Goal: Task Accomplishment & Management: Use online tool/utility

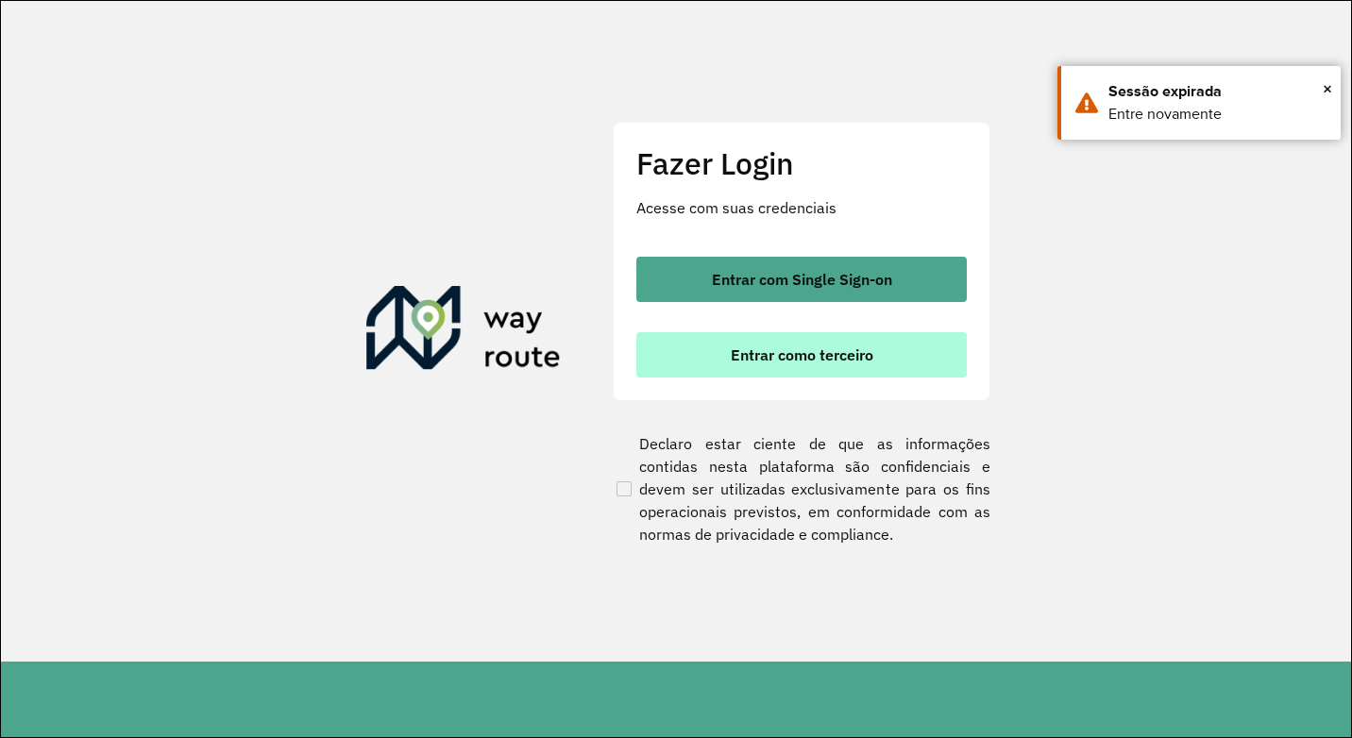
click at [786, 356] on span "Entrar como terceiro" at bounding box center [802, 355] width 143 height 15
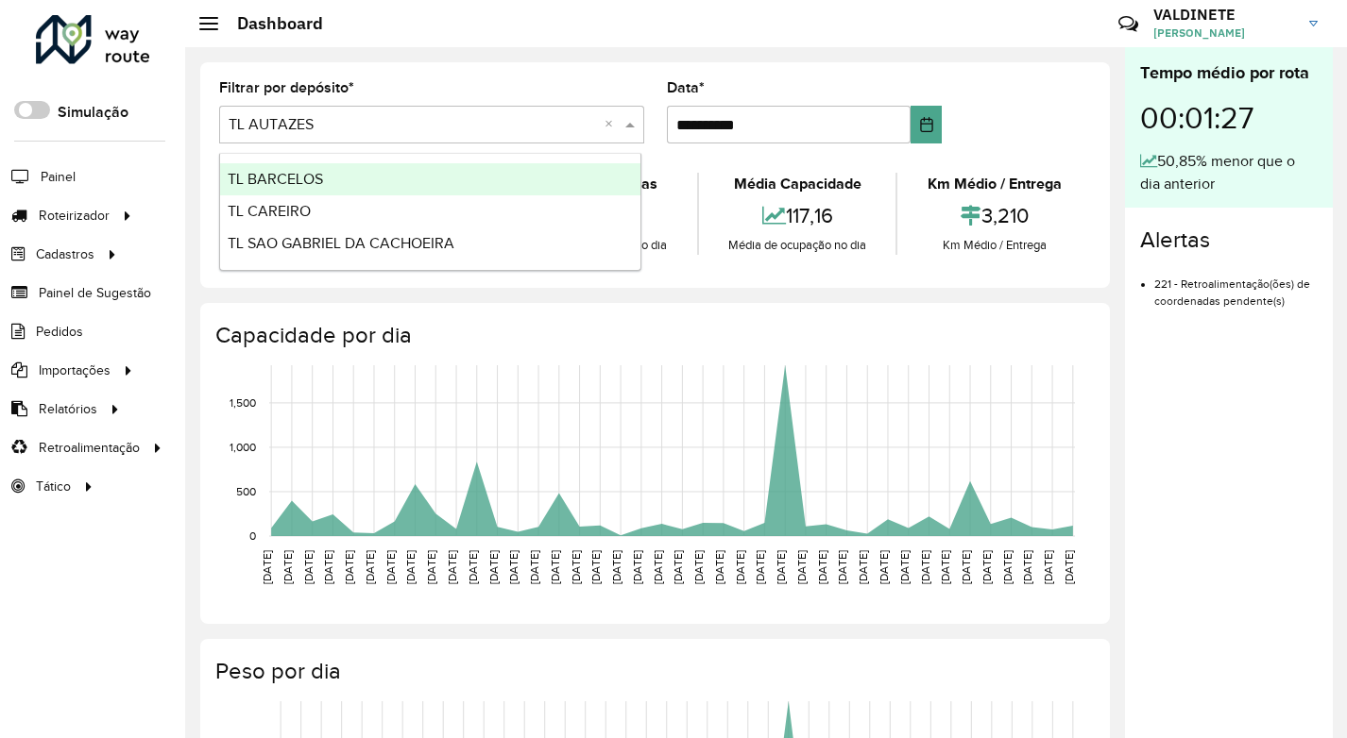
click at [628, 122] on span at bounding box center [632, 124] width 24 height 23
click at [341, 178] on div "TL BARCELOS" at bounding box center [430, 179] width 420 height 32
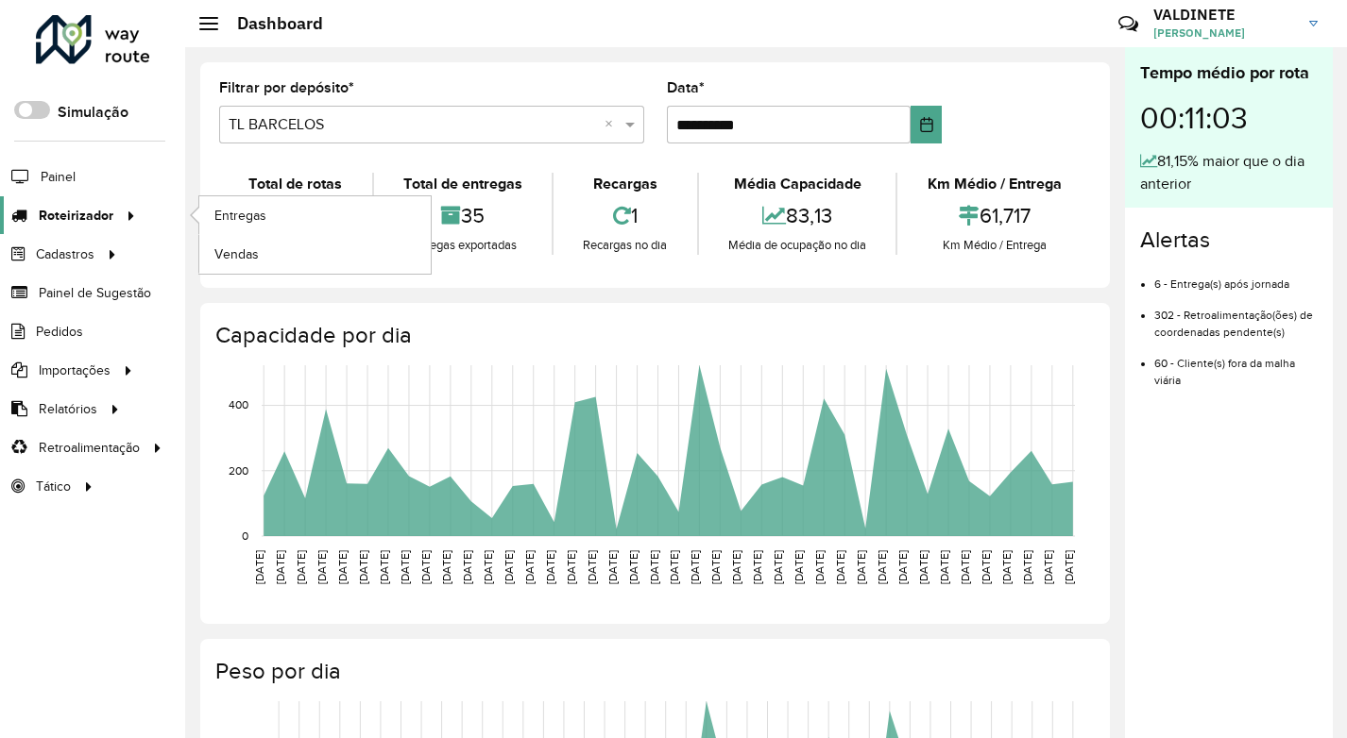
click at [131, 220] on icon at bounding box center [128, 214] width 16 height 28
click at [246, 214] on span "Entregas" at bounding box center [241, 216] width 54 height 20
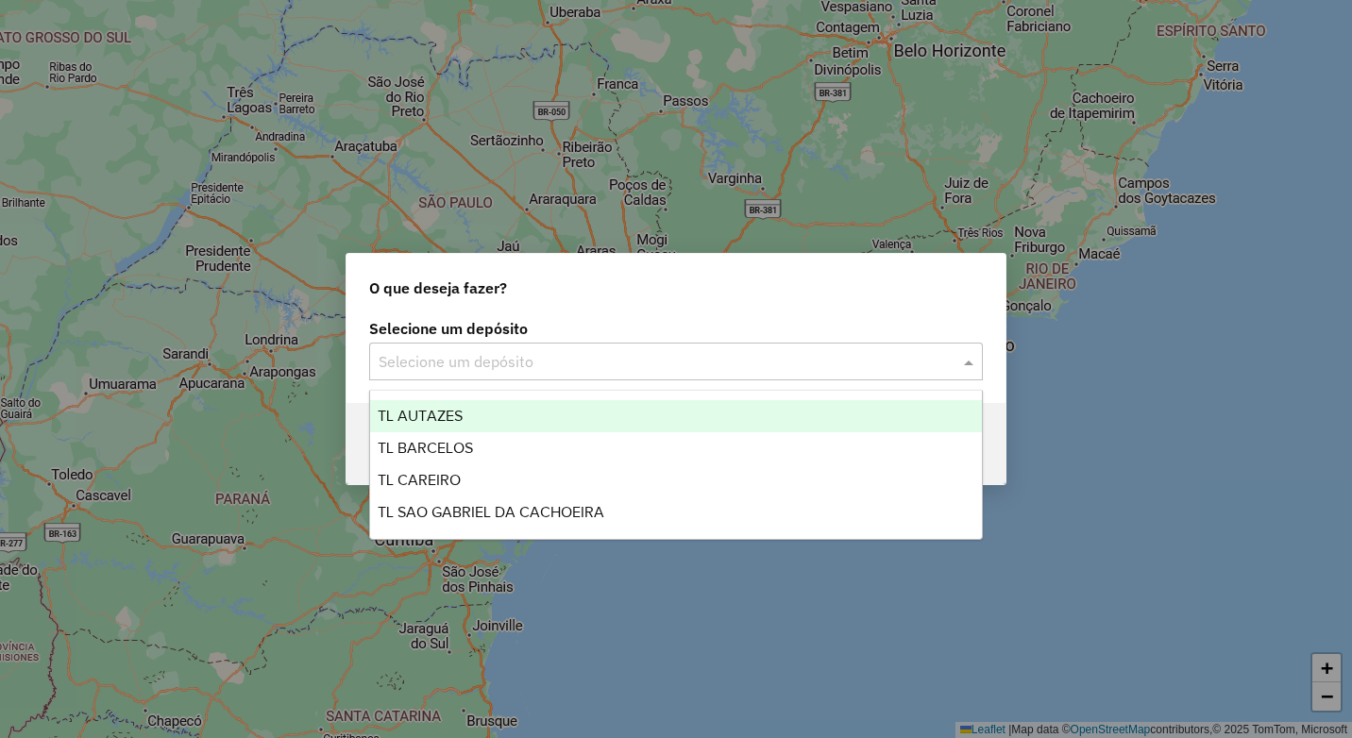
click at [969, 360] on span at bounding box center [971, 361] width 24 height 23
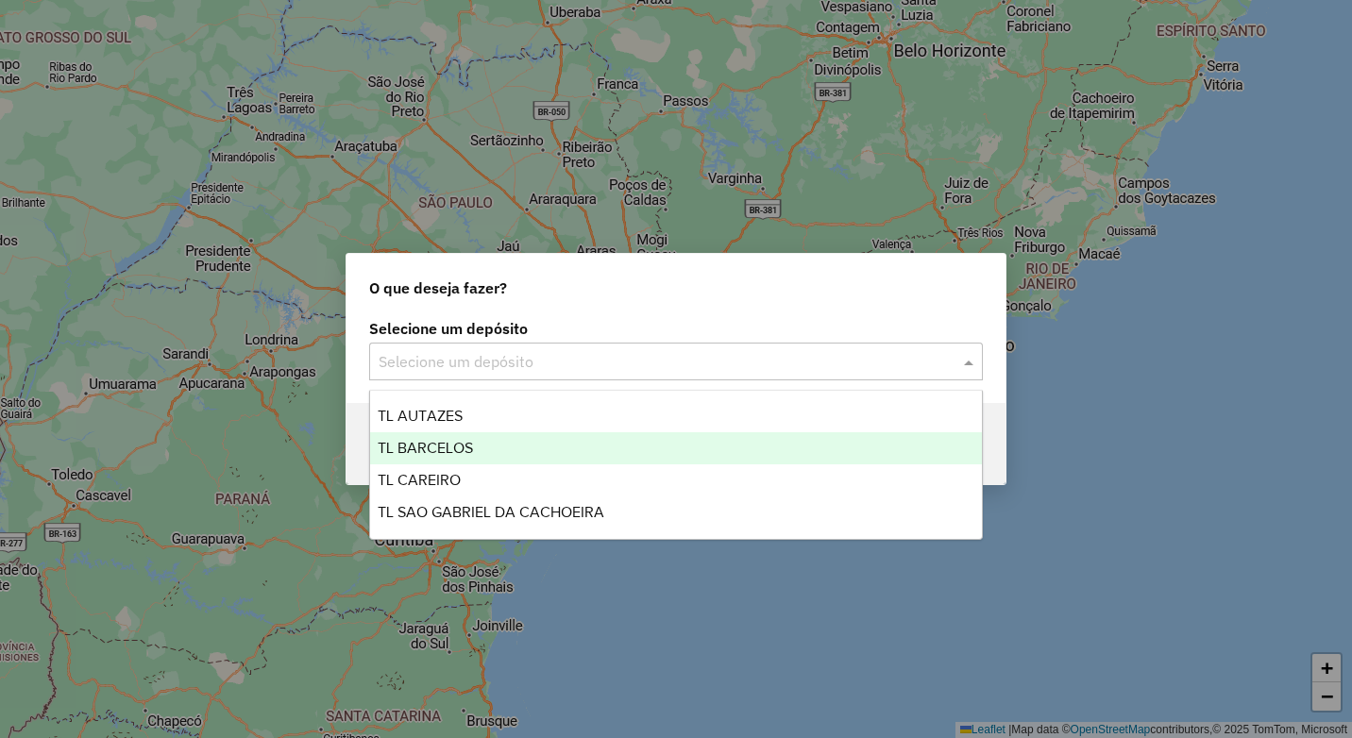
click at [462, 459] on div "TL BARCELOS" at bounding box center [676, 449] width 612 height 32
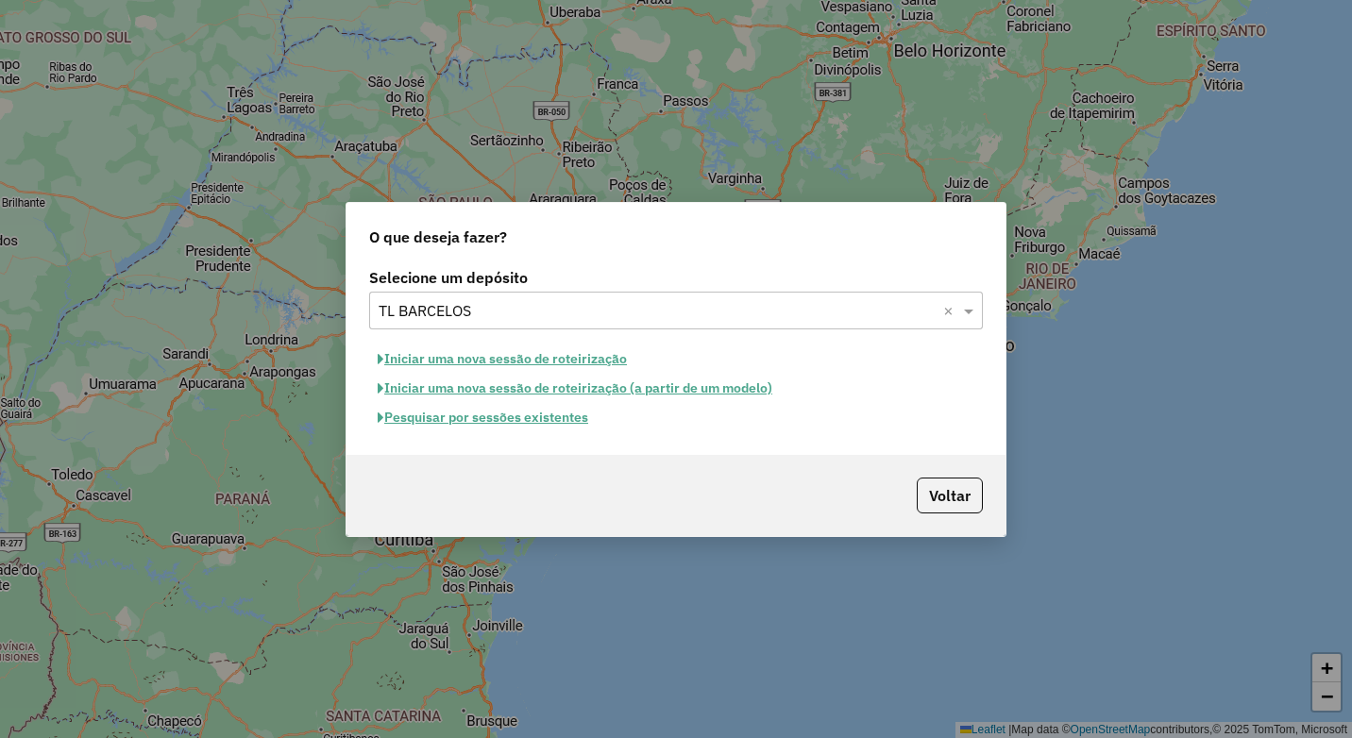
click at [510, 357] on button "Iniciar uma nova sessão de roteirização" at bounding box center [502, 359] width 266 height 29
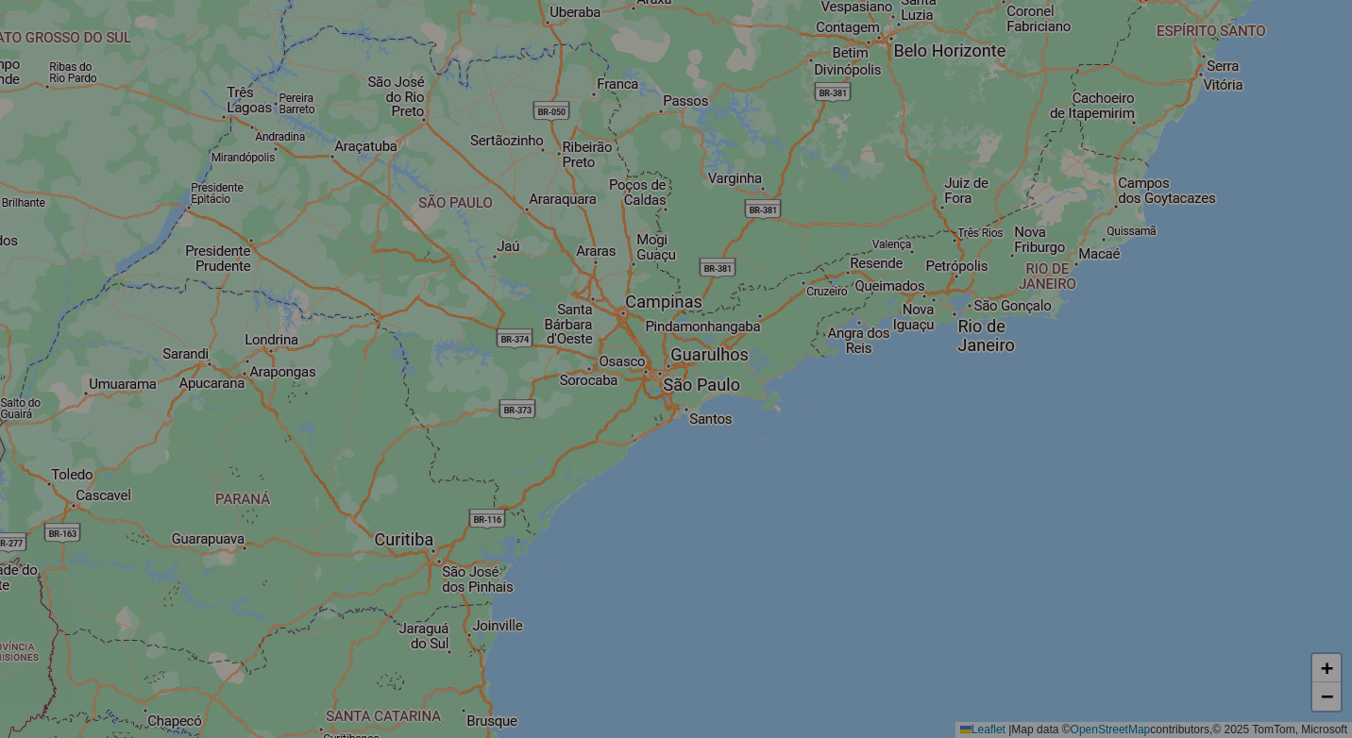
select select "*"
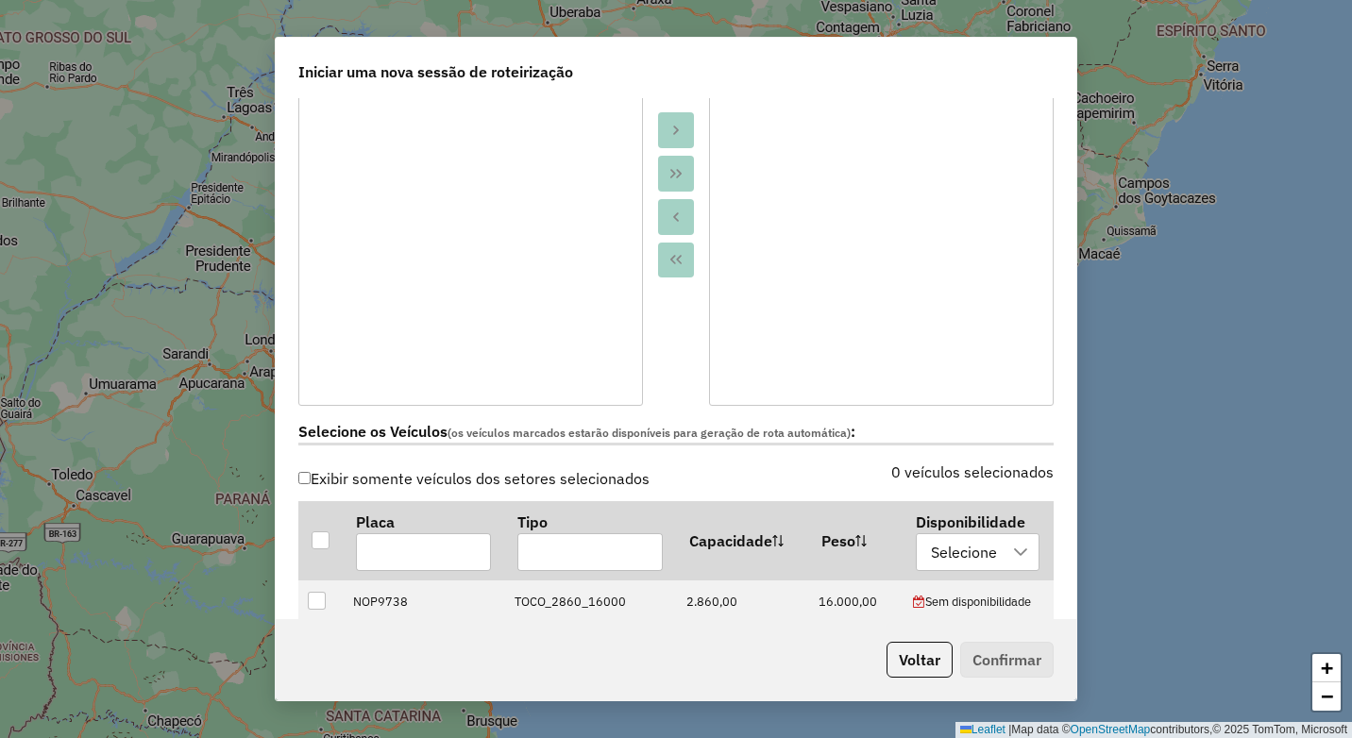
scroll to position [472, 0]
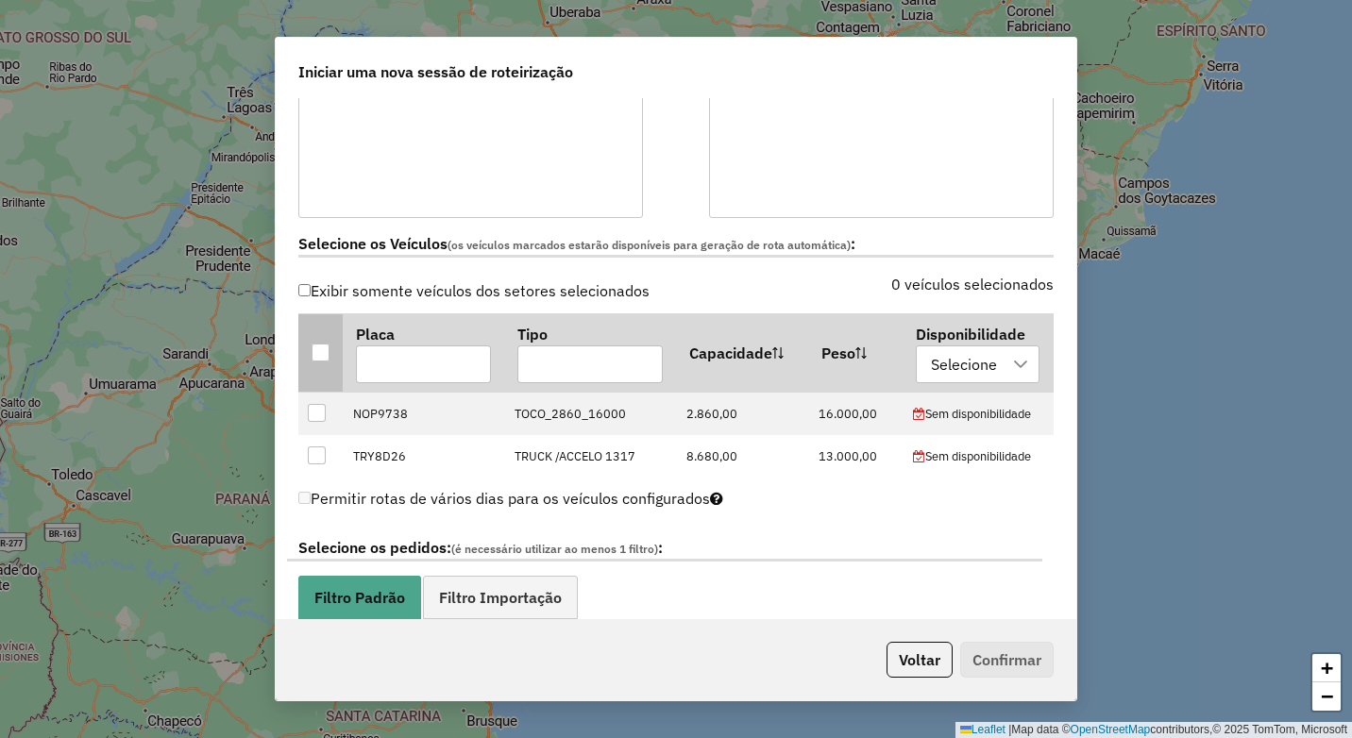
click at [316, 357] on div at bounding box center [321, 353] width 18 height 18
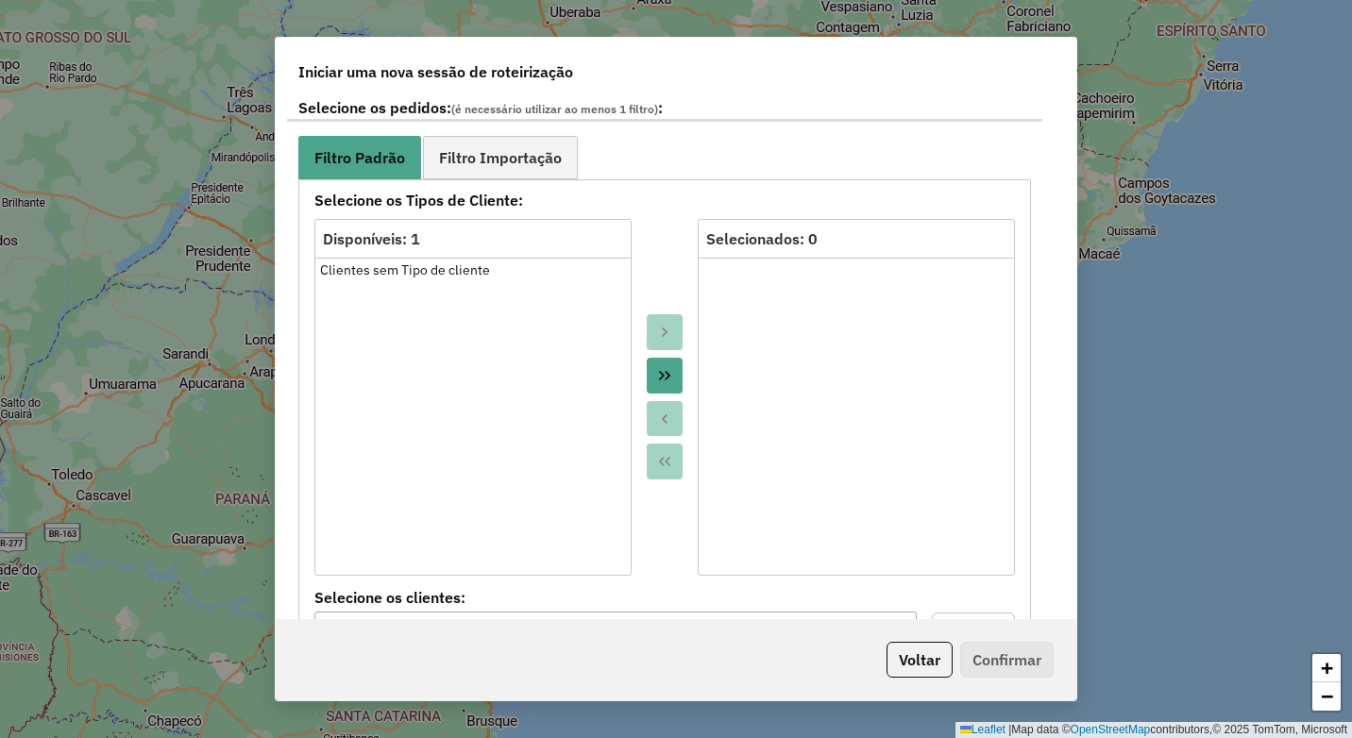
scroll to position [944, 0]
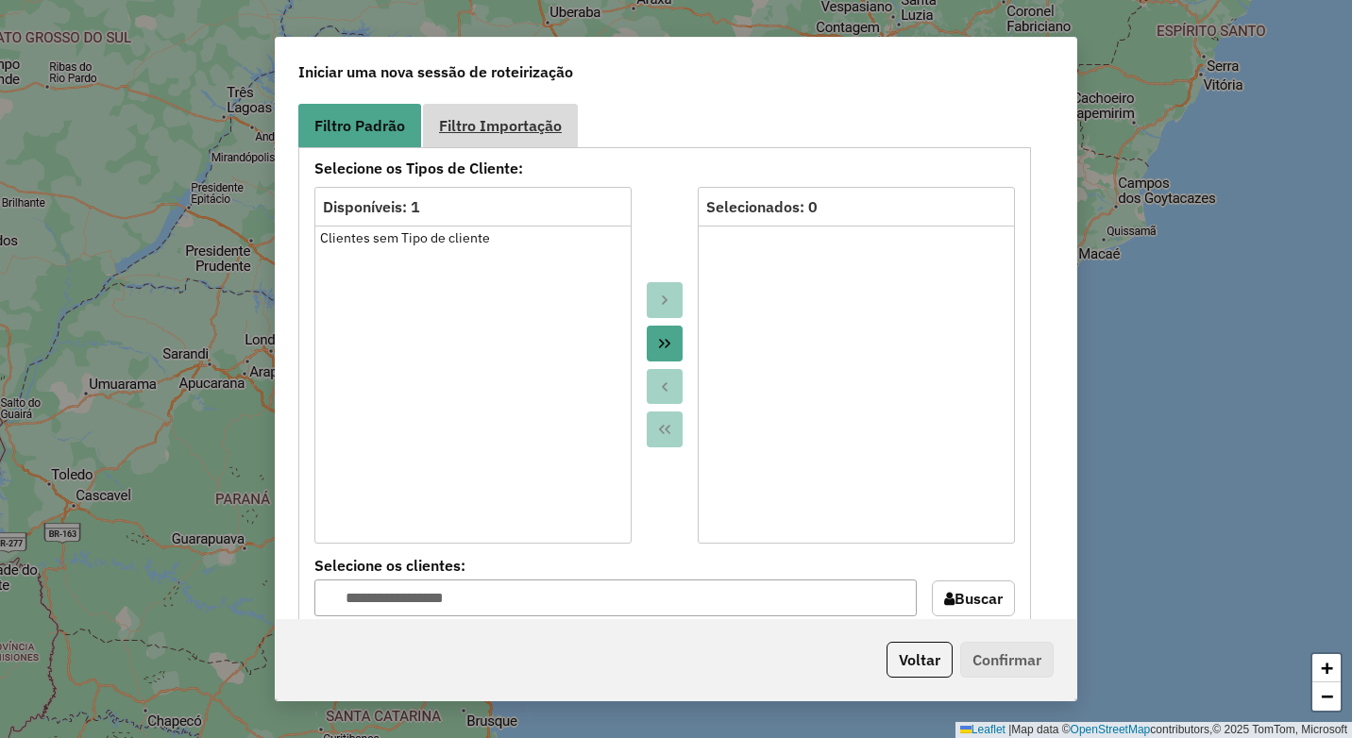
click at [508, 143] on link "Filtro Importação" at bounding box center [500, 125] width 155 height 42
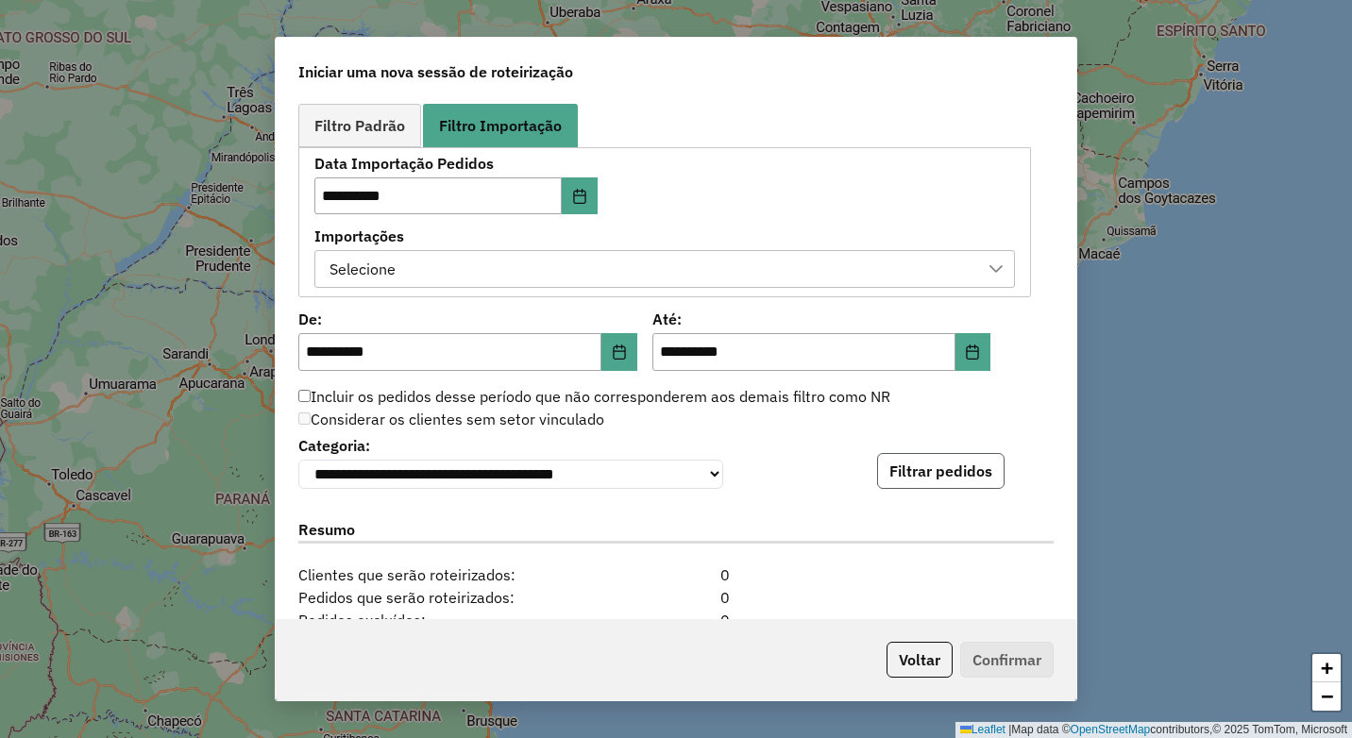
click at [953, 485] on button "Filtrar pedidos" at bounding box center [940, 471] width 127 height 36
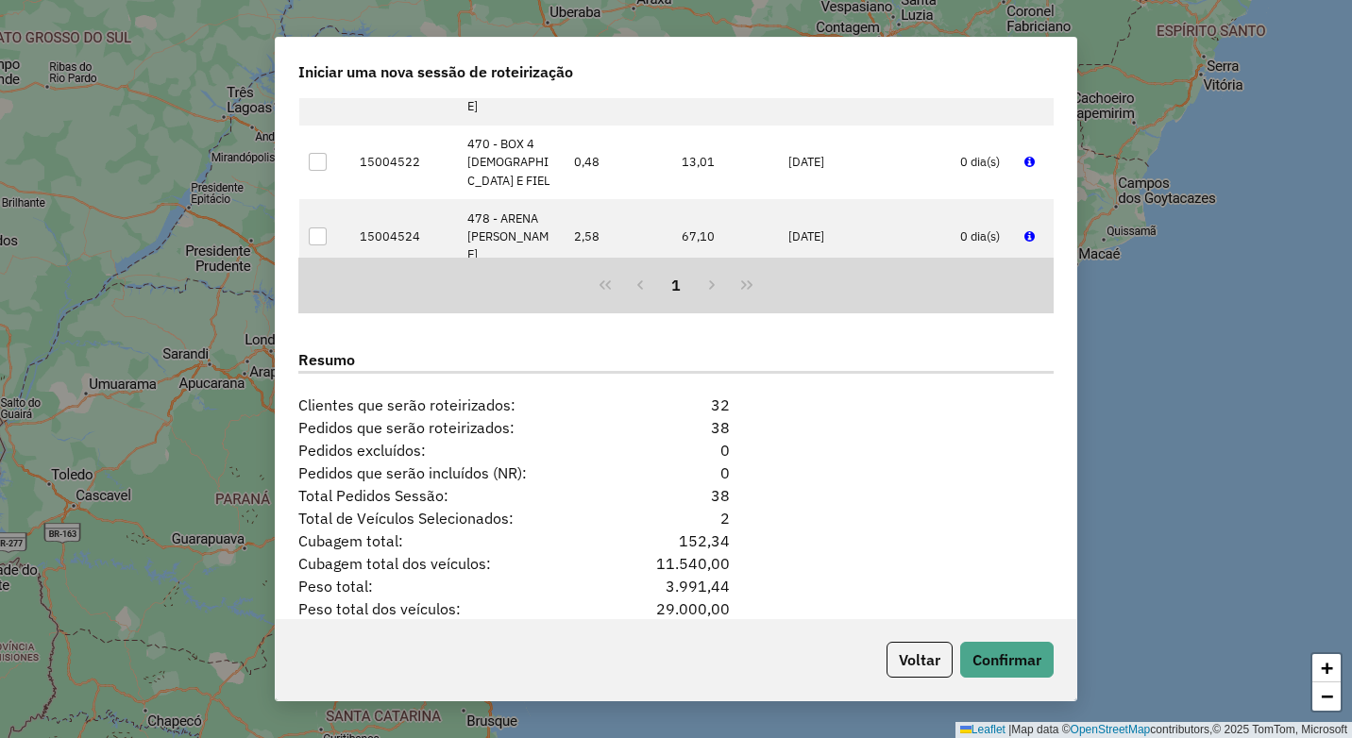
scroll to position [1595, 0]
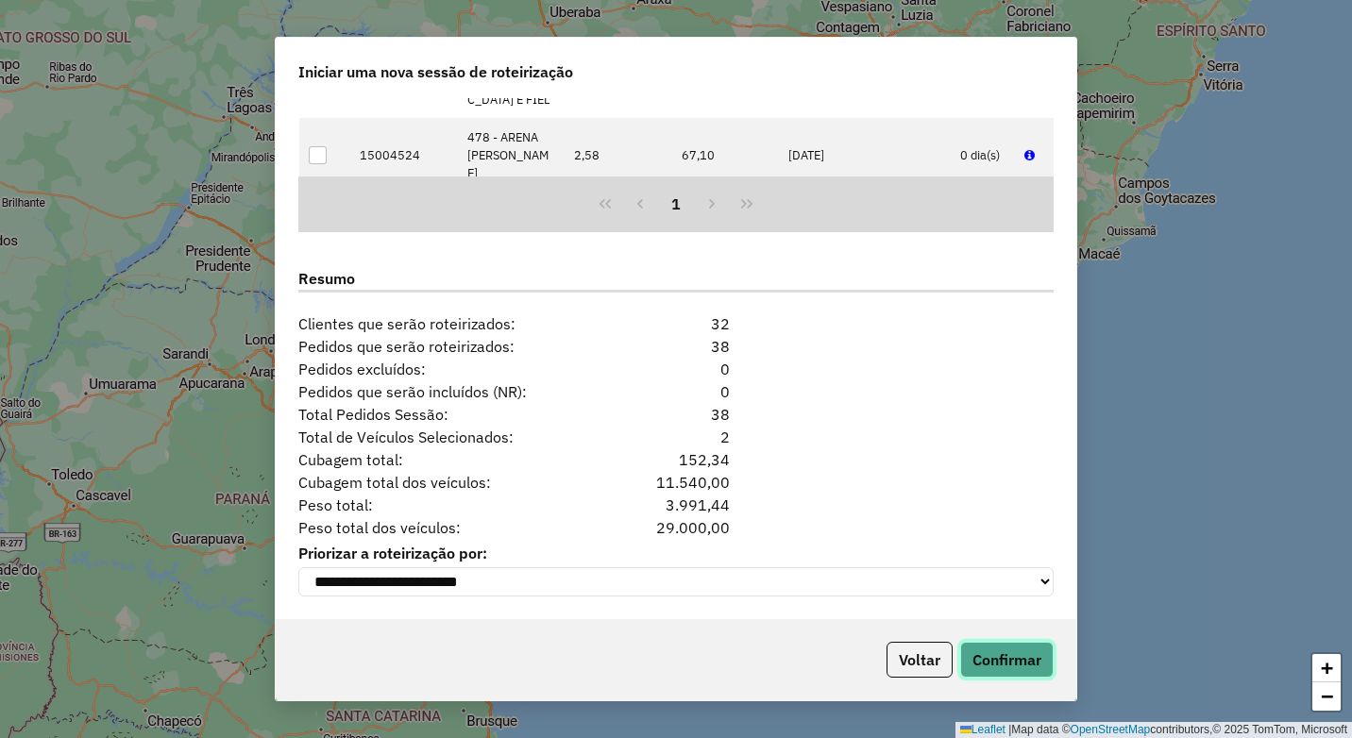
click at [1004, 655] on button "Confirmar" at bounding box center [1006, 660] width 93 height 36
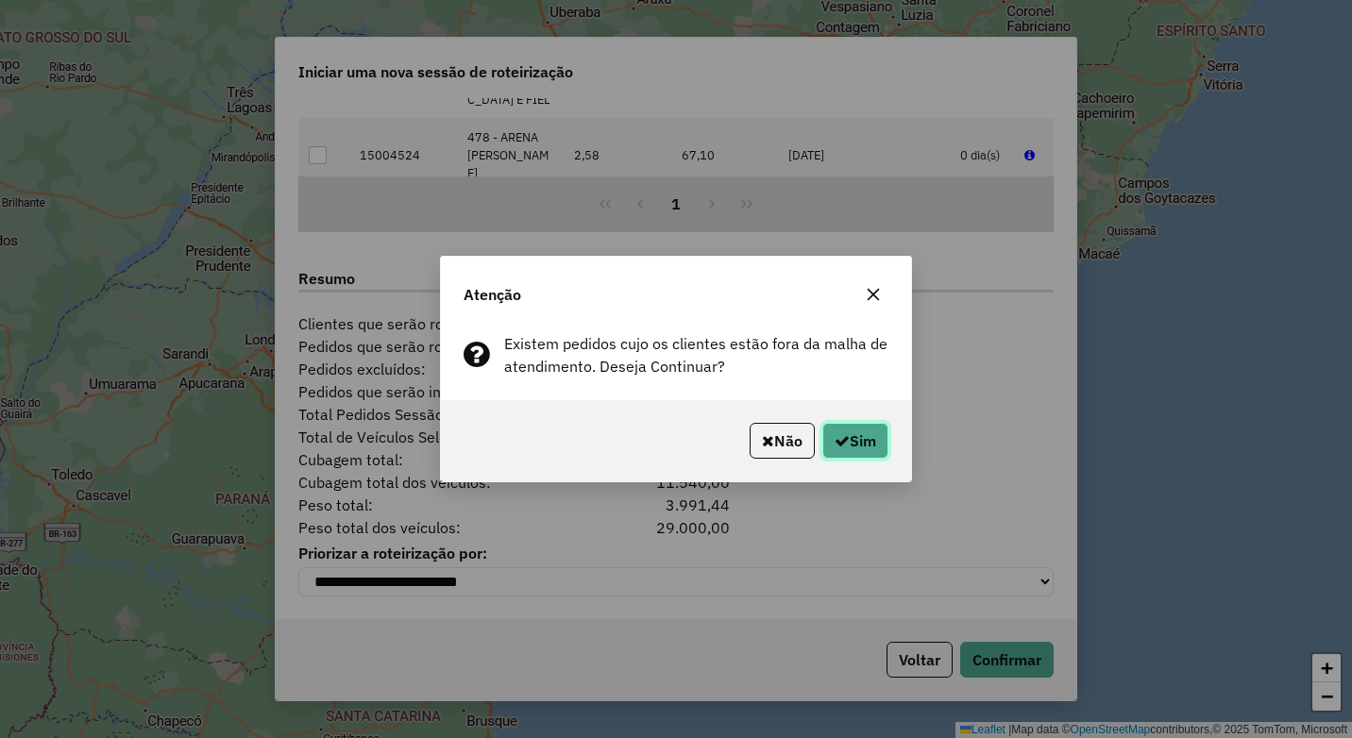
click at [859, 440] on button "Sim" at bounding box center [856, 441] width 66 height 36
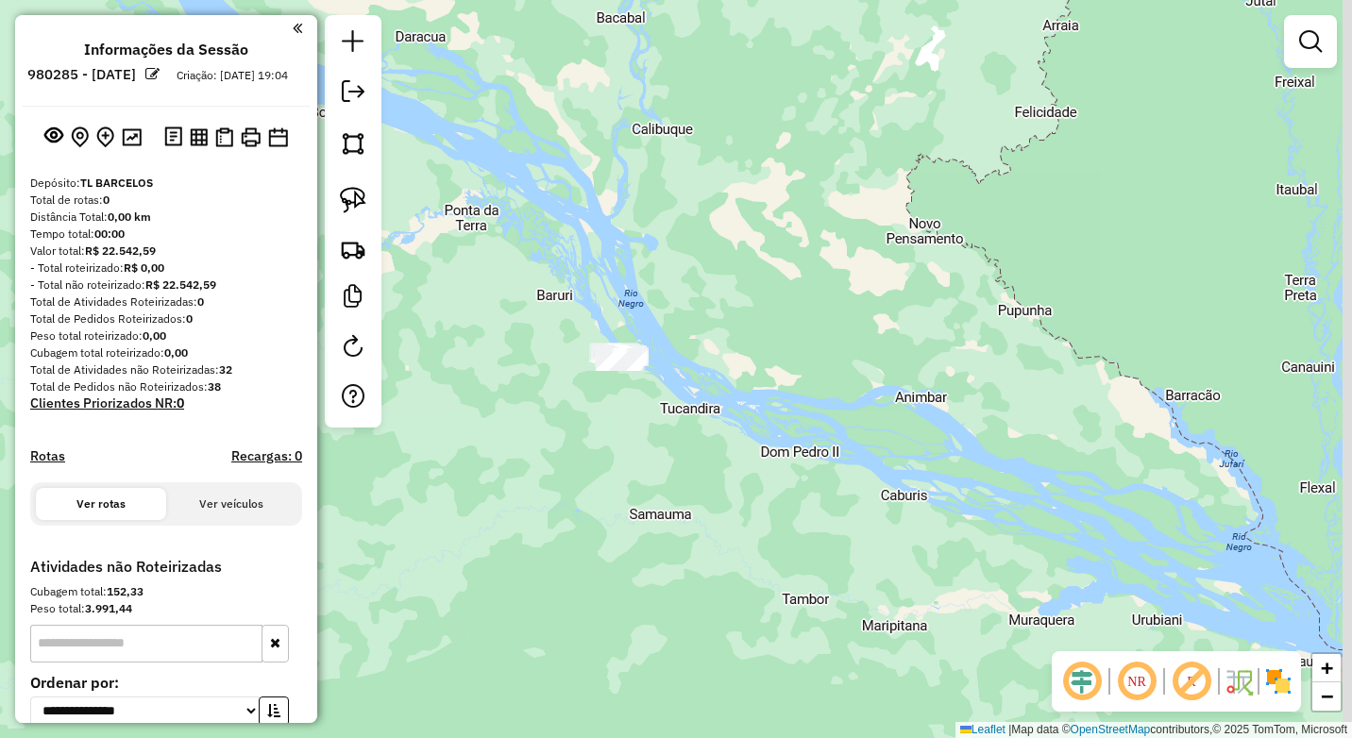
drag, startPoint x: 833, startPoint y: 521, endPoint x: 661, endPoint y: 469, distance: 179.6
click at [723, 495] on div "Janela de atendimento Grade de atendimento Capacidade Transportadoras Veículos …" at bounding box center [676, 369] width 1352 height 738
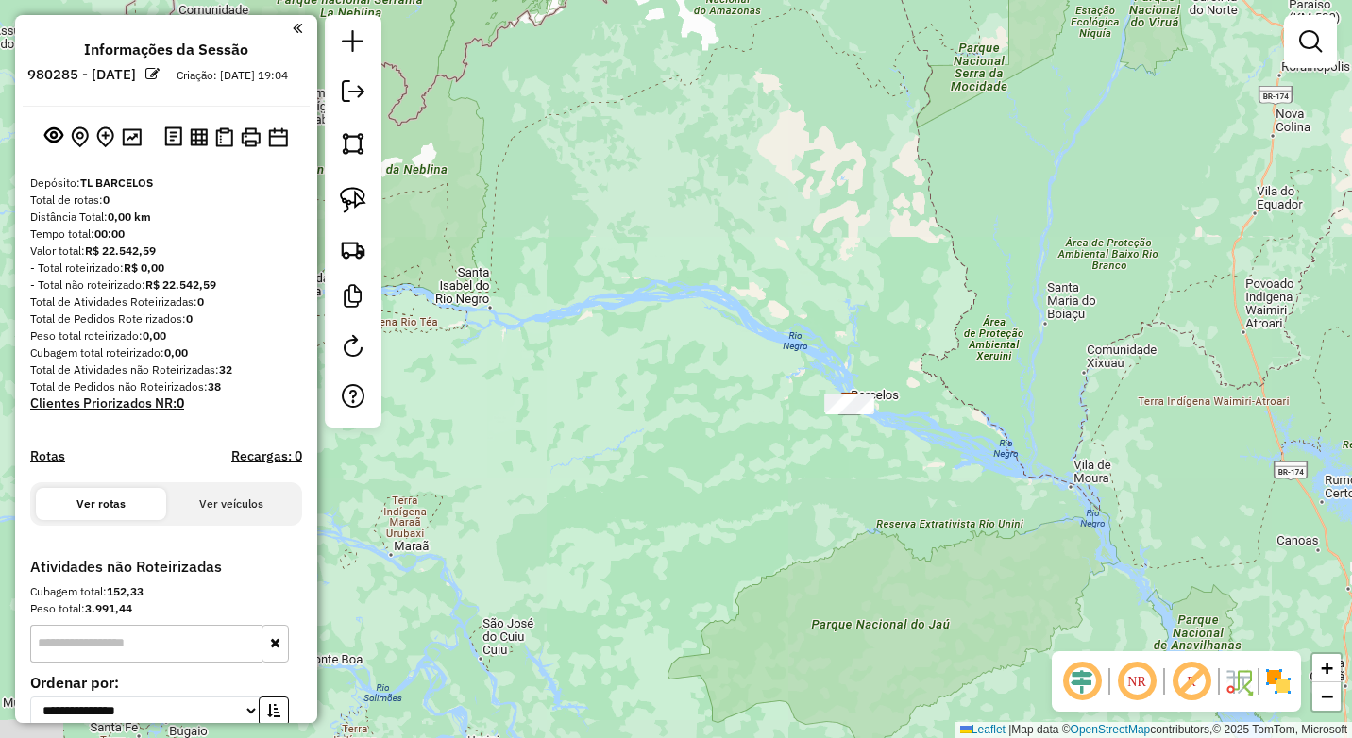
drag, startPoint x: 1041, startPoint y: 507, endPoint x: 695, endPoint y: 411, distance: 358.8
click at [696, 412] on div "Janela de atendimento Grade de atendimento Capacidade Transportadoras Veículos …" at bounding box center [676, 369] width 1352 height 738
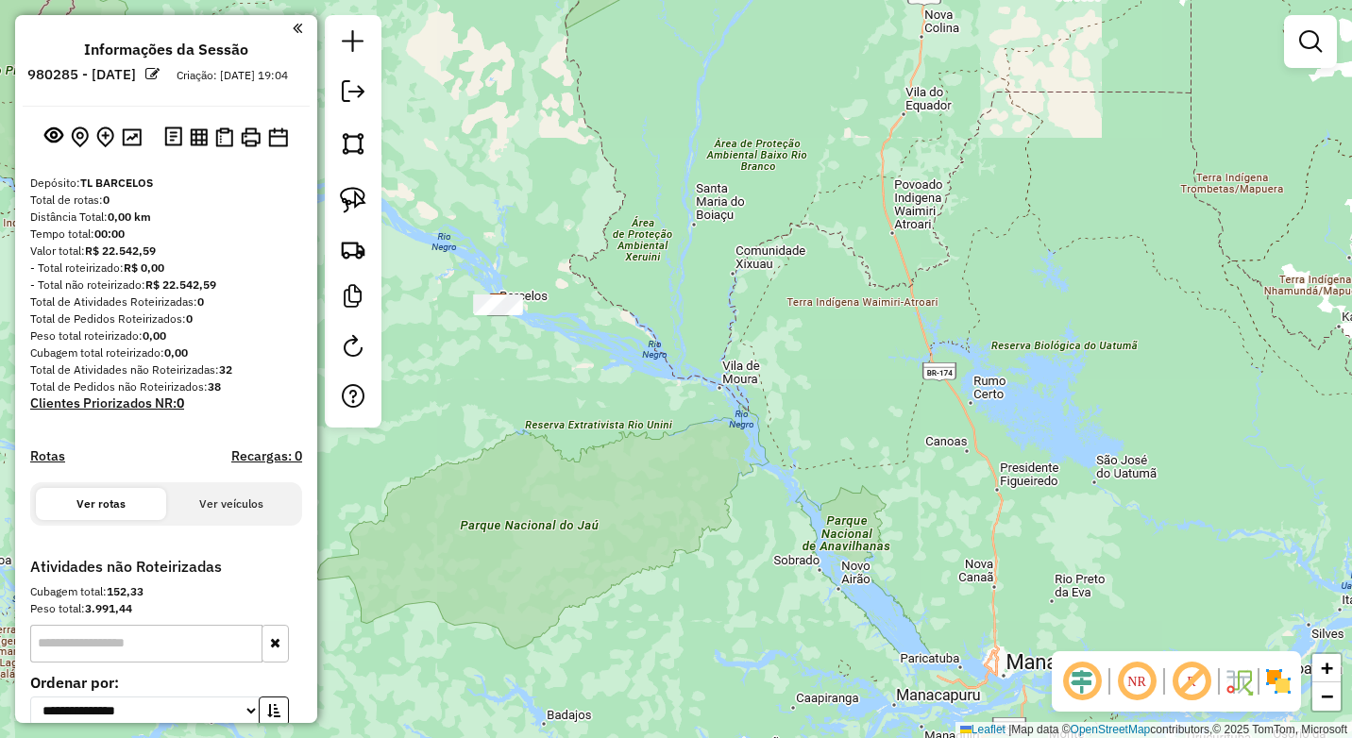
drag, startPoint x: 1195, startPoint y: 525, endPoint x: 786, endPoint y: 365, distance: 439.0
click at [788, 366] on div "Janela de atendimento Grade de atendimento Capacidade Transportadoras Veículos …" at bounding box center [676, 369] width 1352 height 738
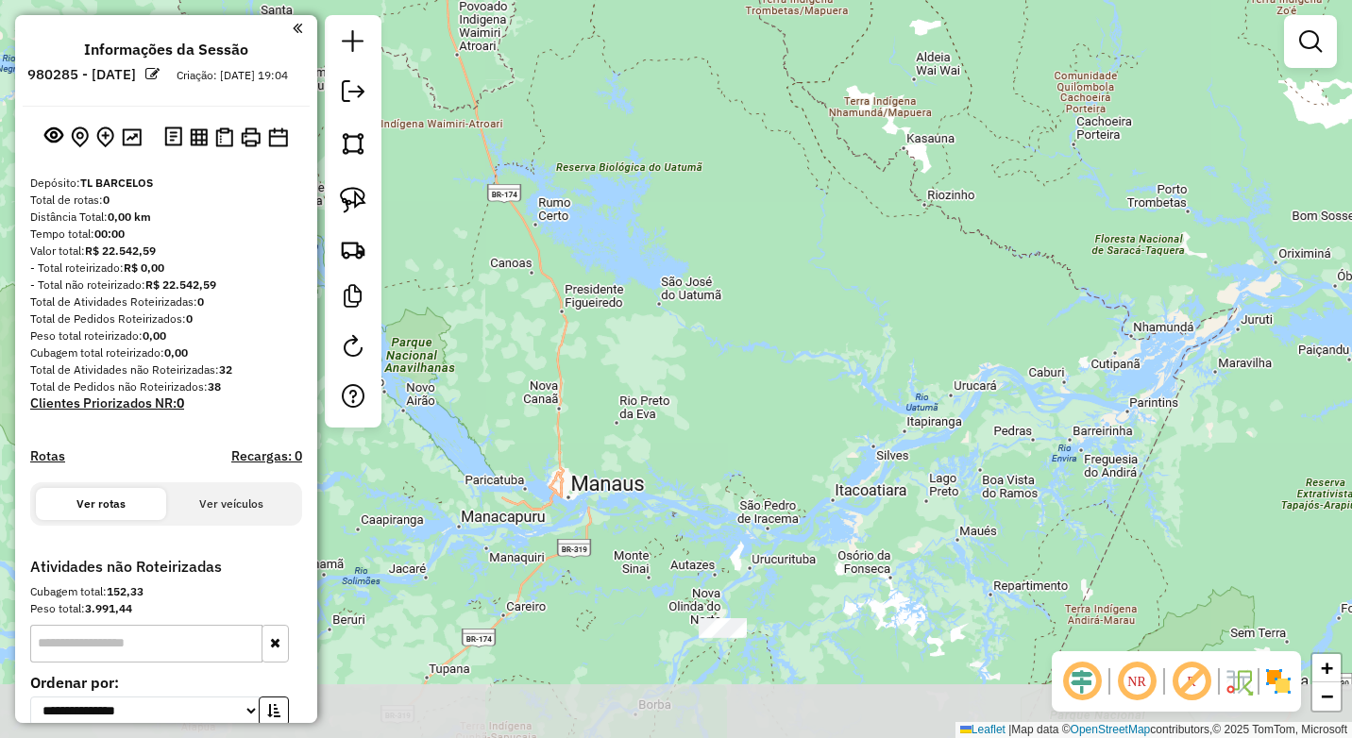
drag, startPoint x: 958, startPoint y: 530, endPoint x: 862, endPoint y: 286, distance: 261.7
click at [862, 289] on div "Janela de atendimento Grade de atendimento Capacidade Transportadoras Veículos …" at bounding box center [676, 369] width 1352 height 738
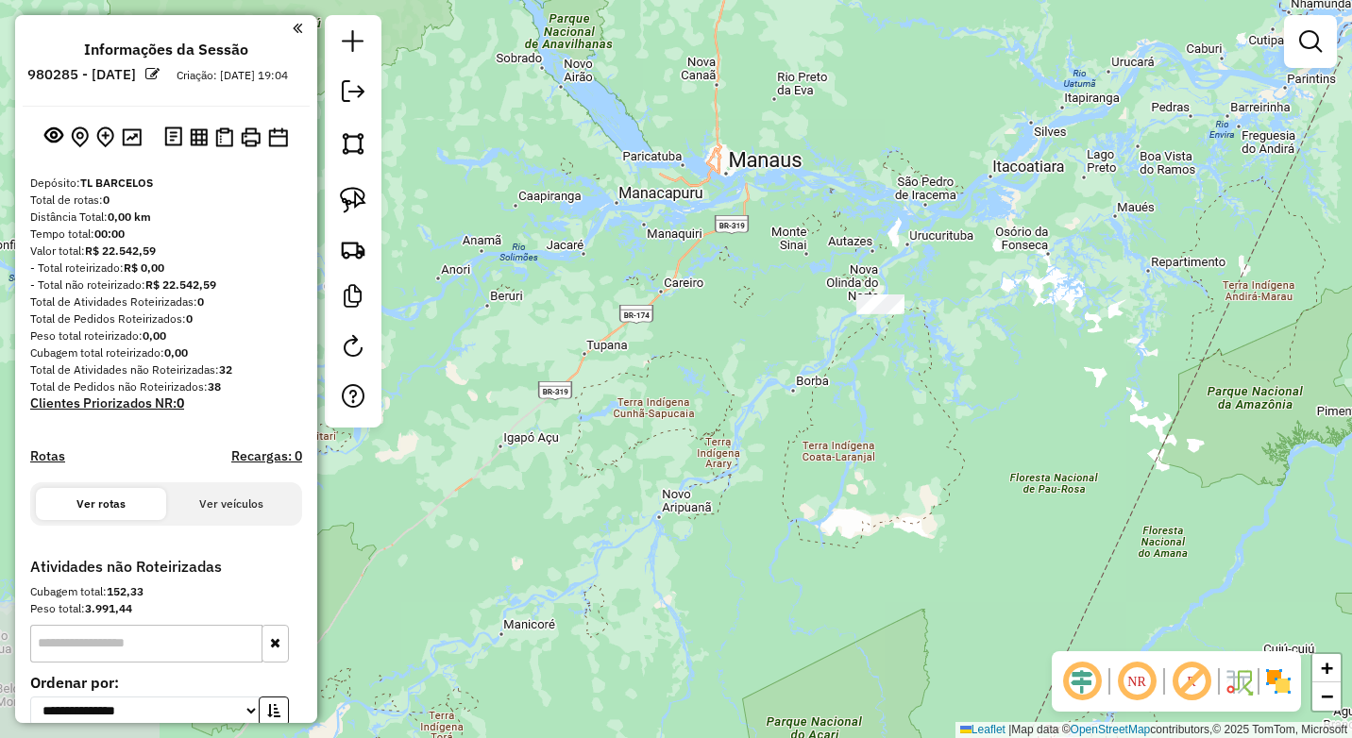
drag, startPoint x: 933, startPoint y: 430, endPoint x: 1013, endPoint y: 429, distance: 80.3
click at [1013, 429] on div "Janela de atendimento Grade de atendimento Capacidade Transportadoras Veículos …" at bounding box center [676, 369] width 1352 height 738
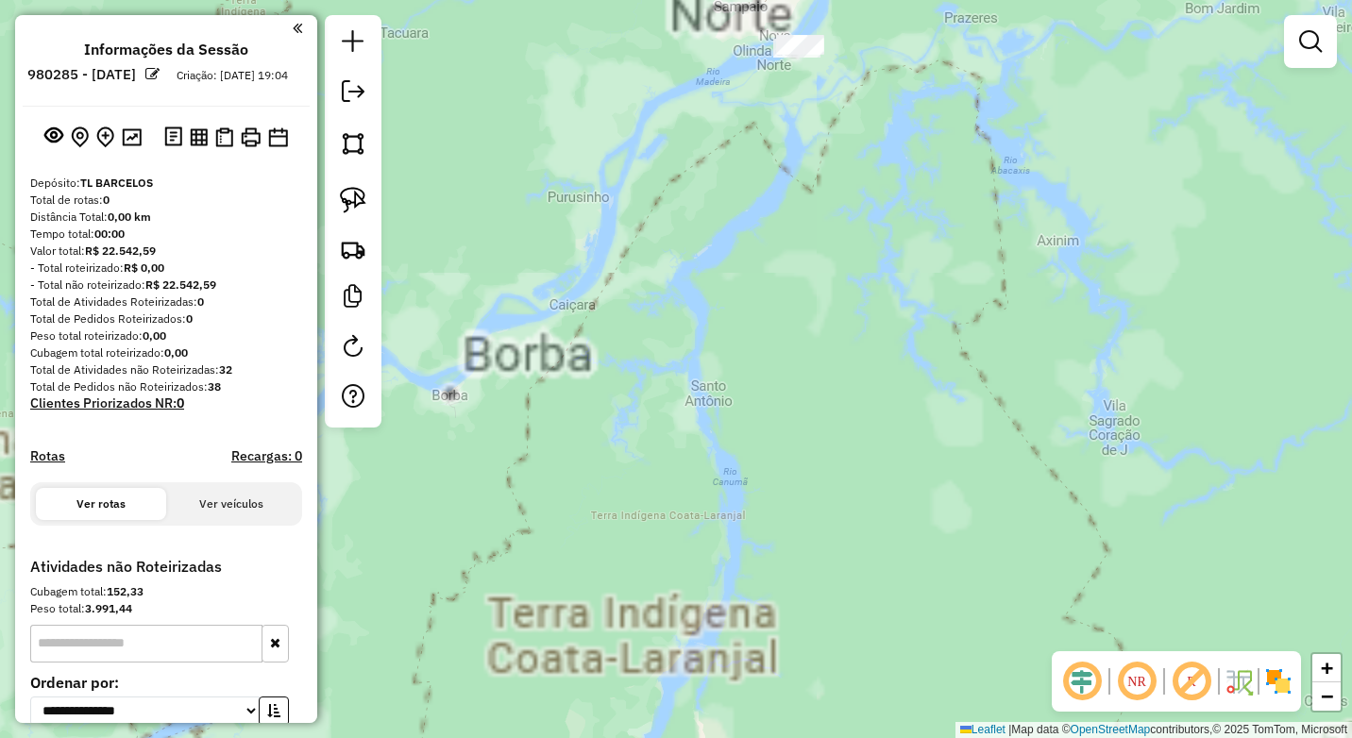
drag, startPoint x: 806, startPoint y: 465, endPoint x: 760, endPoint y: 497, distance: 55.5
click at [759, 523] on div "Janela de atendimento Grade de atendimento Capacidade Transportadoras Veículos …" at bounding box center [676, 369] width 1352 height 738
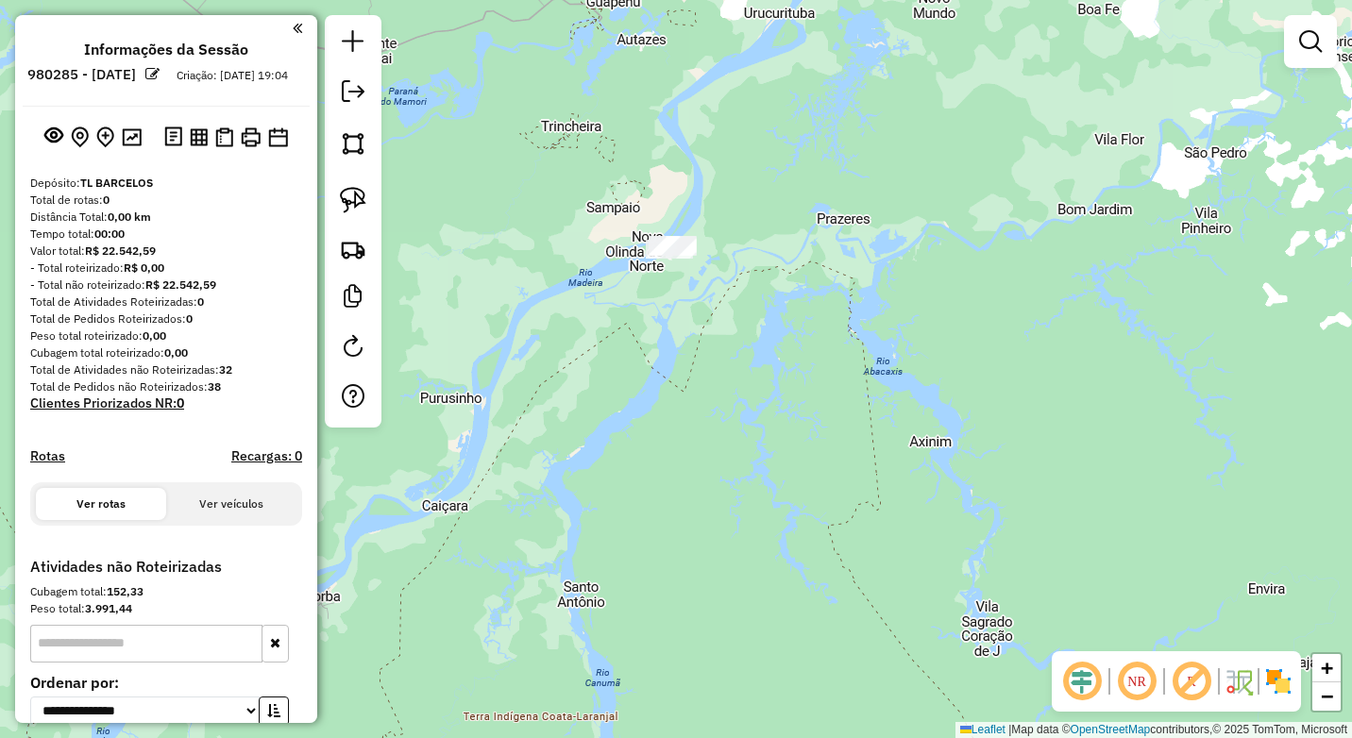
drag, startPoint x: 762, startPoint y: 375, endPoint x: 743, endPoint y: 440, distance: 67.8
click at [759, 443] on div "Janela de atendimento Grade de atendimento Capacidade Transportadoras Veículos …" at bounding box center [676, 369] width 1352 height 738
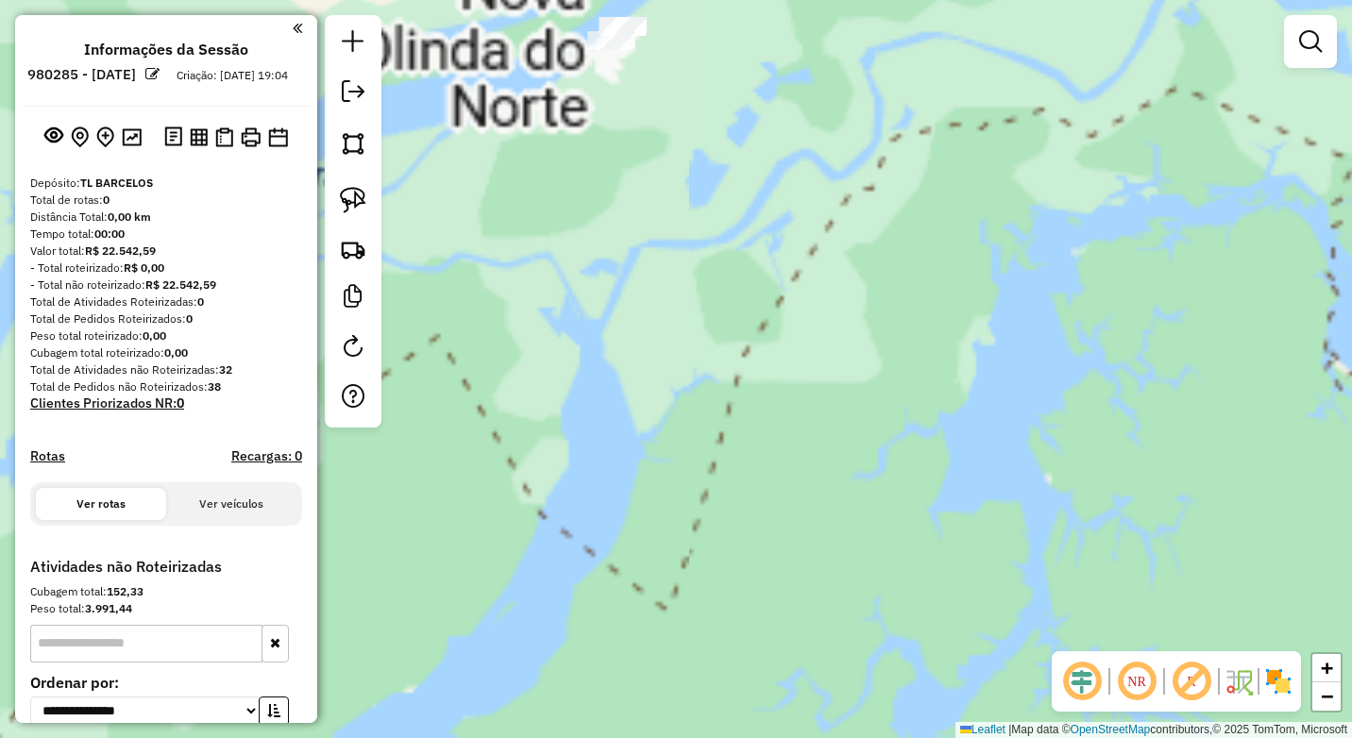
drag, startPoint x: 665, startPoint y: 314, endPoint x: 654, endPoint y: 361, distance: 47.4
click at [671, 442] on div "Janela de atendimento Grade de atendimento Capacidade Transportadoras Veículos …" at bounding box center [676, 369] width 1352 height 738
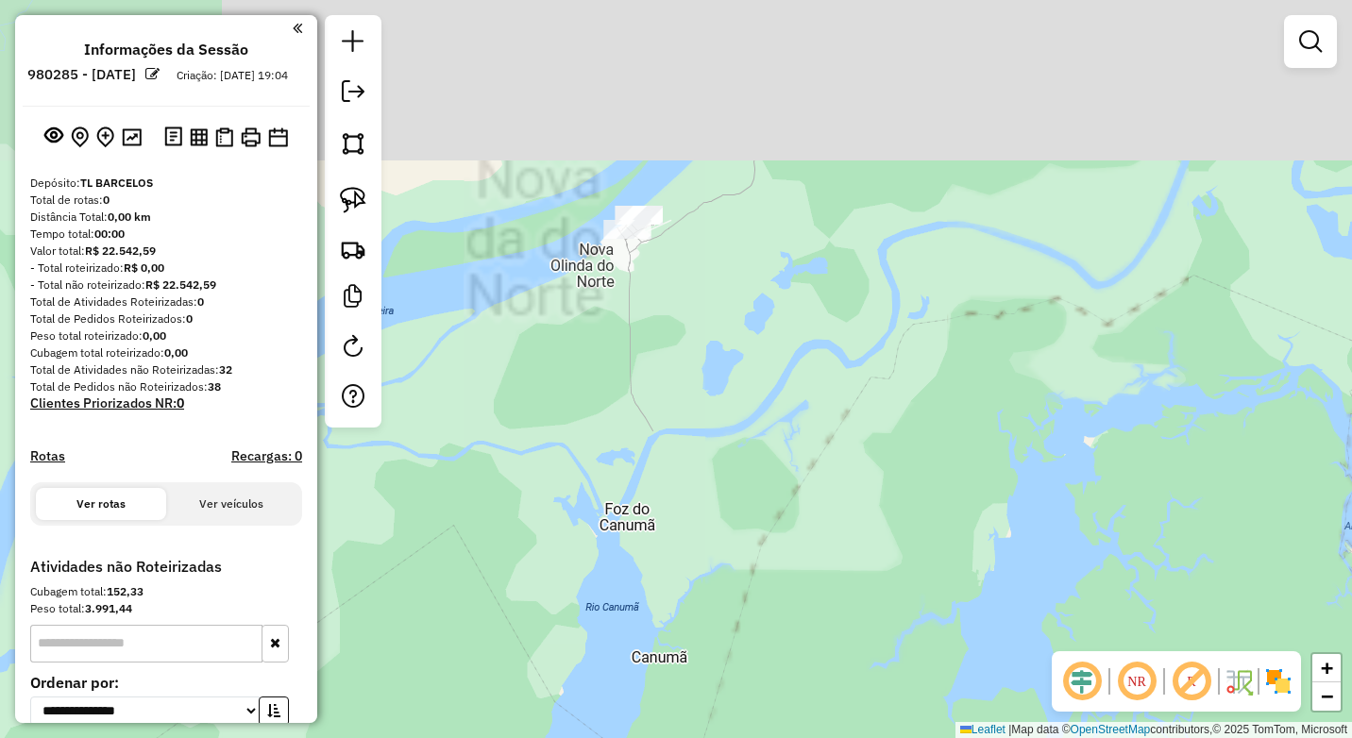
drag, startPoint x: 647, startPoint y: 320, endPoint x: 646, endPoint y: 410, distance: 89.7
click at [656, 430] on div "Janela de atendimento Grade de atendimento Capacidade Transportadoras Veículos …" at bounding box center [676, 369] width 1352 height 738
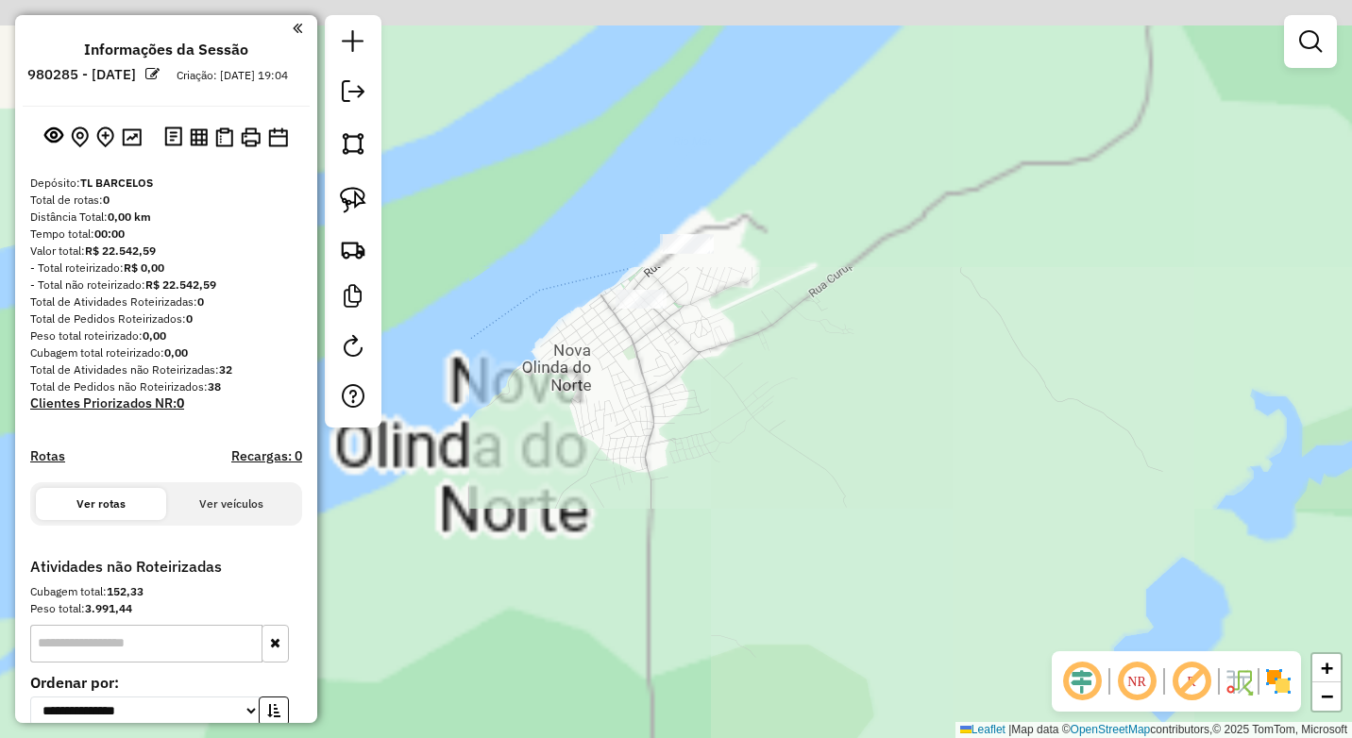
drag, startPoint x: 649, startPoint y: 472, endPoint x: 656, endPoint y: 371, distance: 101.3
click at [647, 465] on div "Janela de atendimento Grade de atendimento Capacidade Transportadoras Veículos …" at bounding box center [676, 369] width 1352 height 738
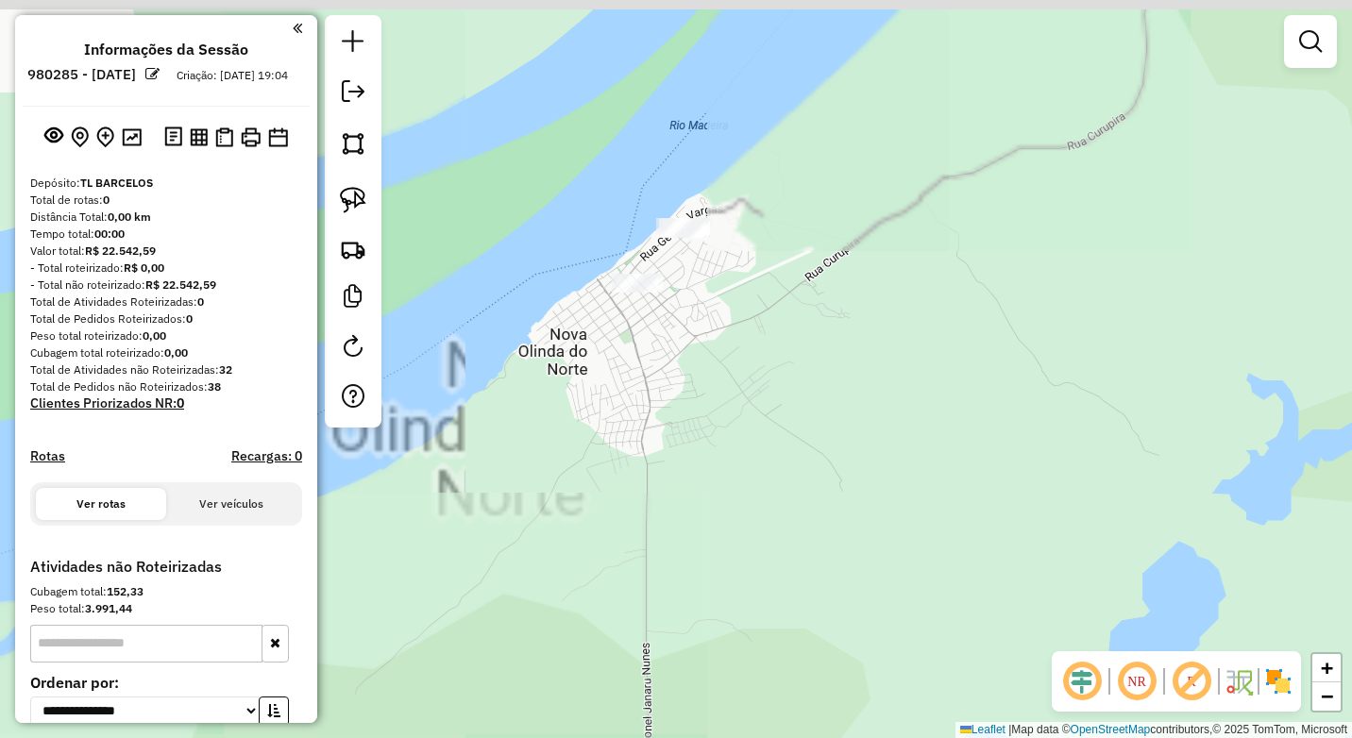
click at [667, 444] on div "Janela de atendimento Grade de atendimento Capacidade Transportadoras Veículos …" at bounding box center [676, 369] width 1352 height 738
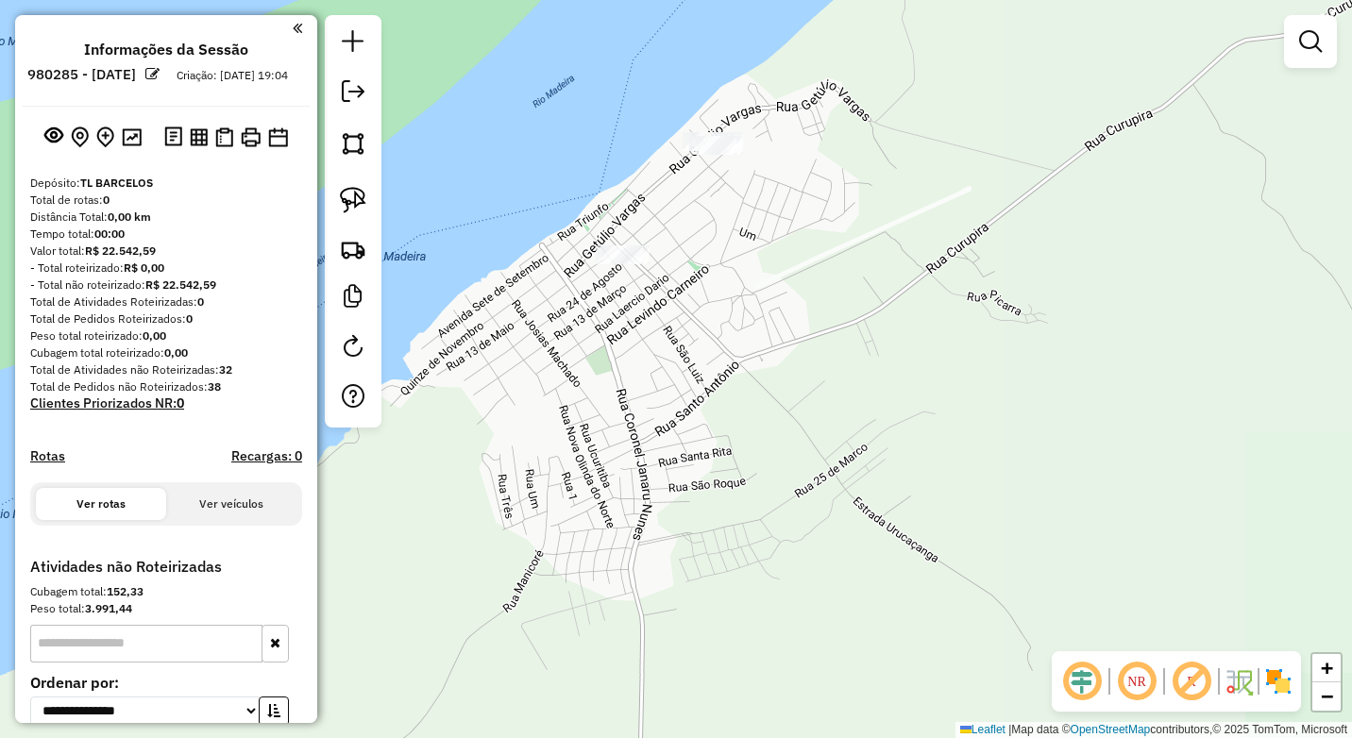
drag, startPoint x: 666, startPoint y: 353, endPoint x: 648, endPoint y: 451, distance: 99.8
click at [651, 459] on div "Janela de atendimento Grade de atendimento Capacidade Transportadoras Veículos …" at bounding box center [676, 369] width 1352 height 738
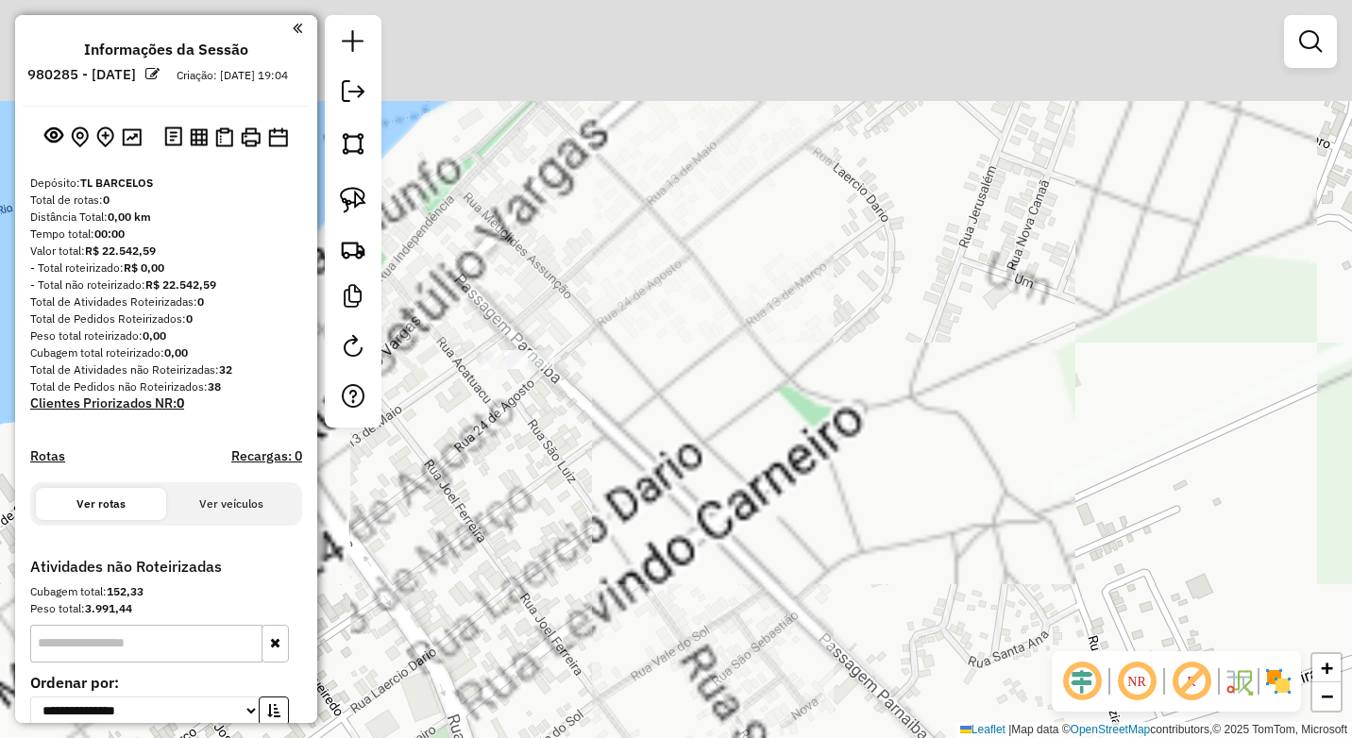
drag, startPoint x: 633, startPoint y: 509, endPoint x: 667, endPoint y: 299, distance: 212.4
click at [631, 505] on div "Janela de atendimento Grade de atendimento Capacidade Transportadoras Veículos …" at bounding box center [676, 369] width 1352 height 738
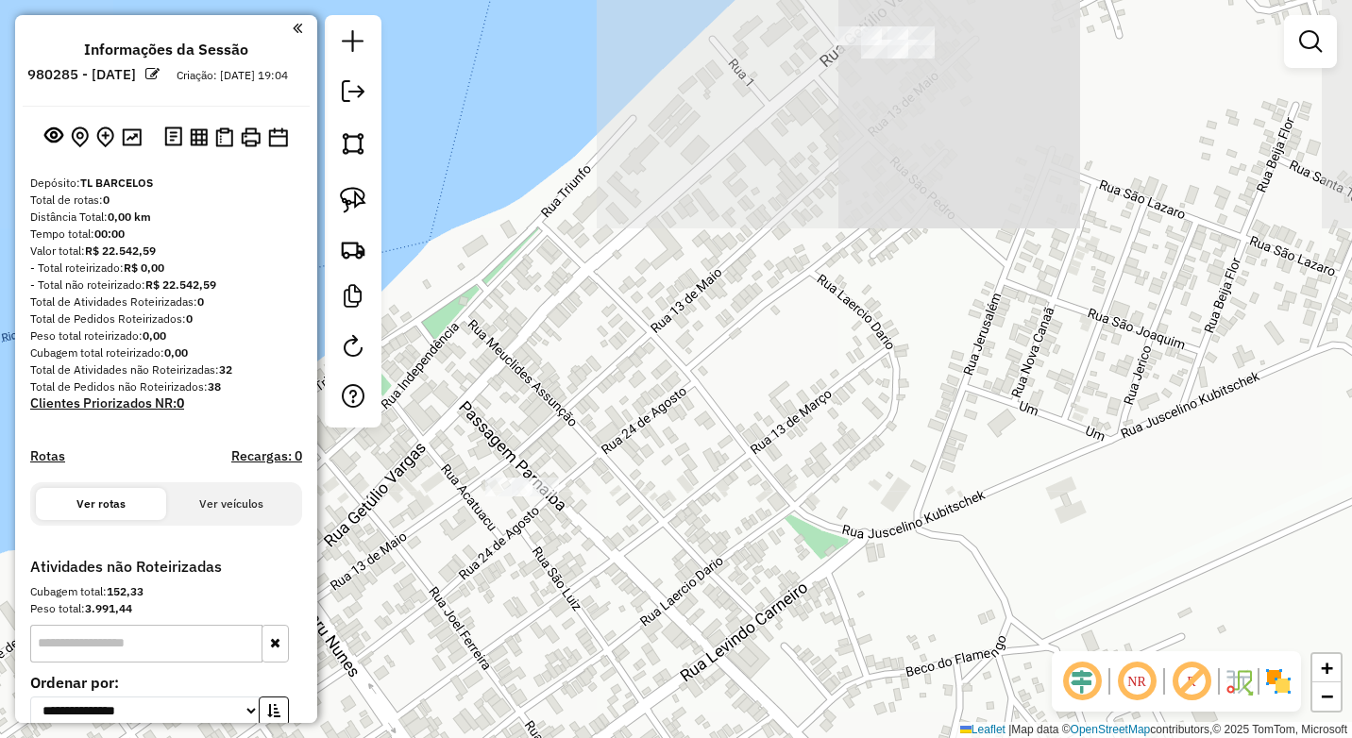
drag, startPoint x: 683, startPoint y: 359, endPoint x: 673, endPoint y: 437, distance: 78.9
click at [680, 443] on div "Janela de atendimento Grade de atendimento Capacidade Transportadoras Veículos …" at bounding box center [676, 369] width 1352 height 738
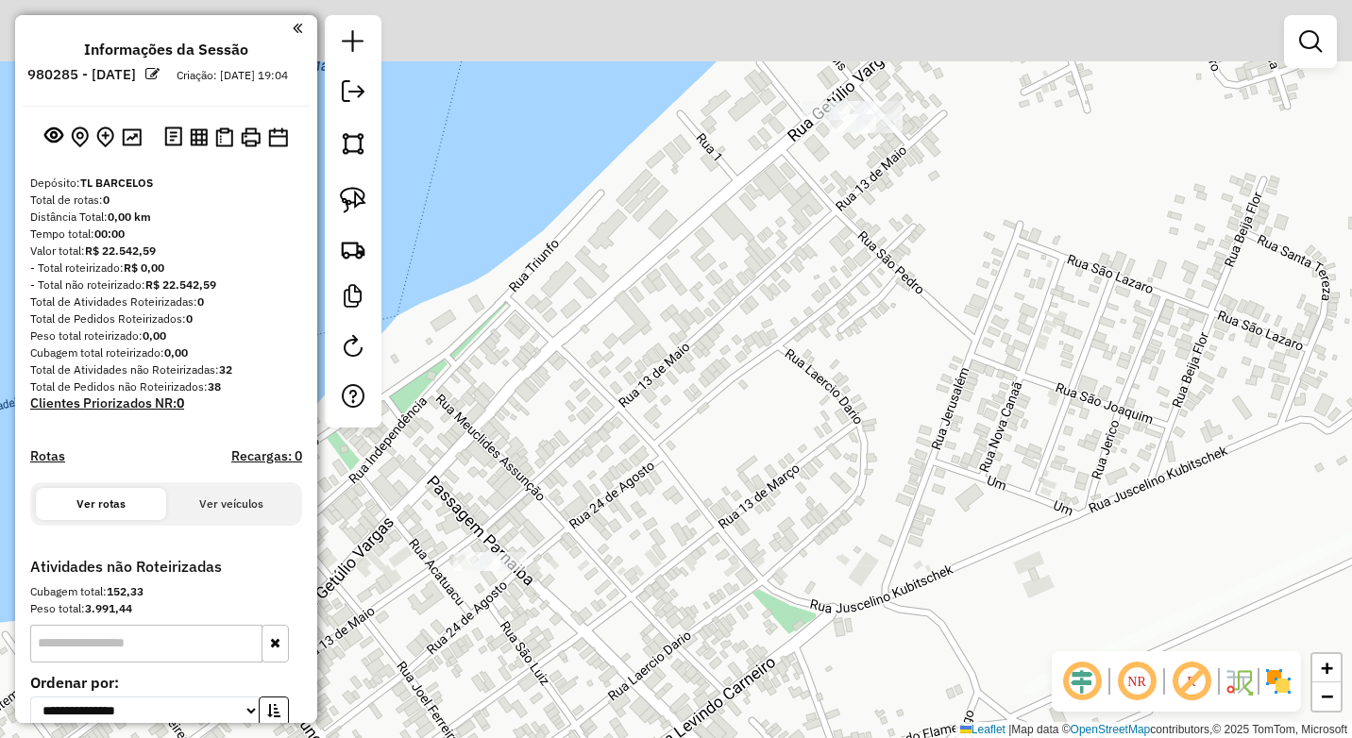
drag, startPoint x: 848, startPoint y: 423, endPoint x: 813, endPoint y: 298, distance: 129.5
click at [832, 416] on div "Janela de atendimento Grade de atendimento Capacidade Transportadoras Veículos …" at bounding box center [676, 369] width 1352 height 738
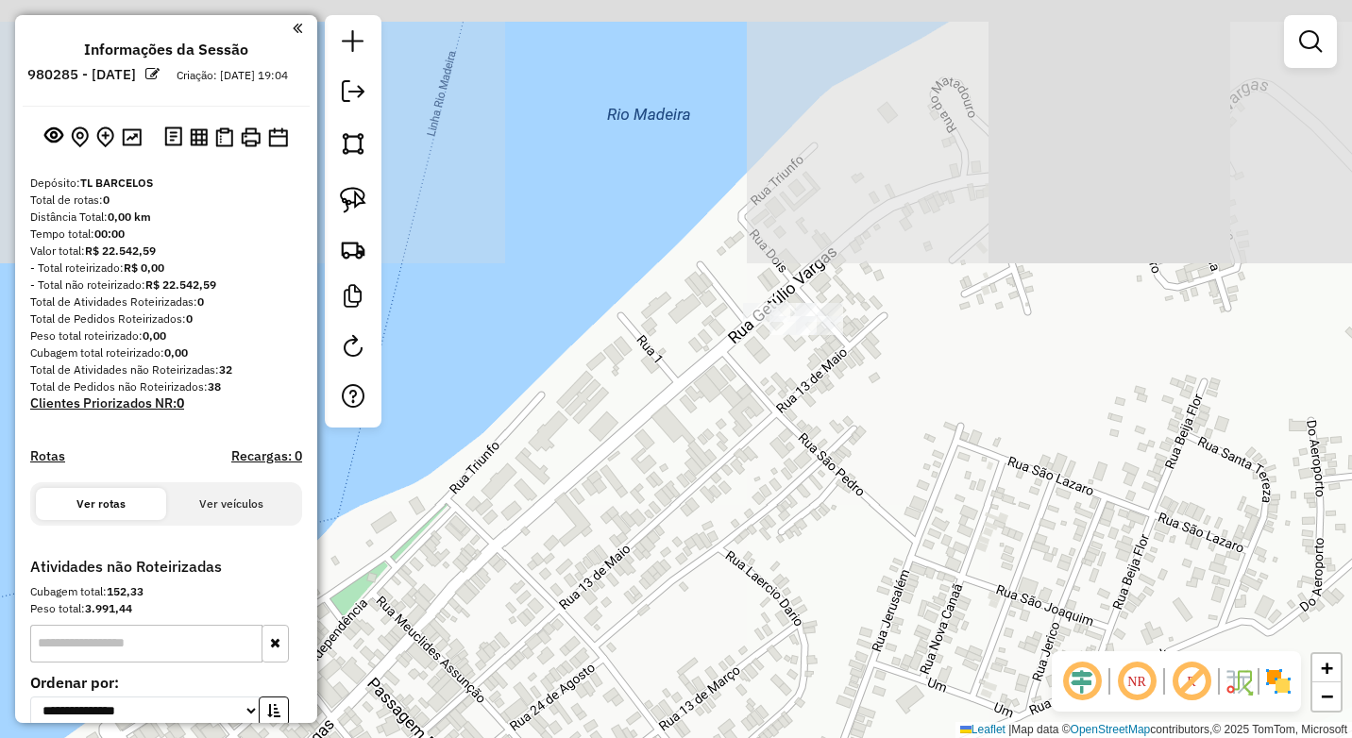
drag, startPoint x: 785, startPoint y: 426, endPoint x: 758, endPoint y: 392, distance: 43.1
click at [770, 431] on div "Janela de atendimento Grade de atendimento Capacidade Transportadoras Veículos …" at bounding box center [676, 369] width 1352 height 738
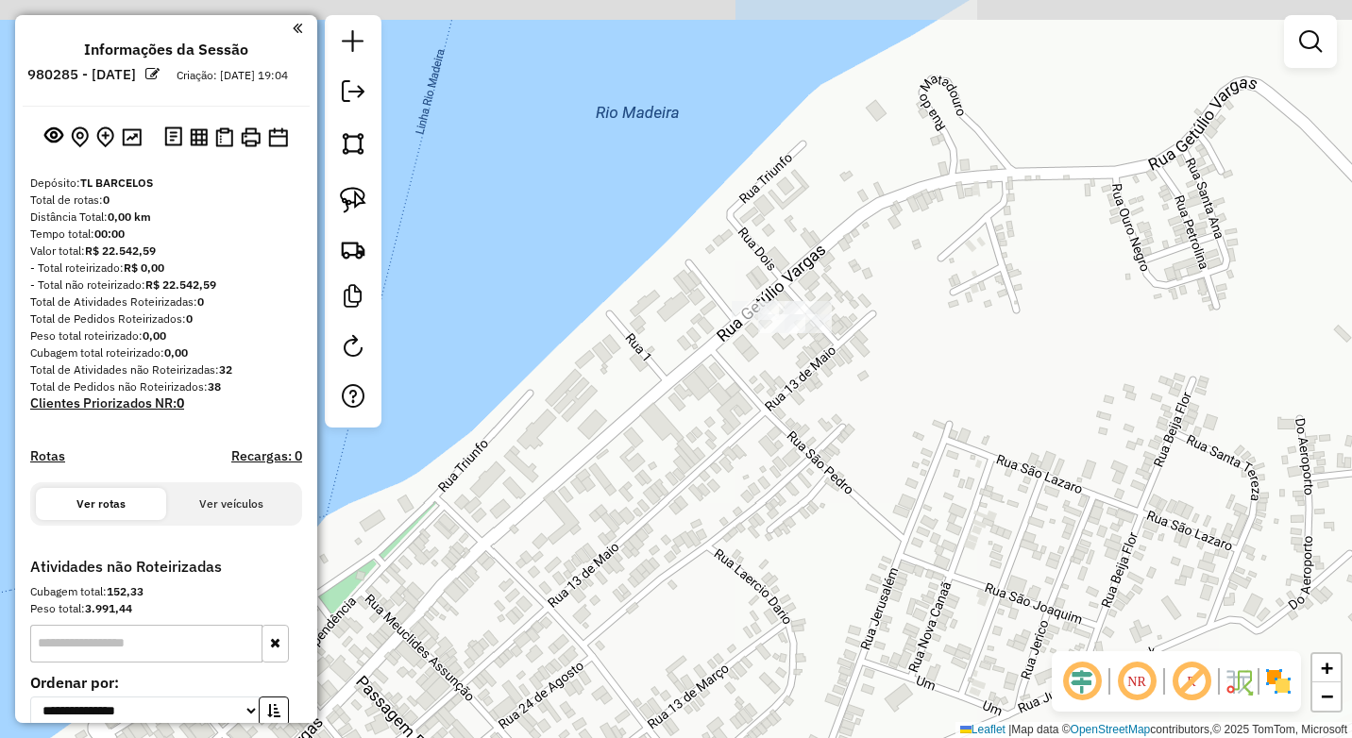
drag, startPoint x: 760, startPoint y: 402, endPoint x: 726, endPoint y: 413, distance: 35.5
click at [738, 421] on div "Janela de atendimento Grade de atendimento Capacidade Transportadoras Veículos …" at bounding box center [676, 369] width 1352 height 738
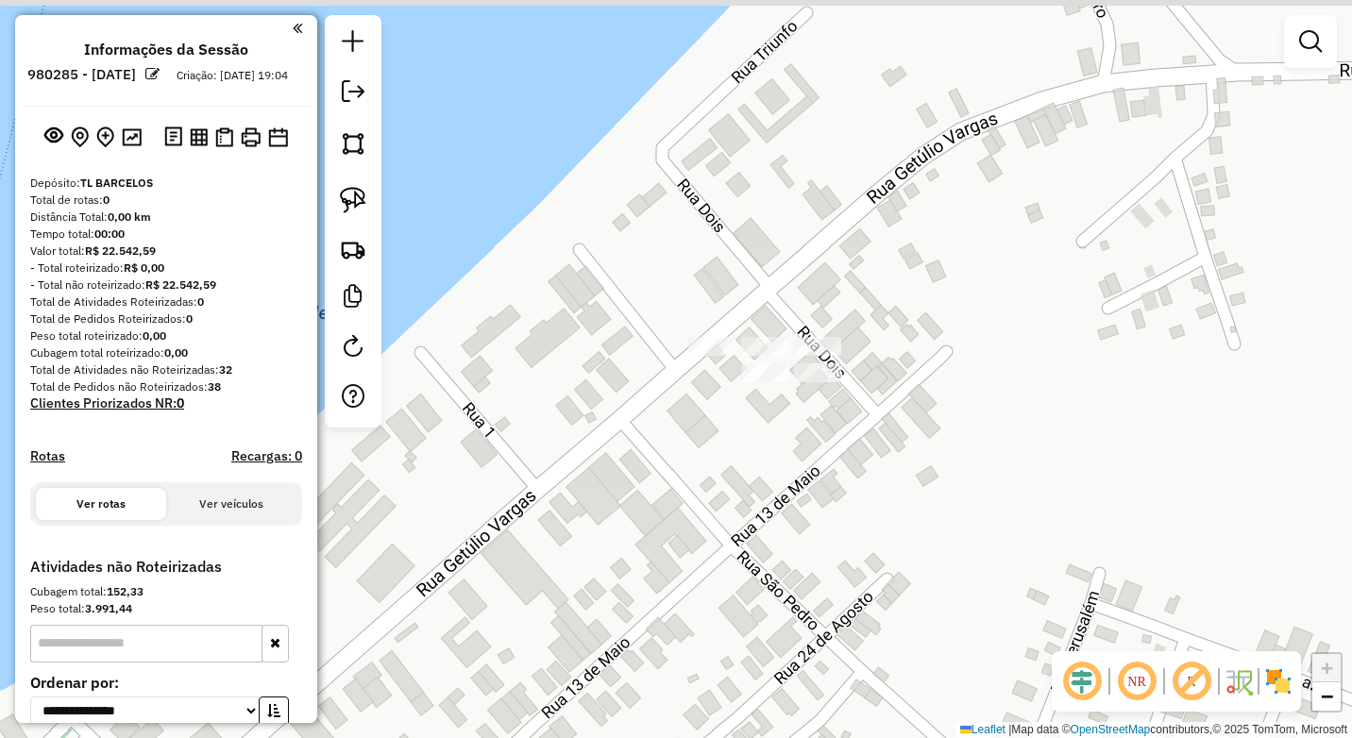
drag, startPoint x: 767, startPoint y: 438, endPoint x: 773, endPoint y: 398, distance: 41.1
click at [766, 433] on div "Janela de atendimento Grade de atendimento Capacidade Transportadoras Veículos …" at bounding box center [676, 369] width 1352 height 738
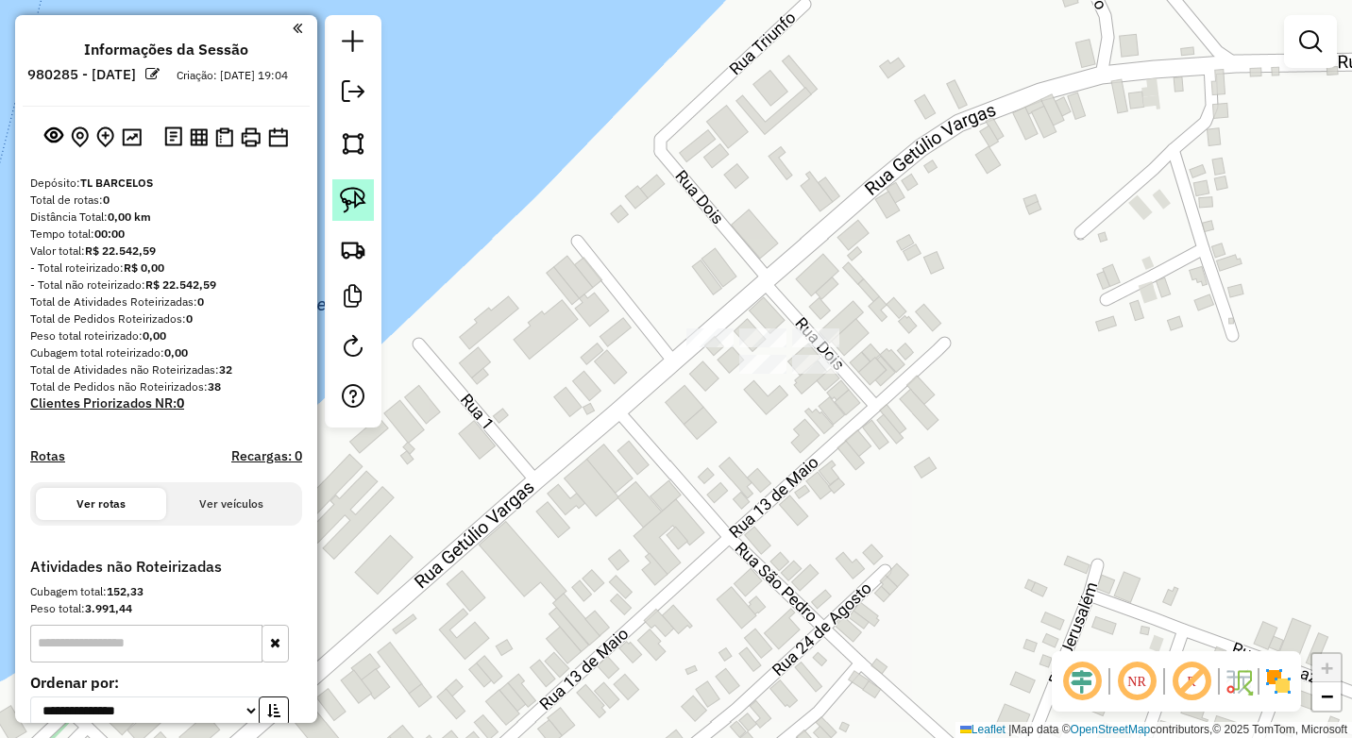
click at [354, 198] on img at bounding box center [353, 200] width 26 height 26
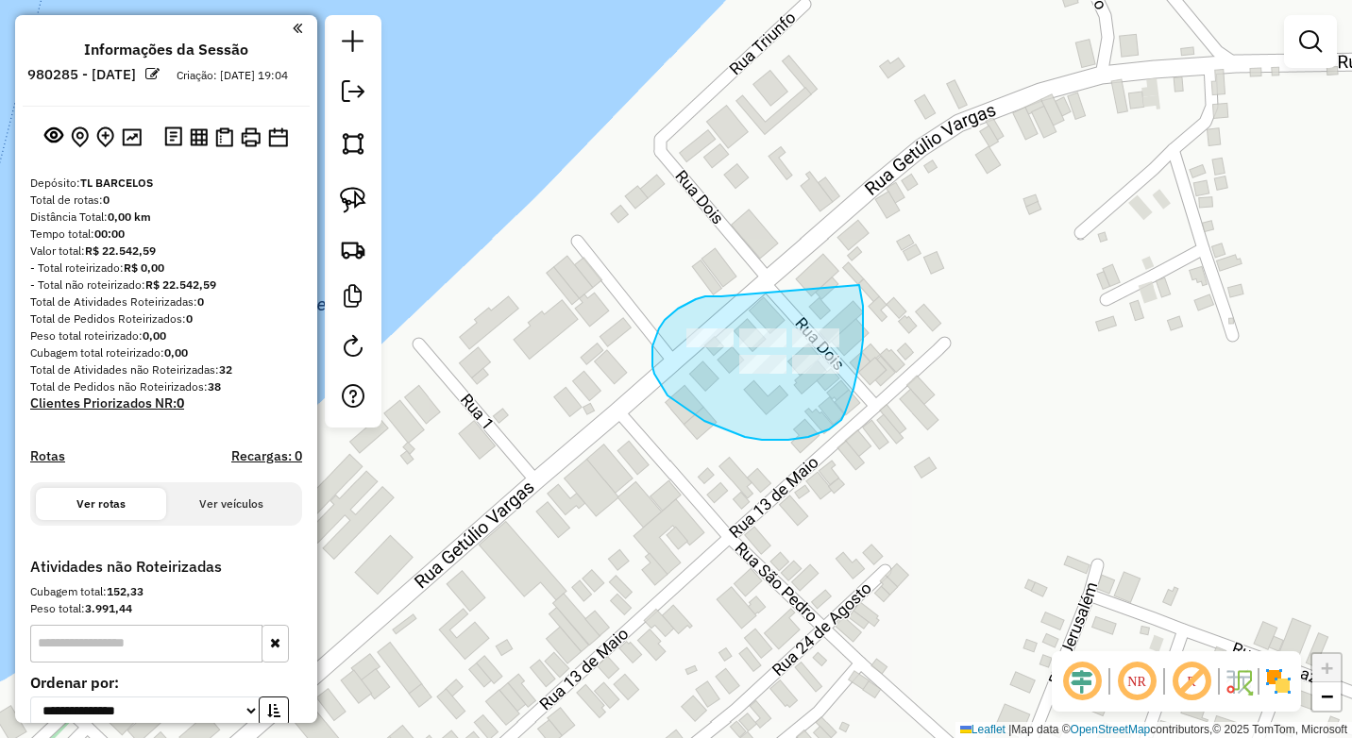
drag, startPoint x: 721, startPoint y: 297, endPoint x: 859, endPoint y: 285, distance: 138.3
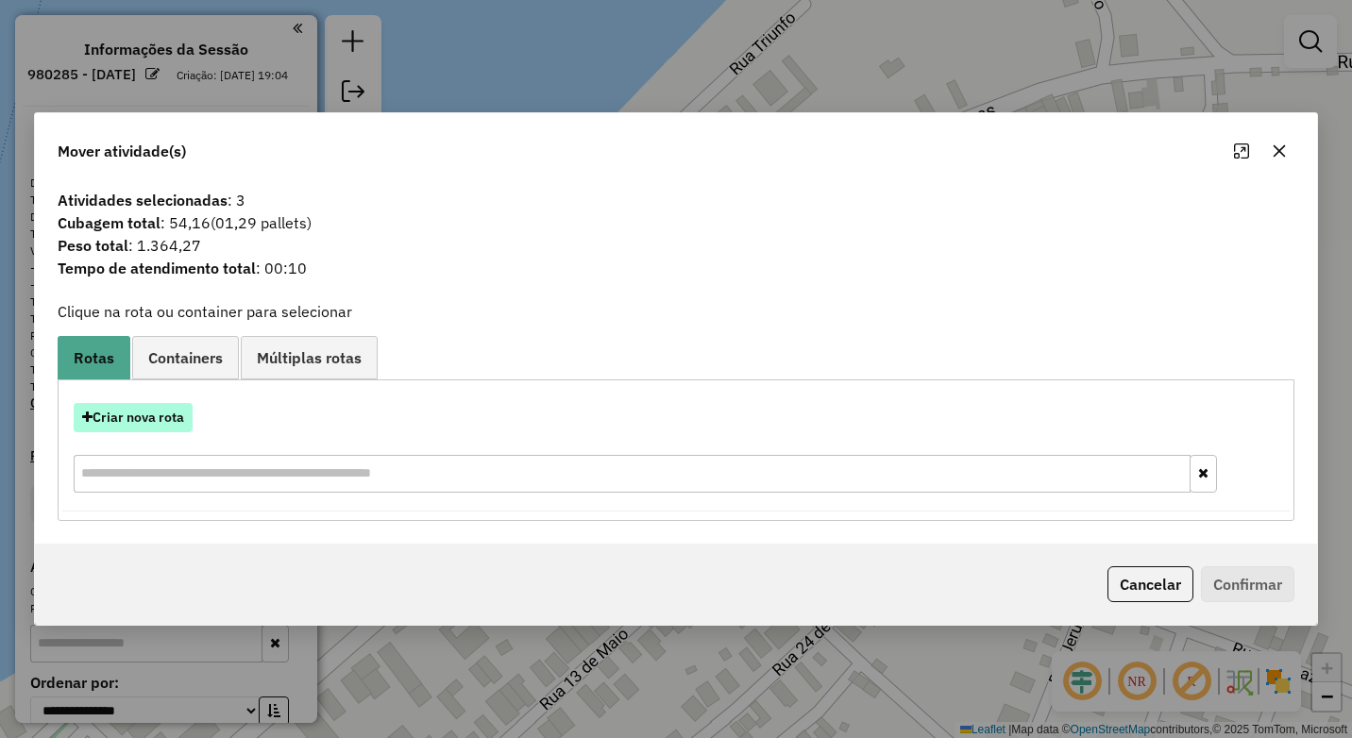
click at [169, 417] on button "Criar nova rota" at bounding box center [133, 417] width 119 height 29
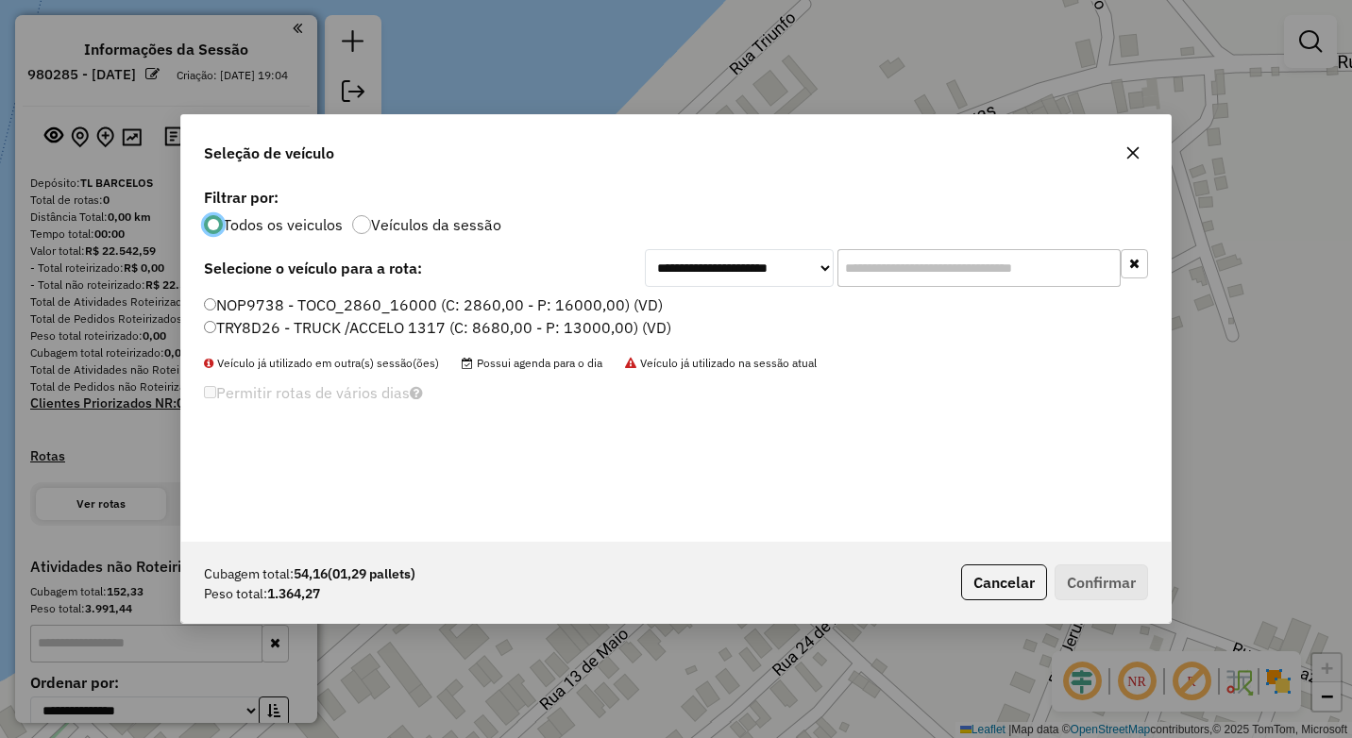
scroll to position [10, 6]
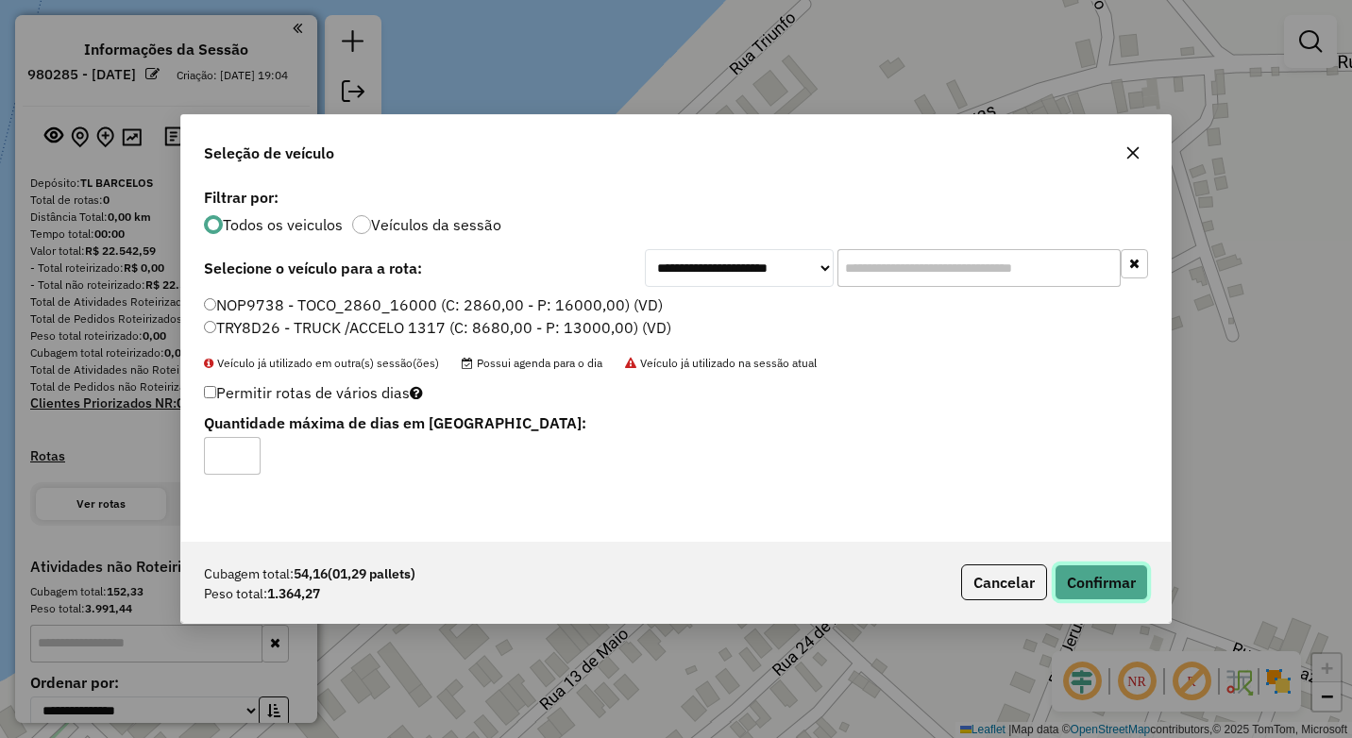
click at [1118, 579] on button "Confirmar" at bounding box center [1101, 583] width 93 height 36
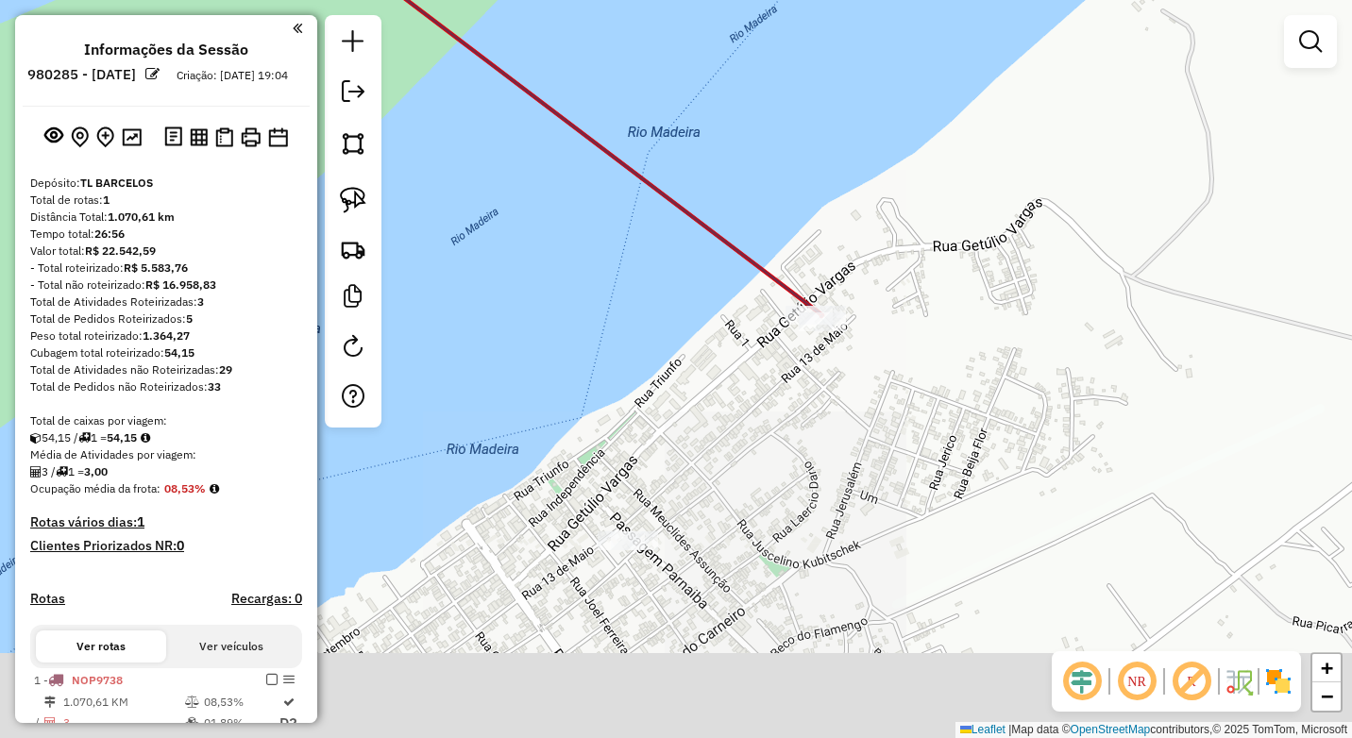
drag, startPoint x: 731, startPoint y: 527, endPoint x: 781, endPoint y: 372, distance: 162.8
click at [796, 323] on div "Janela de atendimento Grade de atendimento Capacidade Transportadoras Veículos …" at bounding box center [676, 369] width 1352 height 738
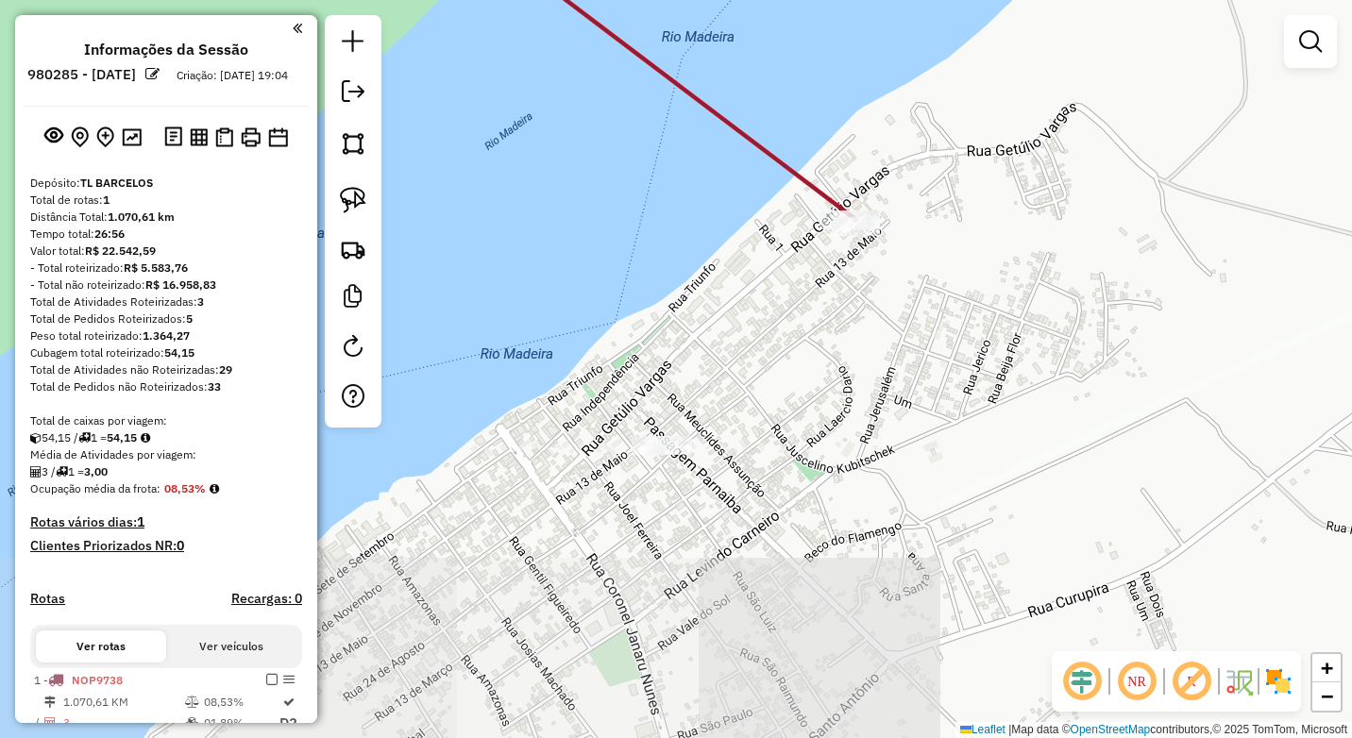
drag, startPoint x: 729, startPoint y: 466, endPoint x: 749, endPoint y: 416, distance: 53.0
click at [749, 416] on div "Janela de atendimento Grade de atendimento Capacidade Transportadoras Veículos …" at bounding box center [676, 369] width 1352 height 738
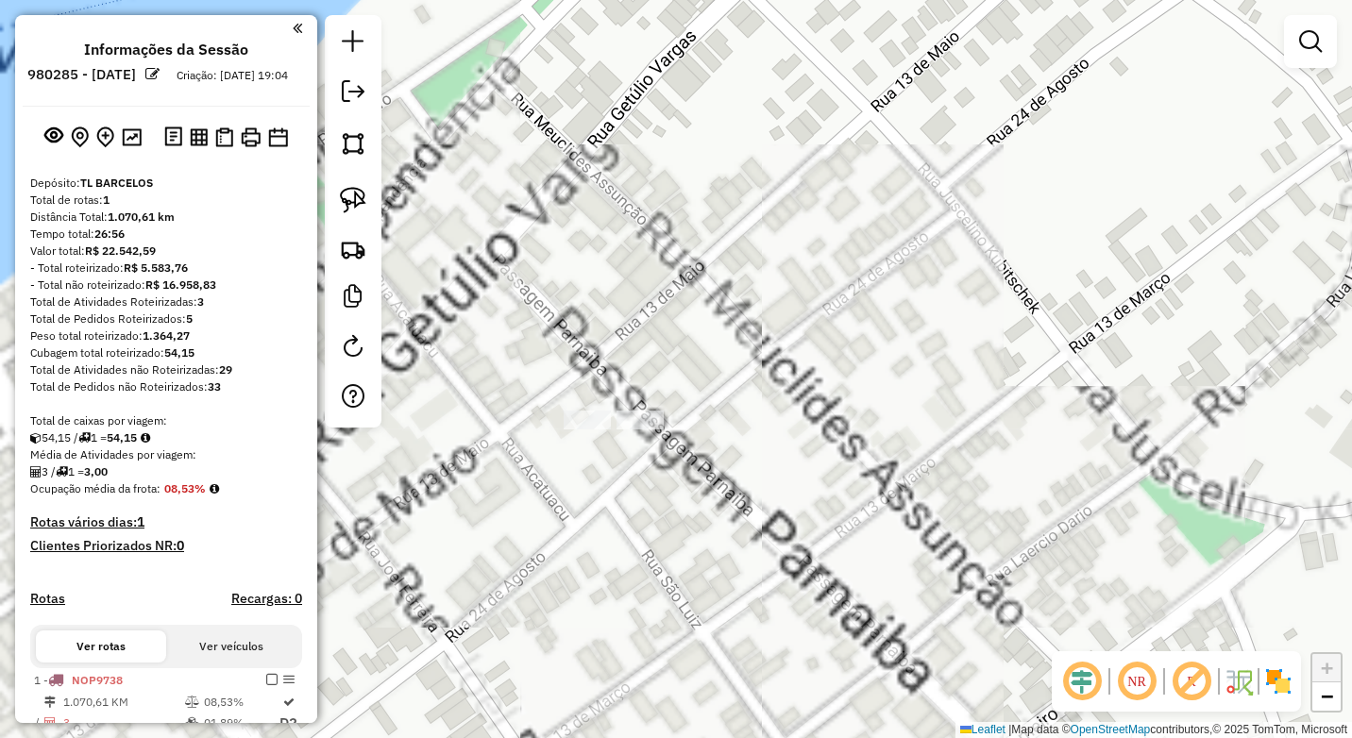
click at [775, 521] on div "Janela de atendimento Grade de atendimento Capacidade Transportadoras Veículos …" at bounding box center [676, 369] width 1352 height 738
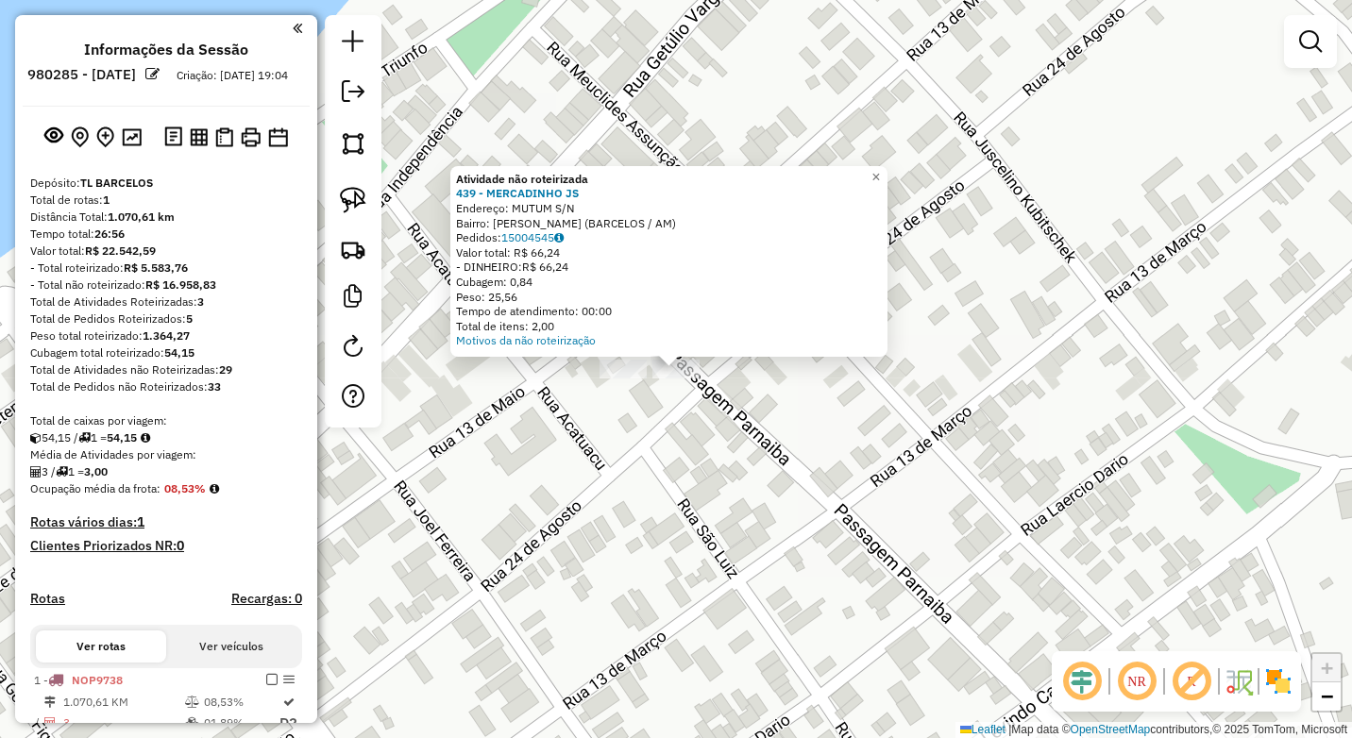
click at [653, 407] on div "Atividade não roteirizada 439 - MERCADINHO JS Endereço: MUTUM S/N Bairro: Sao L…" at bounding box center [676, 369] width 1352 height 738
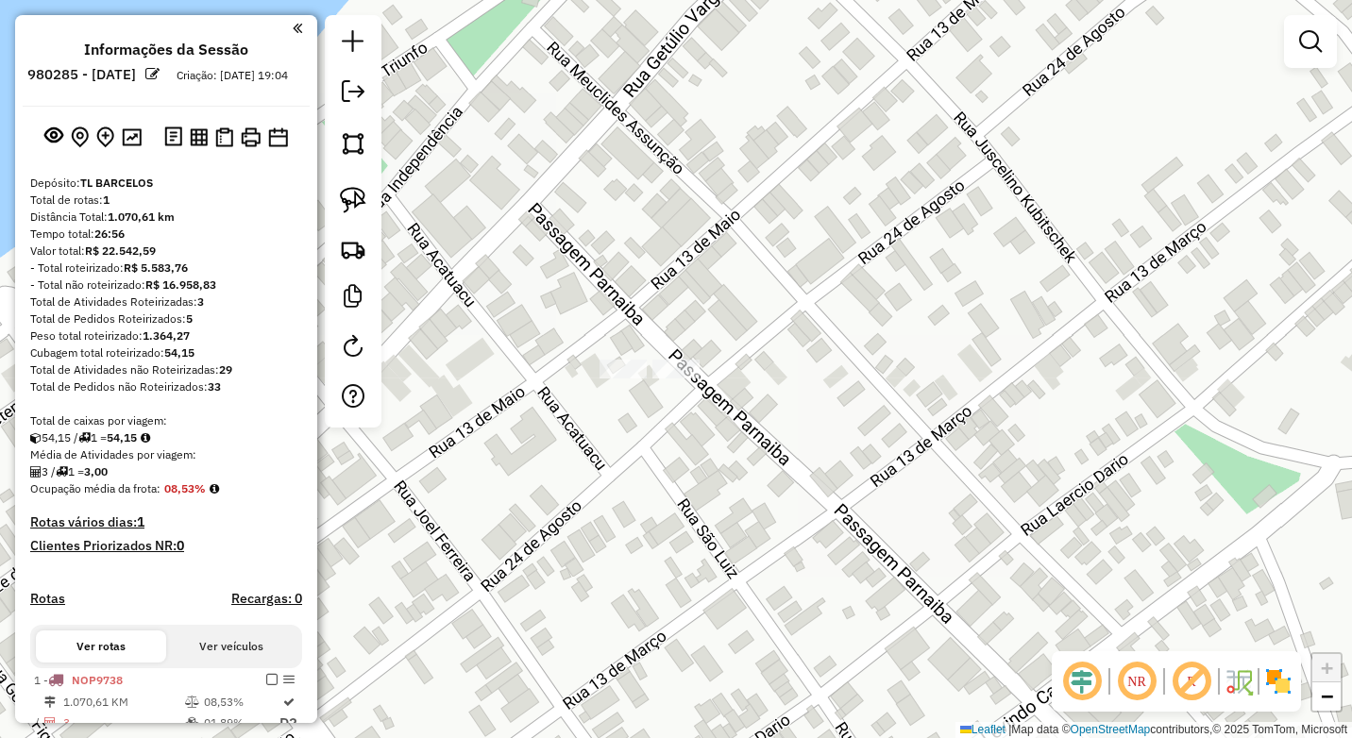
drag, startPoint x: 352, startPoint y: 195, endPoint x: 395, endPoint y: 210, distance: 44.8
click at [353, 195] on img at bounding box center [353, 200] width 26 height 26
drag, startPoint x: 656, startPoint y: 347, endPoint x: 707, endPoint y: 360, distance: 52.7
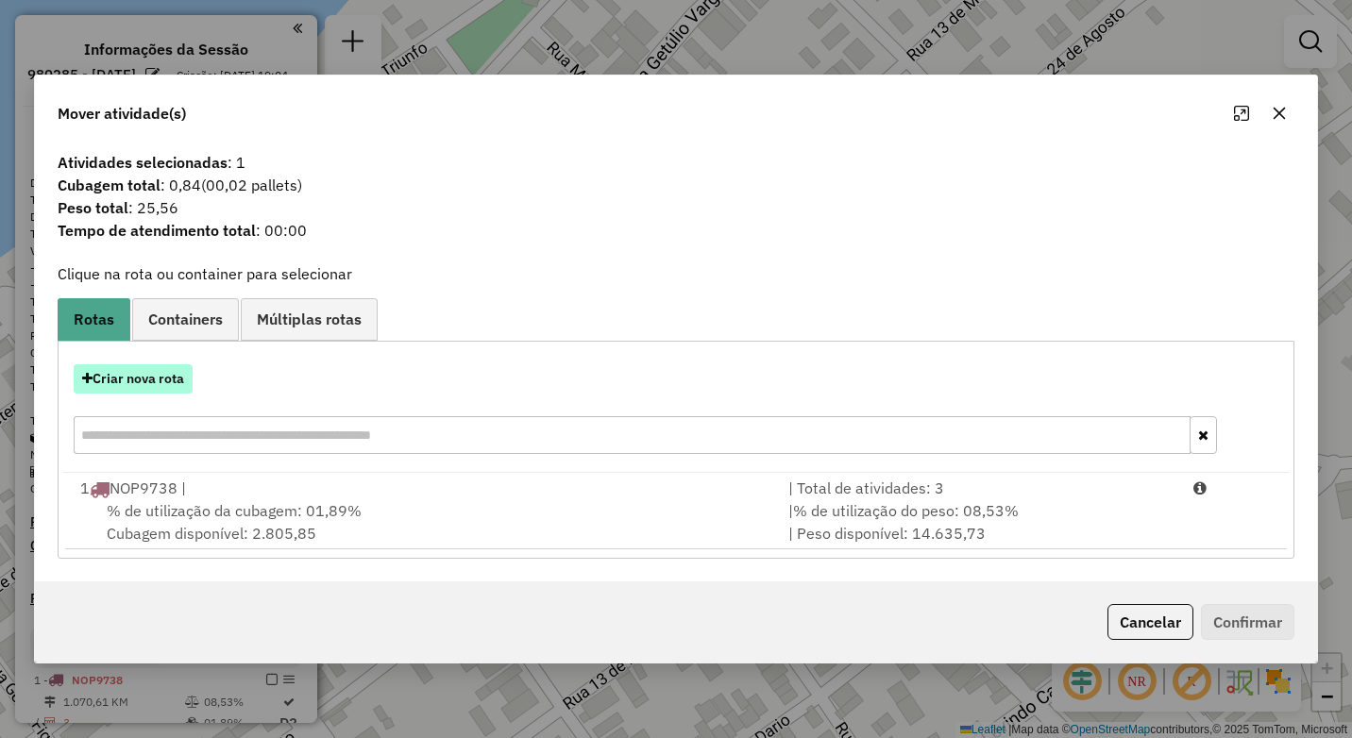
click at [175, 377] on button "Criar nova rota" at bounding box center [133, 379] width 119 height 29
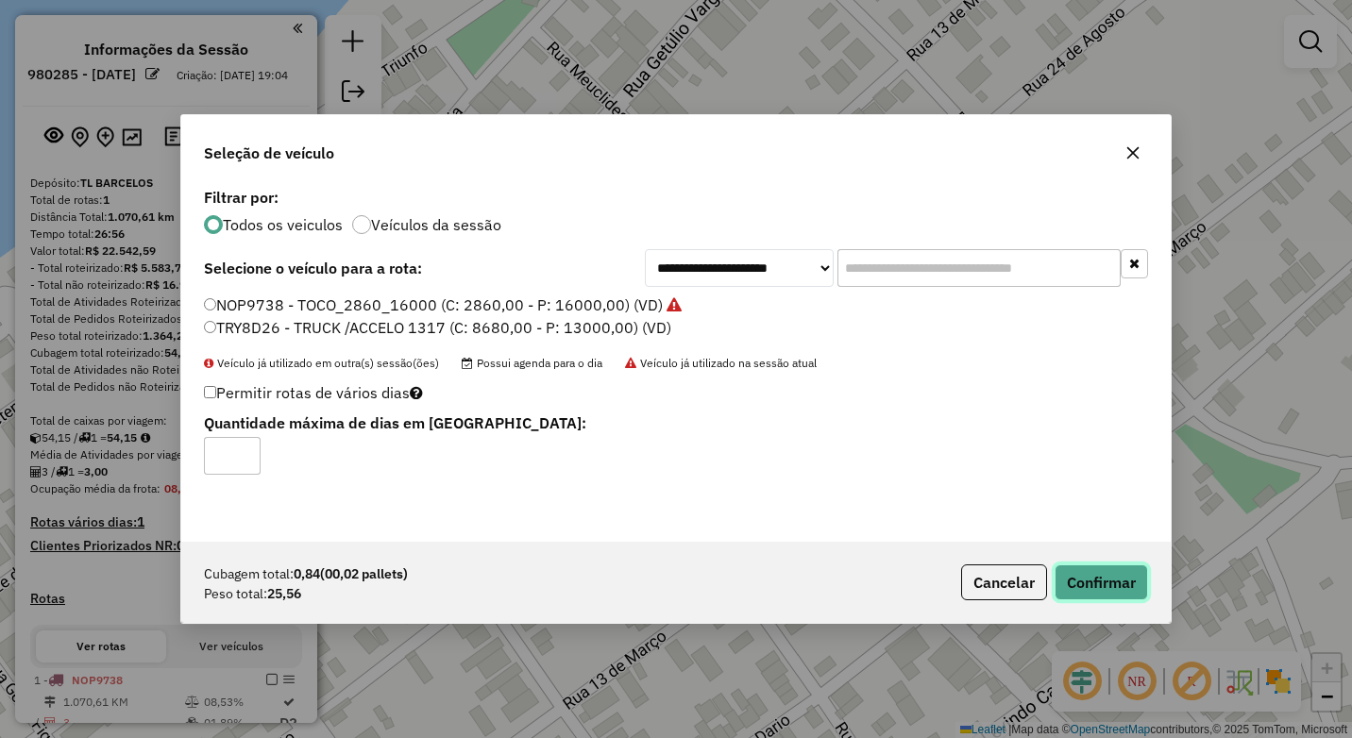
click at [1107, 575] on button "Confirmar" at bounding box center [1101, 583] width 93 height 36
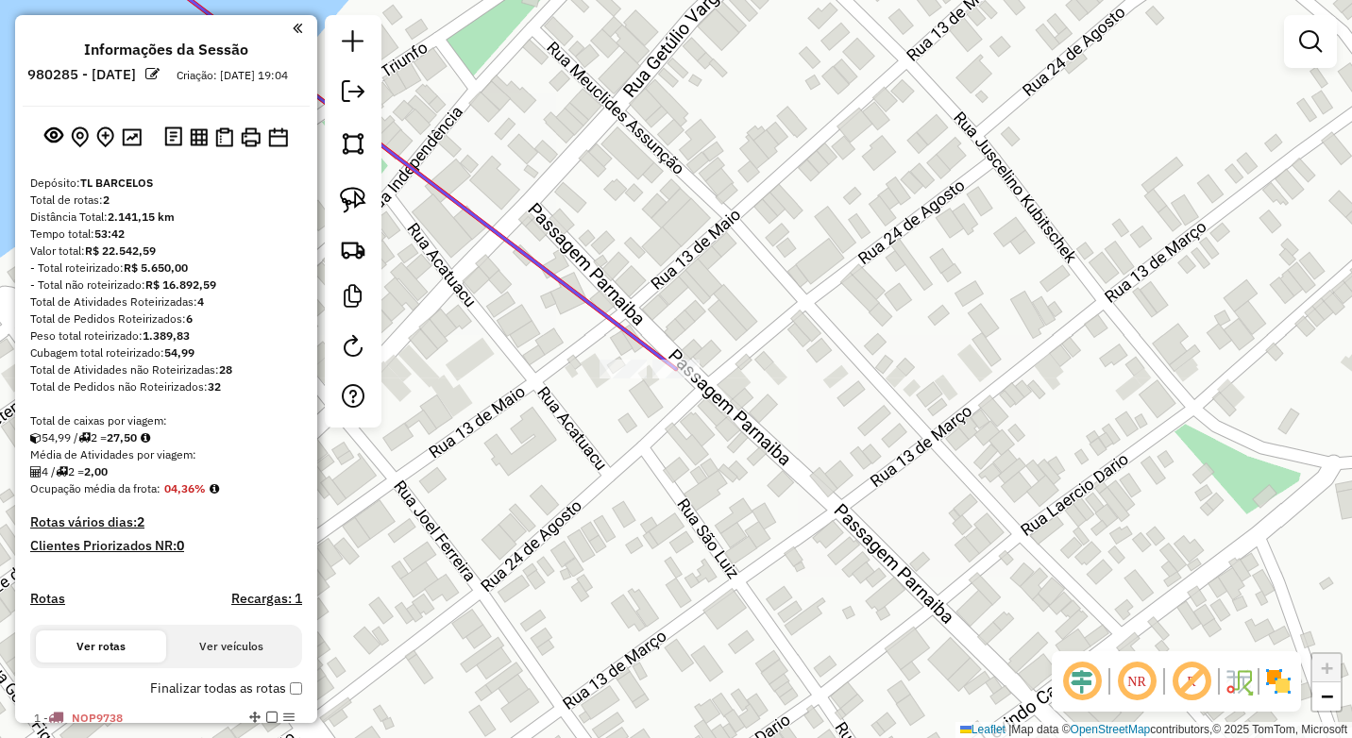
drag, startPoint x: 361, startPoint y: 198, endPoint x: 494, endPoint y: 358, distance: 207.9
click at [361, 198] on img at bounding box center [353, 200] width 26 height 26
drag, startPoint x: 608, startPoint y: 346, endPoint x: 582, endPoint y: 370, distance: 36.1
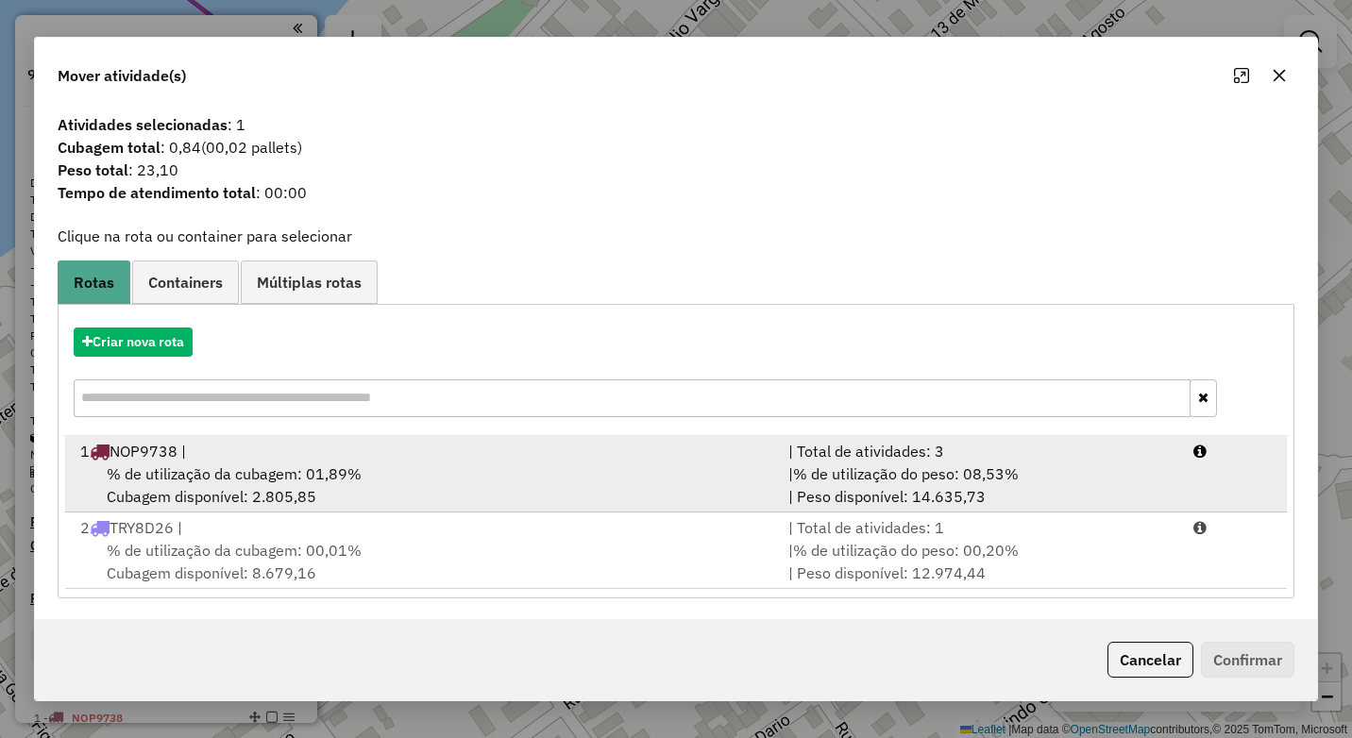
click at [342, 469] on span "% de utilização da cubagem: 01,89%" at bounding box center [234, 474] width 255 height 19
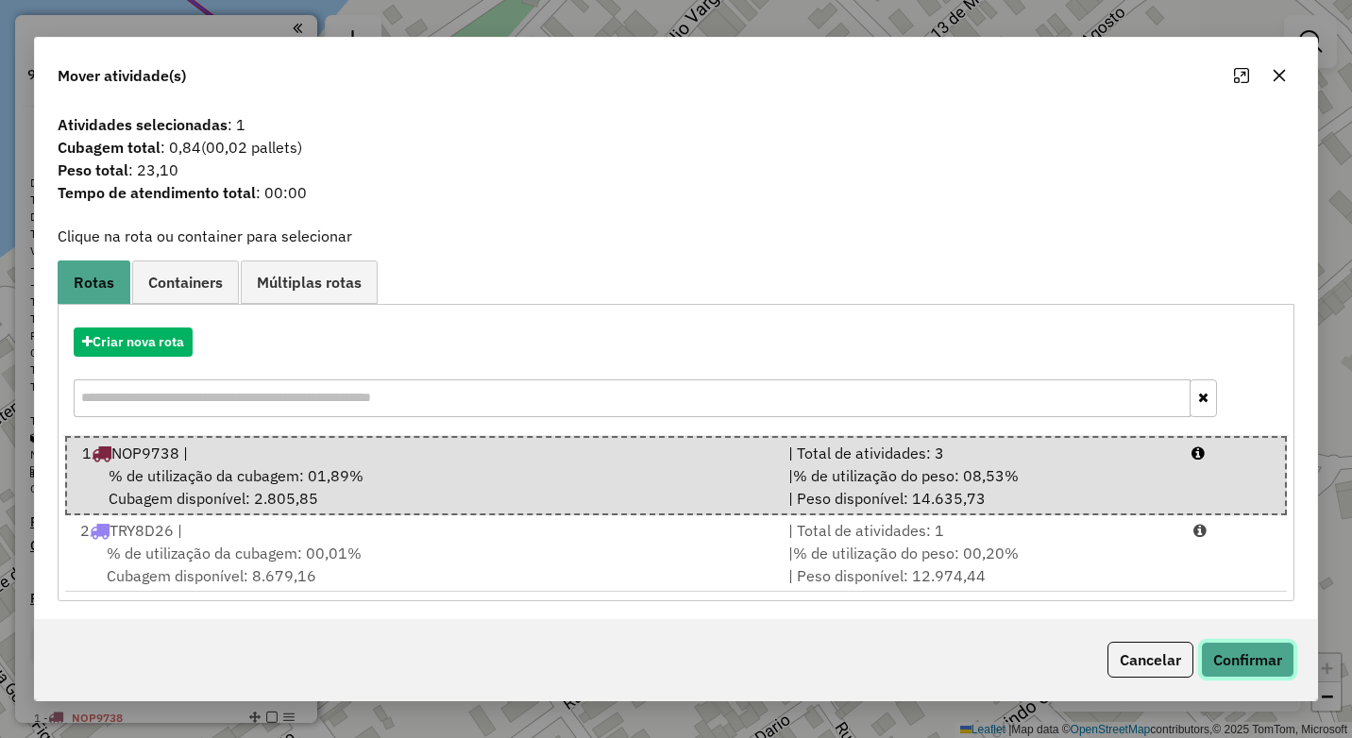
click at [1266, 650] on button "Confirmar" at bounding box center [1247, 660] width 93 height 36
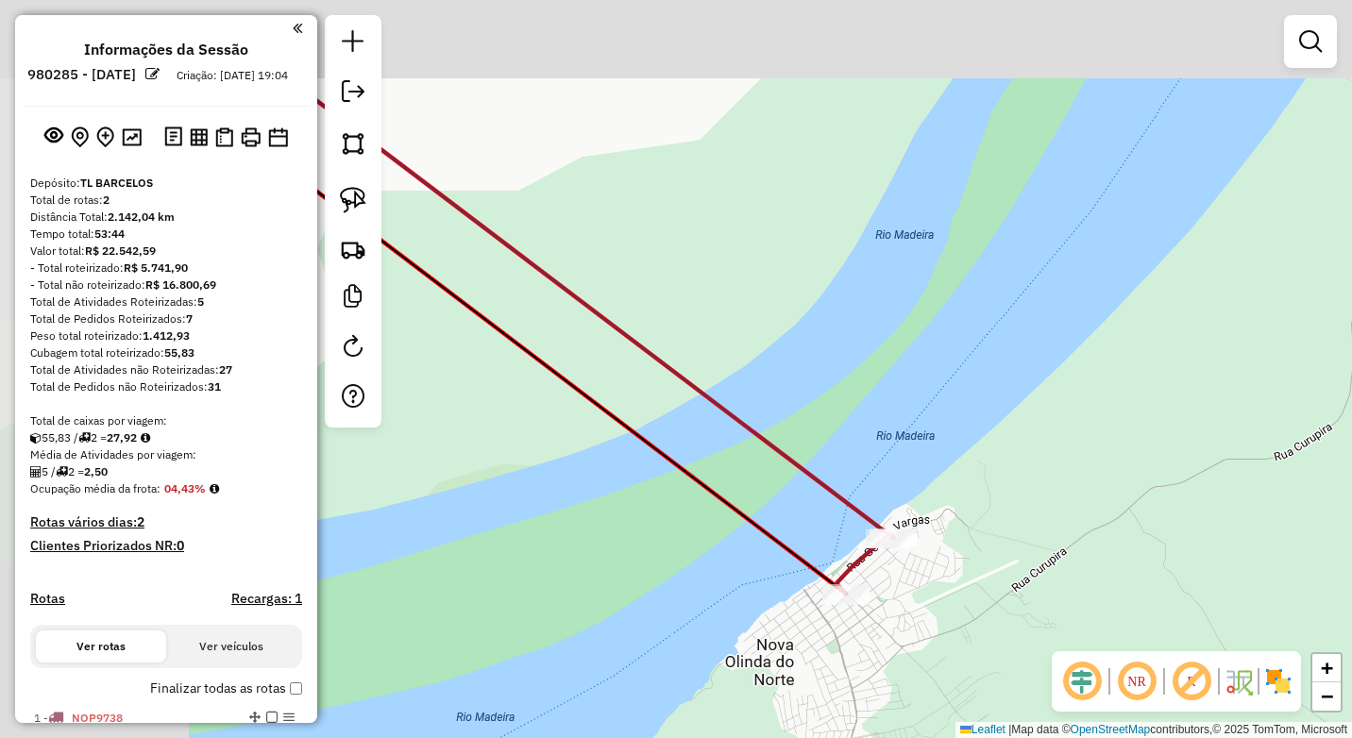
drag, startPoint x: 736, startPoint y: 547, endPoint x: 698, endPoint y: 472, distance: 83.6
click at [874, 595] on div "Janela de atendimento Grade de atendimento Capacidade Transportadoras Veículos …" at bounding box center [676, 369] width 1352 height 738
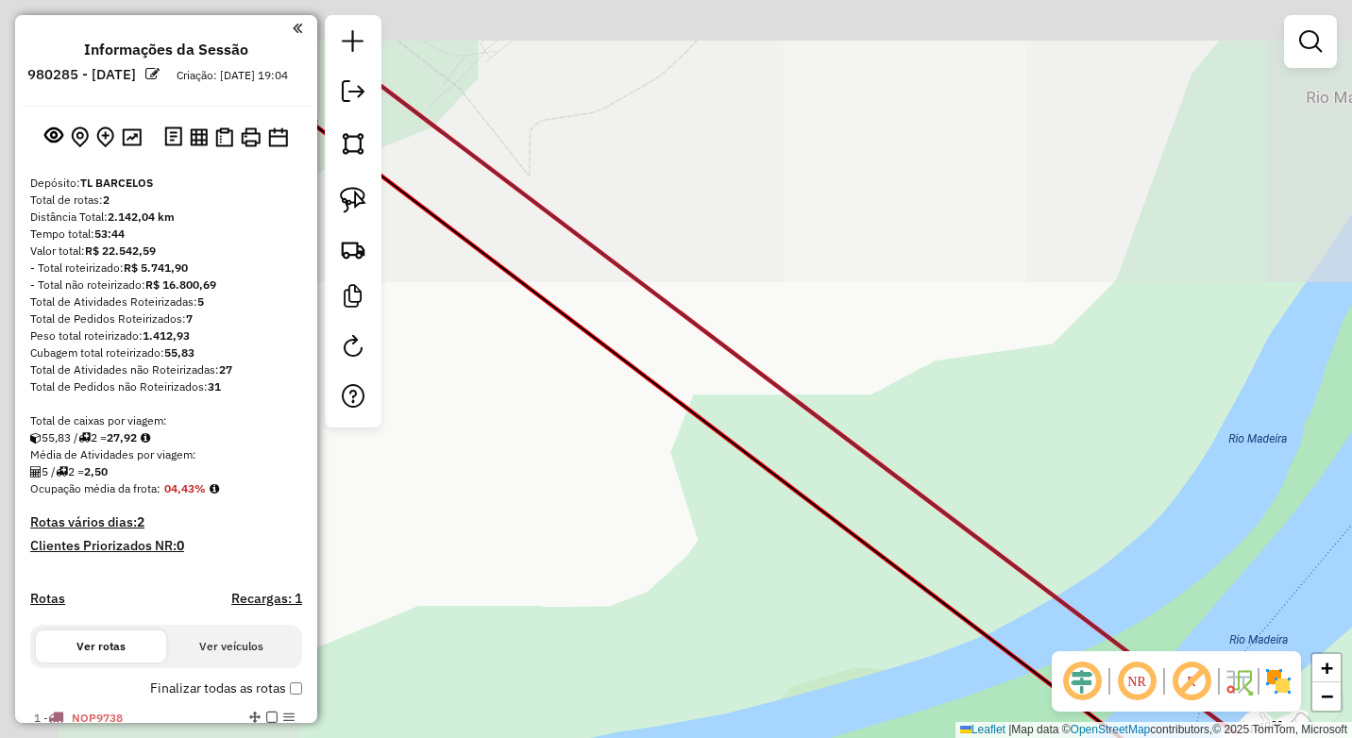
drag, startPoint x: 834, startPoint y: 550, endPoint x: 842, endPoint y: 513, distance: 37.8
click at [894, 582] on div "Janela de atendimento Grade de atendimento Capacidade Transportadoras Veículos …" at bounding box center [676, 369] width 1352 height 738
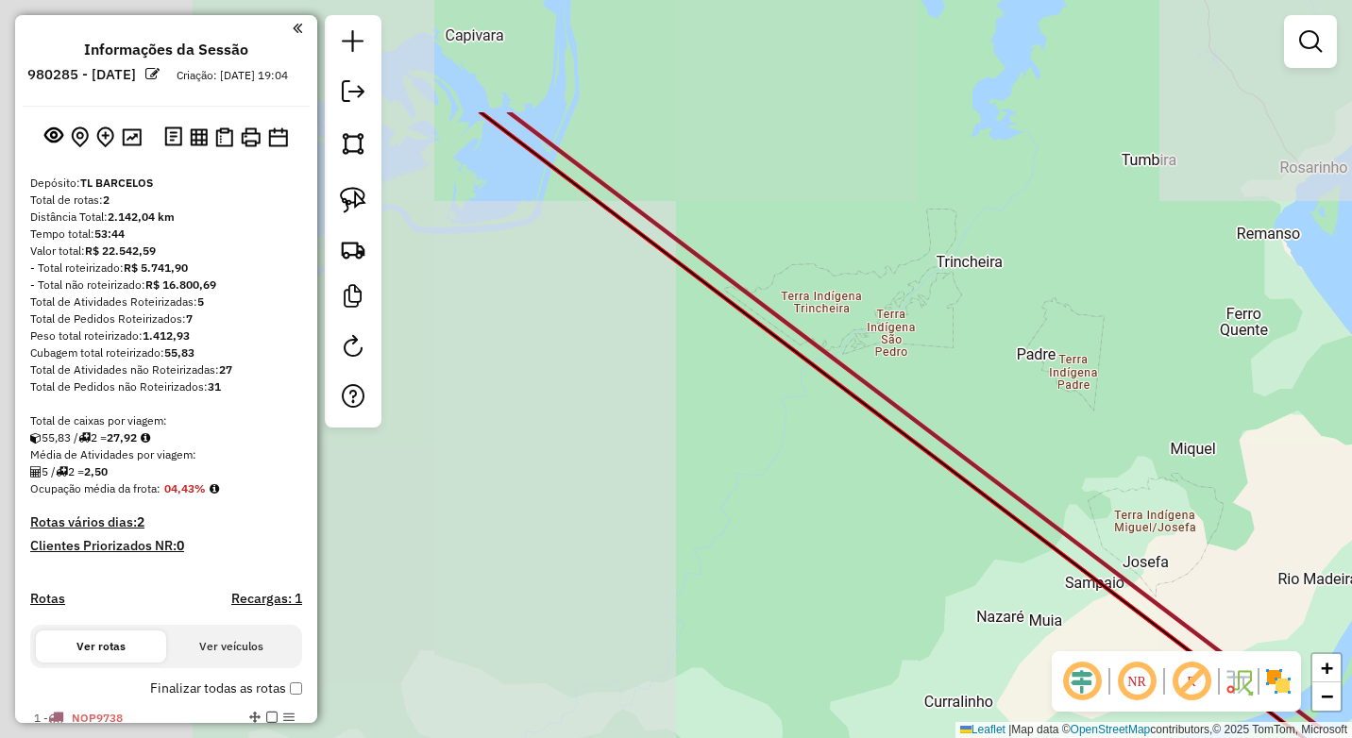
drag, startPoint x: 975, startPoint y: 557, endPoint x: 1043, endPoint y: 552, distance: 68.2
click at [1097, 585] on icon at bounding box center [902, 432] width 843 height 641
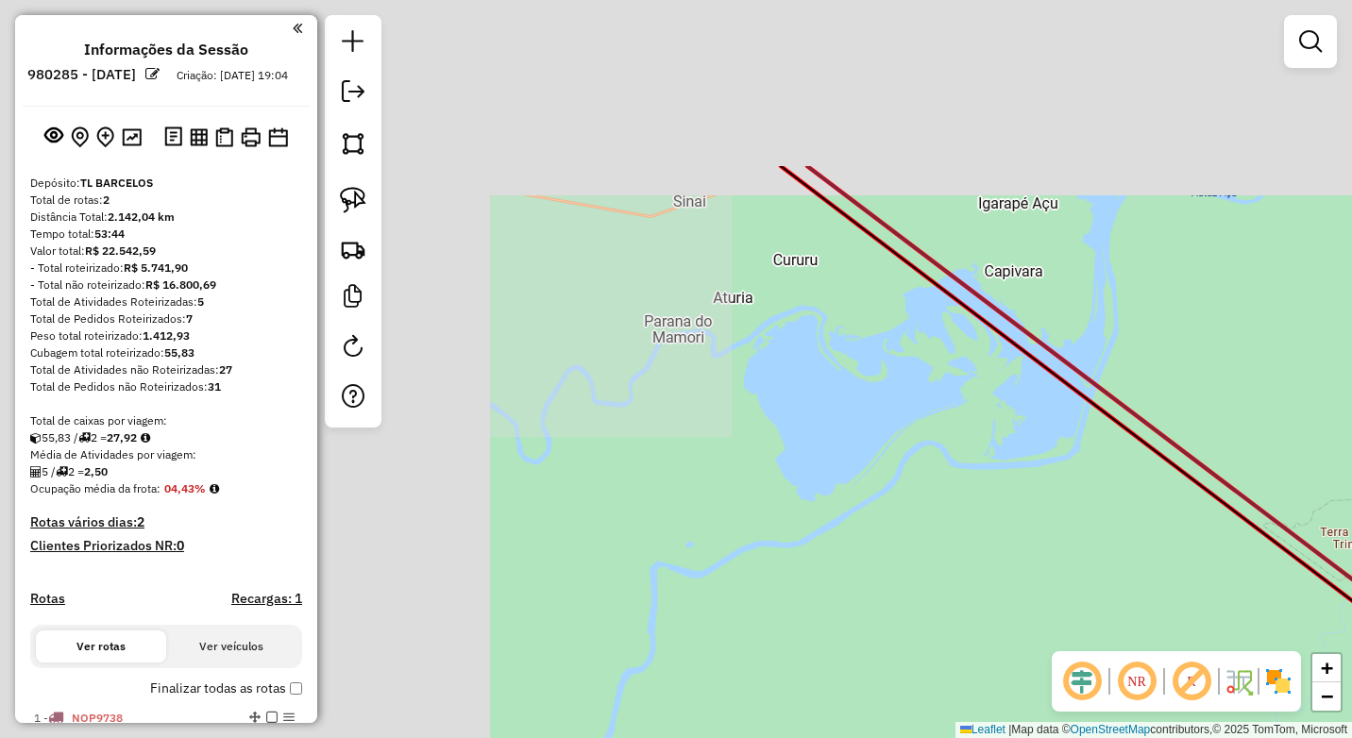
drag, startPoint x: 1055, startPoint y: 609, endPoint x: 1031, endPoint y: 488, distance: 123.2
click at [1139, 610] on div "Janela de atendimento Grade de atendimento Capacidade Transportadoras Veículos …" at bounding box center [676, 369] width 1352 height 738
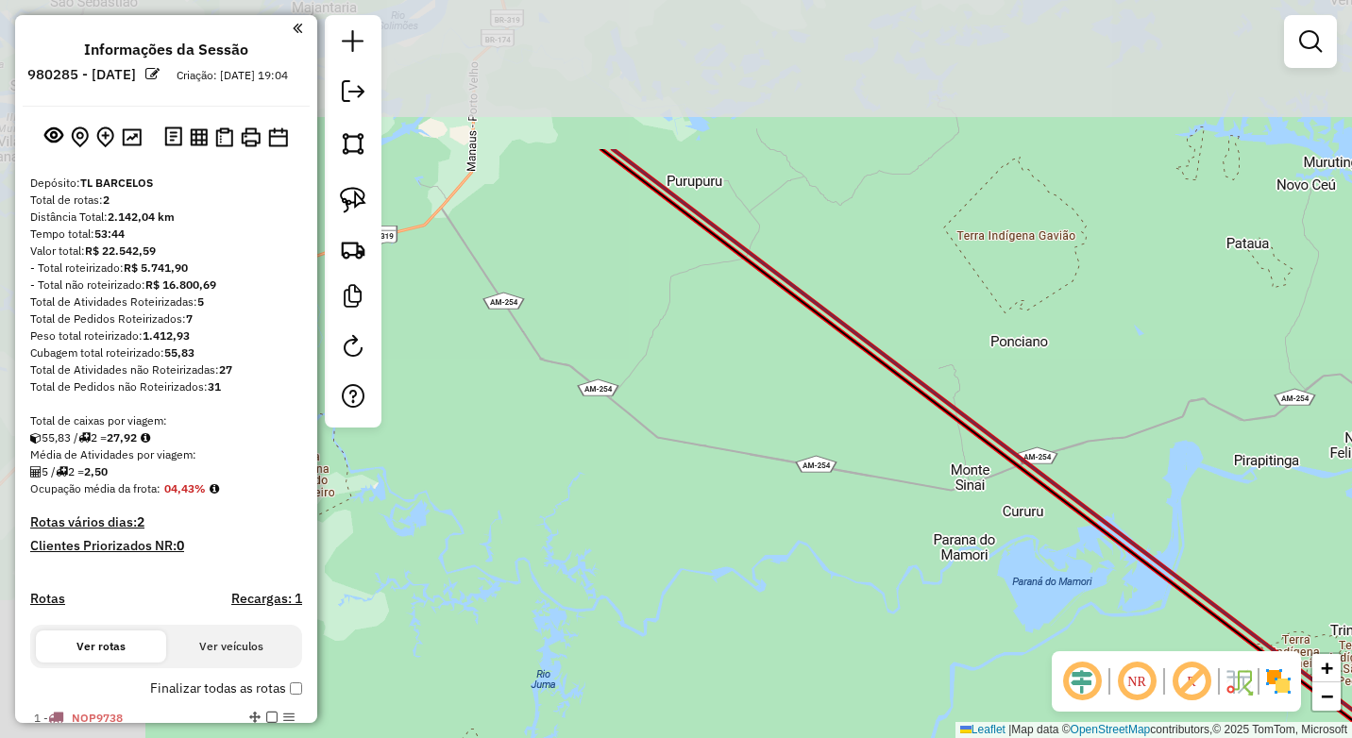
drag, startPoint x: 942, startPoint y: 534, endPoint x: 724, endPoint y: 400, distance: 255.6
click at [934, 510] on div "Janela de atendimento Grade de atendimento Capacidade Transportadoras Veículos …" at bounding box center [676, 369] width 1352 height 738
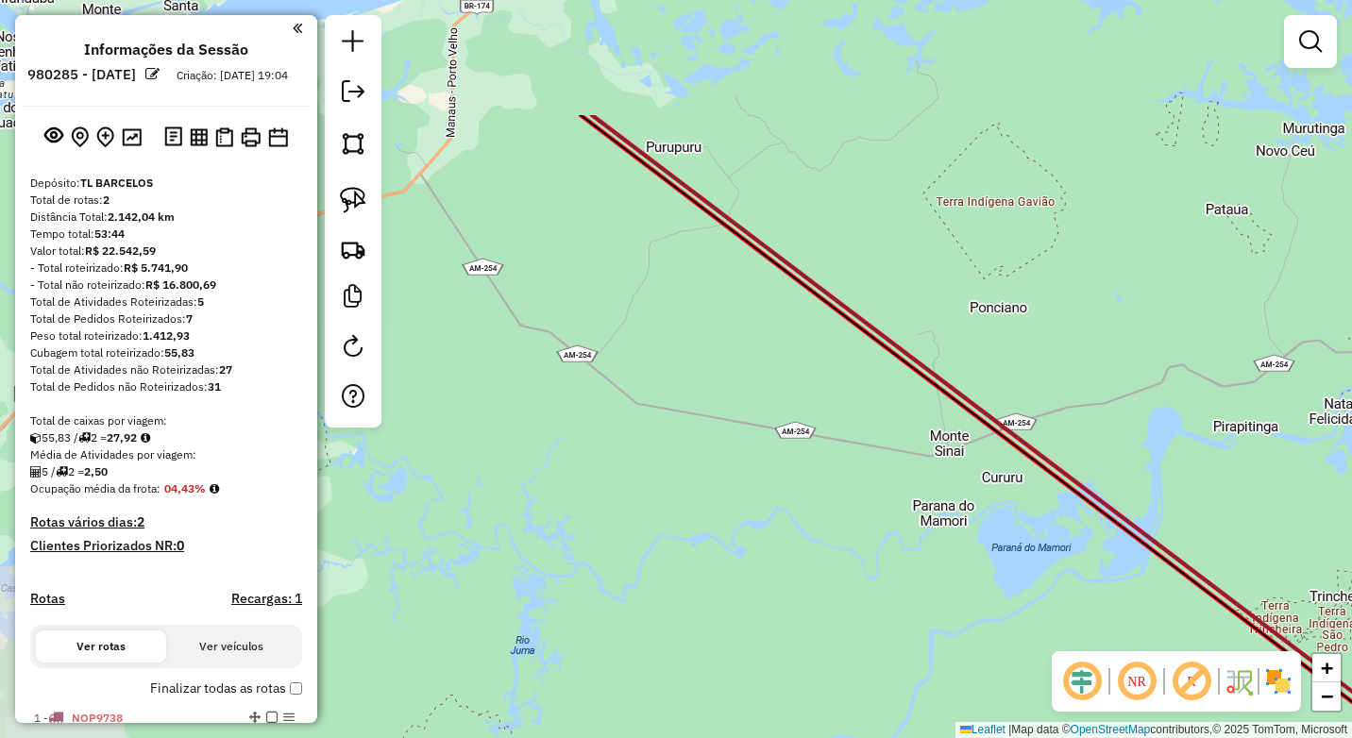
click at [858, 548] on div "Janela de atendimento Grade de atendimento Capacidade Transportadoras Veículos …" at bounding box center [676, 369] width 1352 height 738
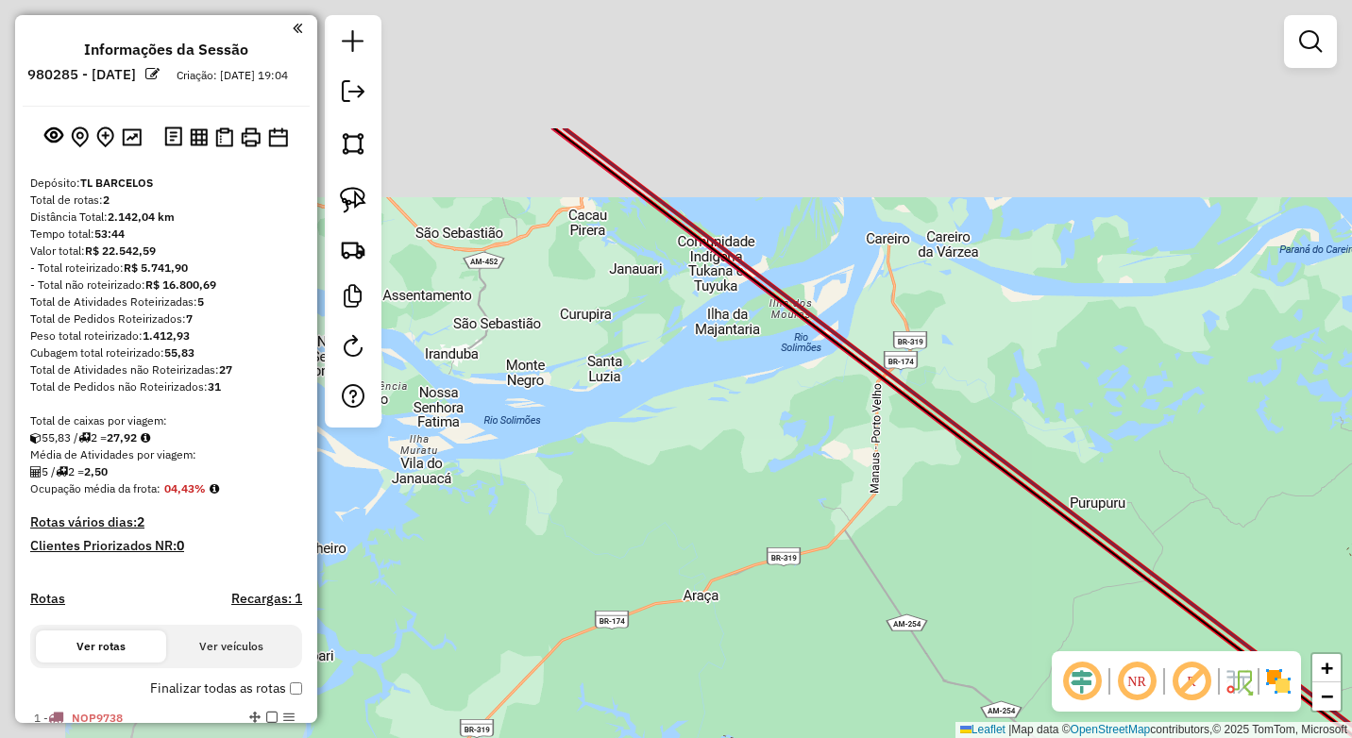
drag, startPoint x: 876, startPoint y: 563, endPoint x: 717, endPoint y: 443, distance: 199.6
click at [1091, 709] on hb-router-mapa "Informações da Sessão 980285 - [DATE] Criação: [DATE] 19:04 Depósito: TL BARCEL…" at bounding box center [676, 369] width 1352 height 738
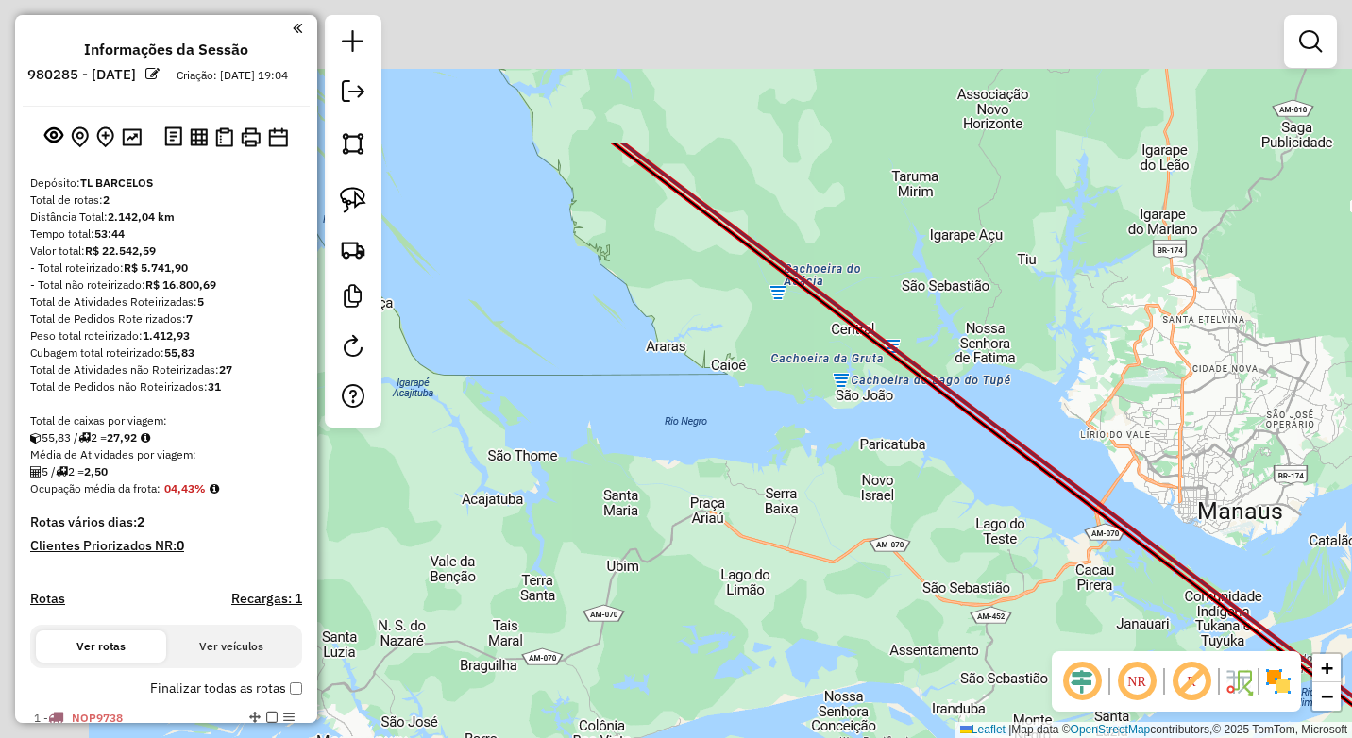
drag, startPoint x: 694, startPoint y: 431, endPoint x: 826, endPoint y: 516, distance: 157.2
click at [1008, 640] on div "Janela de atendimento Grade de atendimento Capacidade Transportadoras Veículos …" at bounding box center [676, 369] width 1352 height 738
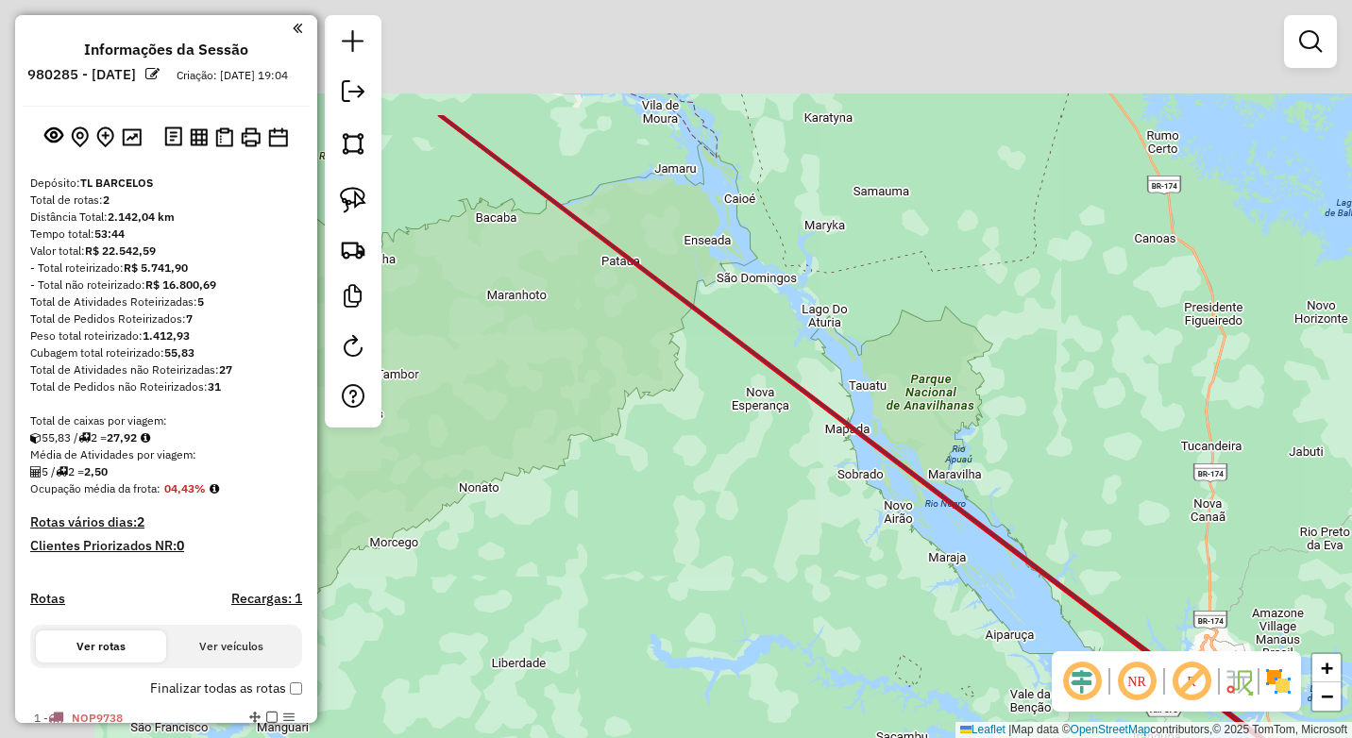
drag, startPoint x: 1023, startPoint y: 611, endPoint x: 792, endPoint y: 437, distance: 288.6
click at [1029, 594] on div "Janela de atendimento Grade de atendimento Capacidade Transportadoras Veículos …" at bounding box center [676, 369] width 1352 height 738
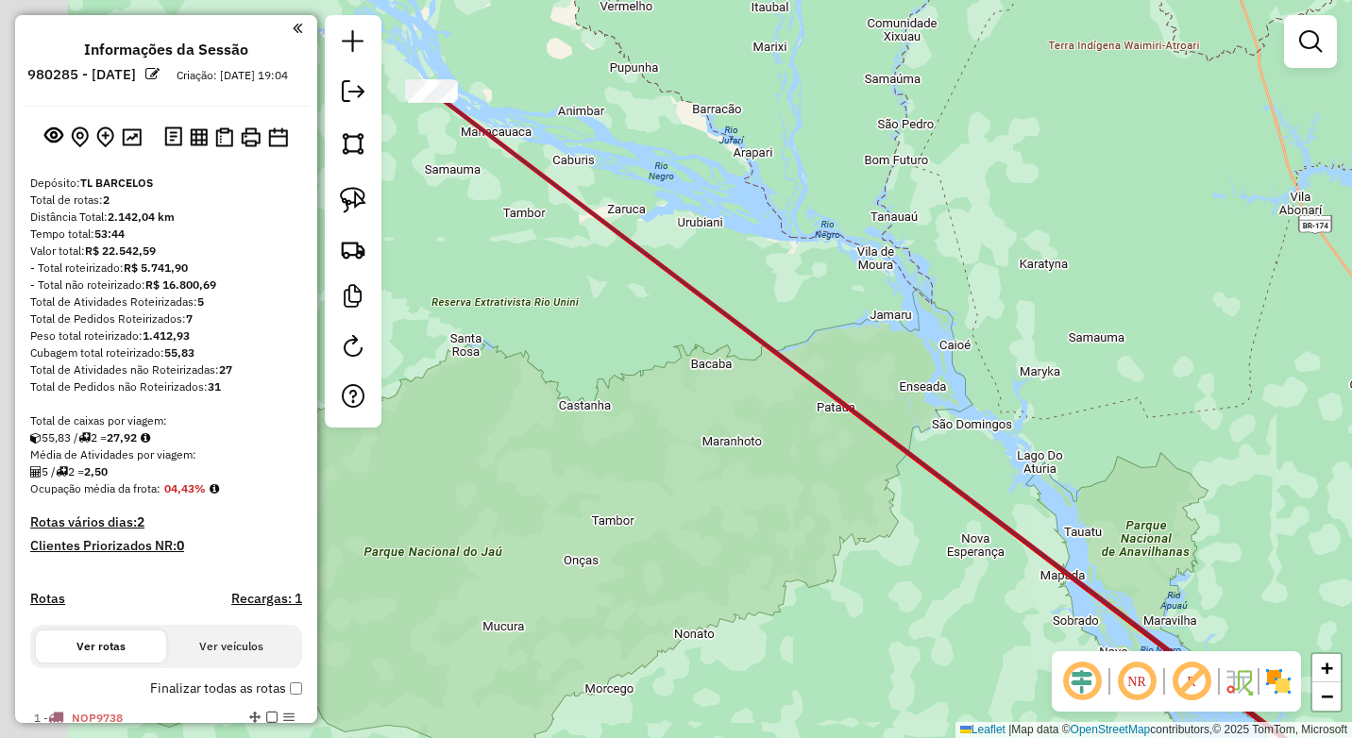
drag, startPoint x: 890, startPoint y: 568, endPoint x: 934, endPoint y: 577, distance: 45.4
click at [929, 579] on div "Janela de atendimento Grade de atendimento Capacidade Transportadoras Veículos …" at bounding box center [676, 369] width 1352 height 738
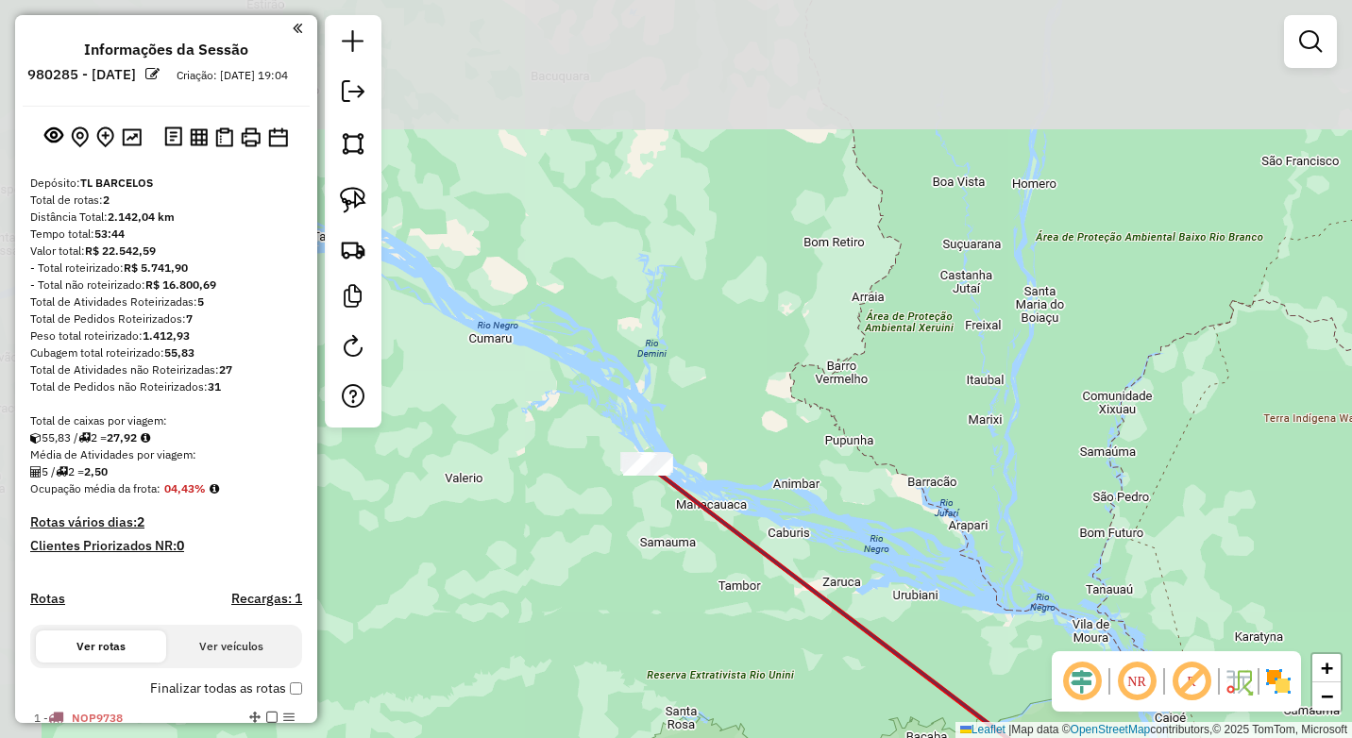
drag, startPoint x: 428, startPoint y: 197, endPoint x: 604, endPoint y: 561, distance: 404.2
click at [603, 561] on div "Janela de atendimento Grade de atendimento Capacidade Transportadoras Veículos …" at bounding box center [676, 369] width 1352 height 738
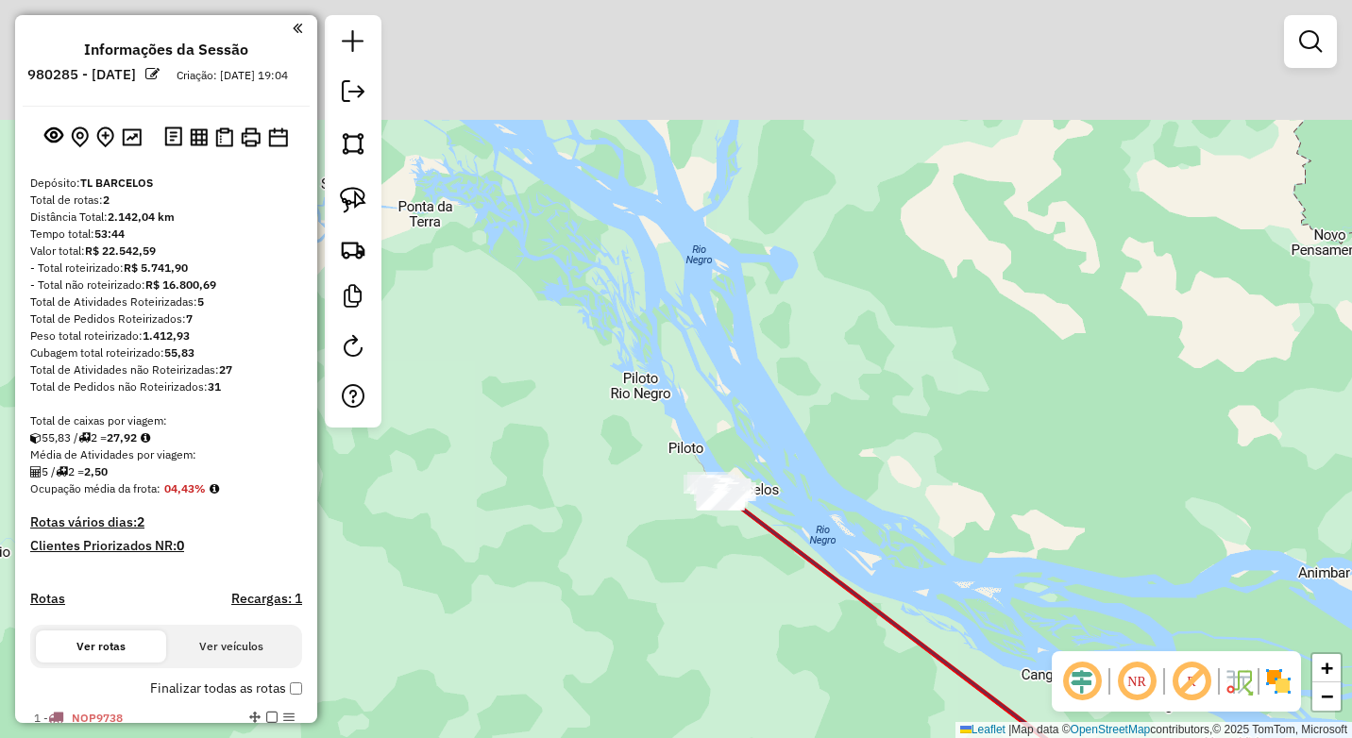
drag, startPoint x: 711, startPoint y: 534, endPoint x: 666, endPoint y: 625, distance: 102.2
click at [613, 653] on div "Janela de atendimento Grade de atendimento Capacidade Transportadoras Veículos …" at bounding box center [676, 369] width 1352 height 738
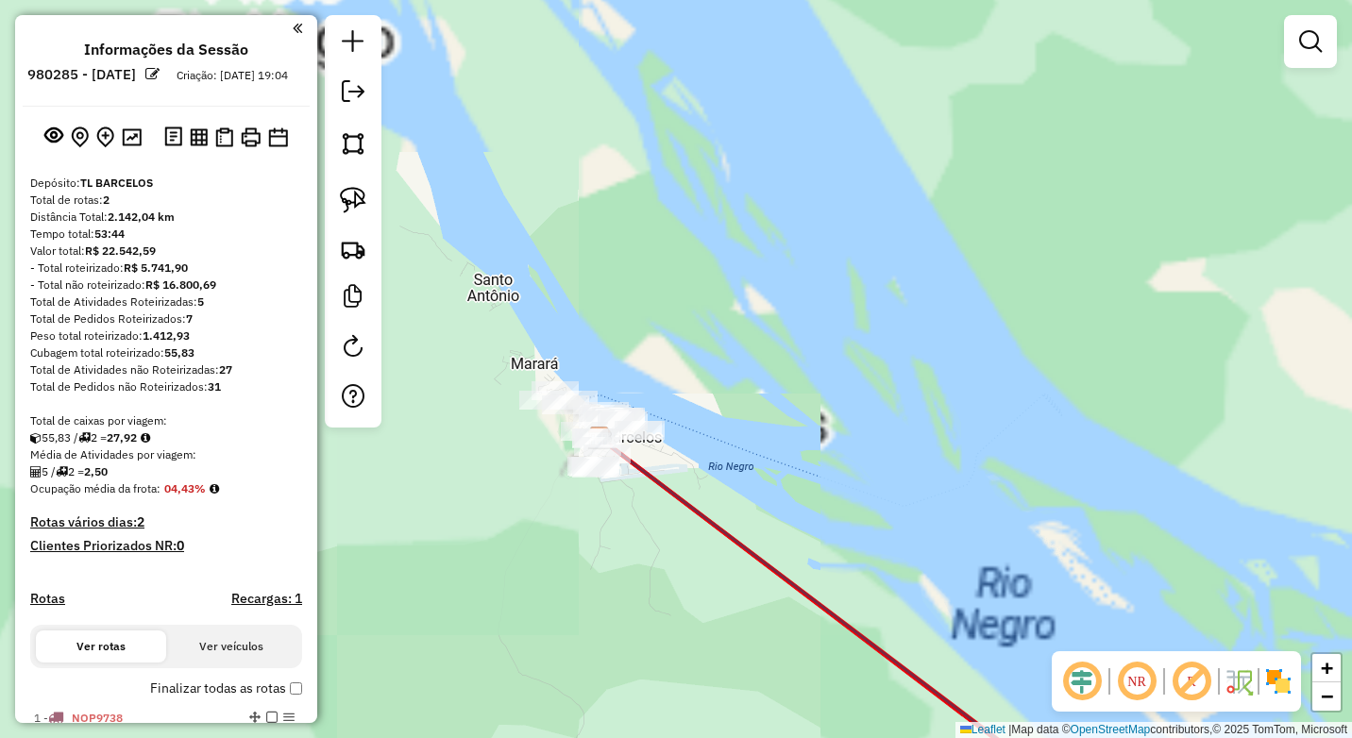
drag, startPoint x: 643, startPoint y: 641, endPoint x: 632, endPoint y: 613, distance: 30.5
click at [636, 621] on div "Janela de atendimento Grade de atendimento Capacidade Transportadoras Veículos …" at bounding box center [676, 369] width 1352 height 738
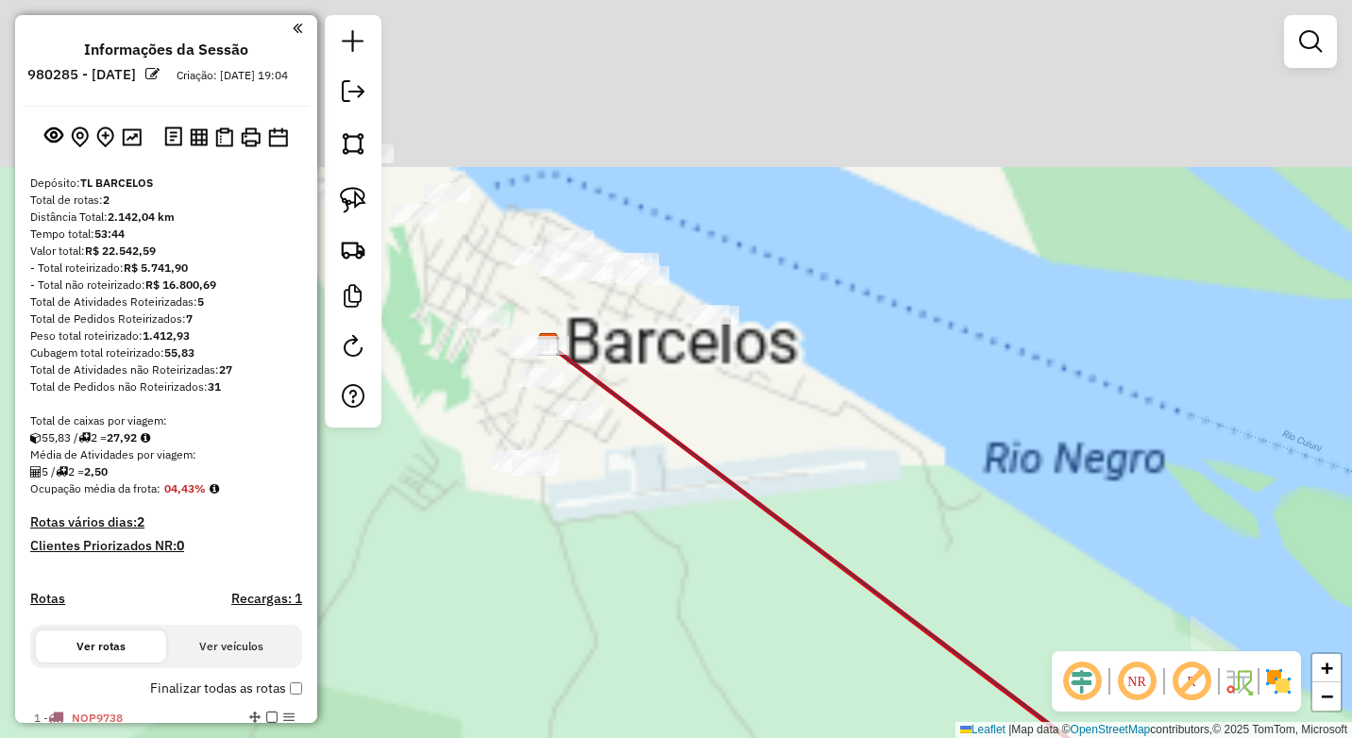
drag, startPoint x: 660, startPoint y: 620, endPoint x: 646, endPoint y: 553, distance: 68.5
click at [661, 625] on div "Janela de atendimento Grade de atendimento Capacidade Transportadoras Veículos …" at bounding box center [676, 369] width 1352 height 738
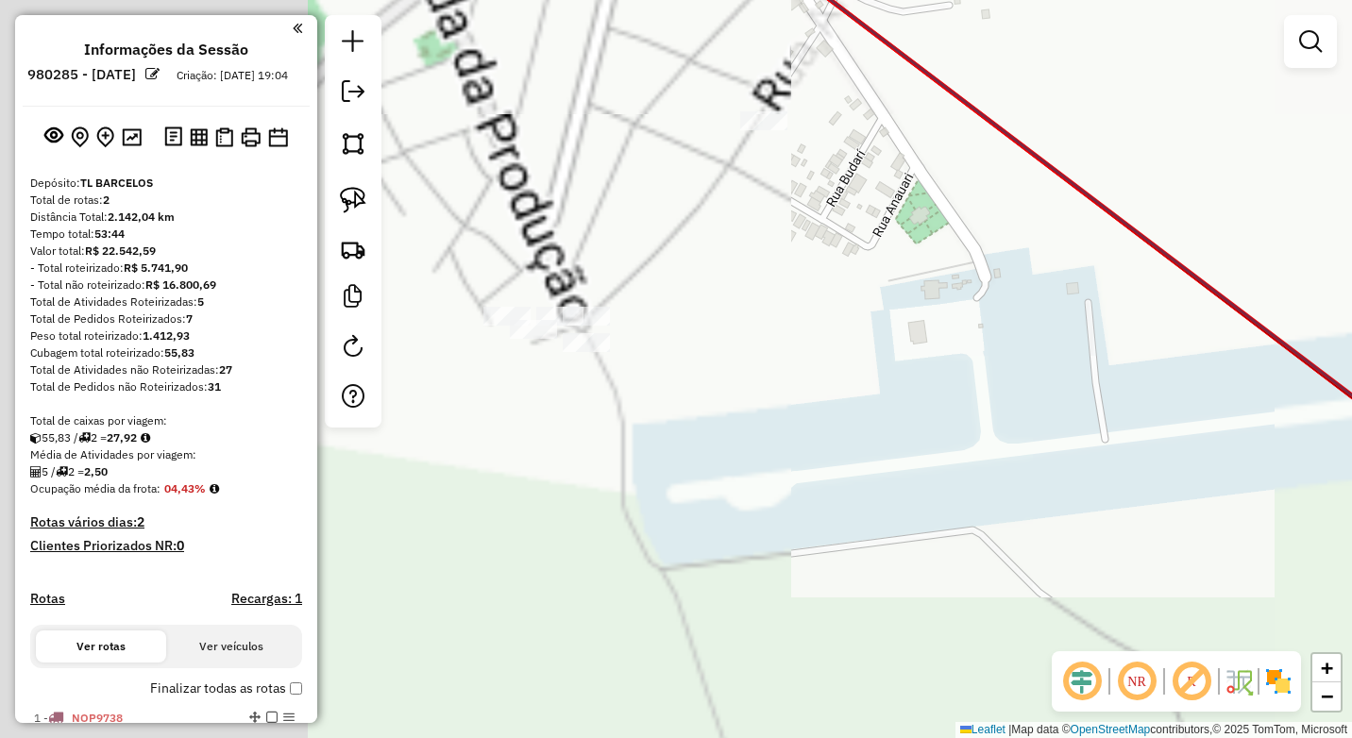
drag, startPoint x: 939, startPoint y: 466, endPoint x: 1063, endPoint y: 428, distance: 130.3
click at [1062, 429] on div "Janela de atendimento Grade de atendimento Capacidade Transportadoras Veículos …" at bounding box center [676, 369] width 1352 height 738
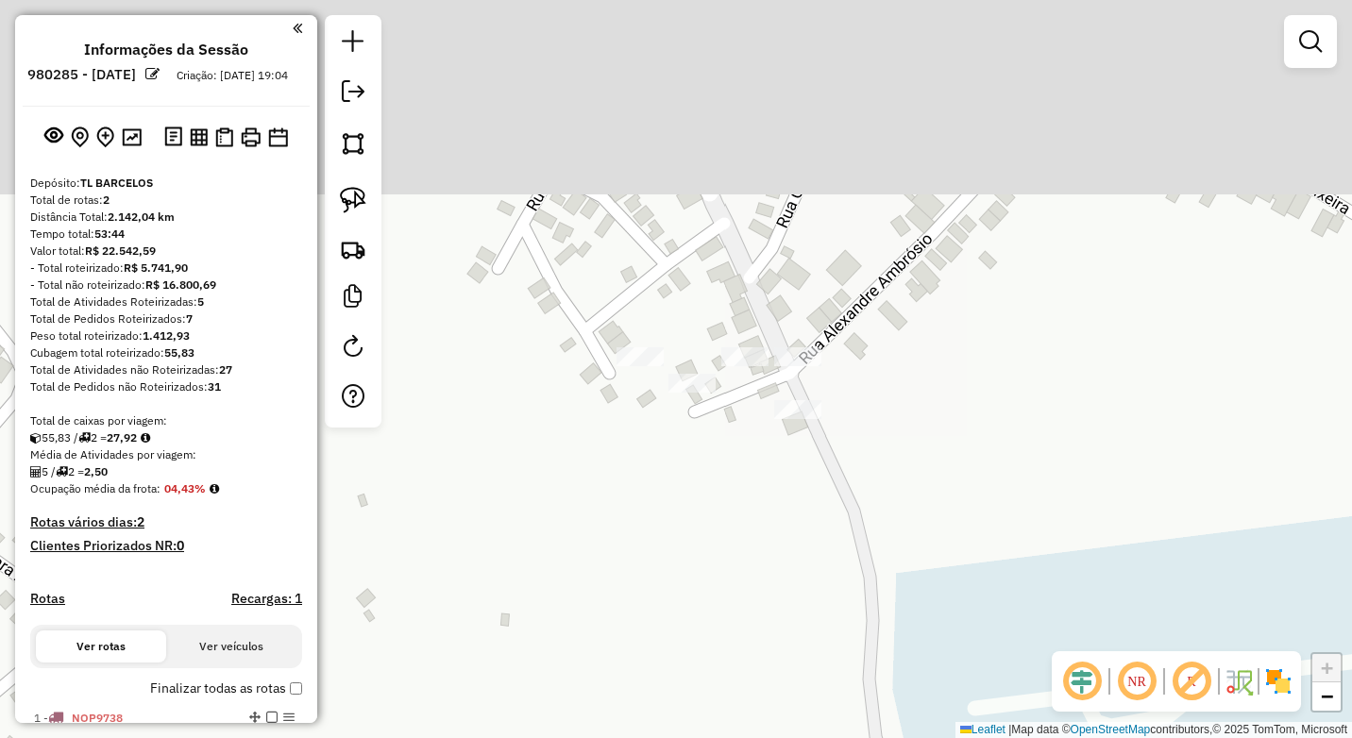
drag, startPoint x: 696, startPoint y: 408, endPoint x: 715, endPoint y: 442, distance: 38.9
click at [775, 525] on div "Janela de atendimento Grade de atendimento Capacidade Transportadoras Veículos …" at bounding box center [676, 369] width 1352 height 738
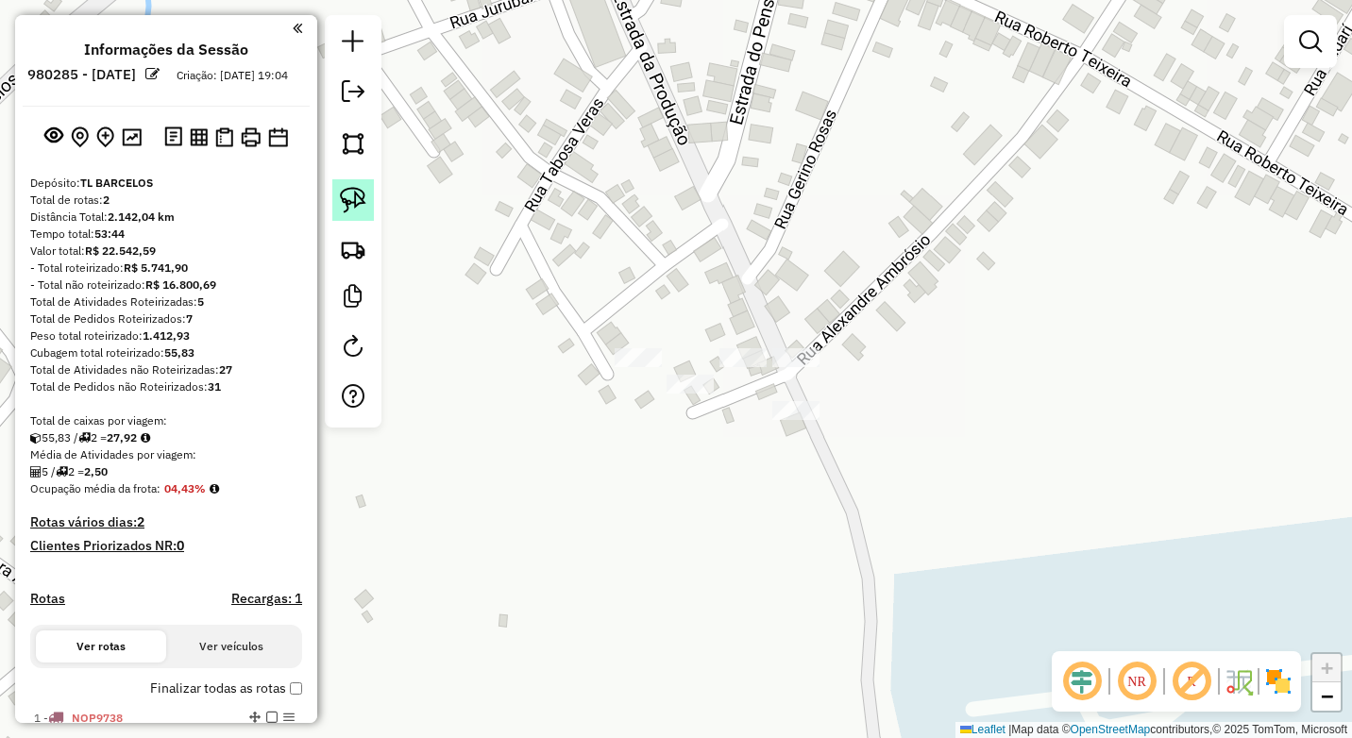
click at [351, 197] on img at bounding box center [353, 200] width 26 height 26
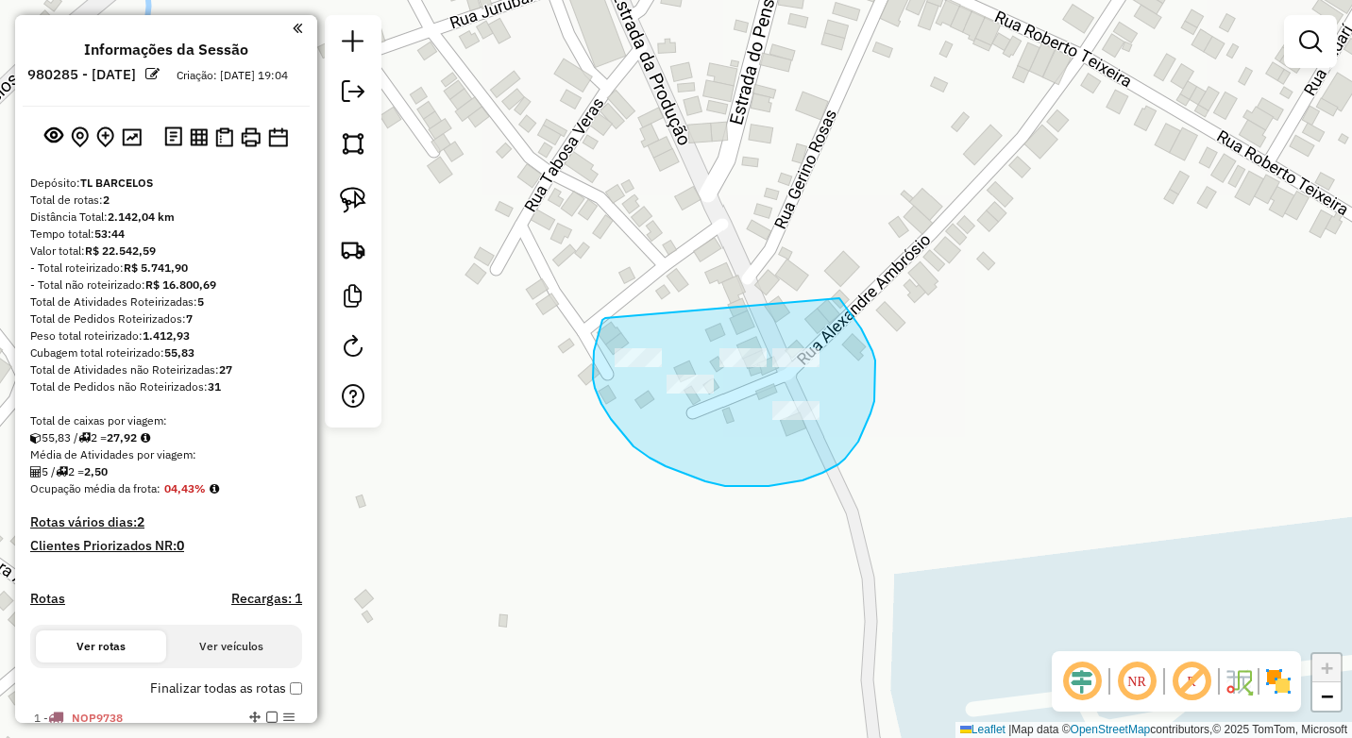
drag, startPoint x: 605, startPoint y: 318, endPoint x: 840, endPoint y: 298, distance: 235.0
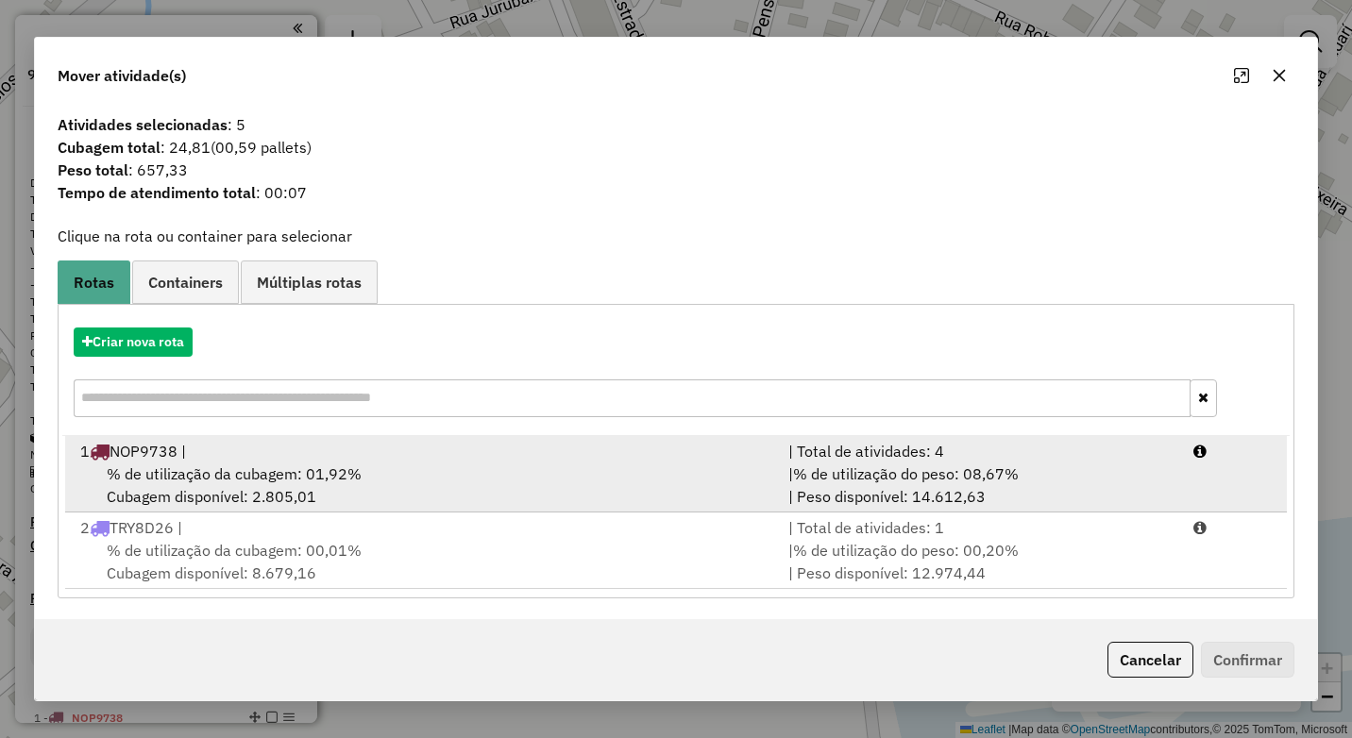
click at [516, 476] on div "% de utilização da cubagem: 01,92% Cubagem disponível: 2.805,01" at bounding box center [423, 485] width 708 height 45
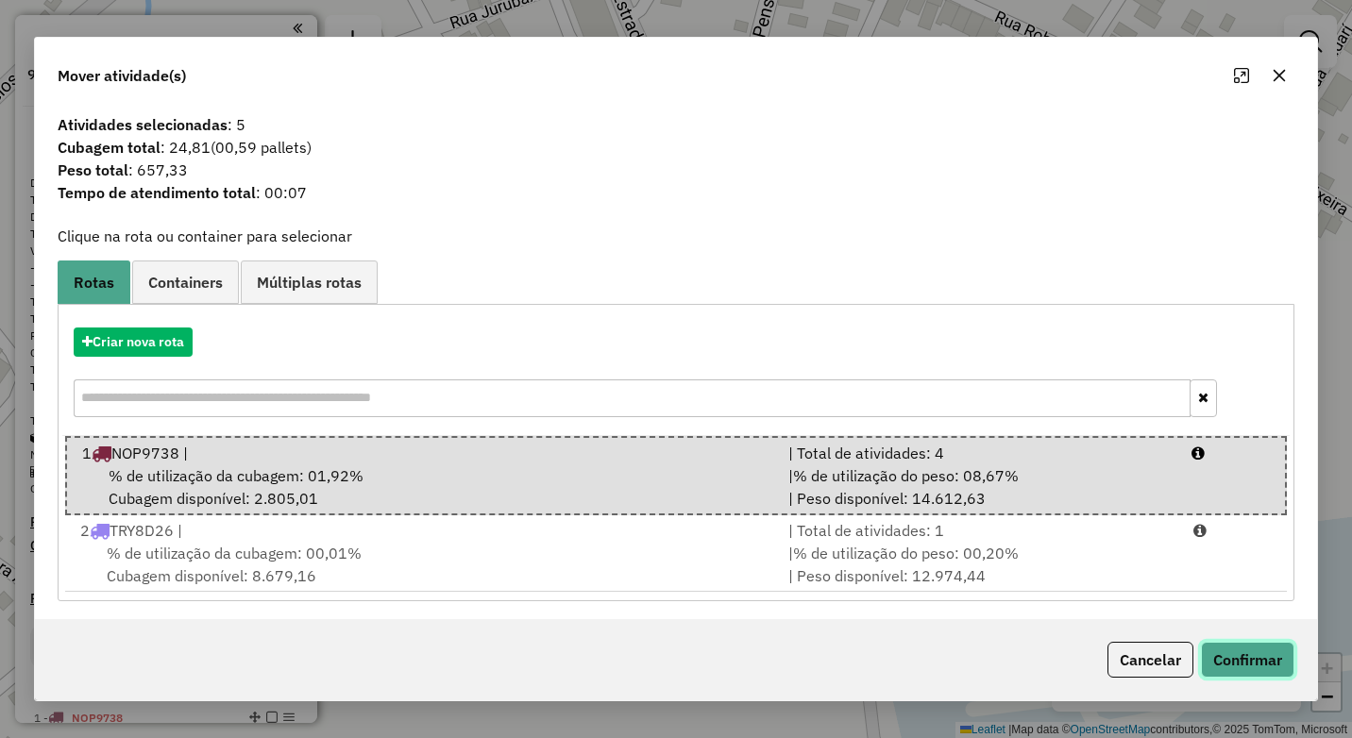
click at [1251, 645] on button "Confirmar" at bounding box center [1247, 660] width 93 height 36
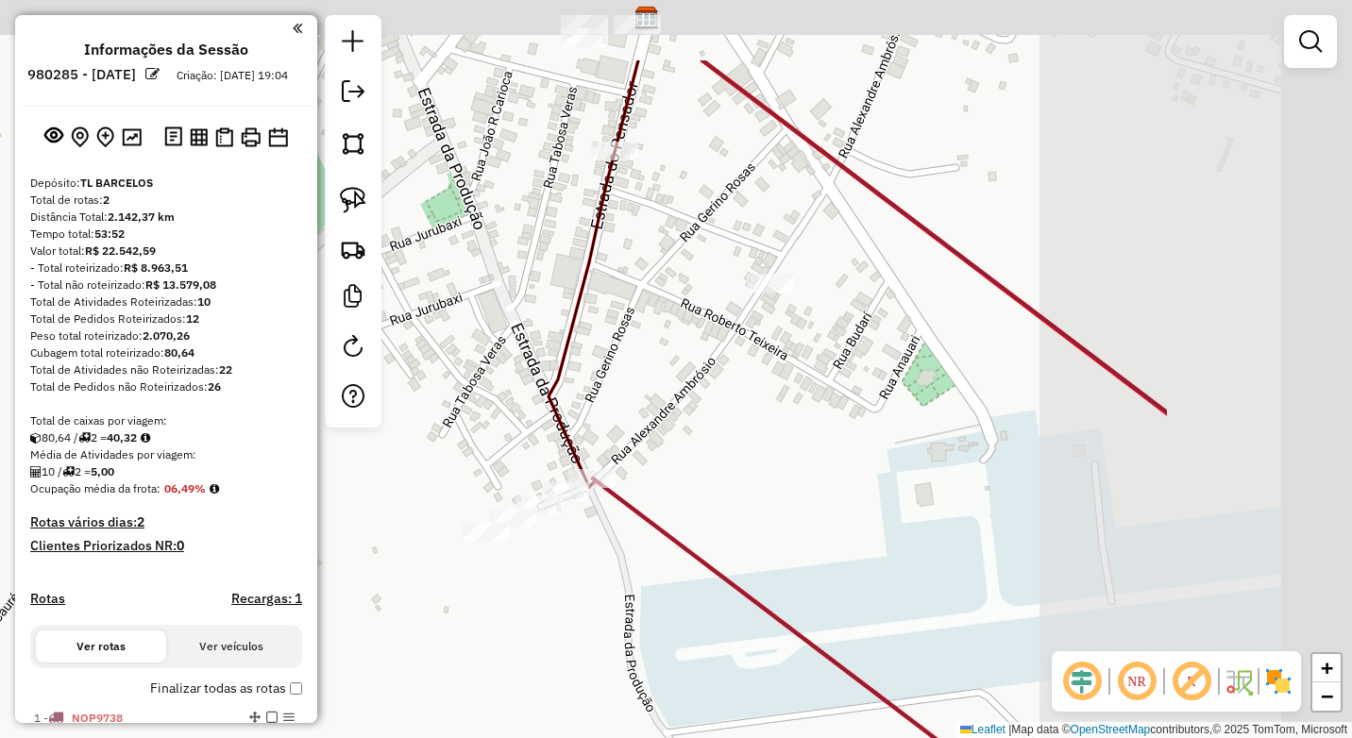
drag, startPoint x: 1054, startPoint y: 263, endPoint x: 738, endPoint y: 376, distance: 335.7
click at [724, 386] on div "Janela de atendimento Grade de atendimento Capacidade Transportadoras Veículos …" at bounding box center [676, 369] width 1352 height 738
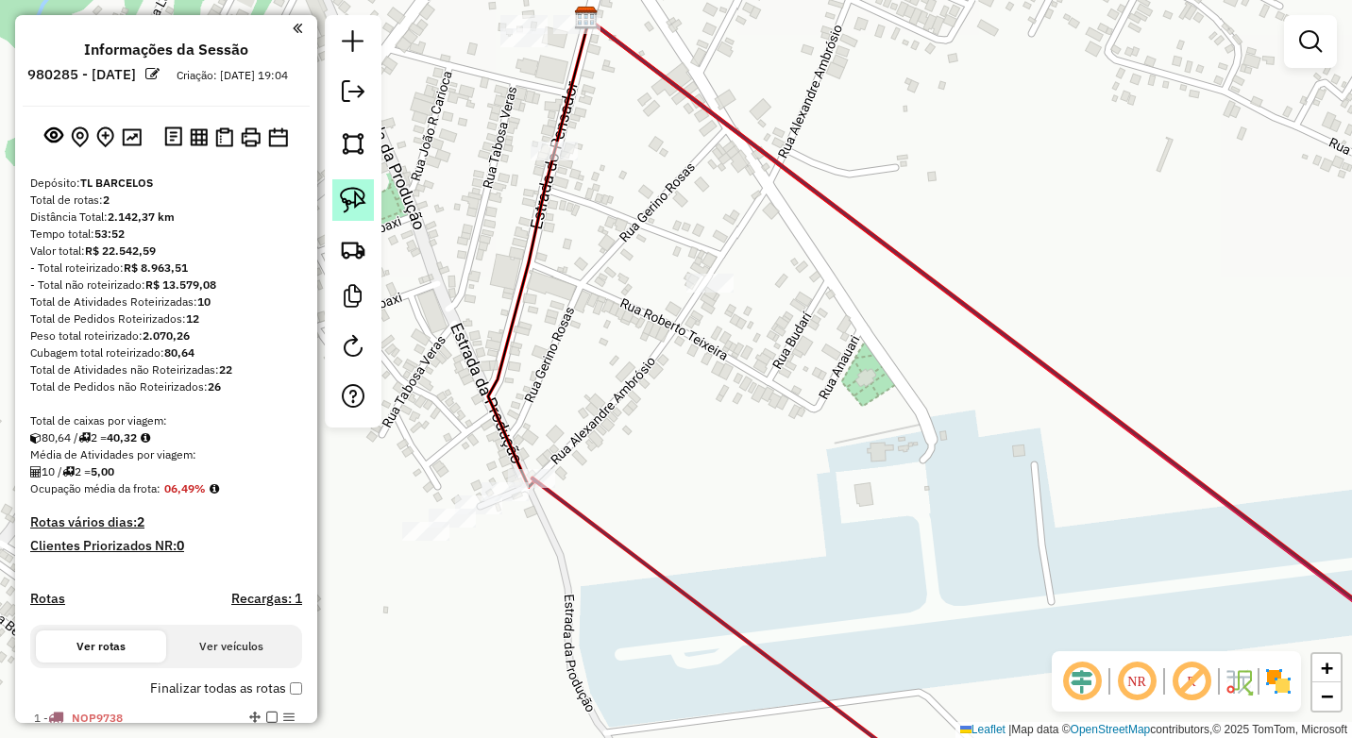
click at [365, 192] on img at bounding box center [353, 200] width 26 height 26
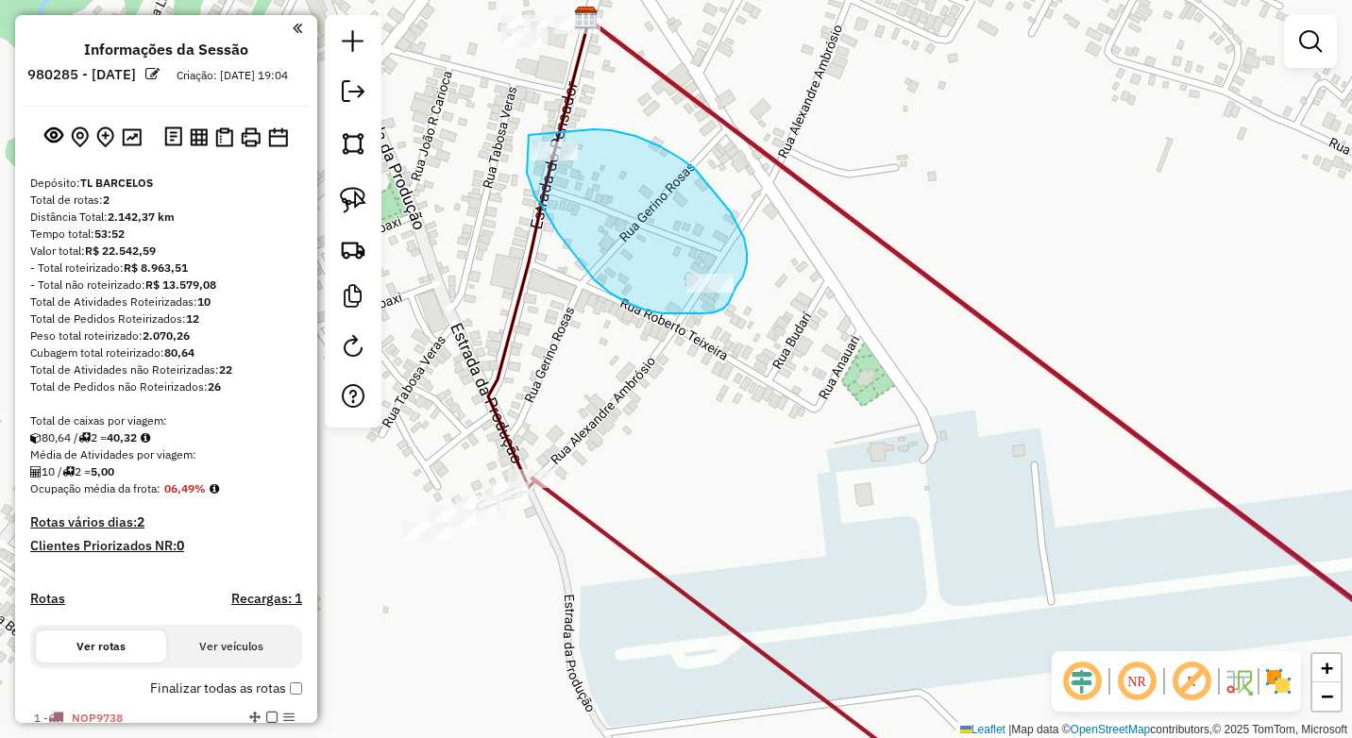
drag, startPoint x: 527, startPoint y: 170, endPoint x: 594, endPoint y: 129, distance: 78.4
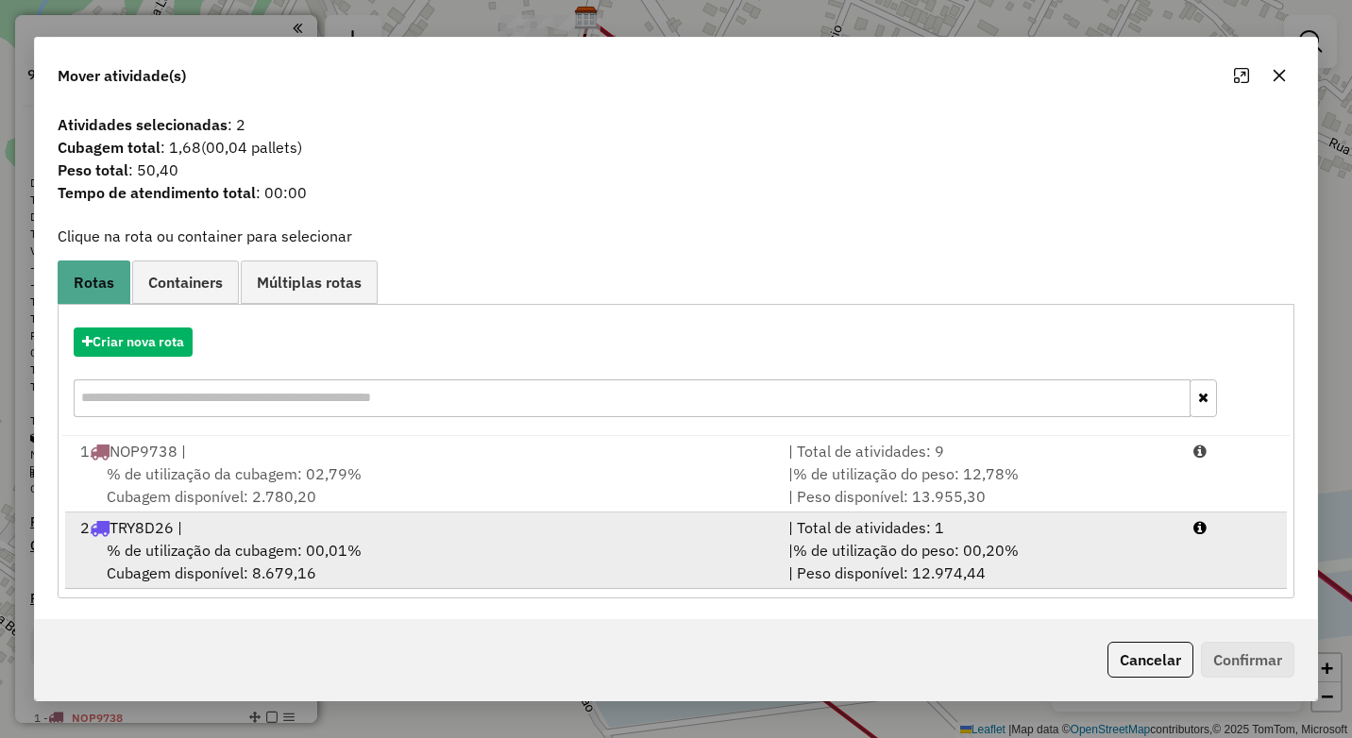
click at [418, 552] on div "% de utilização da cubagem: 00,01% Cubagem disponível: 8.679,16" at bounding box center [423, 561] width 708 height 45
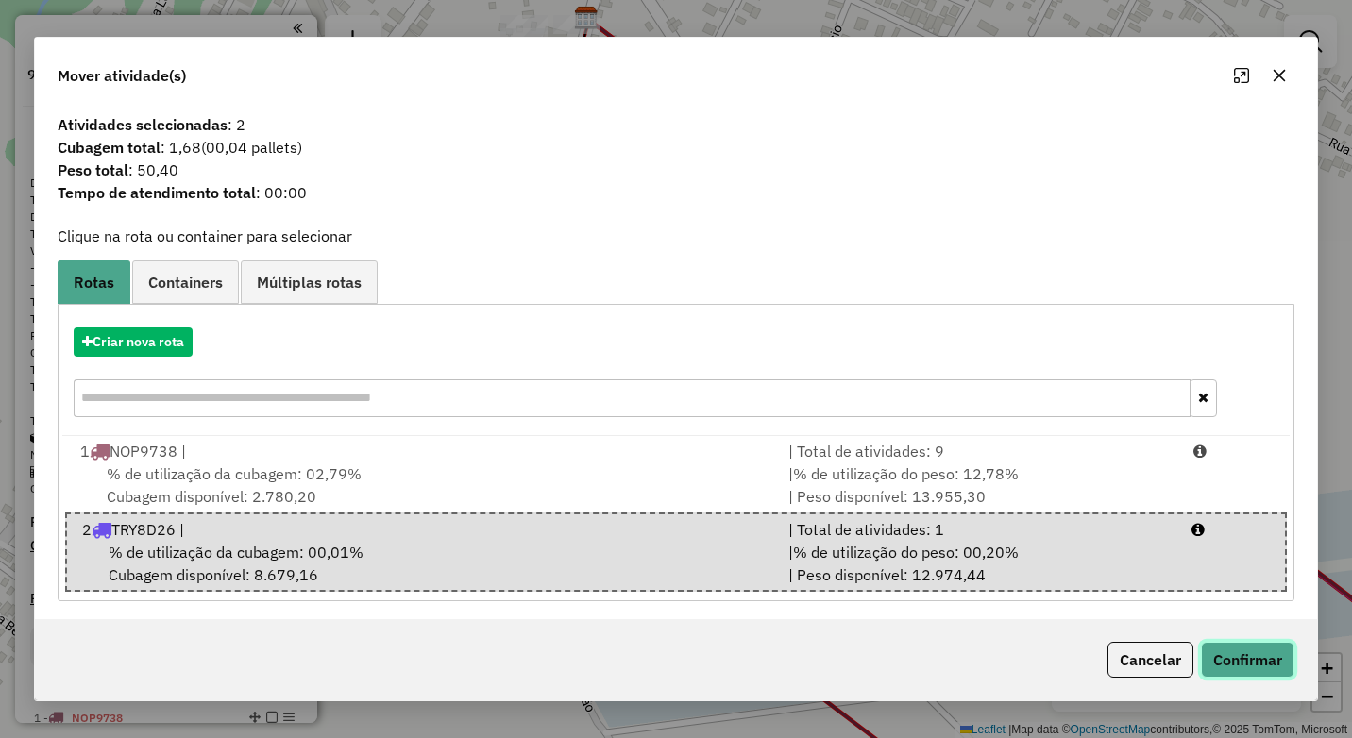
click at [1250, 655] on button "Confirmar" at bounding box center [1247, 660] width 93 height 36
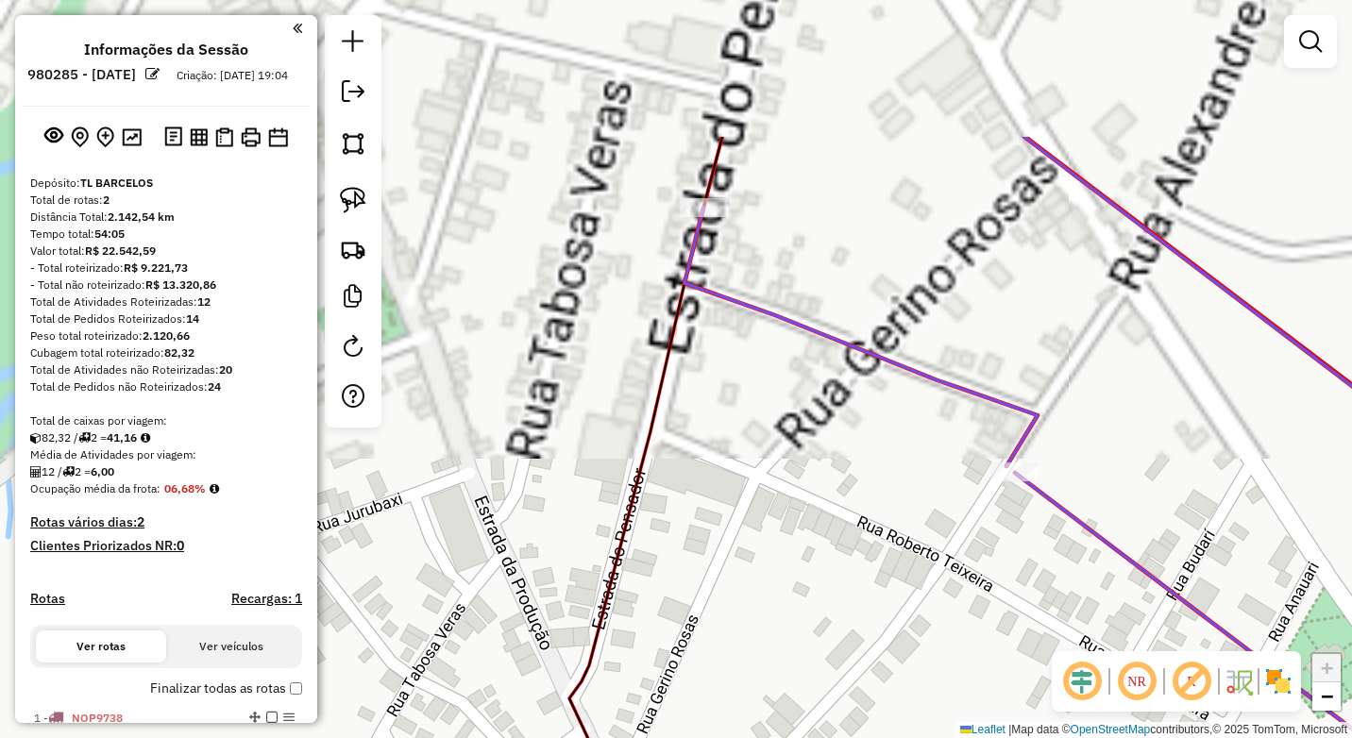
drag, startPoint x: 658, startPoint y: 448, endPoint x: 634, endPoint y: 339, distance: 111.3
click at [657, 445] on icon at bounding box center [645, 508] width 153 height 743
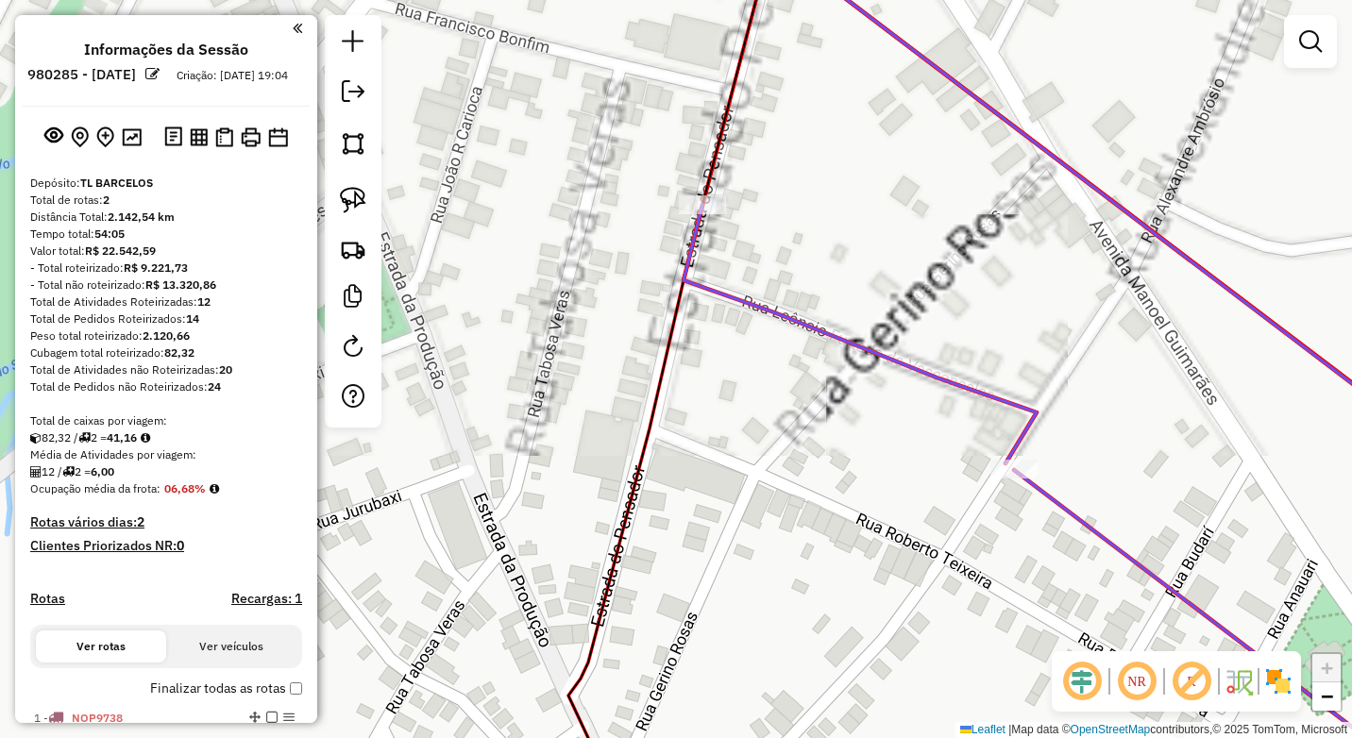
click at [635, 569] on div "Janela de atendimento Grade de atendimento Capacidade Transportadoras Veículos …" at bounding box center [676, 369] width 1352 height 738
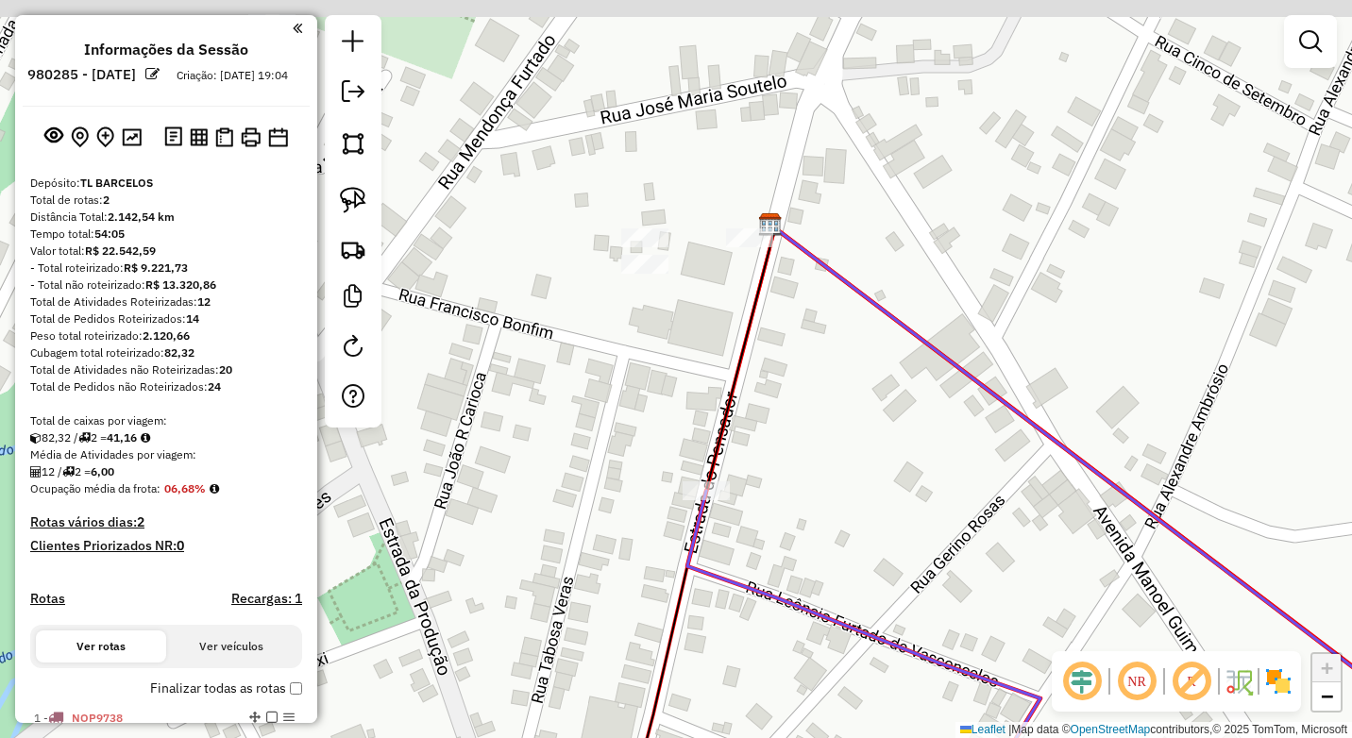
drag, startPoint x: 777, startPoint y: 267, endPoint x: 757, endPoint y: 258, distance: 22.0
click at [775, 328] on div "Janela de atendimento Grade de atendimento Capacidade Transportadoras Veículos …" at bounding box center [676, 369] width 1352 height 738
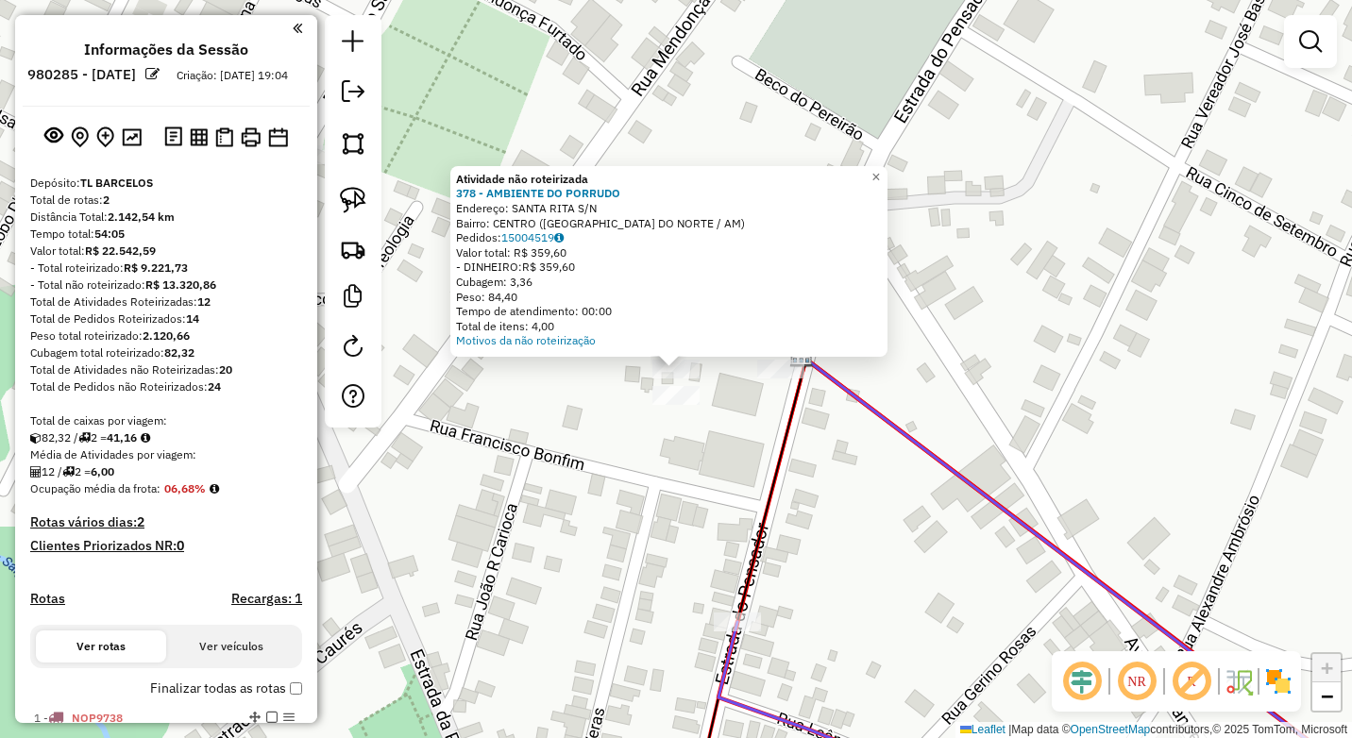
click at [625, 409] on div "Atividade não roteirizada 378 - AMBIENTE DO PORRUDO Endereço: SANTA RITA S/N Ba…" at bounding box center [676, 369] width 1352 height 738
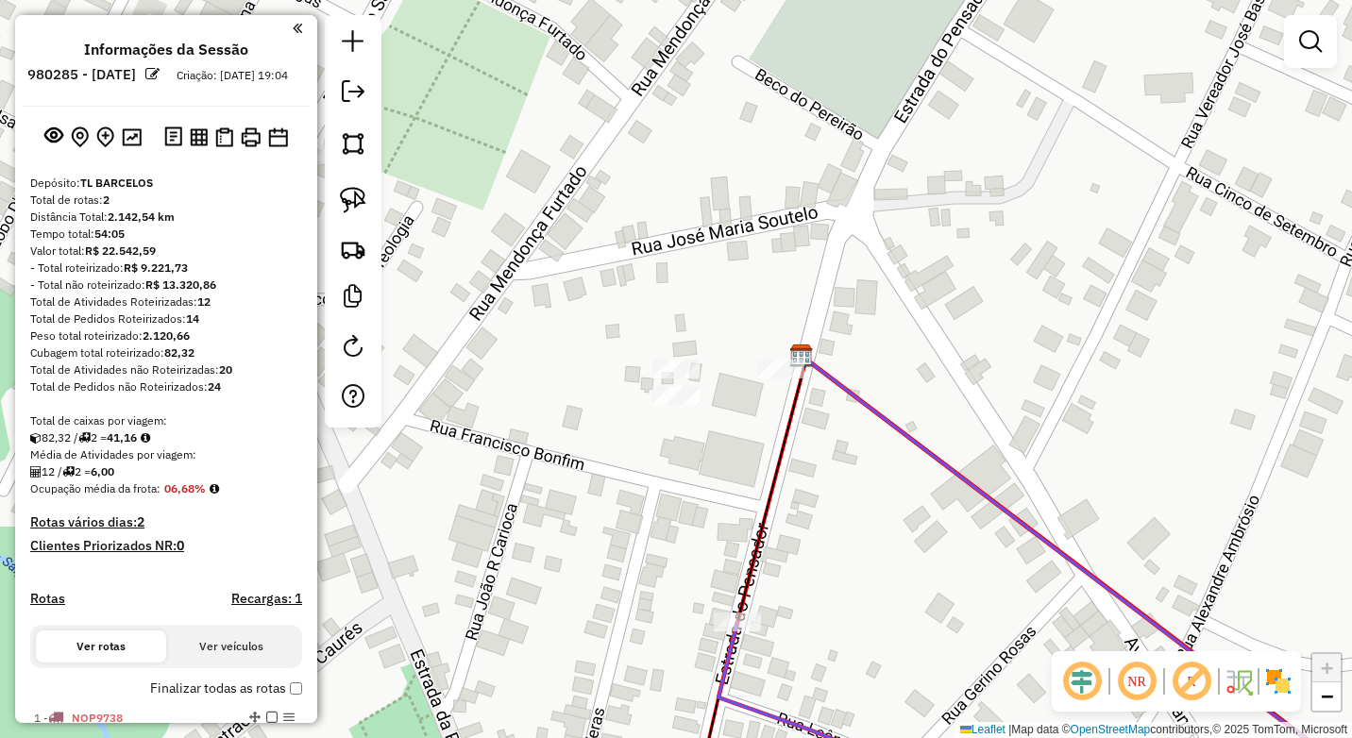
drag, startPoint x: 363, startPoint y: 195, endPoint x: 389, endPoint y: 229, distance: 43.1
click at [363, 195] on img at bounding box center [353, 200] width 26 height 26
drag, startPoint x: 653, startPoint y: 339, endPoint x: 704, endPoint y: 348, distance: 51.7
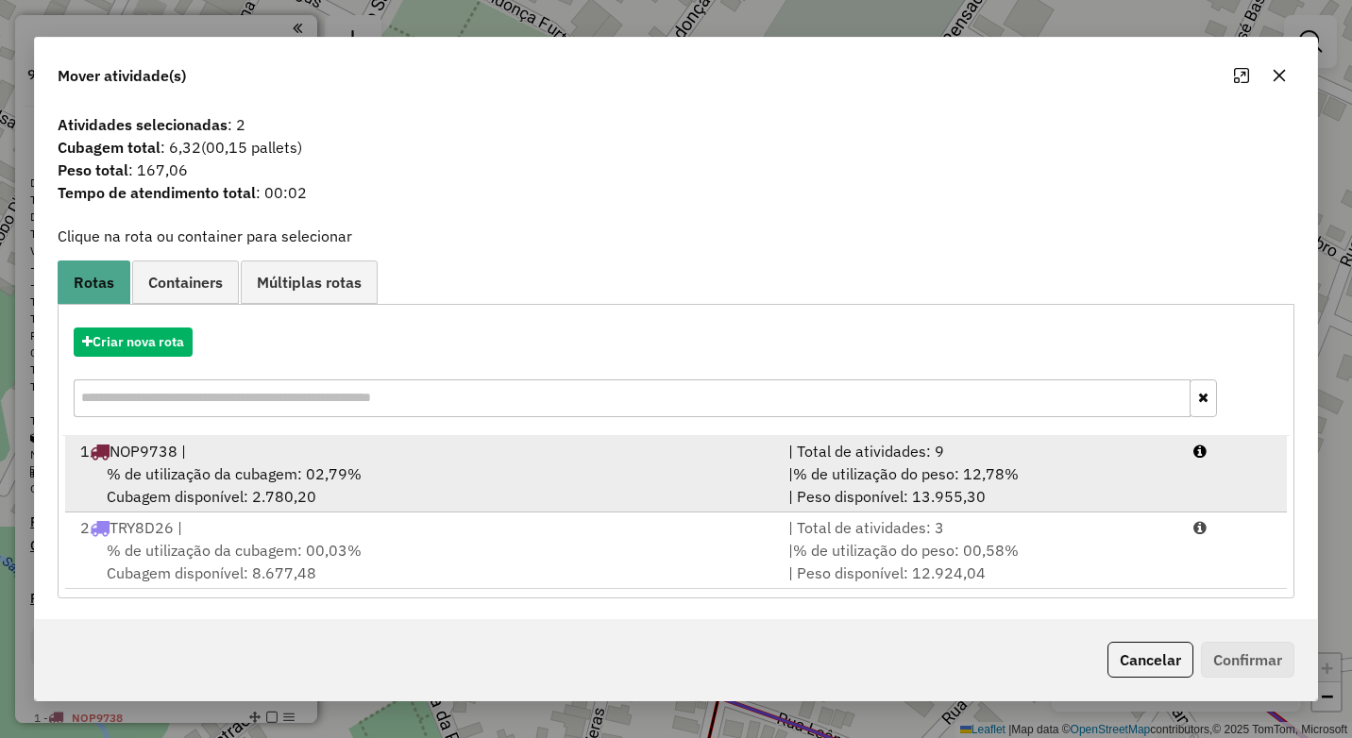
click at [582, 463] on div "% de utilização da cubagem: 02,79% Cubagem disponível: 2.780,20" at bounding box center [423, 485] width 708 height 45
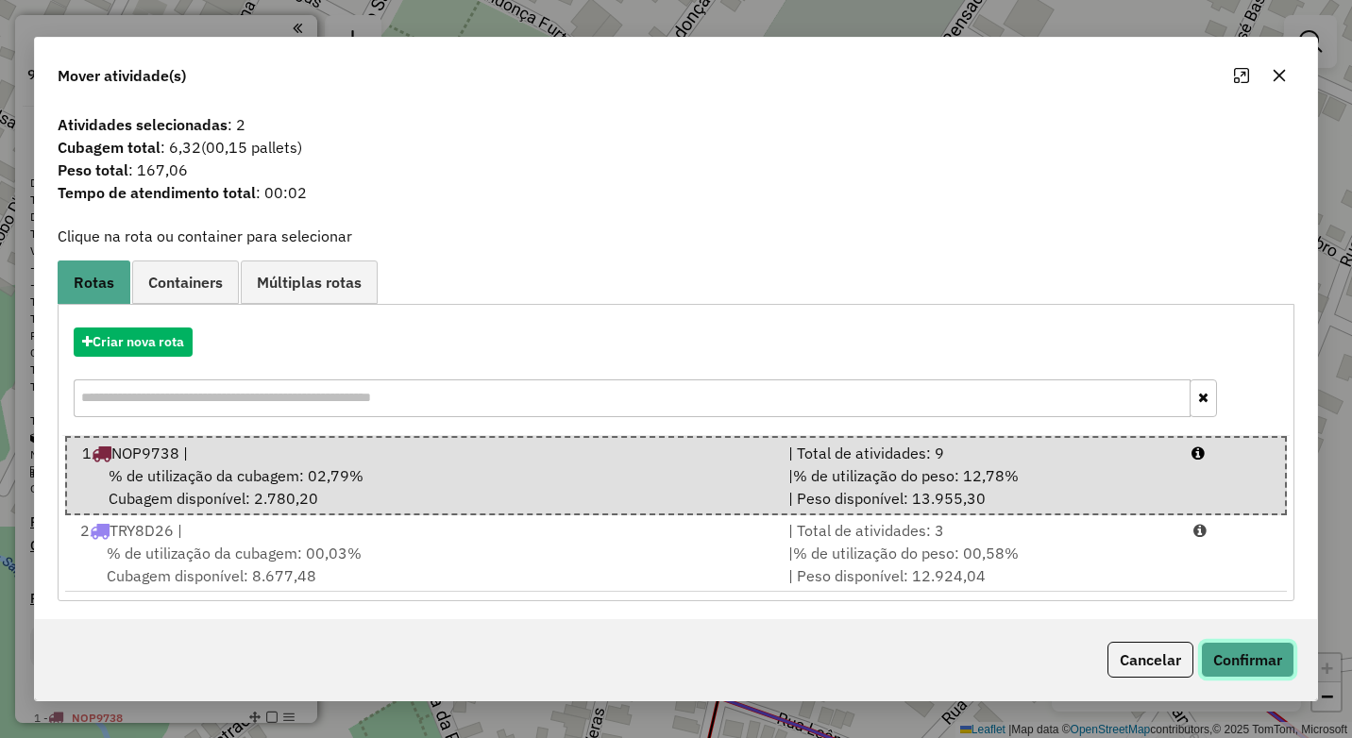
click at [1263, 656] on button "Confirmar" at bounding box center [1247, 660] width 93 height 36
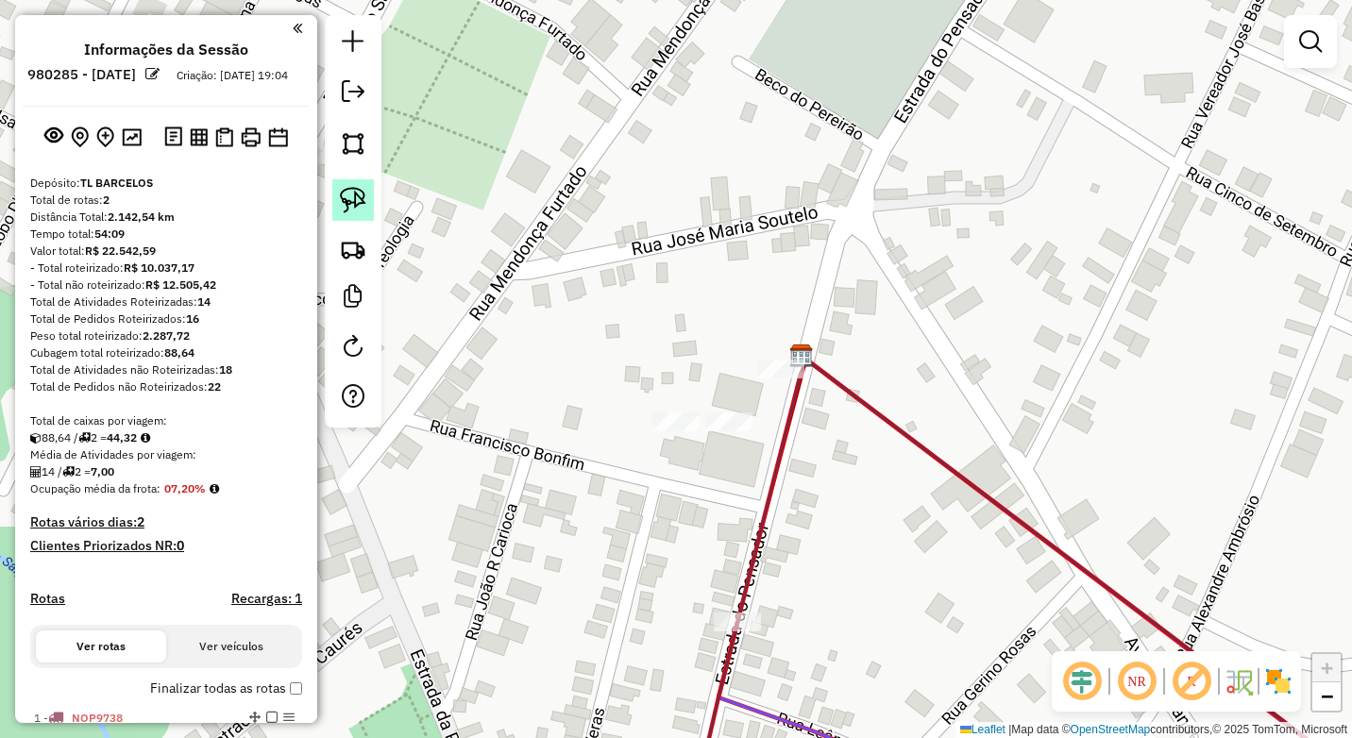
click at [354, 190] on img at bounding box center [353, 200] width 26 height 26
drag, startPoint x: 761, startPoint y: 350, endPoint x: 799, endPoint y: 346, distance: 38.1
click at [803, 346] on div "Janela de atendimento Grade de atendimento Capacidade Transportadoras Veículos …" at bounding box center [676, 369] width 1352 height 738
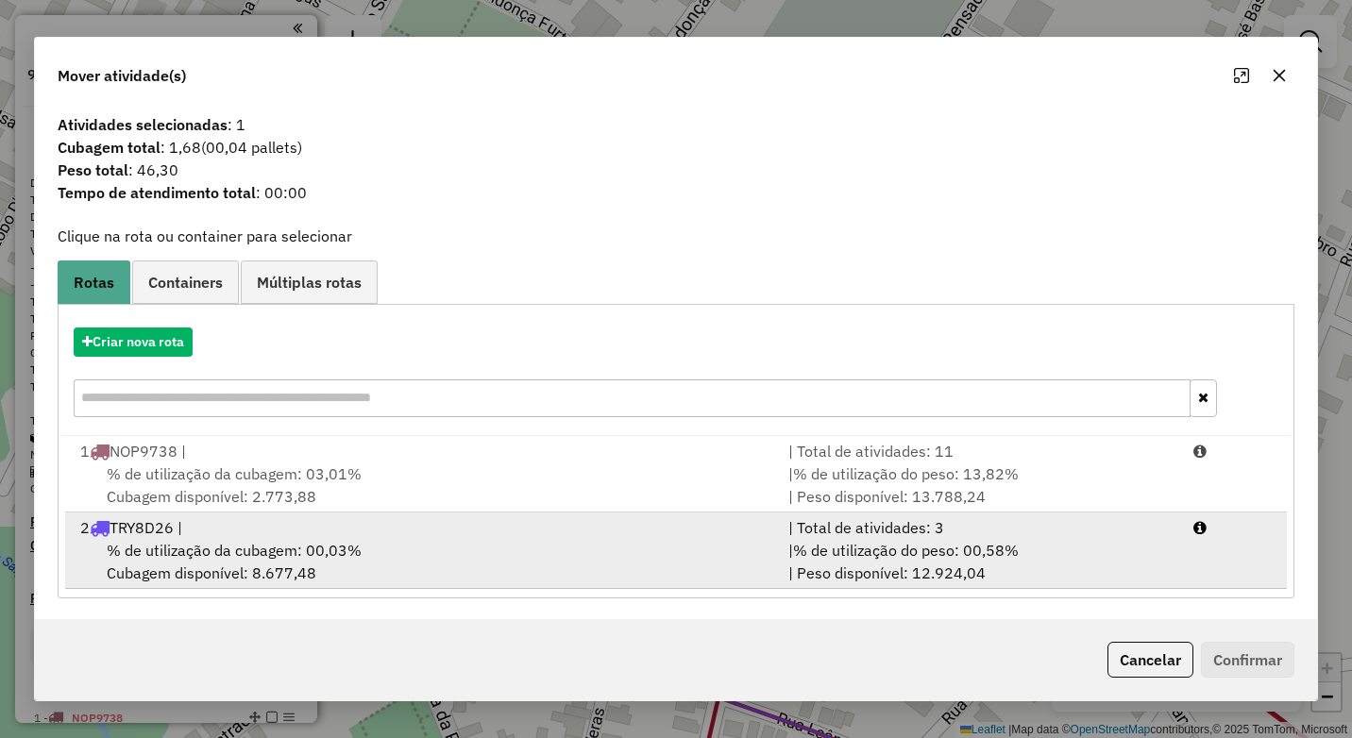
drag, startPoint x: 418, startPoint y: 536, endPoint x: 651, endPoint y: 568, distance: 234.4
click at [420, 537] on div "2 TRY8D26 |" at bounding box center [423, 528] width 708 height 23
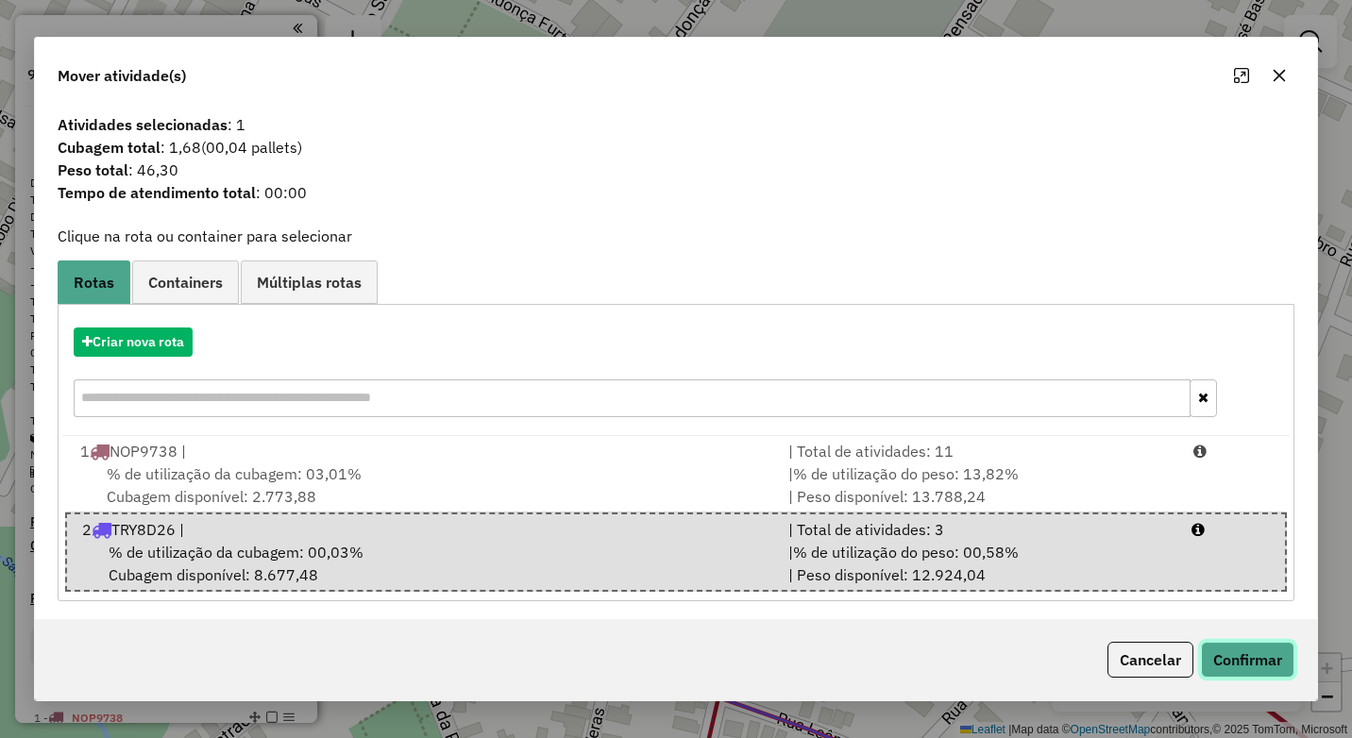
click at [1231, 646] on button "Confirmar" at bounding box center [1247, 660] width 93 height 36
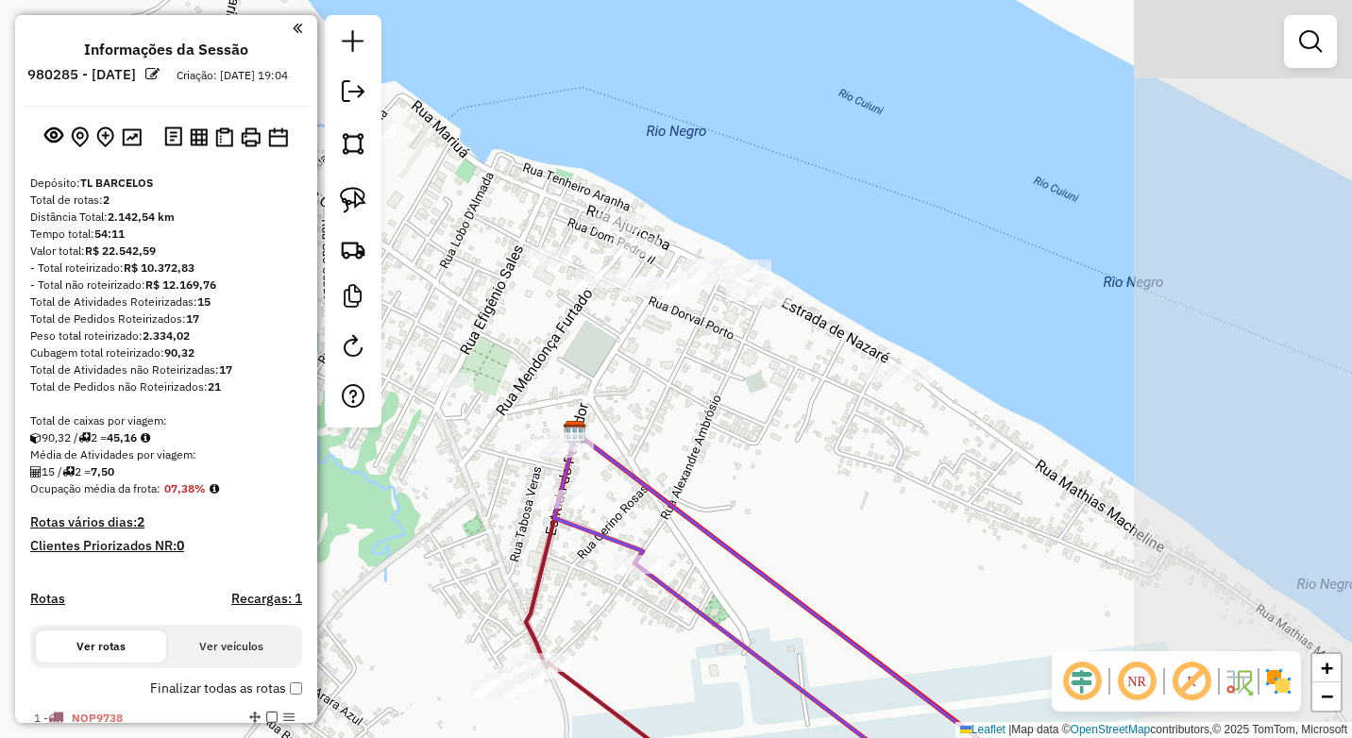
drag, startPoint x: 1042, startPoint y: 364, endPoint x: 703, endPoint y: 425, distance: 344.5
click at [705, 425] on div "Janela de atendimento Grade de atendimento Capacidade Transportadoras Veículos …" at bounding box center [676, 369] width 1352 height 738
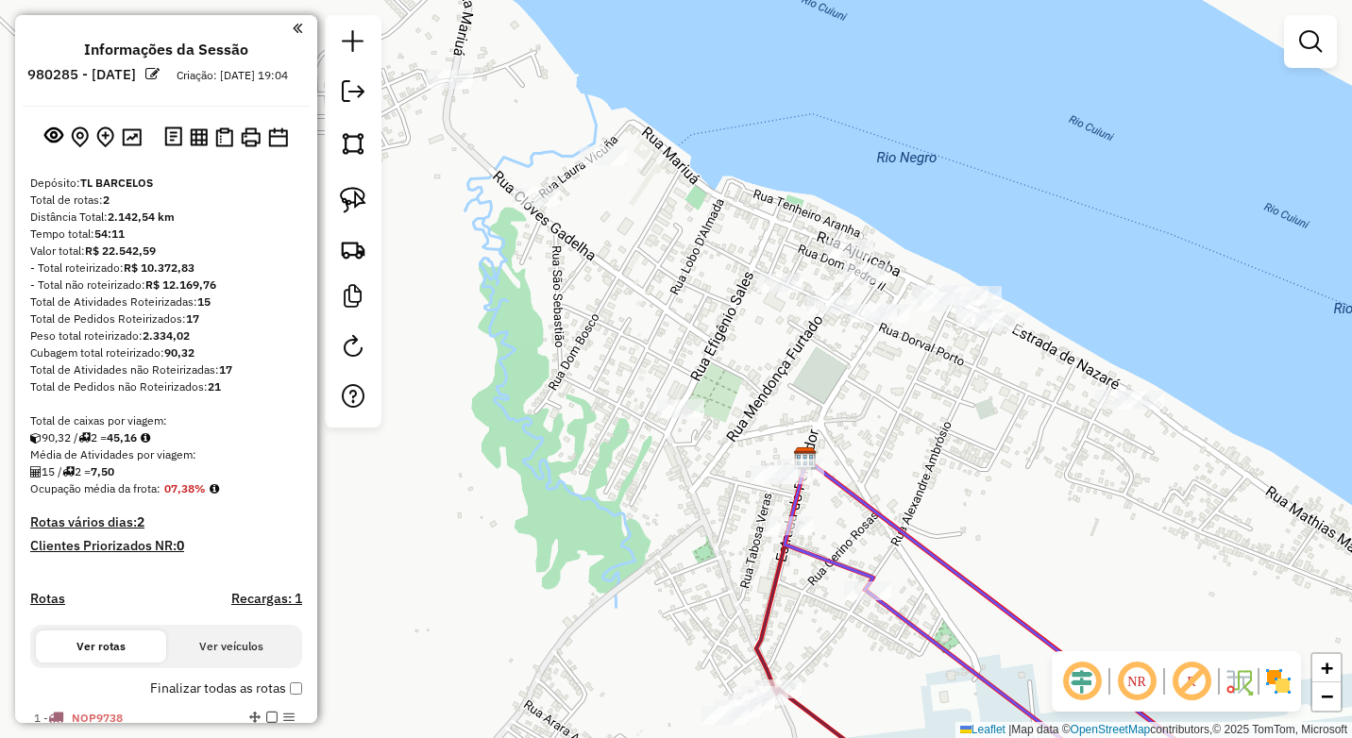
drag, startPoint x: 471, startPoint y: 386, endPoint x: 808, endPoint y: 416, distance: 338.5
click at [809, 415] on div "Janela de atendimento Grade de atendimento Capacidade Transportadoras Veículos …" at bounding box center [676, 369] width 1352 height 738
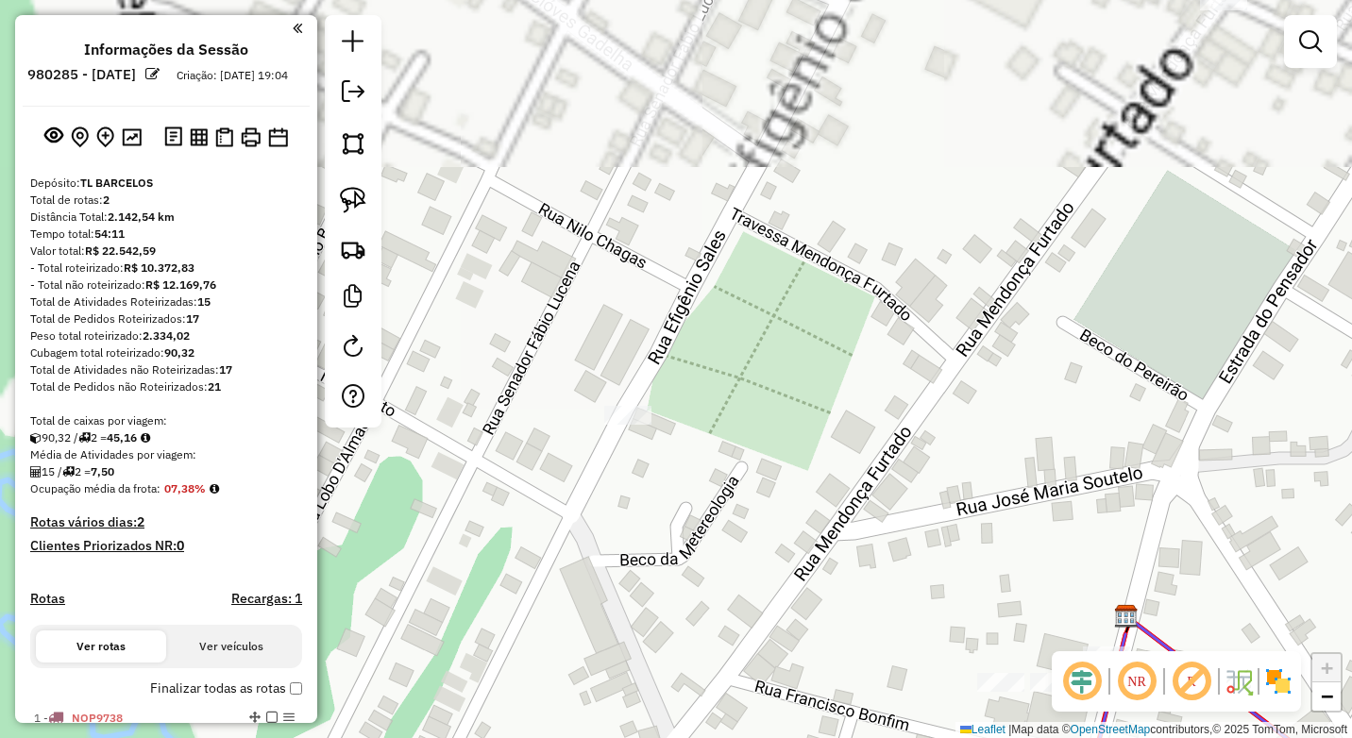
drag, startPoint x: 670, startPoint y: 488, endPoint x: 664, endPoint y: 474, distance: 15.3
click at [669, 487] on div "Janela de atendimento Grade de atendimento Capacidade Transportadoras Veículos …" at bounding box center [676, 369] width 1352 height 738
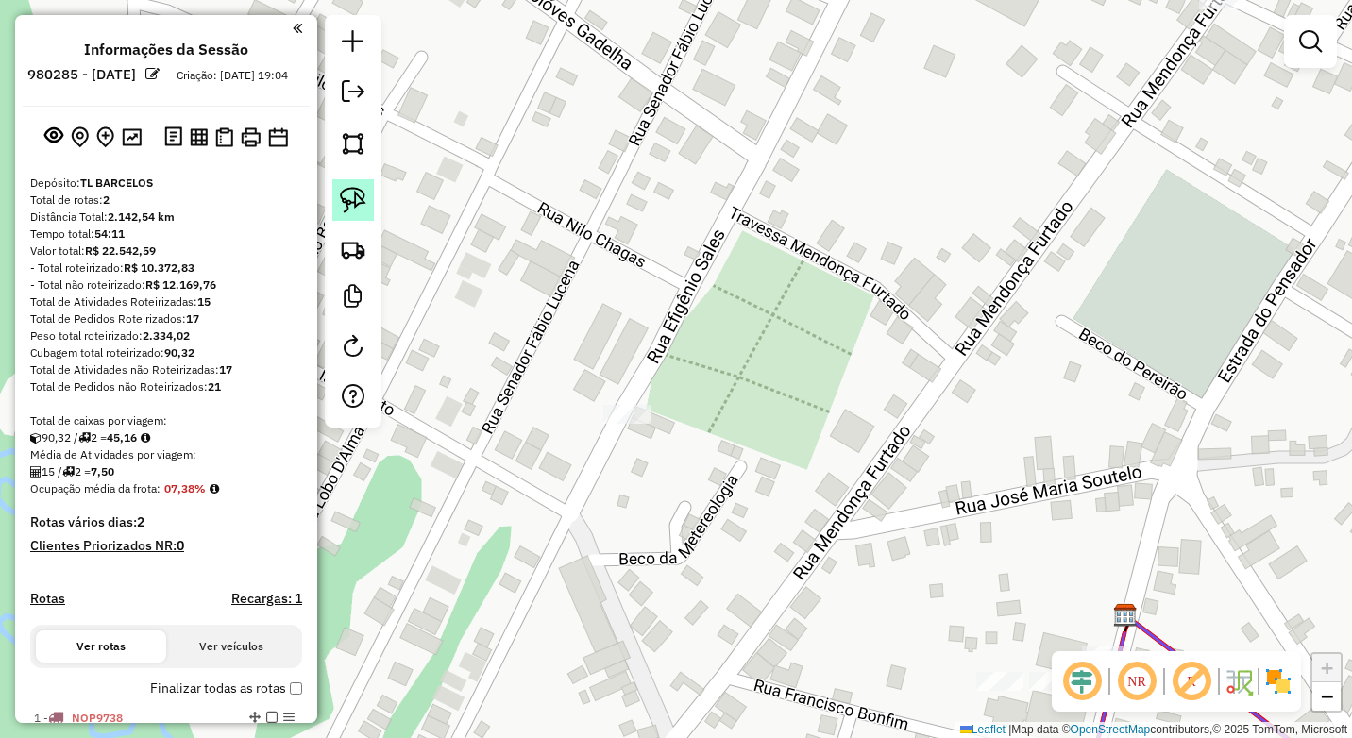
click at [352, 203] on img at bounding box center [353, 200] width 26 height 26
drag, startPoint x: 618, startPoint y: 388, endPoint x: 582, endPoint y: 413, distance: 43.5
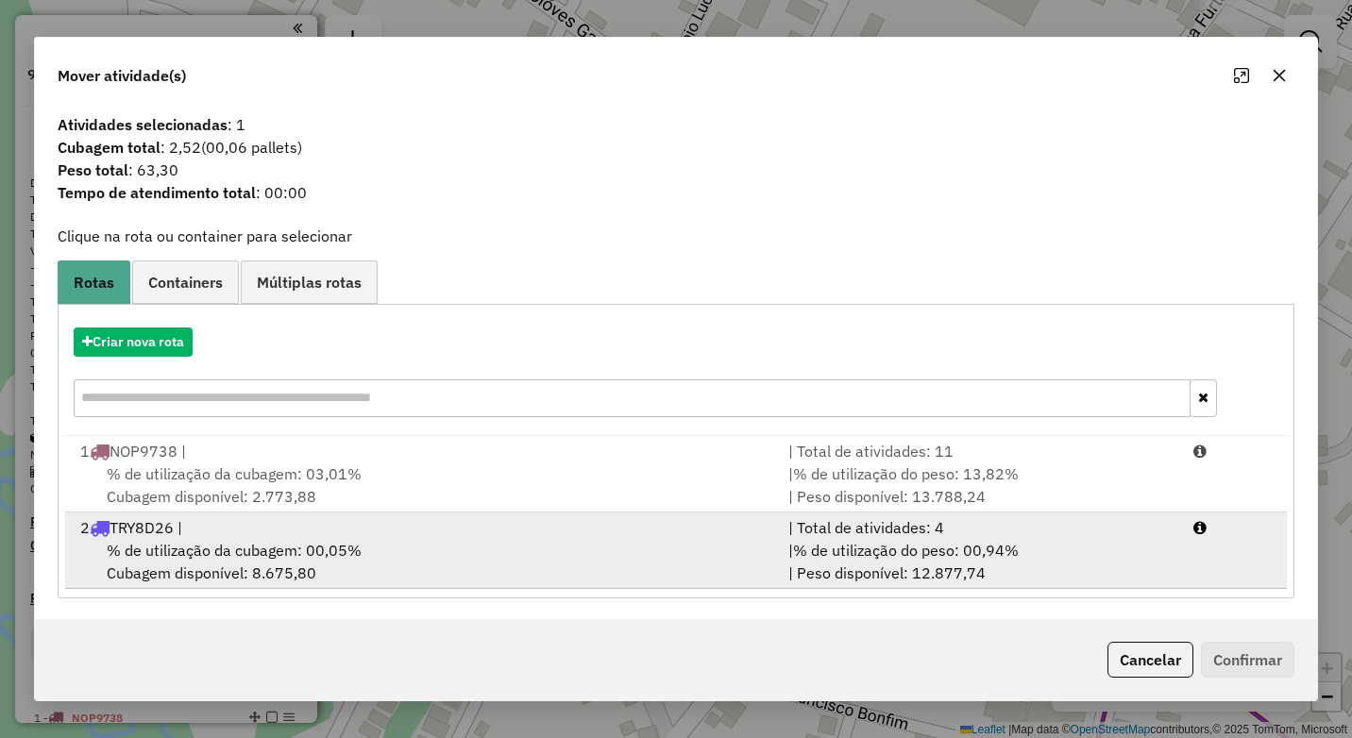
drag, startPoint x: 499, startPoint y: 552, endPoint x: 518, endPoint y: 554, distance: 19.1
click at [501, 552] on div "% de utilização da cubagem: 00,05% Cubagem disponível: 8.675,80" at bounding box center [423, 561] width 708 height 45
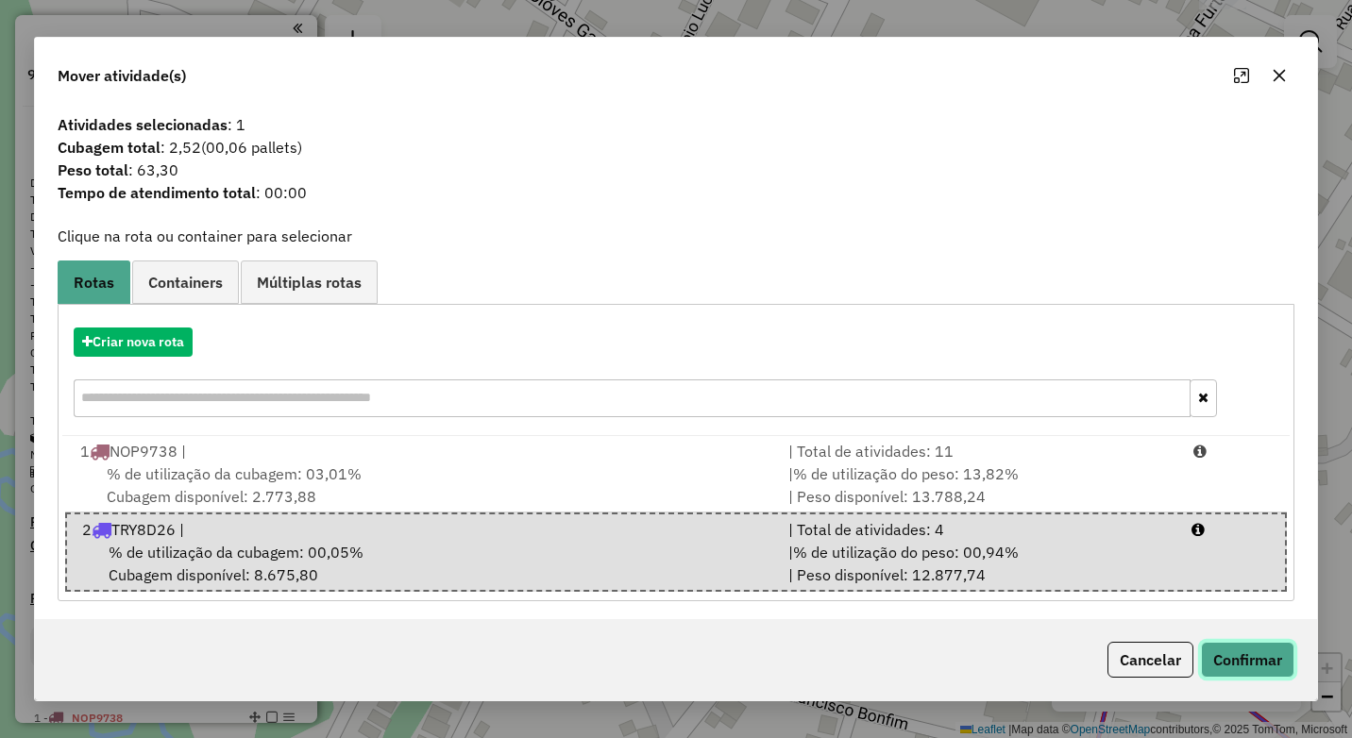
click at [1243, 663] on button "Confirmar" at bounding box center [1247, 660] width 93 height 36
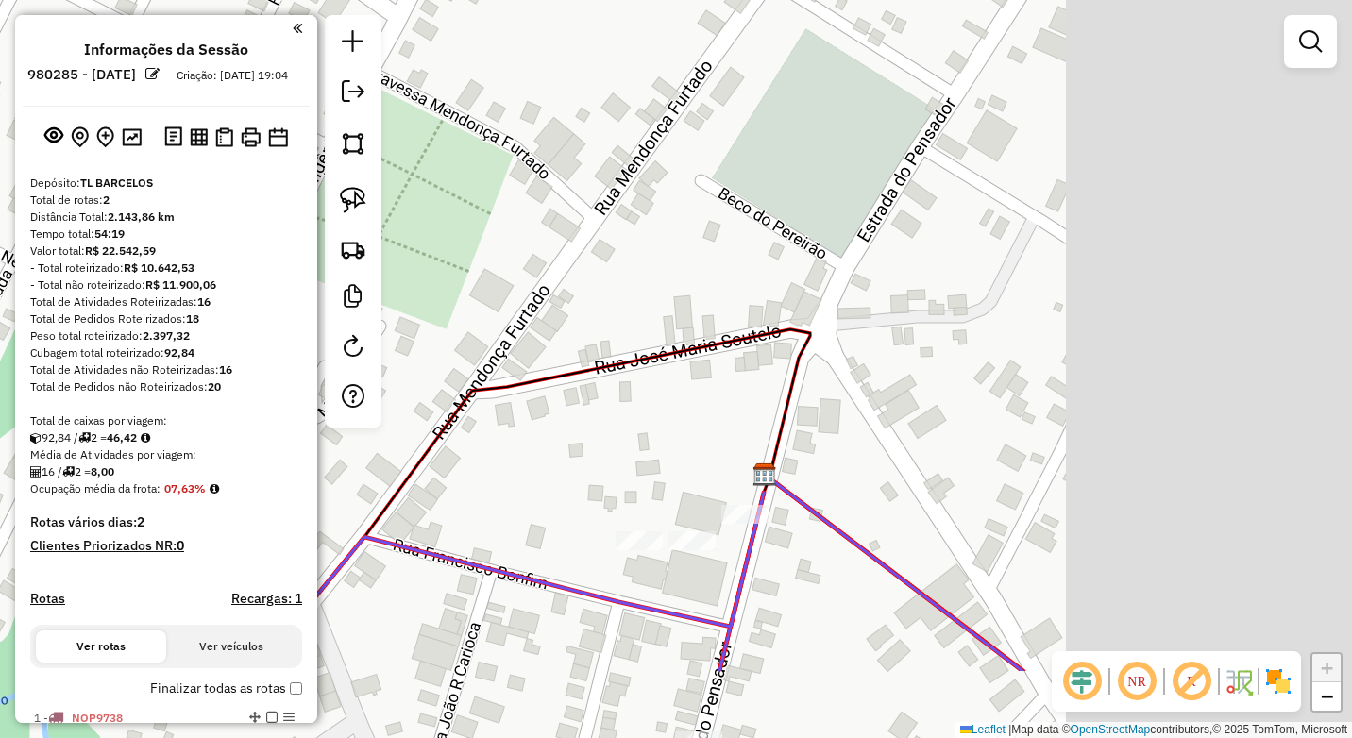
drag, startPoint x: 910, startPoint y: 449, endPoint x: 488, endPoint y: 355, distance: 432.4
click at [398, 355] on div "Janela de atendimento Grade de atendimento Capacidade Transportadoras Veículos …" at bounding box center [676, 369] width 1352 height 738
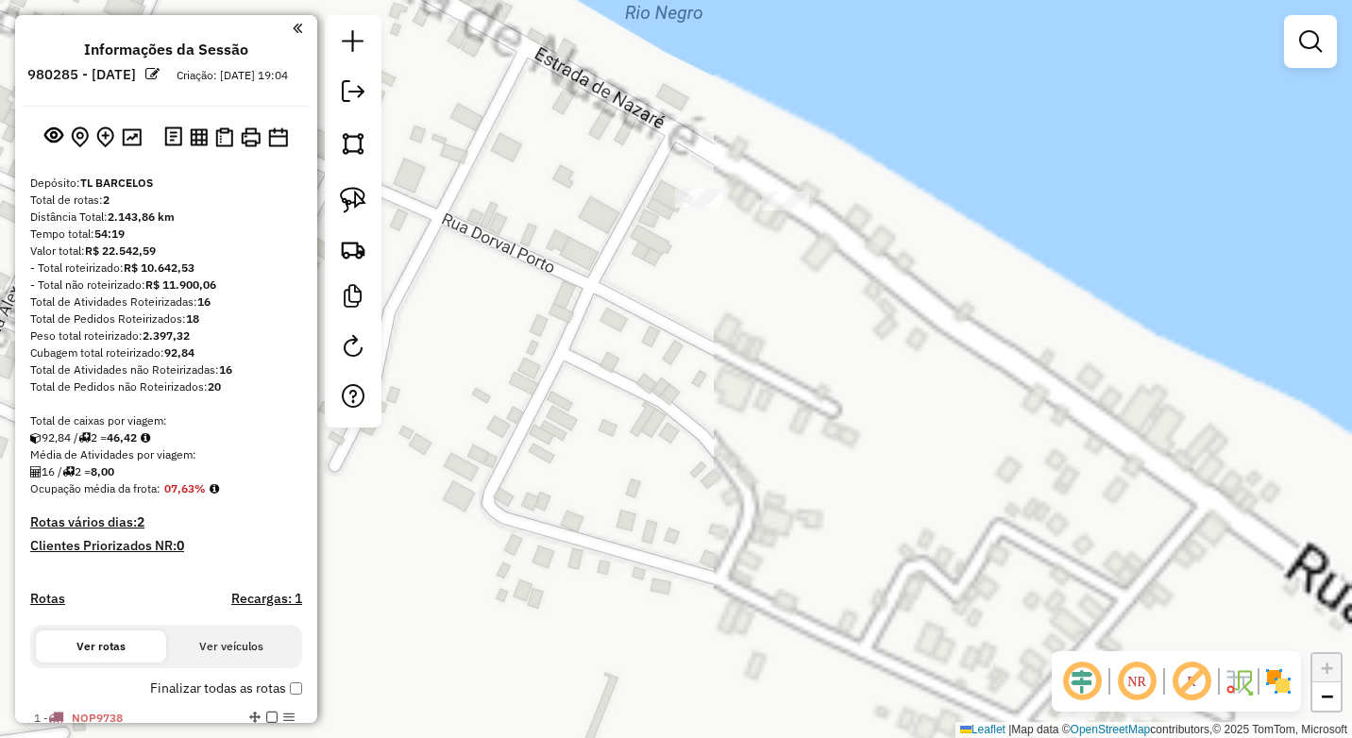
drag, startPoint x: 917, startPoint y: 456, endPoint x: 823, endPoint y: 421, distance: 99.8
click at [876, 544] on div "Janela de atendimento Grade de atendimento Capacidade Transportadoras Veículos …" at bounding box center [676, 369] width 1352 height 738
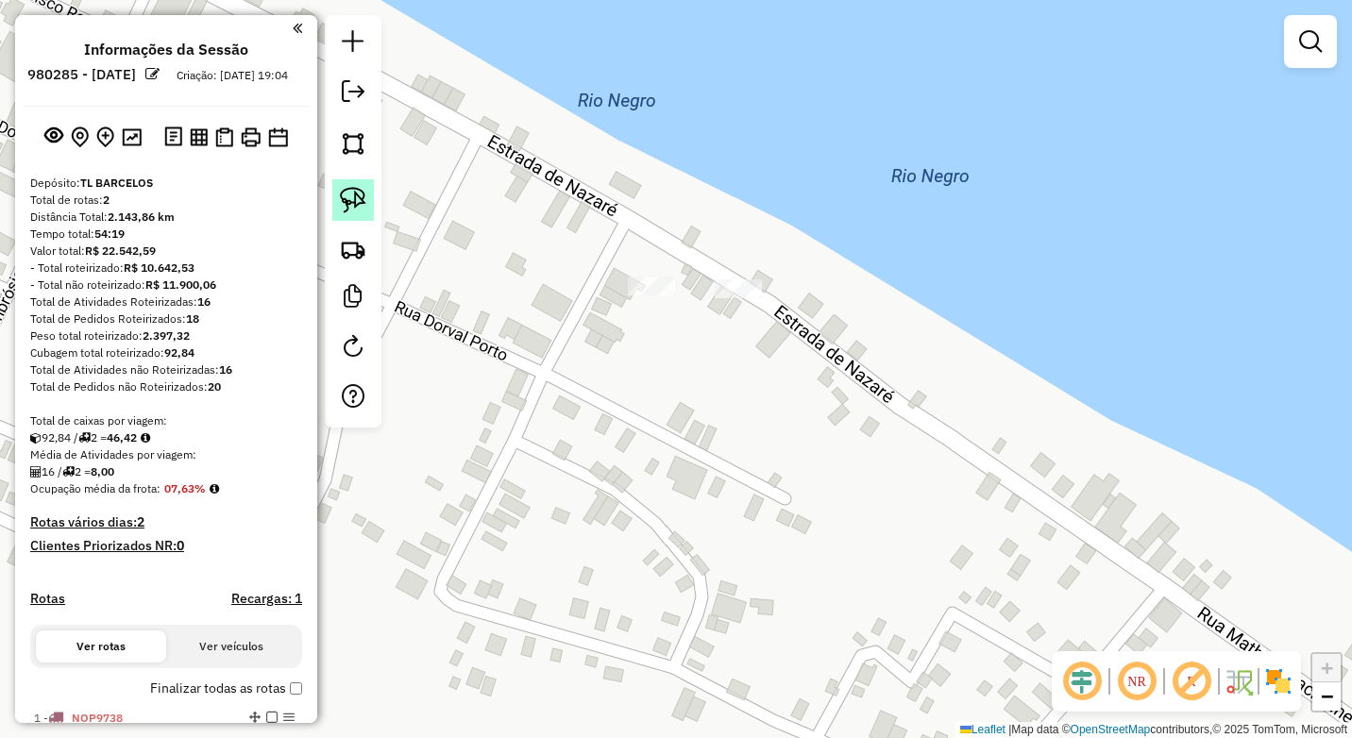
click at [358, 208] on img at bounding box center [353, 200] width 26 height 26
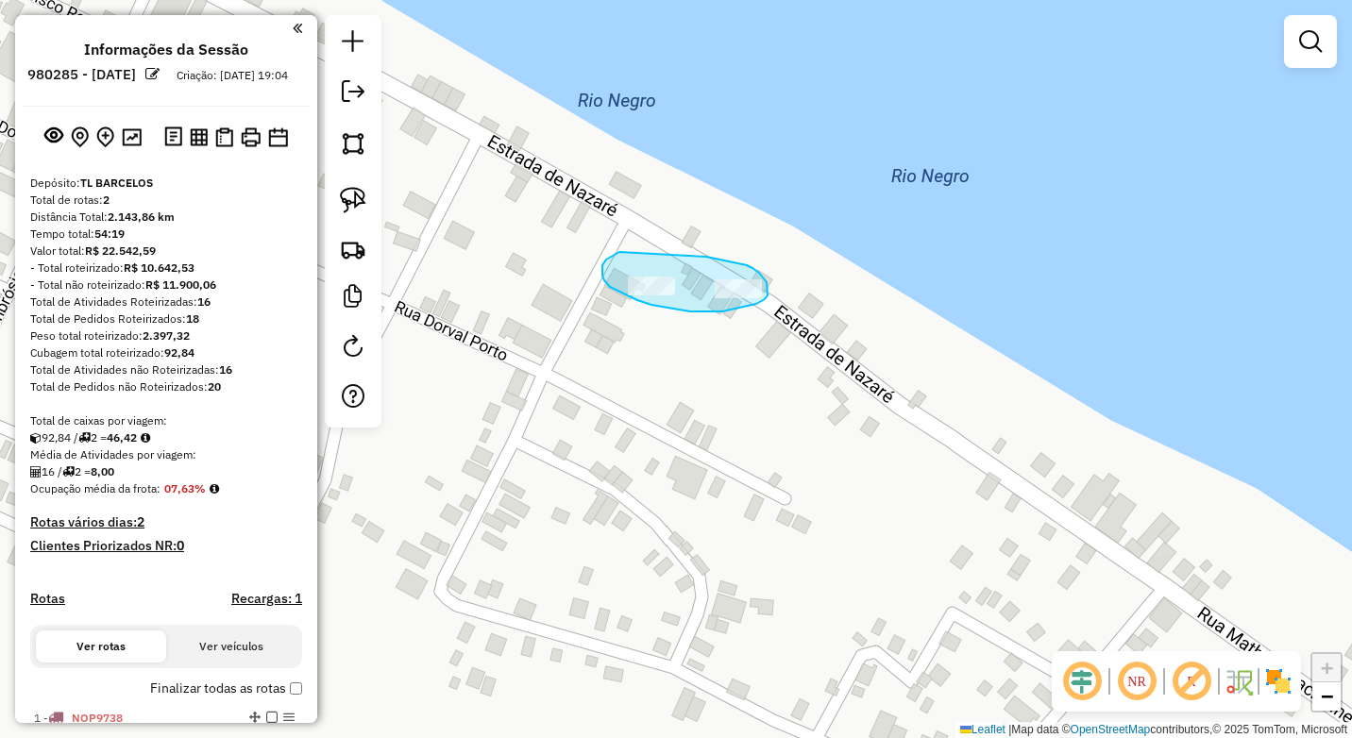
drag, startPoint x: 710, startPoint y: 258, endPoint x: 622, endPoint y: 251, distance: 88.1
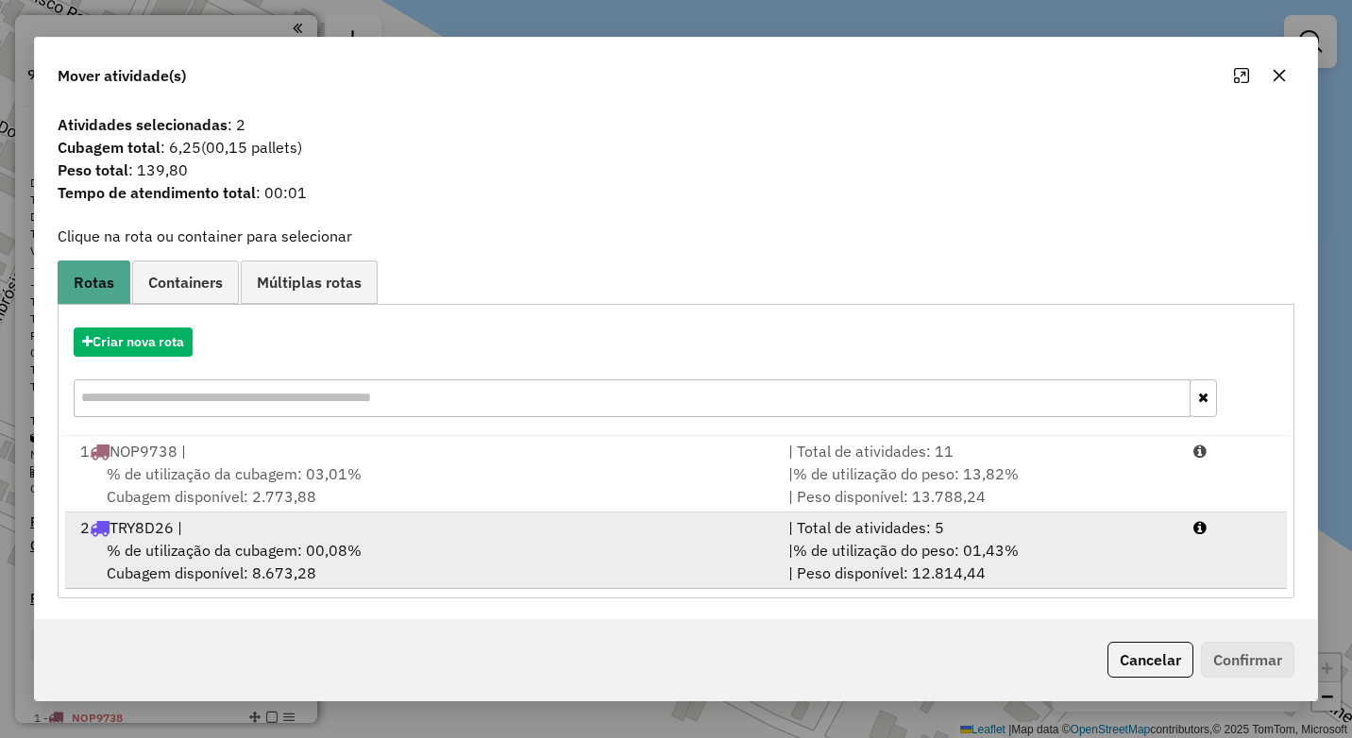
click at [372, 539] on div "% de utilização da cubagem: 00,08% Cubagem disponível: 8.673,28" at bounding box center [423, 561] width 708 height 45
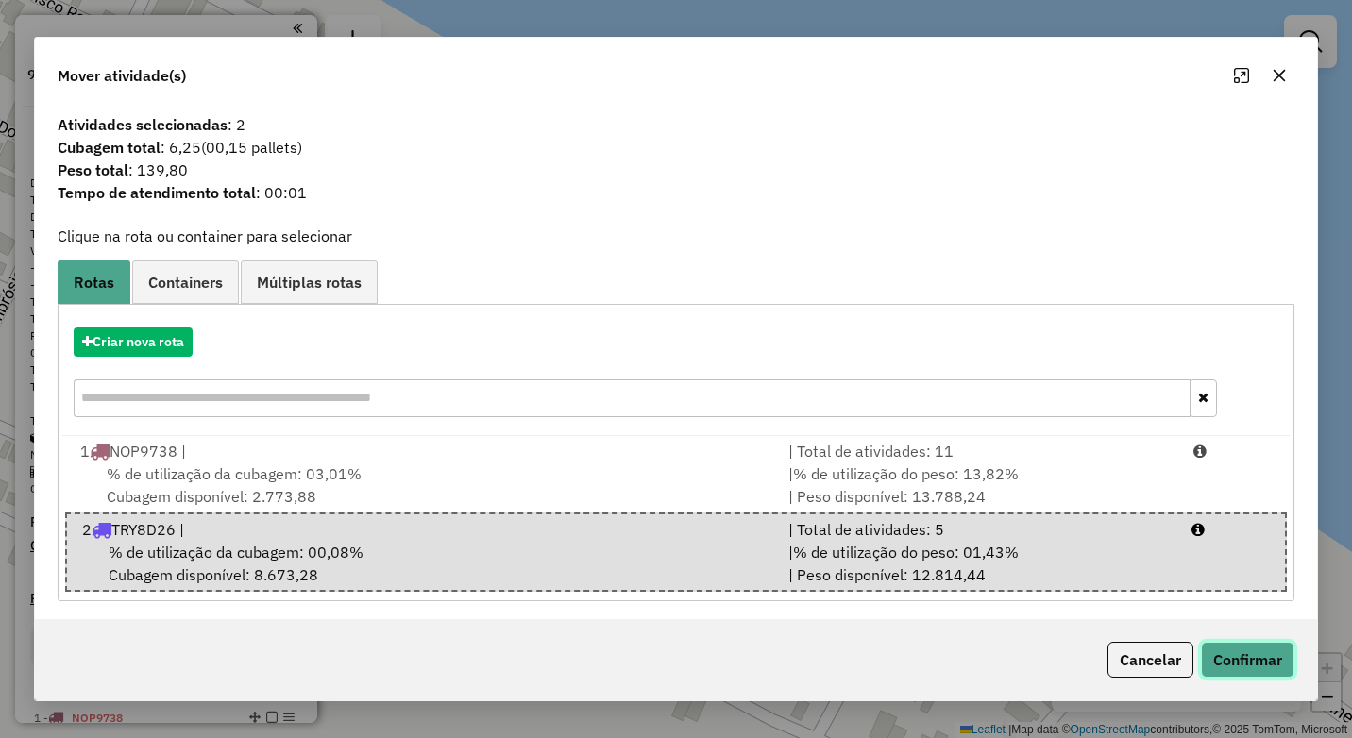
click at [1238, 663] on button "Confirmar" at bounding box center [1247, 660] width 93 height 36
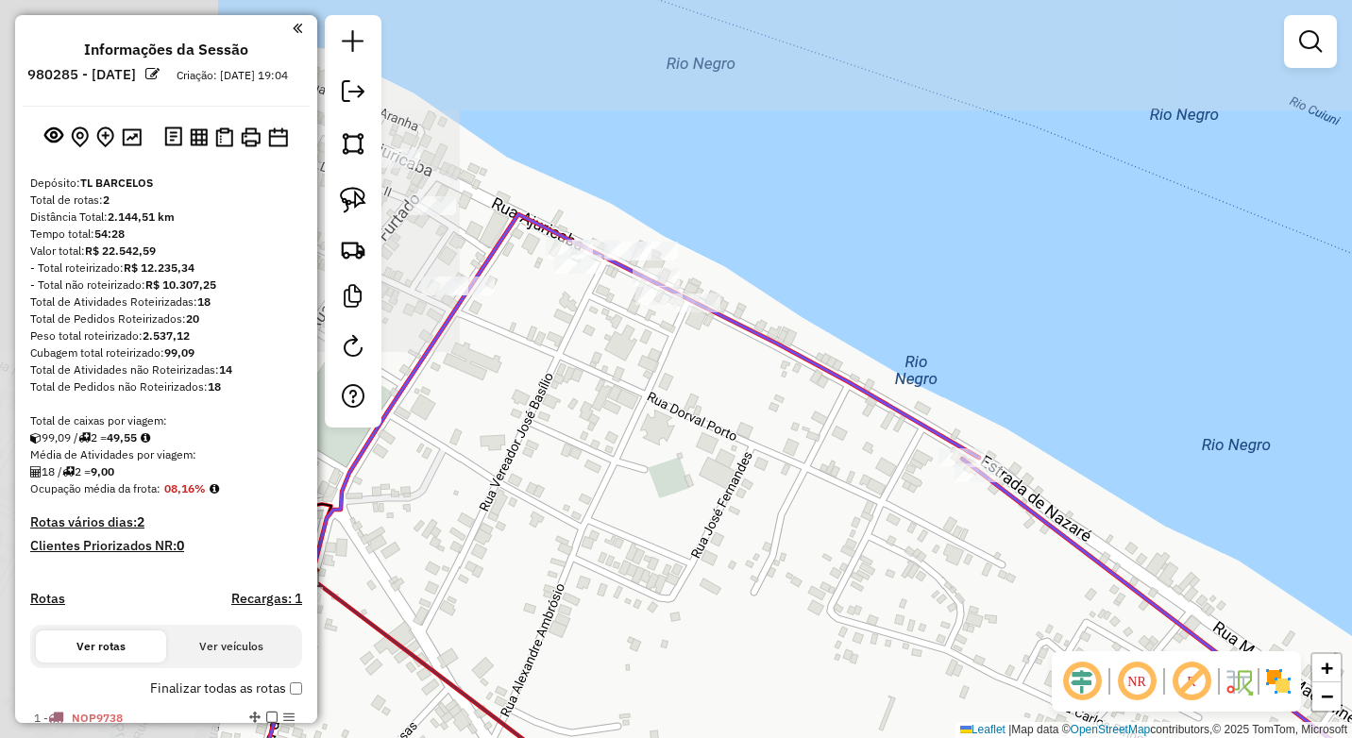
drag, startPoint x: 598, startPoint y: 395, endPoint x: 700, endPoint y: 364, distance: 106.6
click at [886, 490] on div "Janela de atendimento Grade de atendimento Capacidade Transportadoras Veículos …" at bounding box center [676, 369] width 1352 height 738
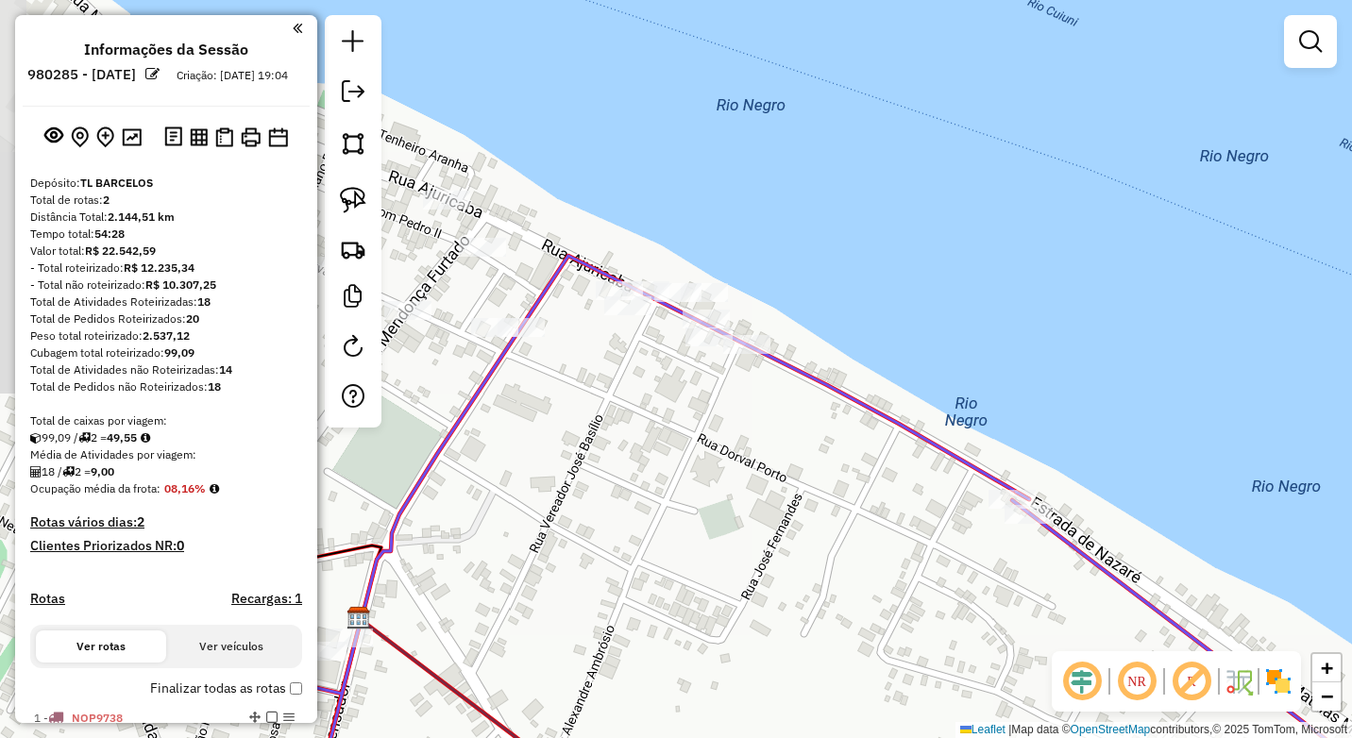
drag, startPoint x: 592, startPoint y: 569, endPoint x: 627, endPoint y: 606, distance: 51.5
click at [627, 612] on div "Janela de atendimento Grade de atendimento Capacidade Transportadoras Veículos …" at bounding box center [676, 369] width 1352 height 738
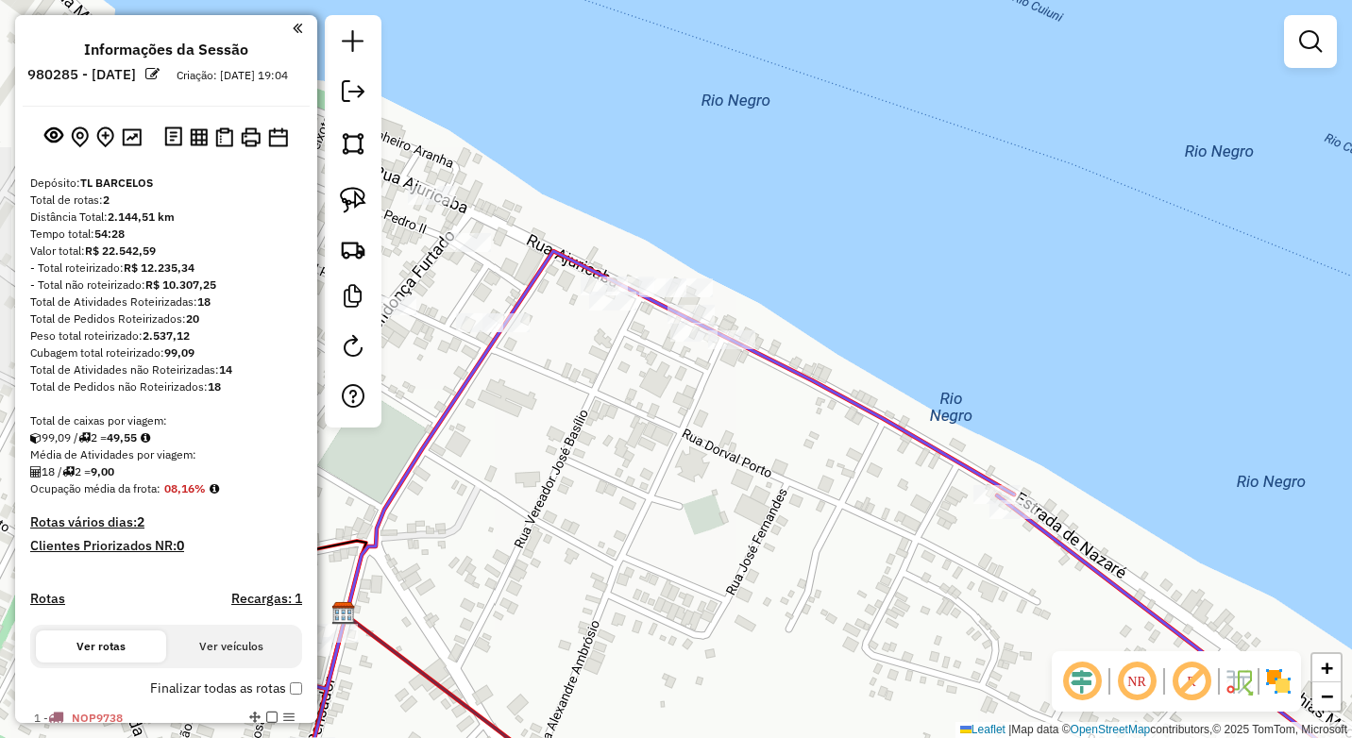
drag, startPoint x: 632, startPoint y: 603, endPoint x: 630, endPoint y: 571, distance: 32.2
click at [630, 592] on div "Janela de atendimento Grade de atendimento Capacidade Transportadoras Veículos …" at bounding box center [676, 369] width 1352 height 738
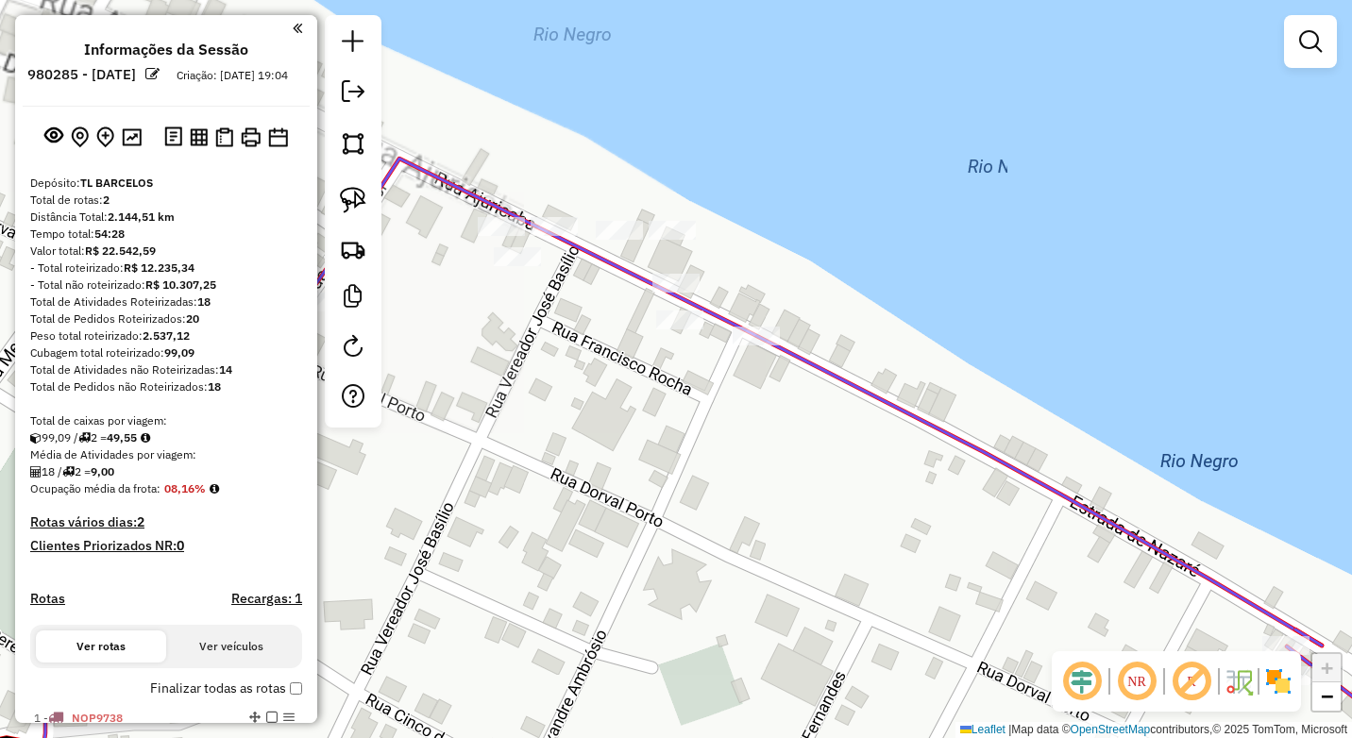
drag, startPoint x: 679, startPoint y: 484, endPoint x: 714, endPoint y: 414, distance: 78.1
click at [686, 467] on div "Janela de atendimento Grade de atendimento Capacidade Transportadoras Veículos …" at bounding box center [676, 369] width 1352 height 738
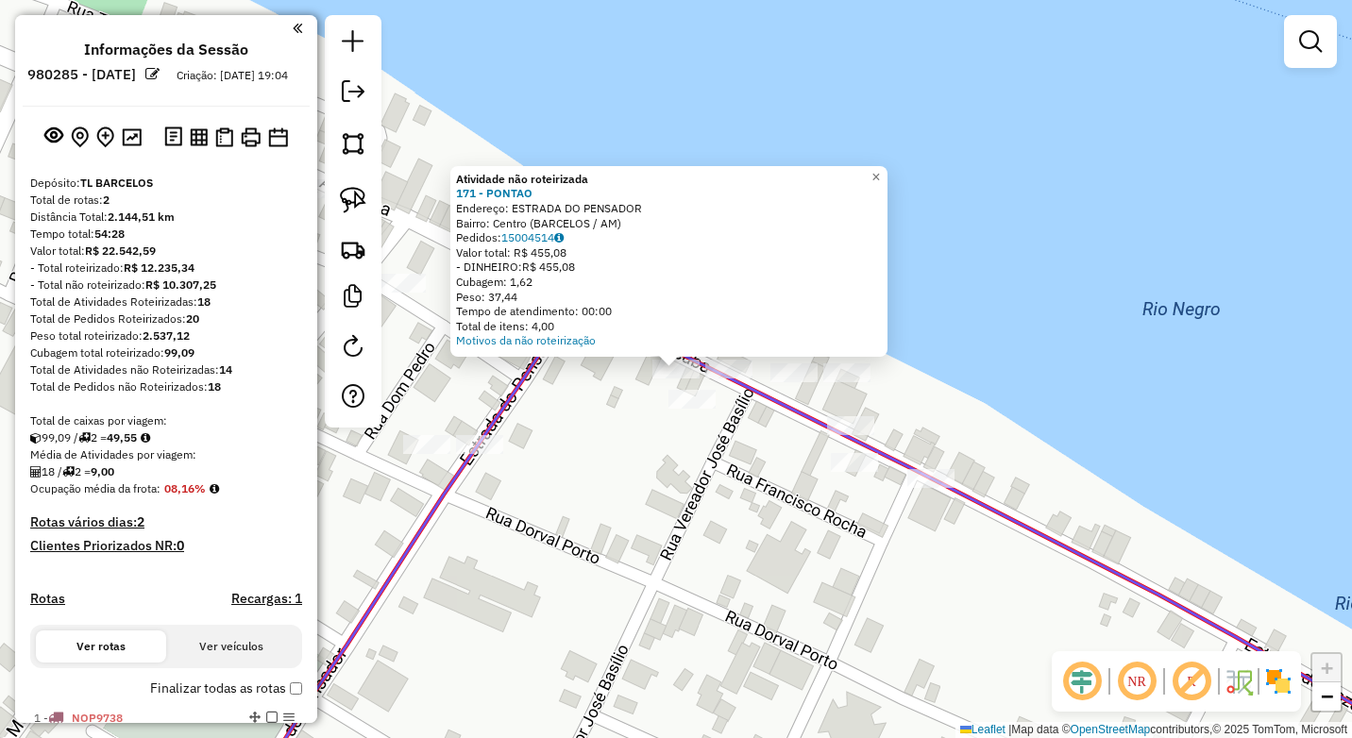
click at [559, 390] on div "Atividade não roteirizada 171 - PONTAO Endereço: ESTRADA DO PENSADOR Bairro: Ce…" at bounding box center [676, 369] width 1352 height 738
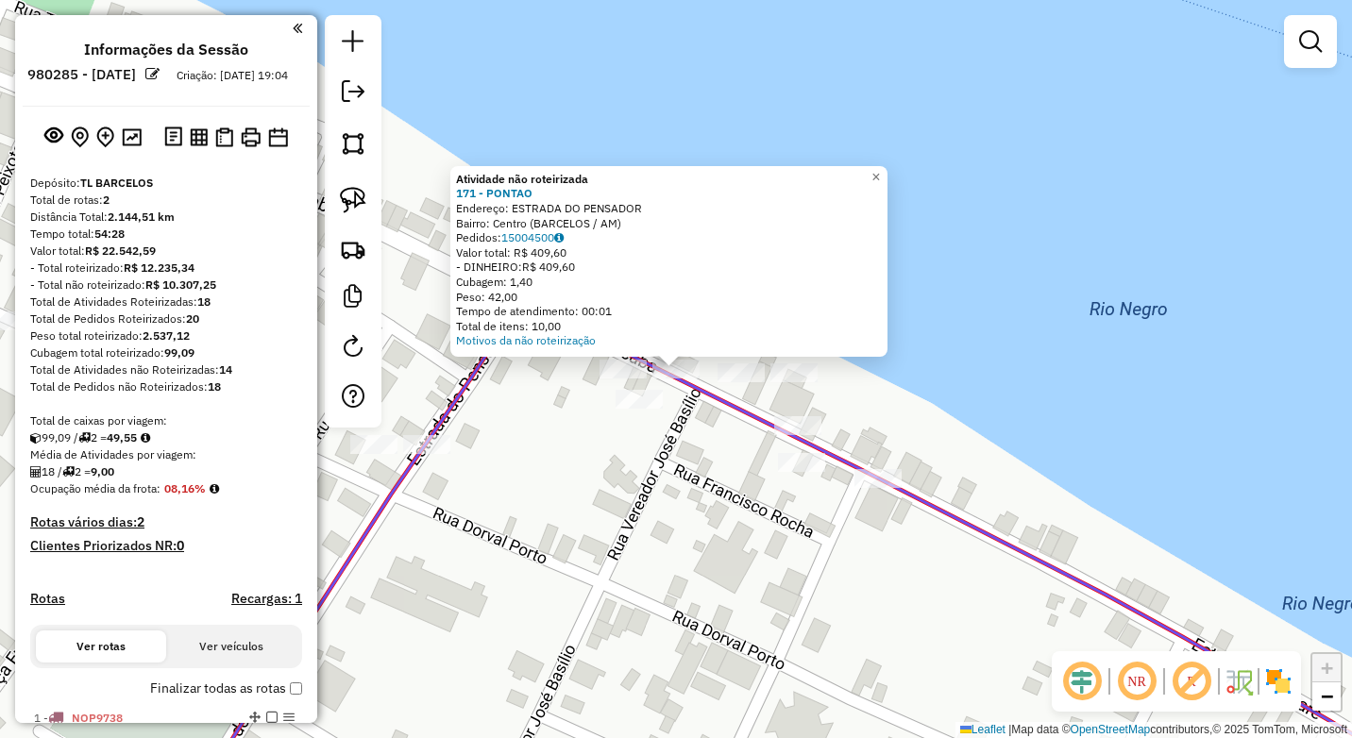
click at [705, 431] on div "Atividade não roteirizada 171 - PONTAO Endereço: ESTRADA DO PENSADOR Bairro: Ce…" at bounding box center [676, 369] width 1352 height 738
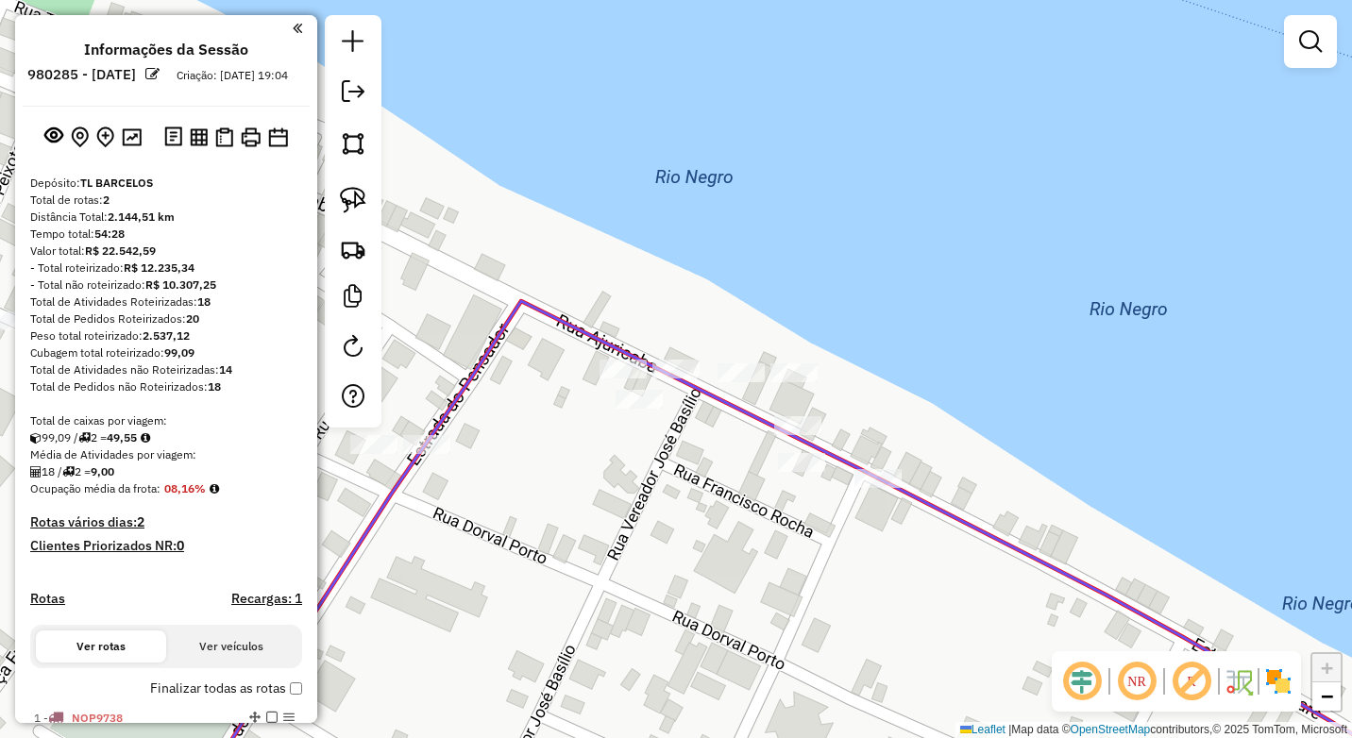
drag, startPoint x: 359, startPoint y: 203, endPoint x: 478, endPoint y: 266, distance: 134.8
click at [360, 203] on img at bounding box center [353, 200] width 26 height 26
click at [350, 199] on img at bounding box center [353, 200] width 26 height 26
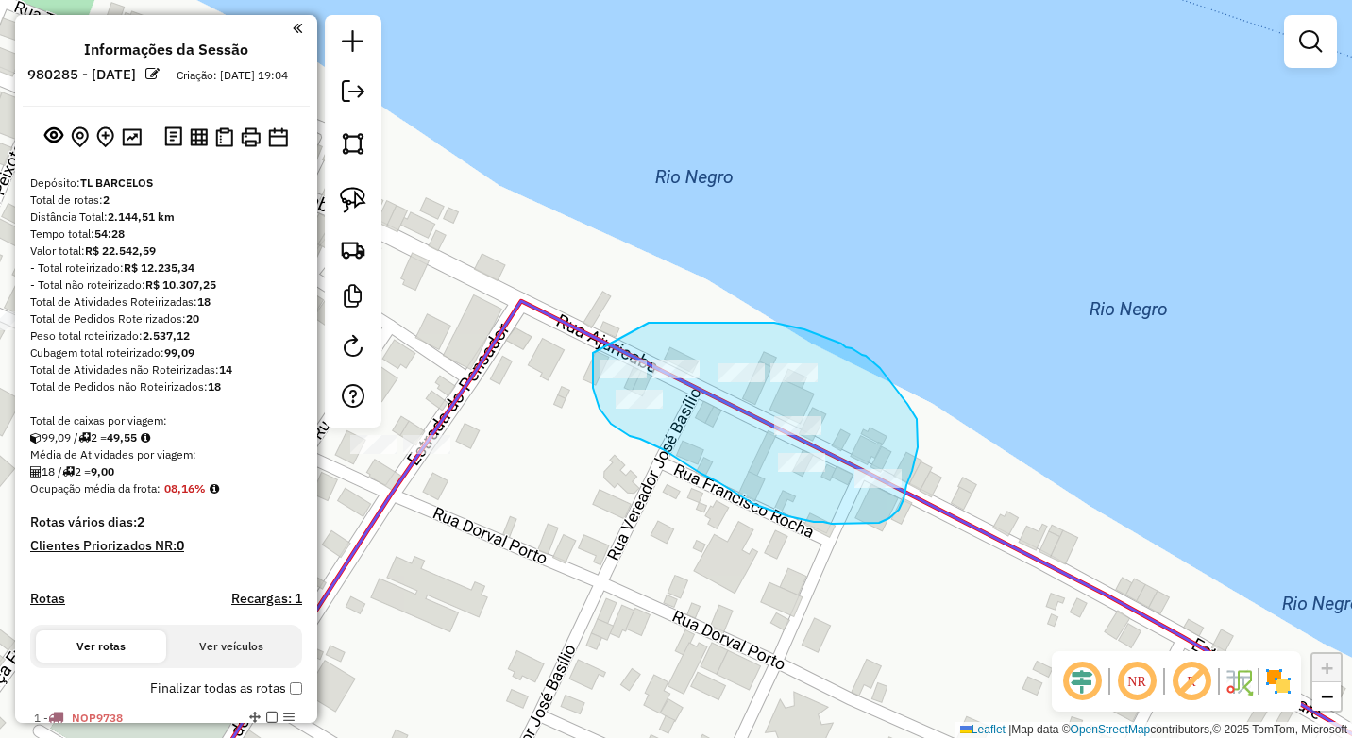
drag, startPoint x: 593, startPoint y: 359, endPoint x: 649, endPoint y: 323, distance: 66.3
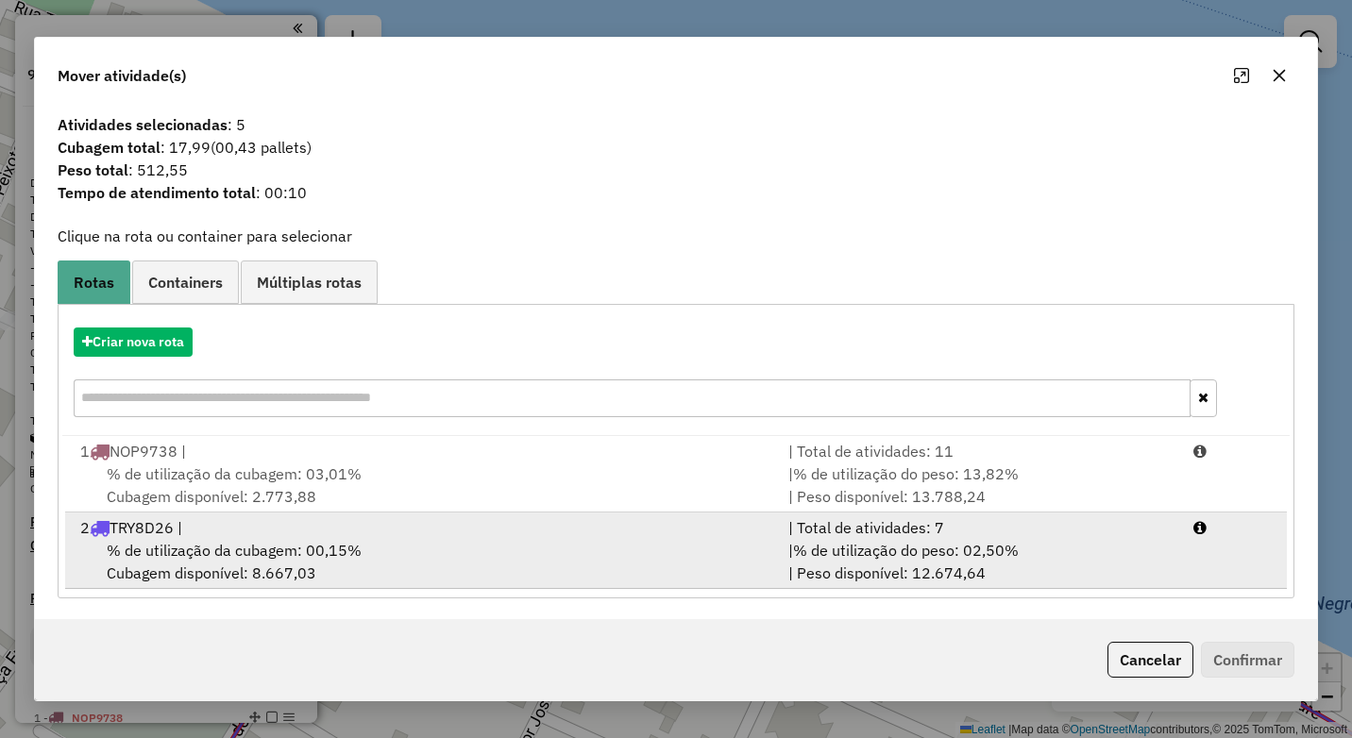
click at [450, 561] on div "% de utilização da cubagem: 00,15% Cubagem disponível: 8.667,03" at bounding box center [423, 561] width 708 height 45
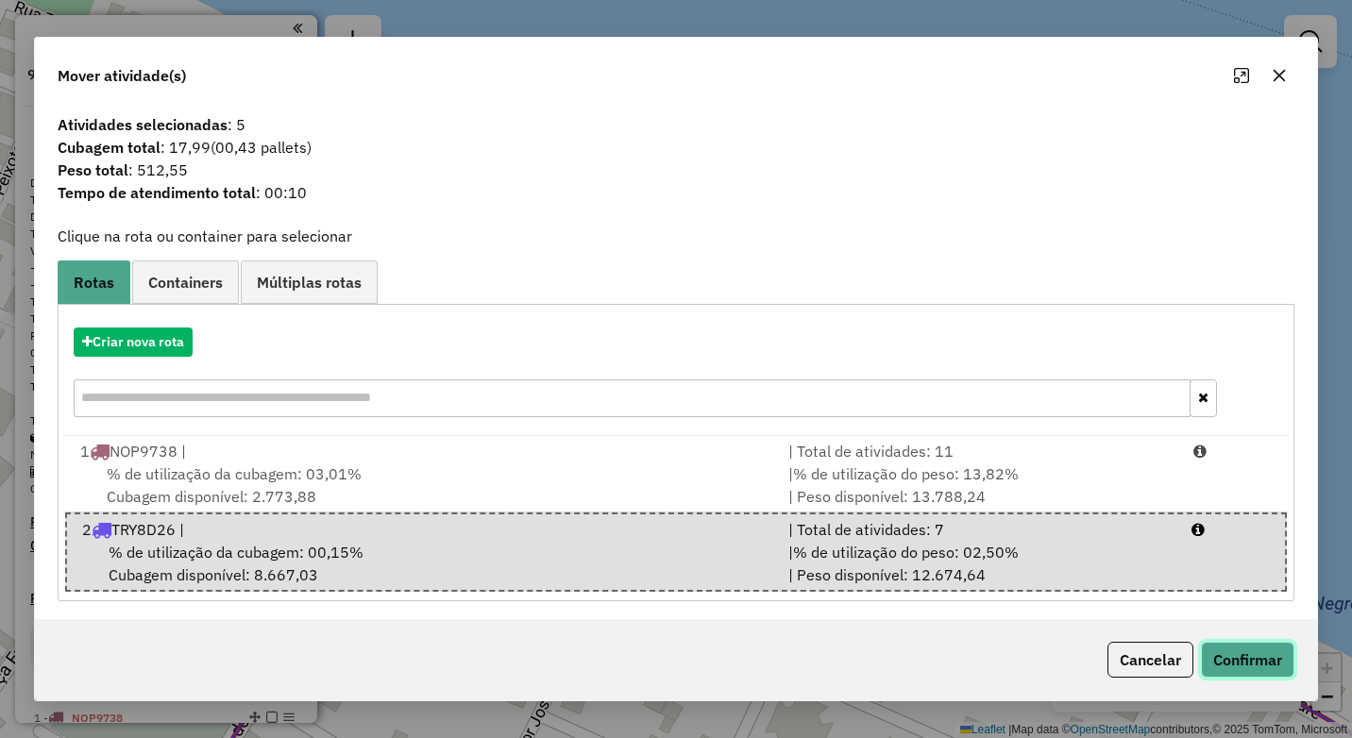
click at [1235, 662] on button "Confirmar" at bounding box center [1247, 660] width 93 height 36
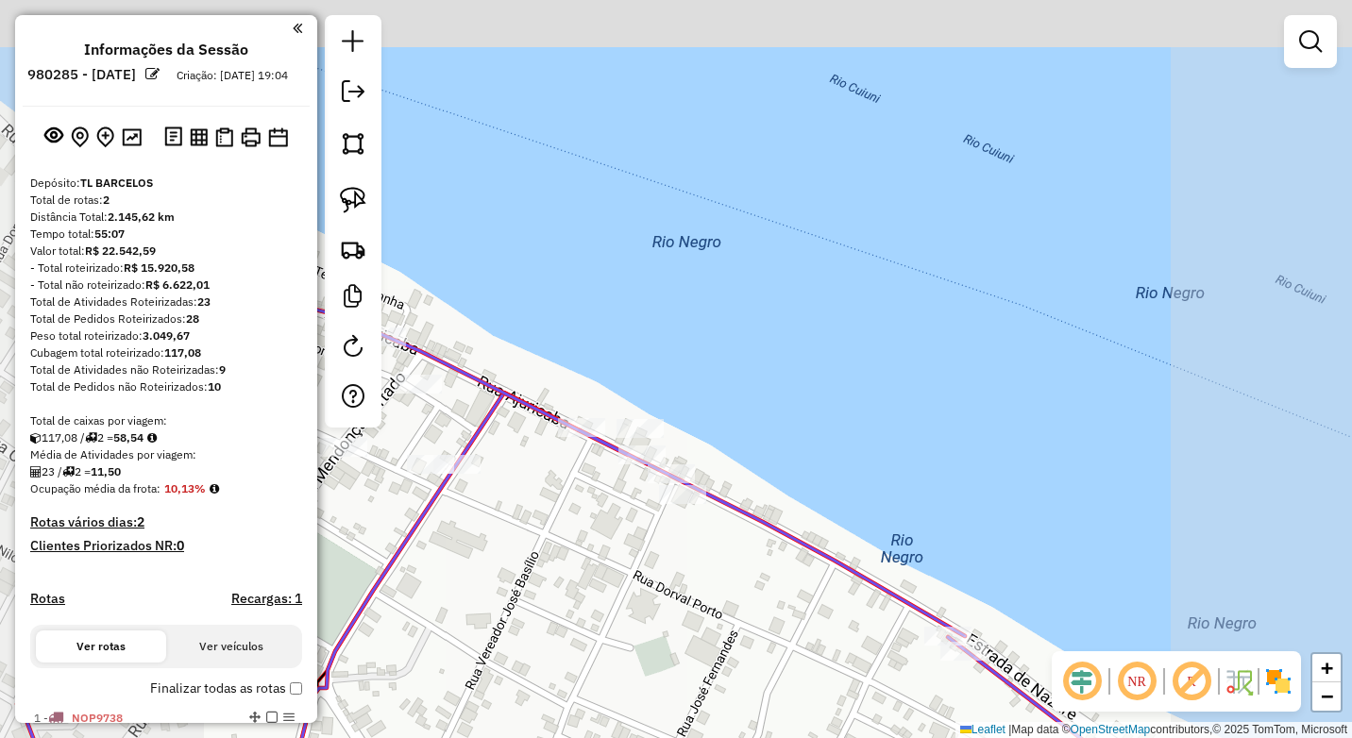
drag, startPoint x: 483, startPoint y: 500, endPoint x: 707, endPoint y: 524, distance: 226.1
click at [707, 524] on div "Janela de atendimento Grade de atendimento Capacidade Transportadoras Veículos …" at bounding box center [676, 369] width 1352 height 738
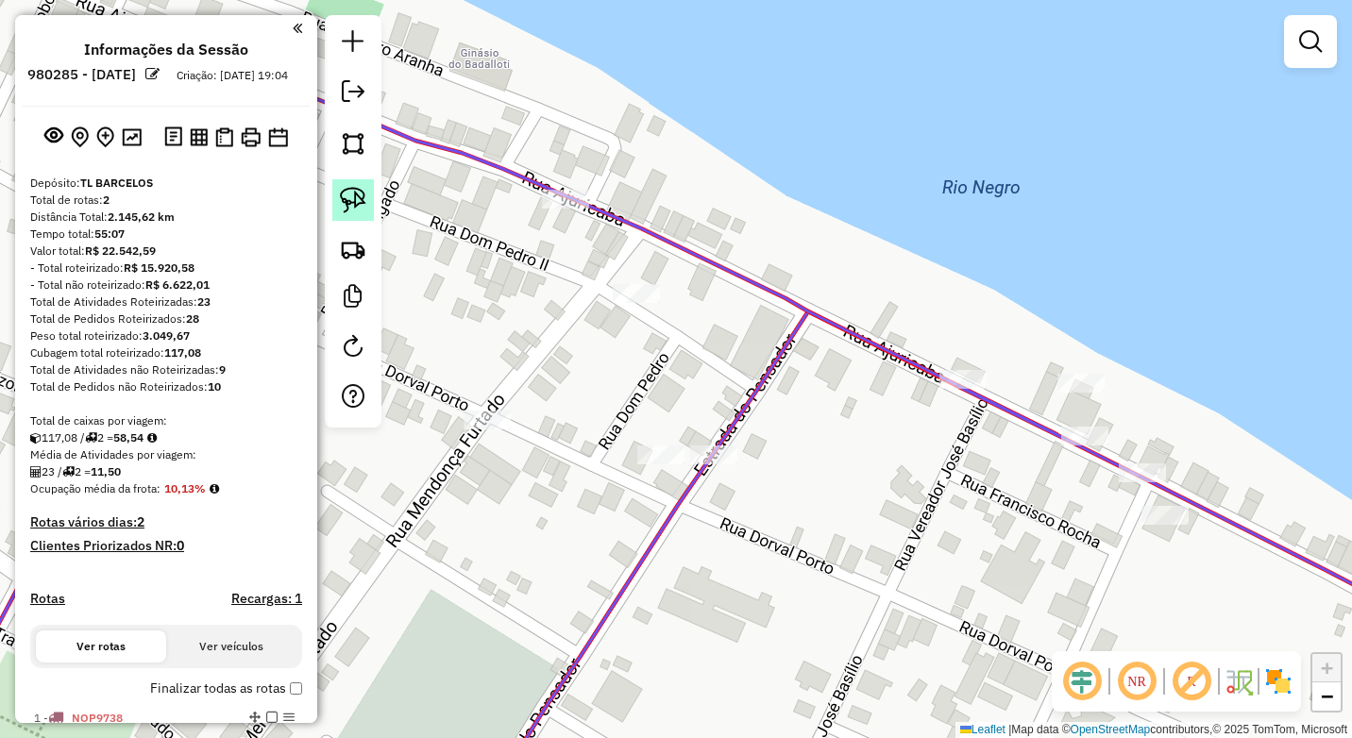
click at [351, 189] on img at bounding box center [353, 200] width 26 height 26
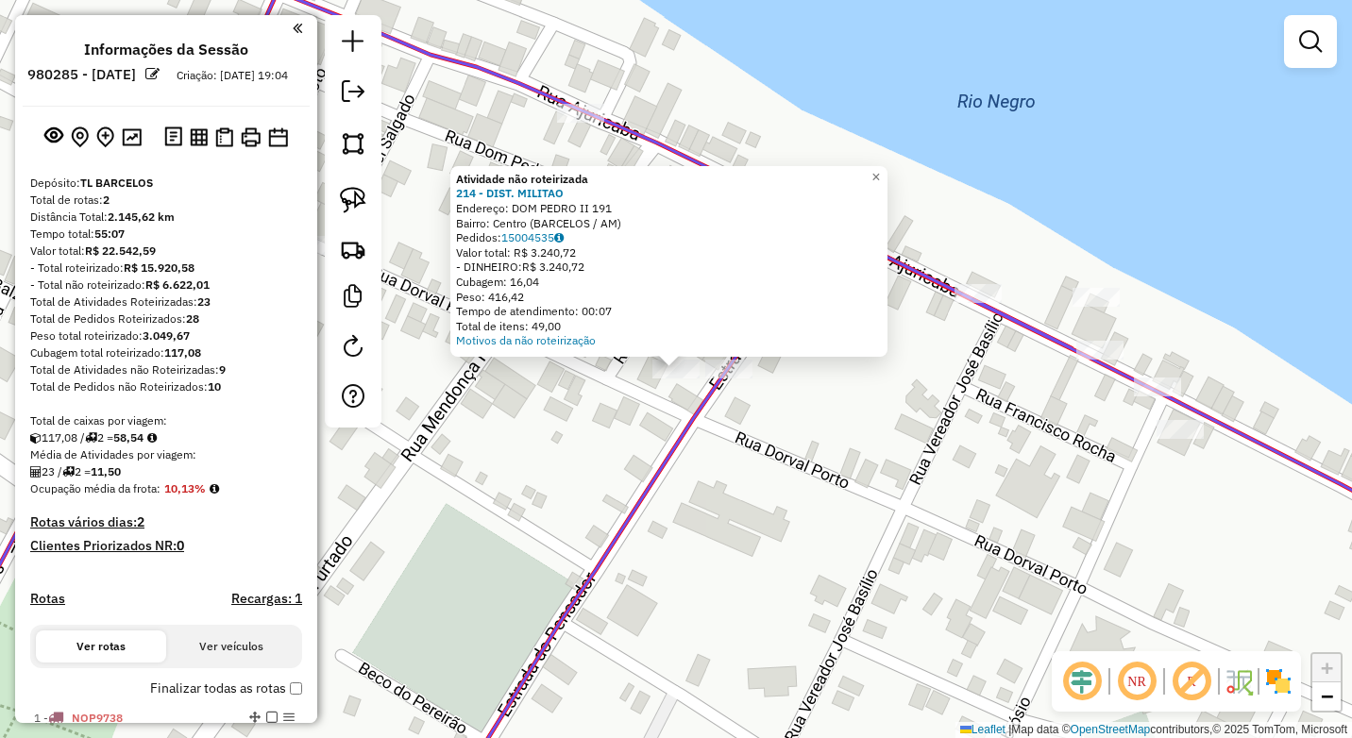
drag, startPoint x: 607, startPoint y: 432, endPoint x: 675, endPoint y: 417, distance: 69.5
click at [607, 431] on div "Atividade não roteirizada 214 - DIST. MILITAO Endereço: DOM PEDRO II 191 Bairro…" at bounding box center [676, 369] width 1352 height 738
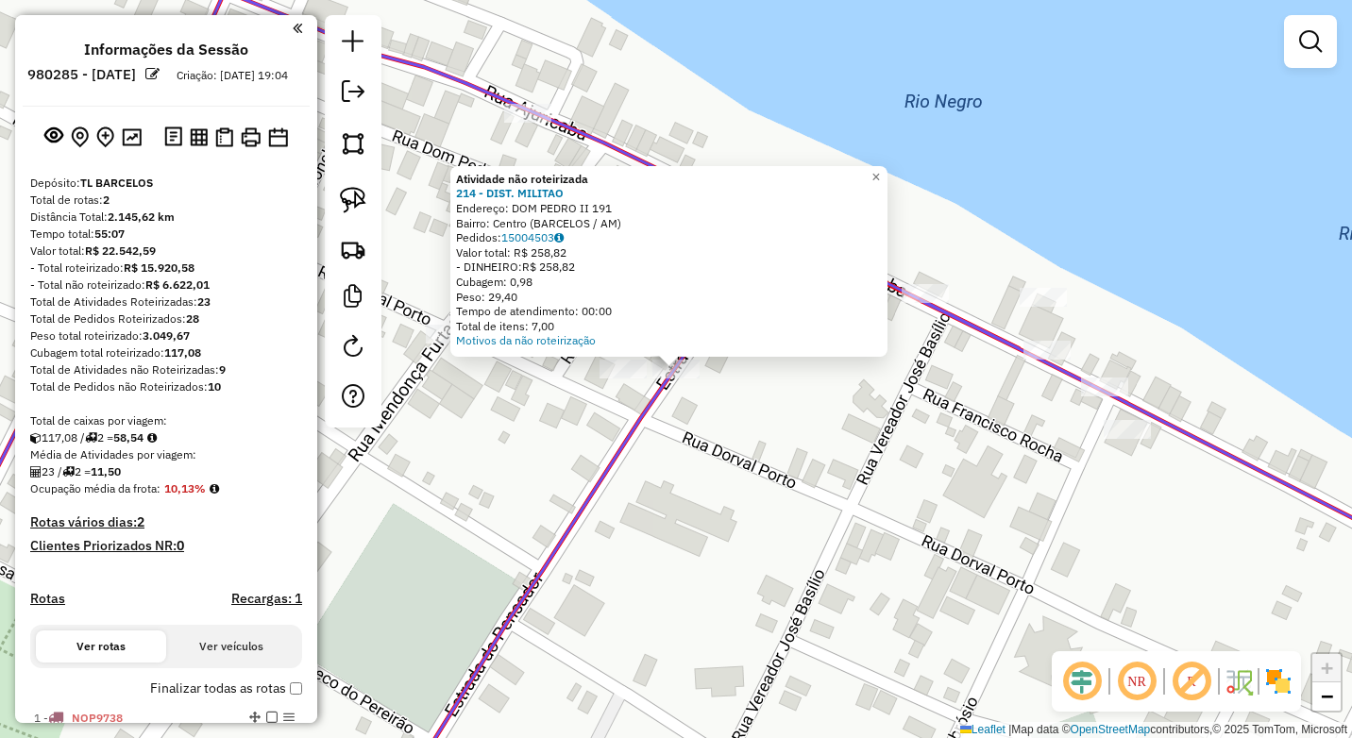
click at [565, 404] on div "Atividade não roteirizada 214 - DIST. MILITAO Endereço: DOM [PERSON_NAME] 191 B…" at bounding box center [676, 369] width 1352 height 738
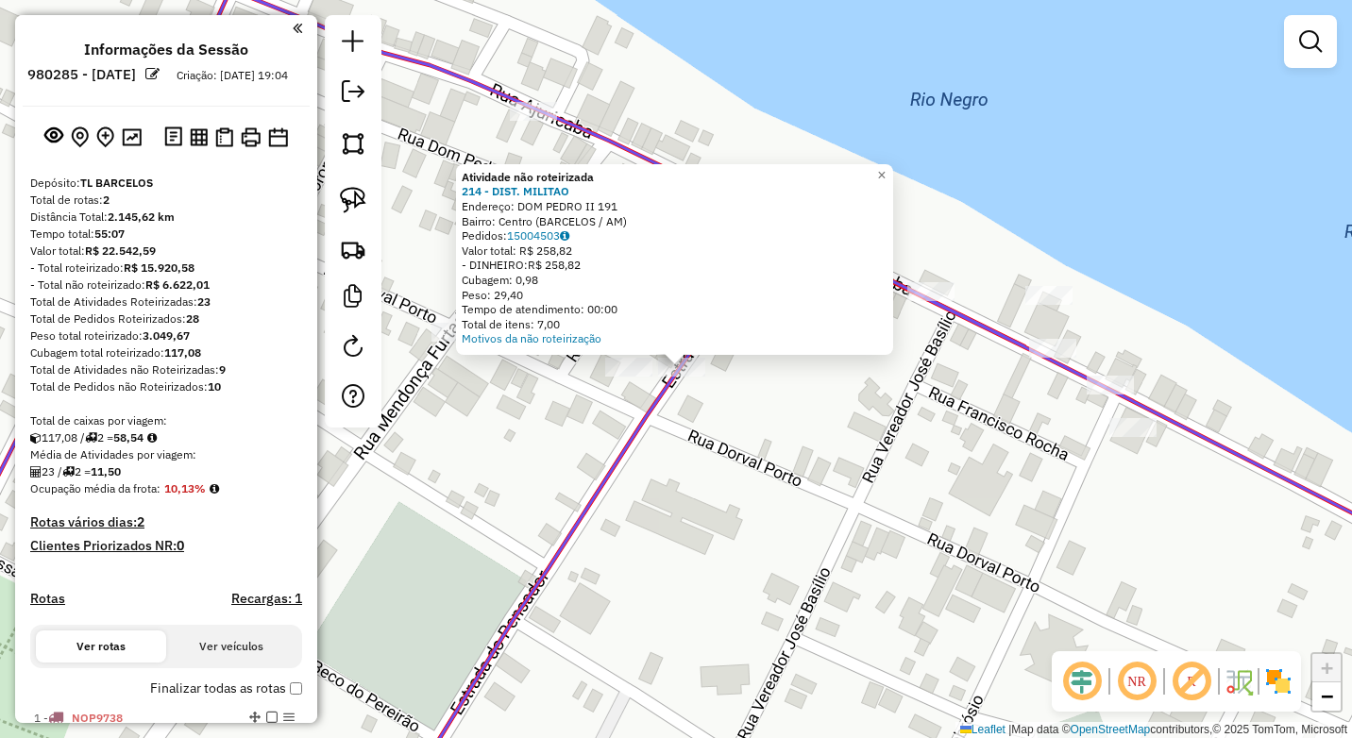
click at [586, 394] on div "Atividade não roteirizada 214 - DIST. MILITAO Endereço: DOM [PERSON_NAME] 191 B…" at bounding box center [676, 369] width 1352 height 738
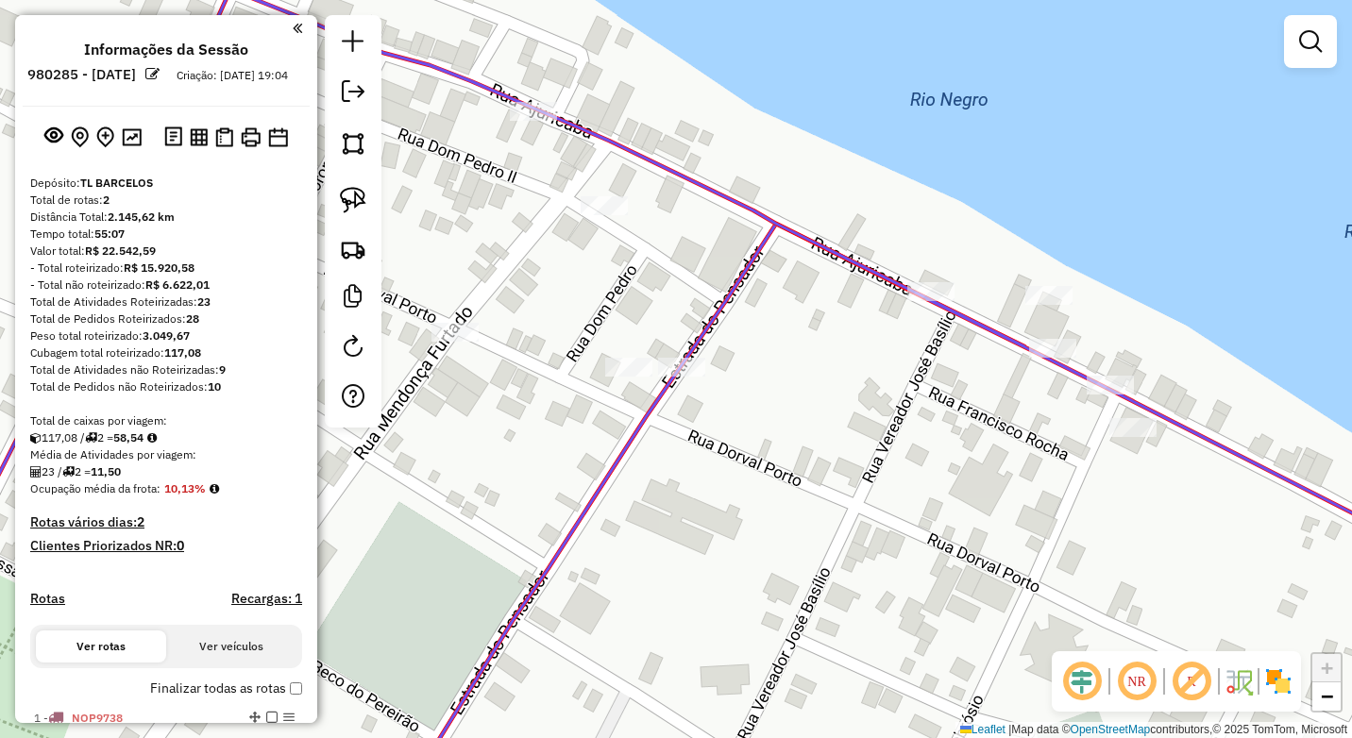
drag, startPoint x: 511, startPoint y: 406, endPoint x: 508, endPoint y: 388, distance: 18.2
click at [511, 405] on div "Janela de atendimento Grade de atendimento Capacidade Transportadoras Veículos …" at bounding box center [676, 369] width 1352 height 738
click at [355, 201] on img at bounding box center [353, 200] width 26 height 26
drag, startPoint x: 606, startPoint y: 335, endPoint x: 706, endPoint y: 337, distance: 100.1
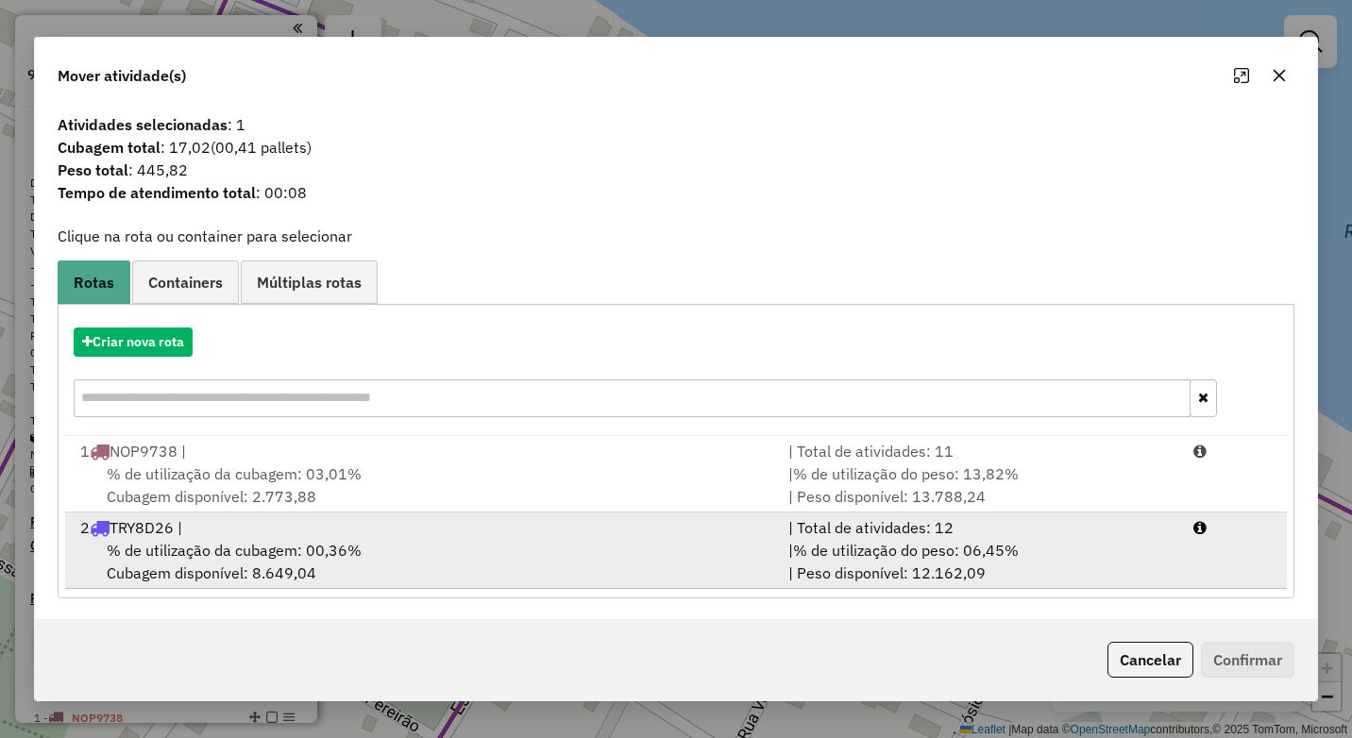
click at [404, 530] on div "2 TRY8D26 |" at bounding box center [423, 528] width 708 height 23
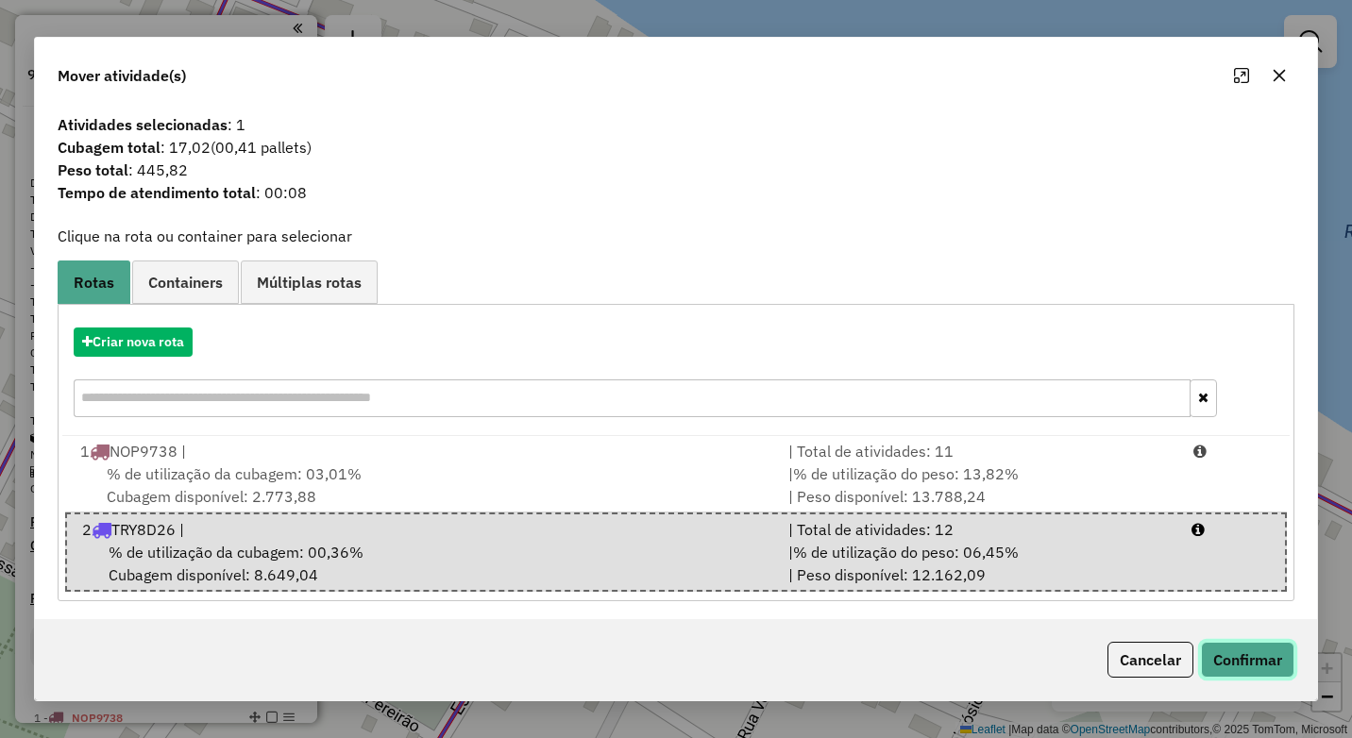
click at [1273, 657] on button "Confirmar" at bounding box center [1247, 660] width 93 height 36
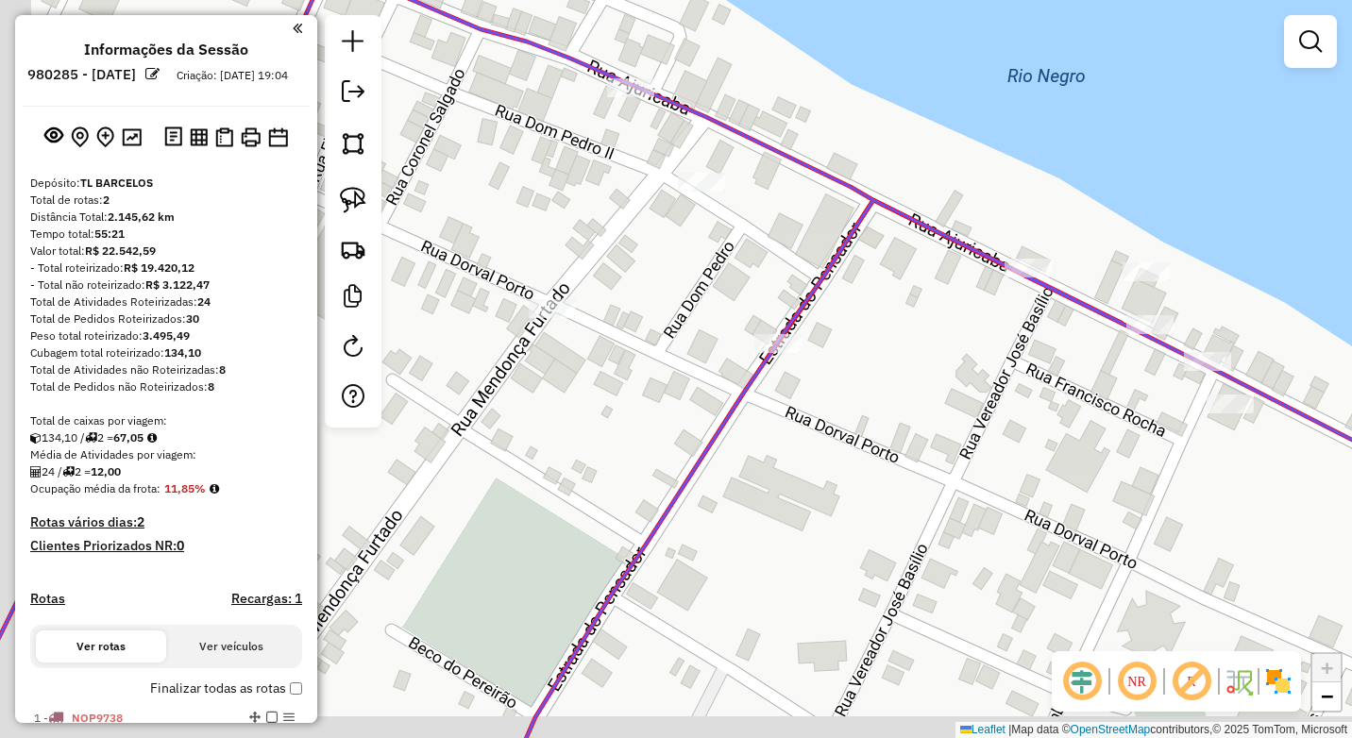
drag, startPoint x: 518, startPoint y: 430, endPoint x: 611, endPoint y: 369, distance: 110.5
click at [620, 402] on div "Janela de atendimento Grade de atendimento Capacidade Transportadoras Veículos …" at bounding box center [676, 369] width 1352 height 738
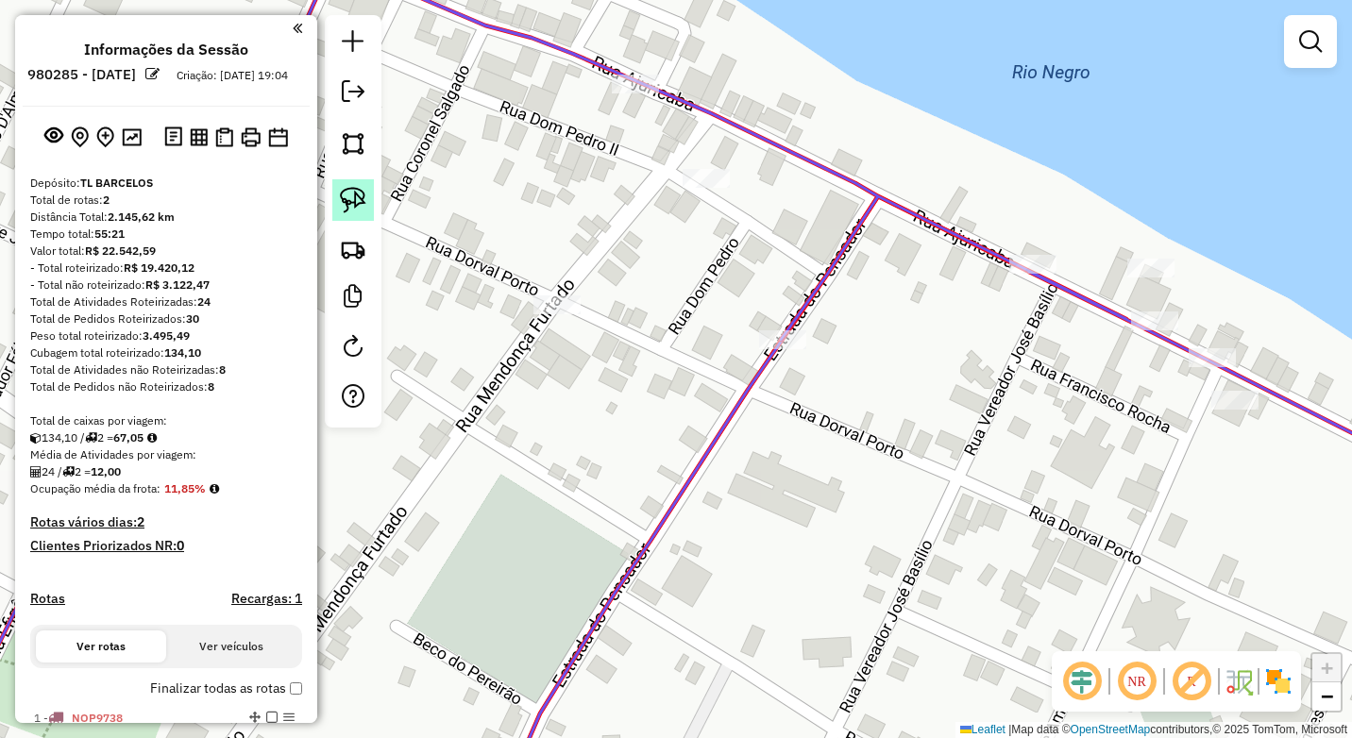
click at [342, 197] on img at bounding box center [353, 200] width 26 height 26
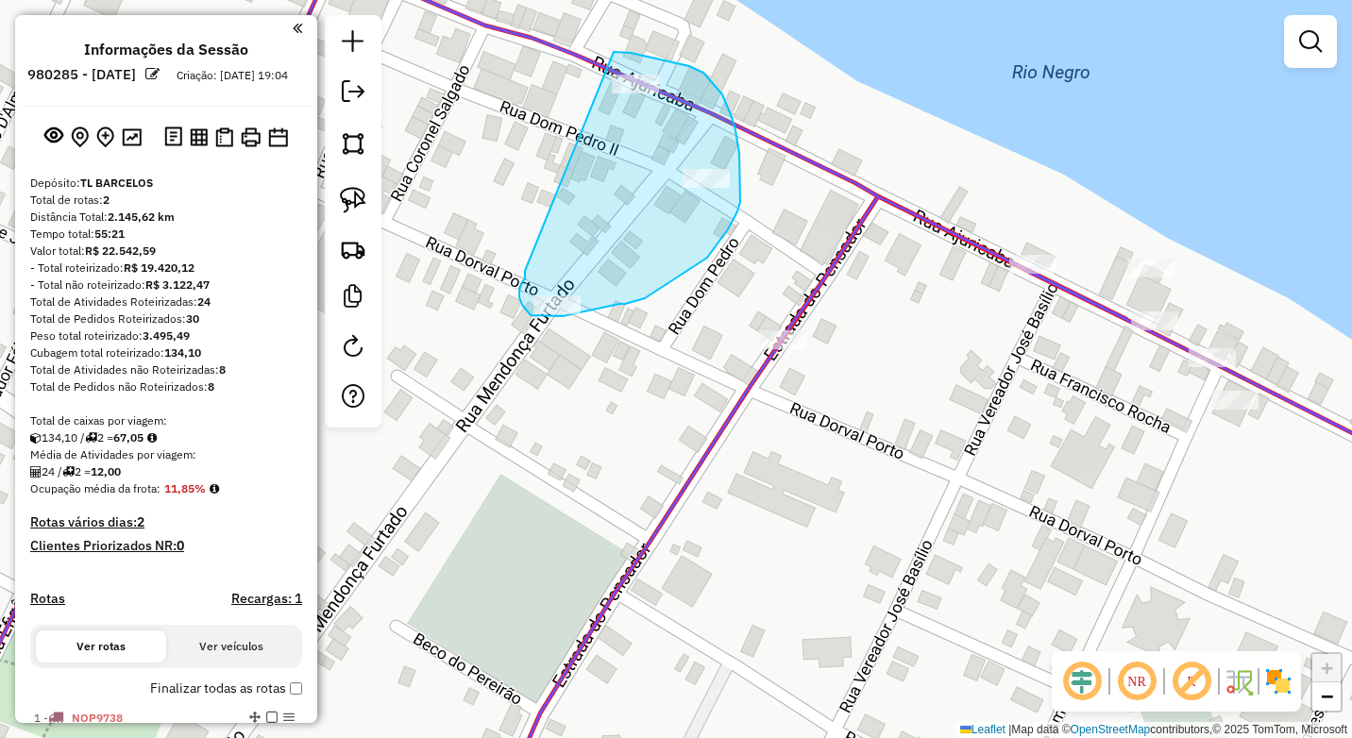
drag, startPoint x: 614, startPoint y: 52, endPoint x: 534, endPoint y: 266, distance: 228.9
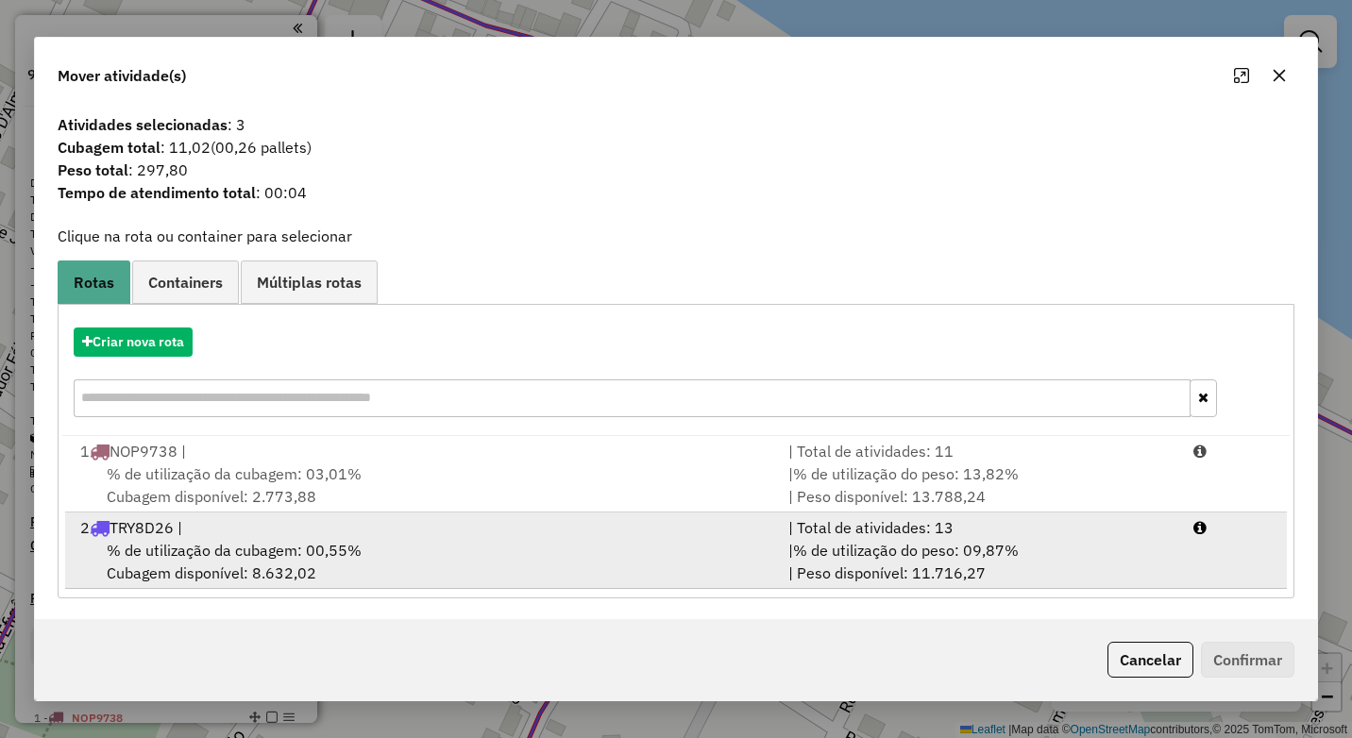
drag, startPoint x: 475, startPoint y: 540, endPoint x: 530, endPoint y: 537, distance: 54.8
click at [475, 539] on div "% de utilização da cubagem: 00,55% Cubagem disponível: 8.632,02" at bounding box center [423, 561] width 708 height 45
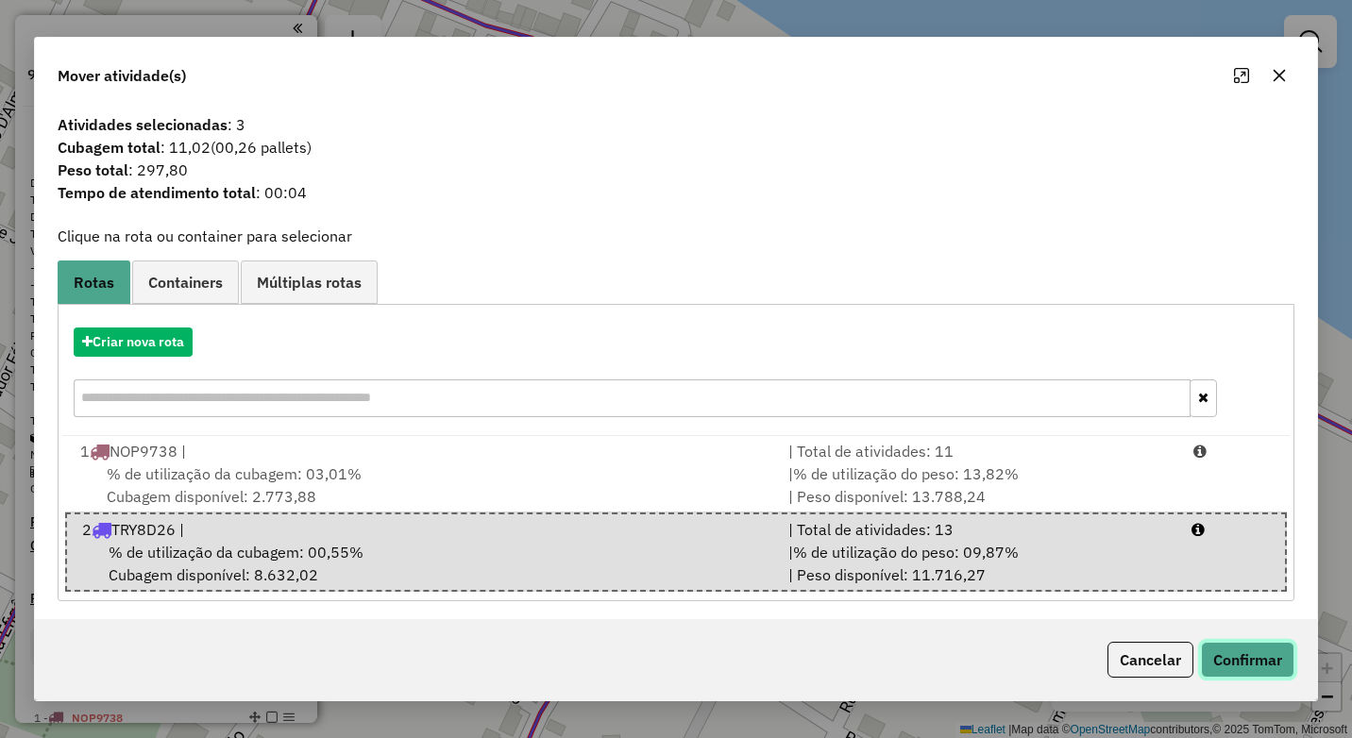
click at [1257, 658] on button "Confirmar" at bounding box center [1247, 660] width 93 height 36
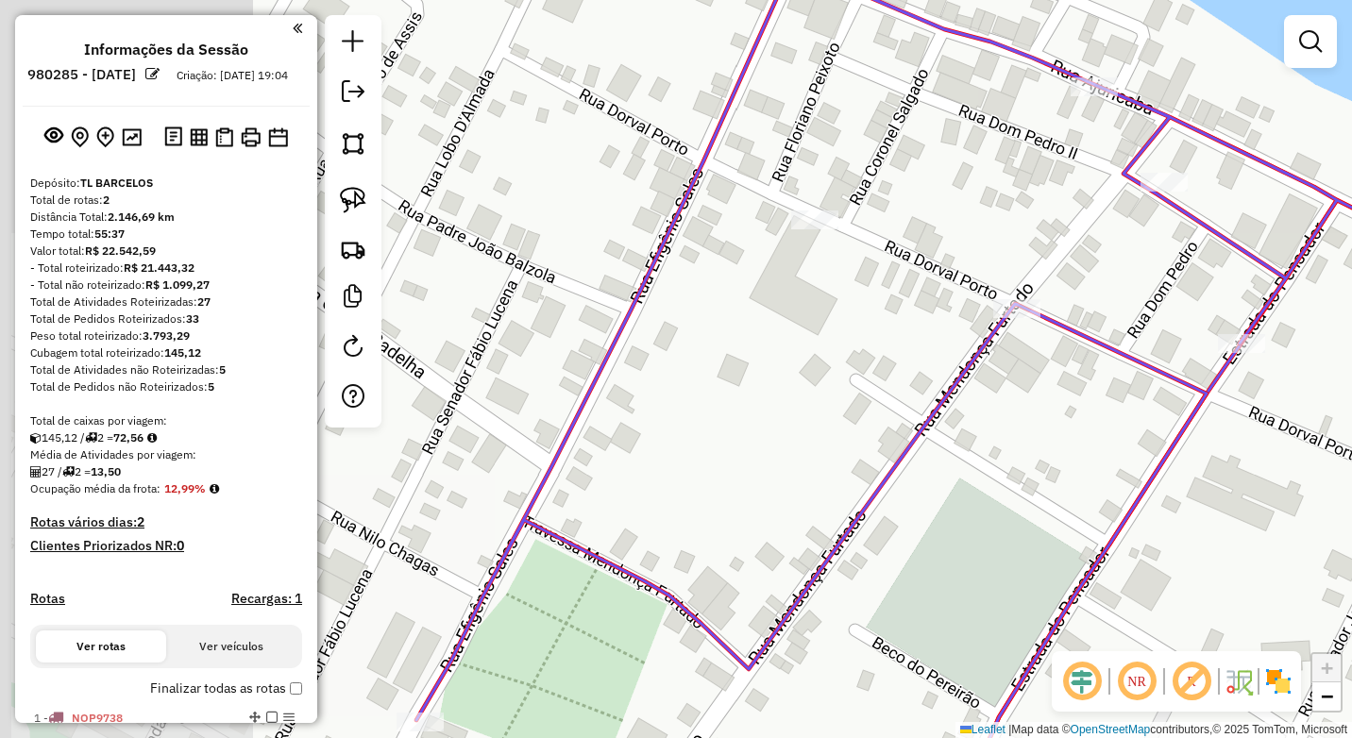
drag, startPoint x: 634, startPoint y: 384, endPoint x: 952, endPoint y: 387, distance: 318.3
click at [1088, 387] on div "Janela de atendimento Grade de atendimento Capacidade Transportadoras Veículos …" at bounding box center [676, 369] width 1352 height 738
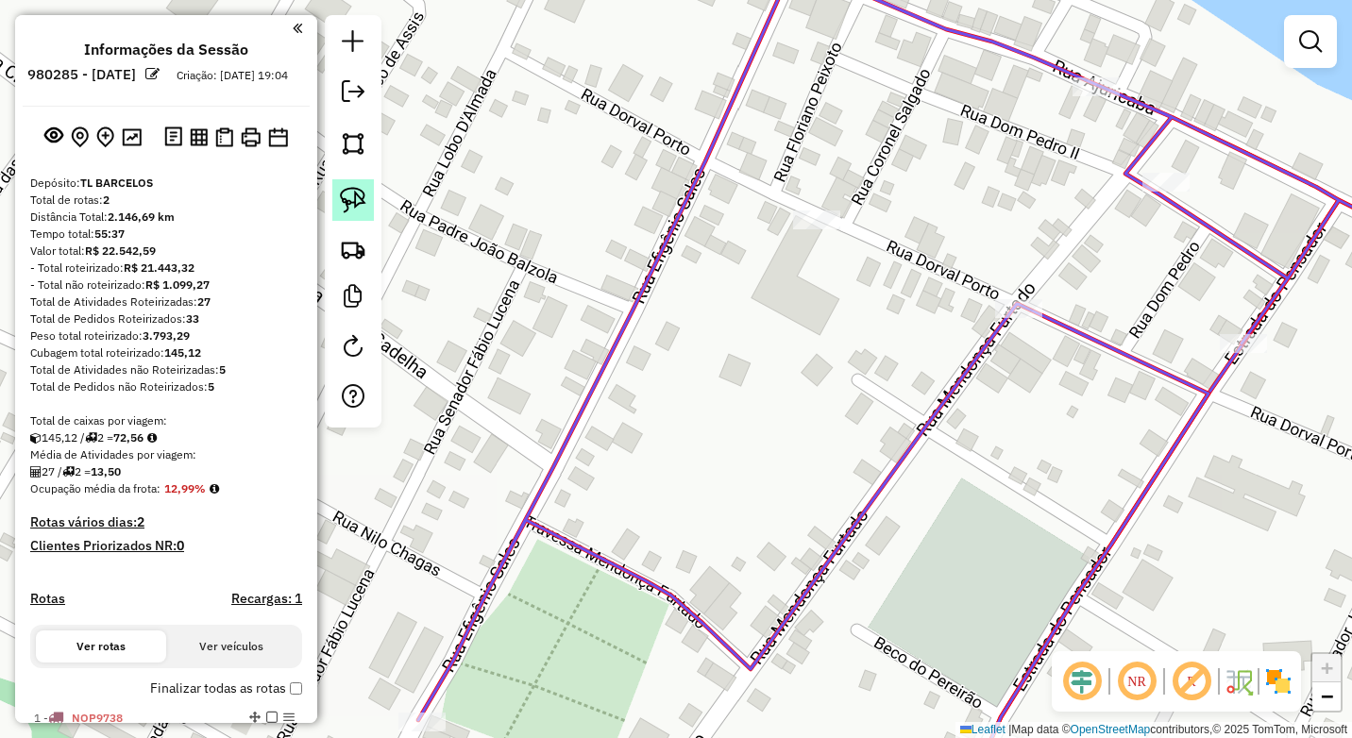
click at [368, 203] on link at bounding box center [353, 200] width 42 height 42
drag, startPoint x: 786, startPoint y: 190, endPoint x: 785, endPoint y: 263, distance: 72.7
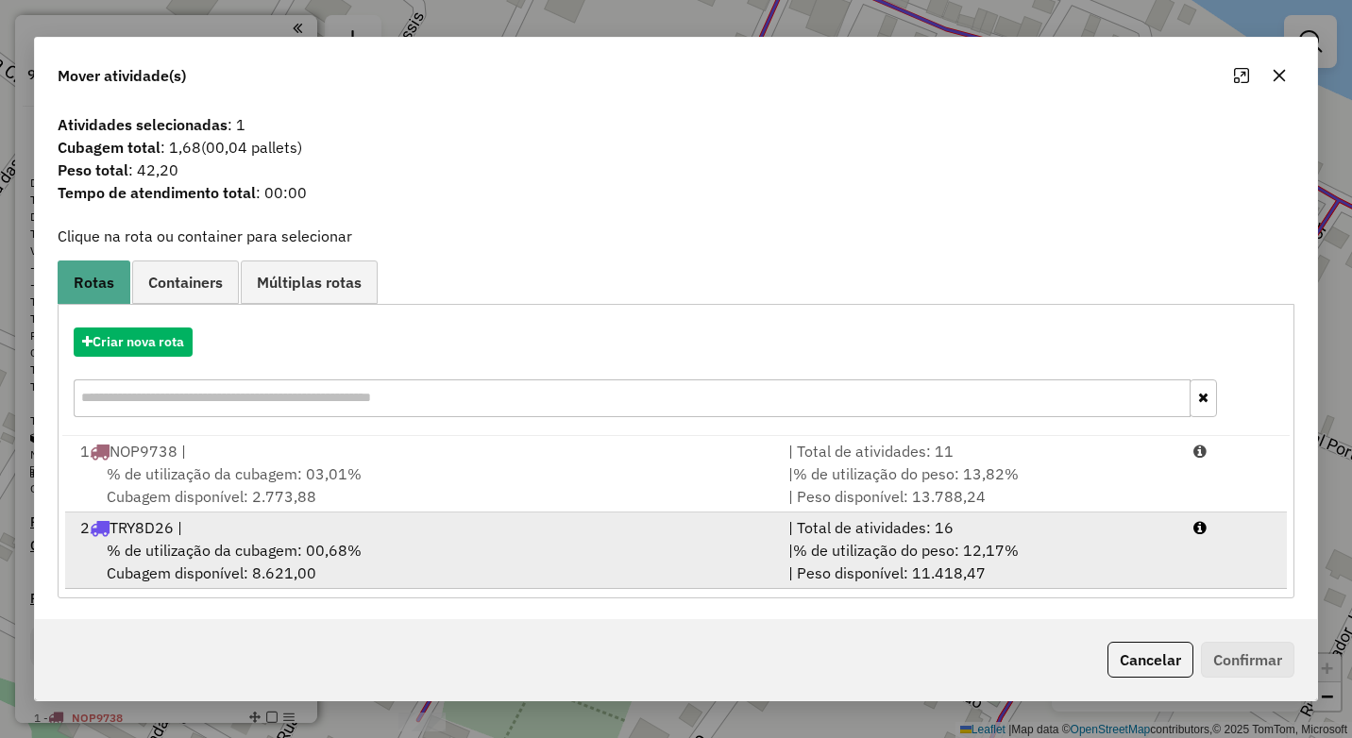
click at [419, 544] on div "% de utilização da cubagem: 00,68% Cubagem disponível: 8.621,00" at bounding box center [423, 561] width 708 height 45
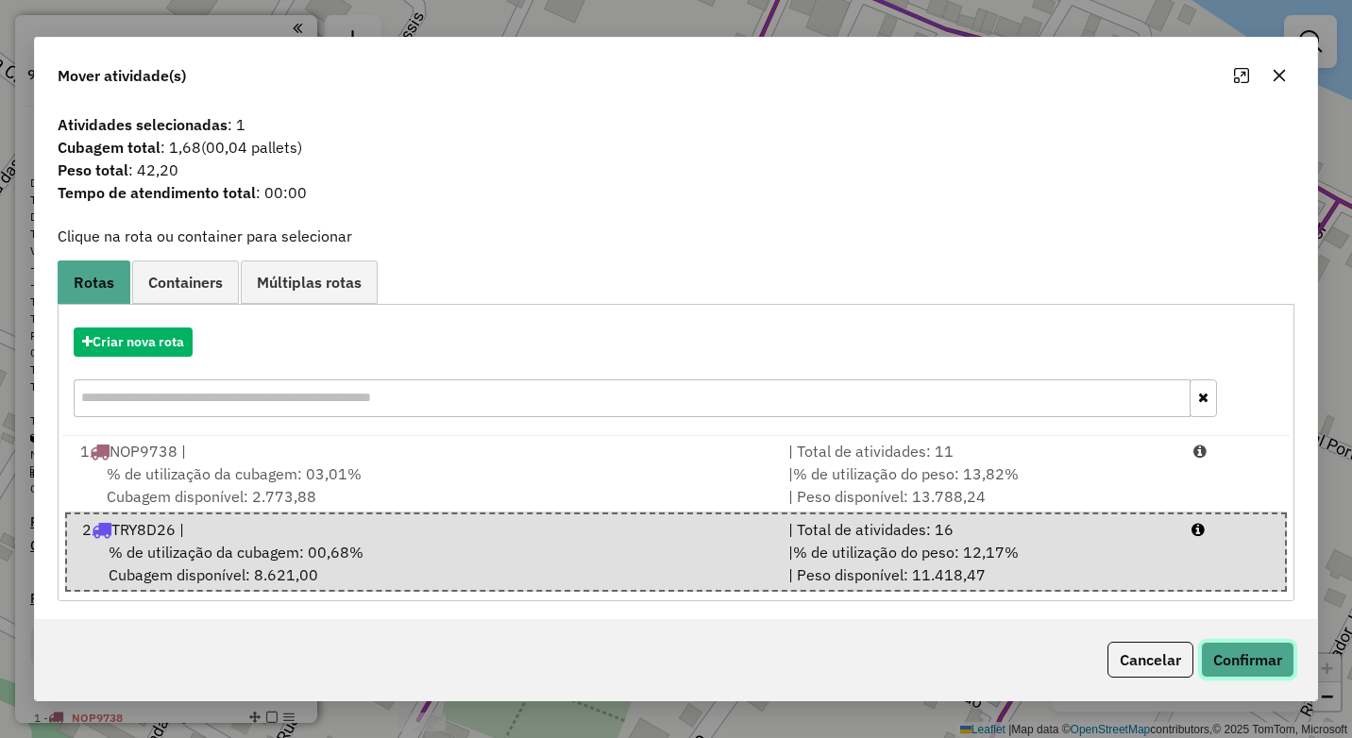
click at [1237, 655] on button "Confirmar" at bounding box center [1247, 660] width 93 height 36
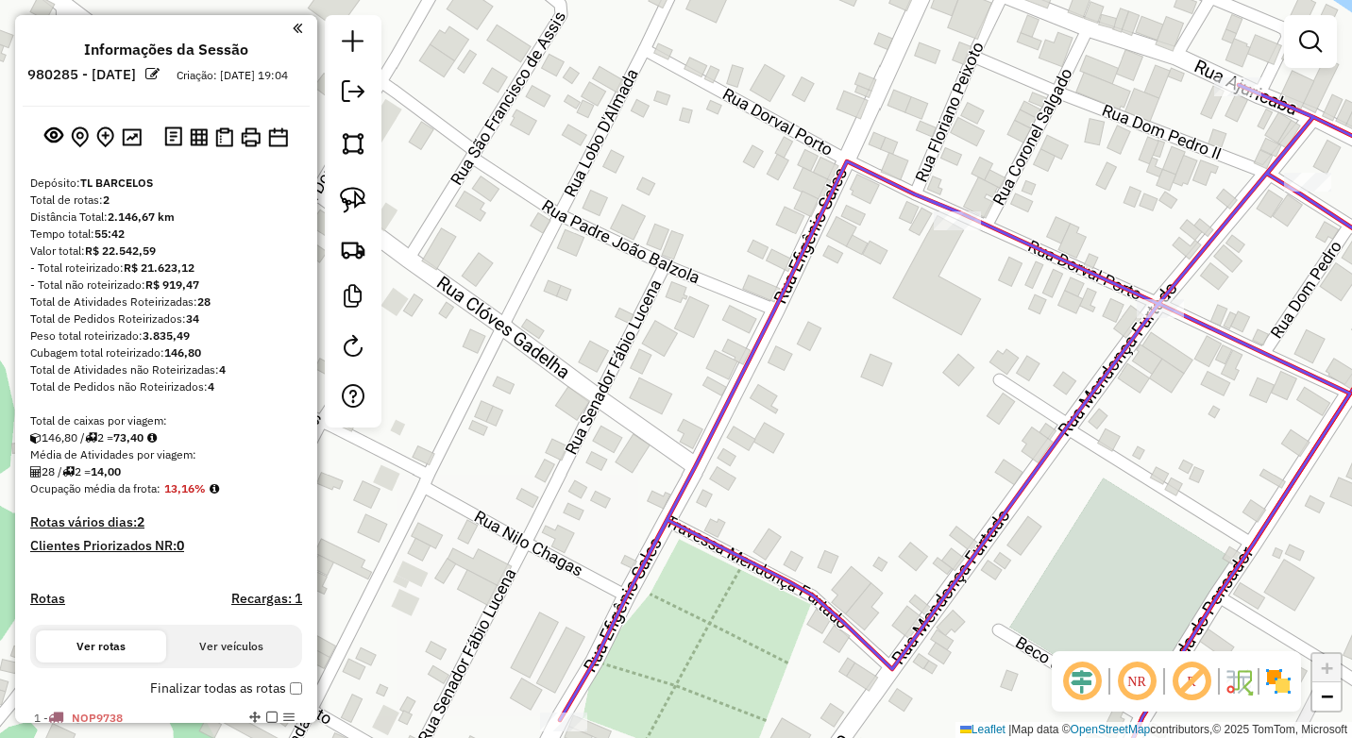
drag, startPoint x: 717, startPoint y: 424, endPoint x: 1241, endPoint y: 410, distance: 524.3
click at [1241, 410] on div "Janela de atendimento Grade de atendimento Capacidade Transportadoras Veículos …" at bounding box center [676, 369] width 1352 height 738
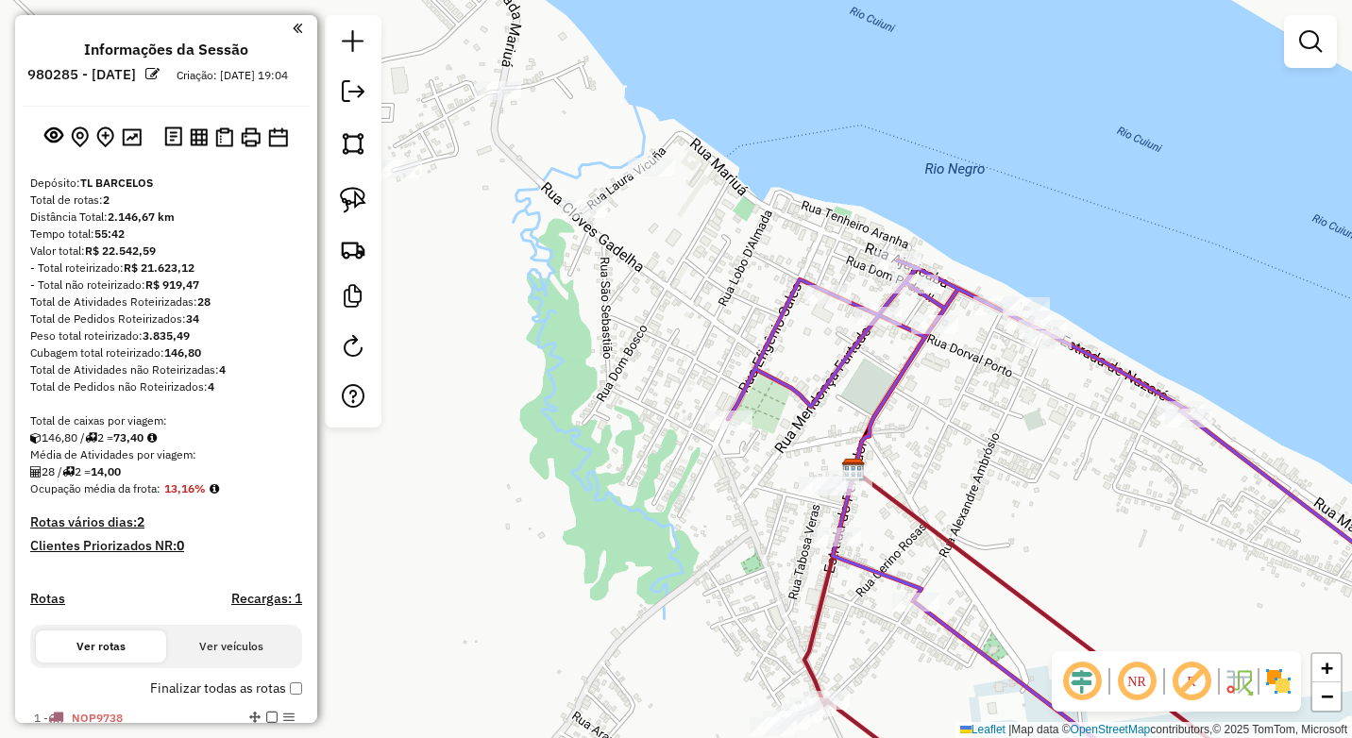
drag, startPoint x: 649, startPoint y: 374, endPoint x: 922, endPoint y: 482, distance: 293.4
click at [922, 484] on div "Janela de atendimento Grade de atendimento Capacidade Transportadoras Veículos …" at bounding box center [676, 369] width 1352 height 738
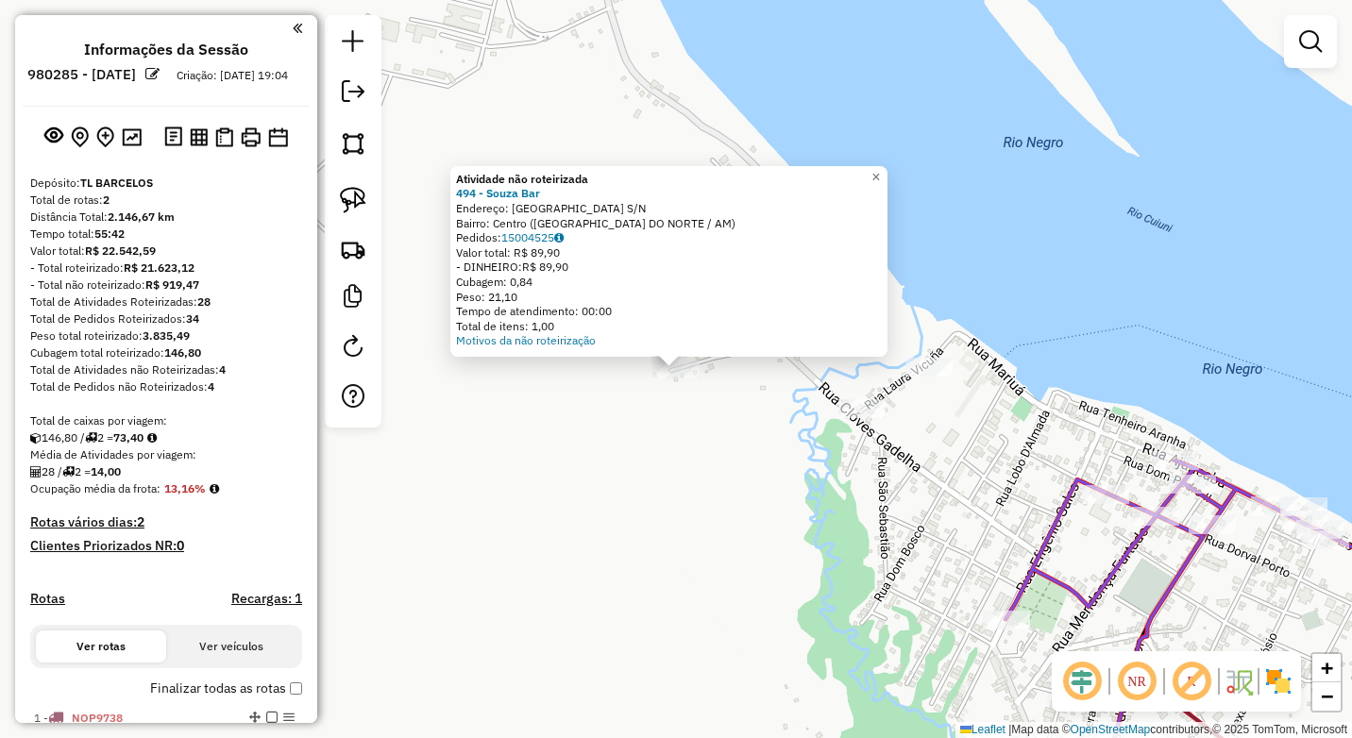
click at [576, 443] on div "Atividade não roteirizada 494 - Souza Bar Endereço: [GEOGRAPHIC_DATA] S/N Bairr…" at bounding box center [676, 369] width 1352 height 738
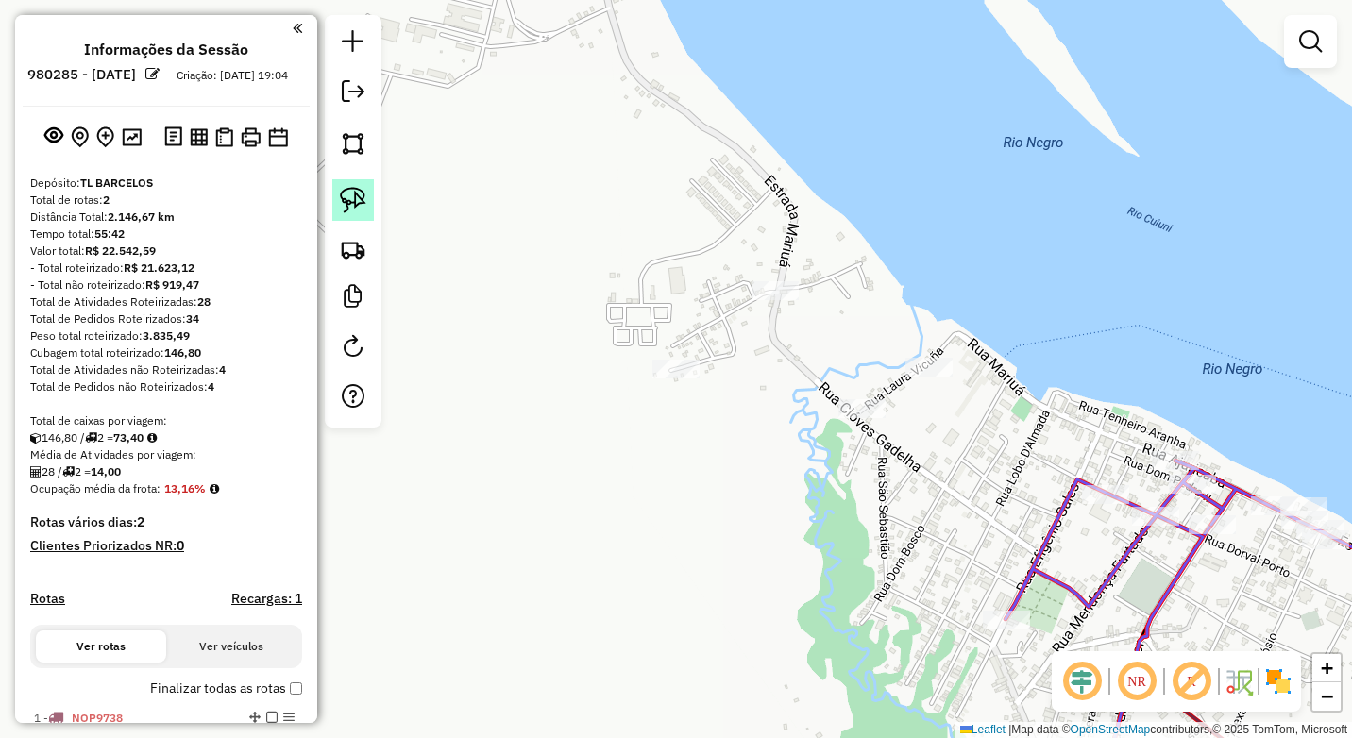
click at [356, 201] on img at bounding box center [353, 200] width 26 height 26
drag, startPoint x: 687, startPoint y: 352, endPoint x: 630, endPoint y: 364, distance: 58.7
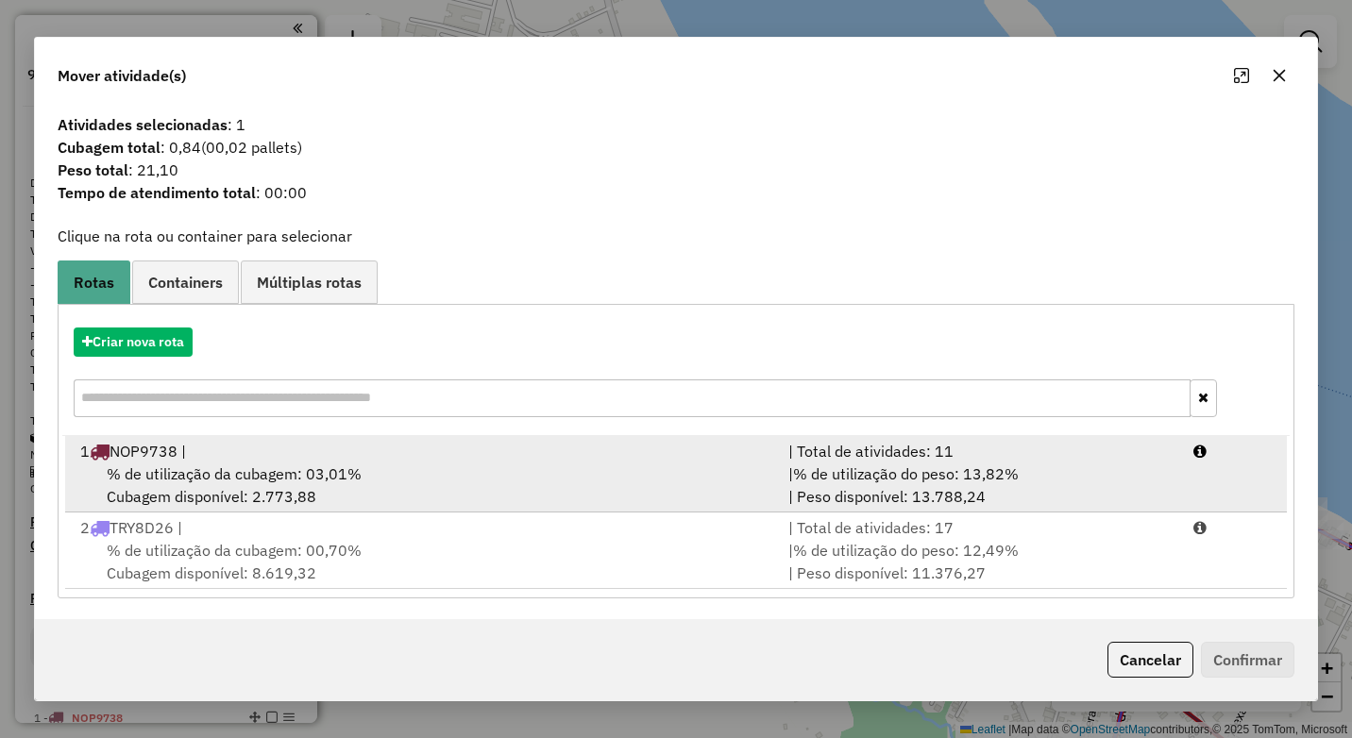
click at [391, 465] on div "% de utilização da cubagem: 03,01% Cubagem disponível: 2.773,88" at bounding box center [423, 485] width 708 height 45
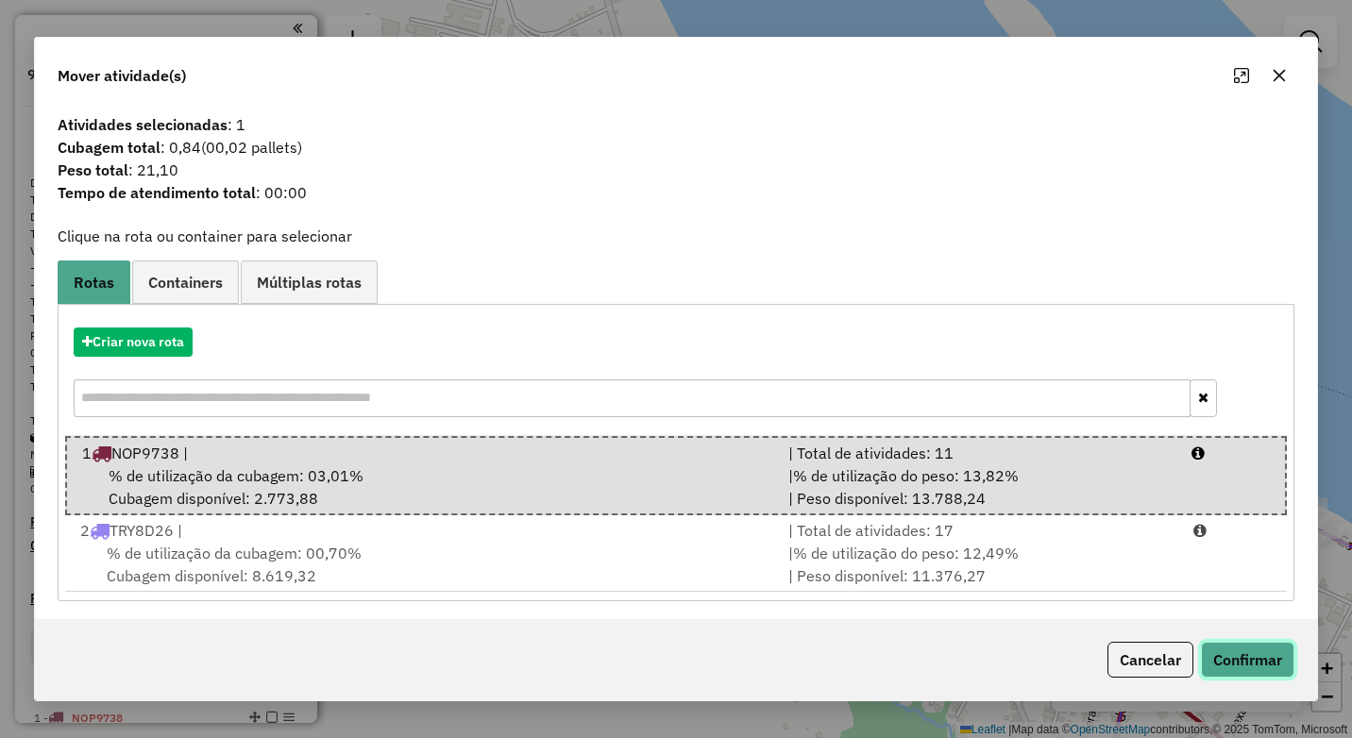
click at [1229, 648] on button "Confirmar" at bounding box center [1247, 660] width 93 height 36
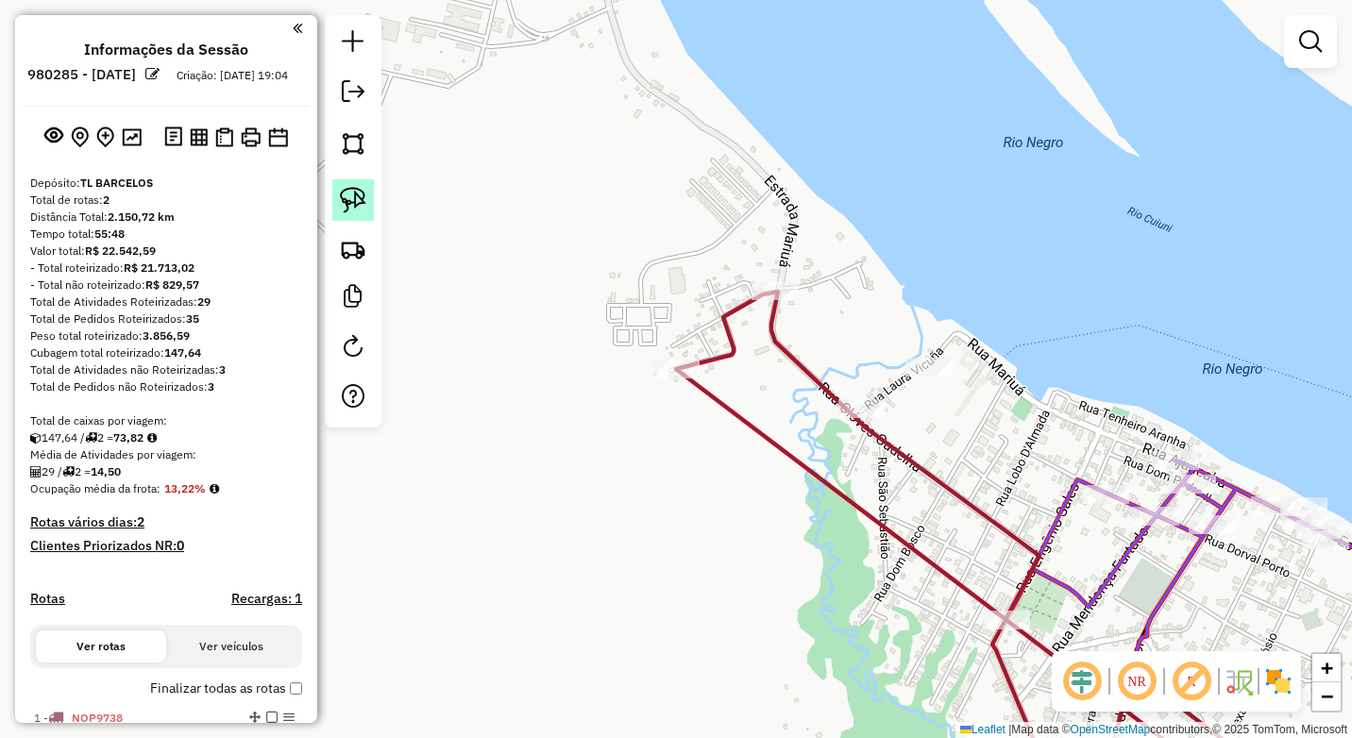
click at [353, 203] on img at bounding box center [353, 200] width 26 height 26
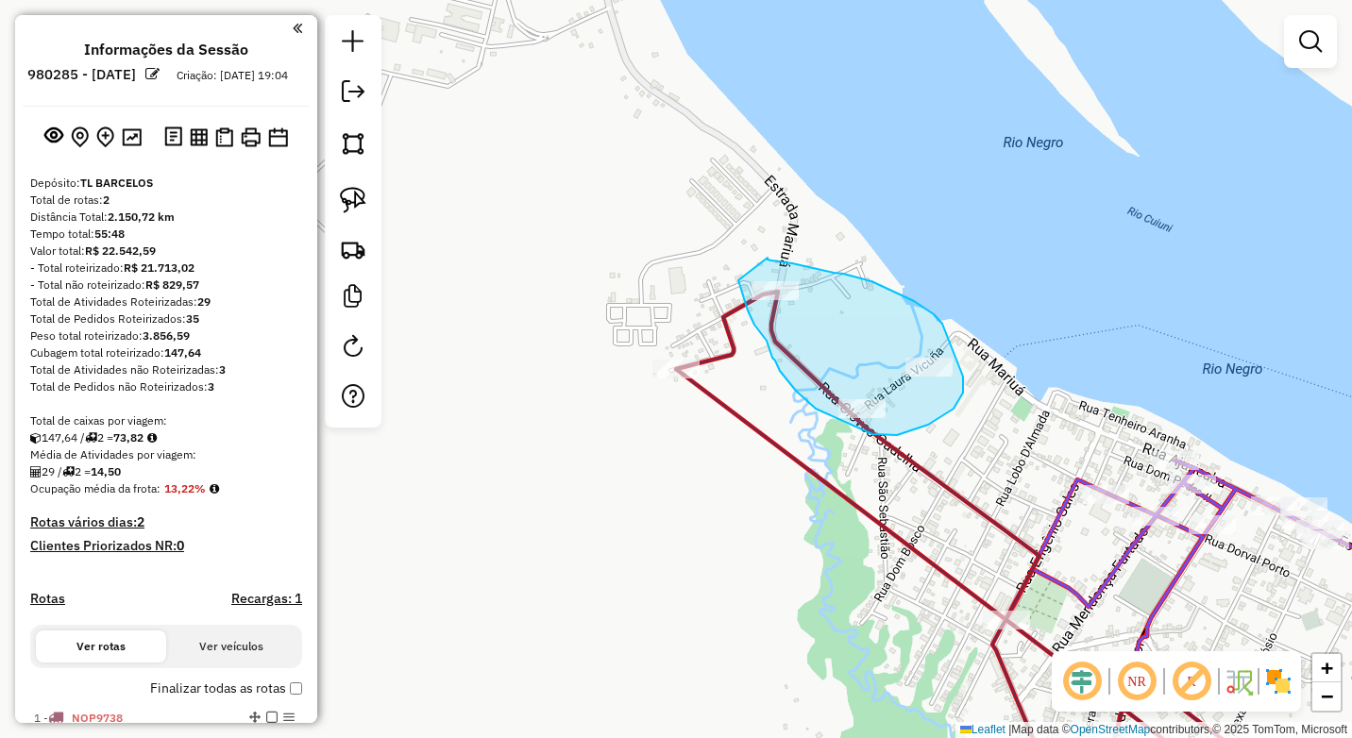
drag, startPoint x: 768, startPoint y: 258, endPoint x: 738, endPoint y: 280, distance: 37.0
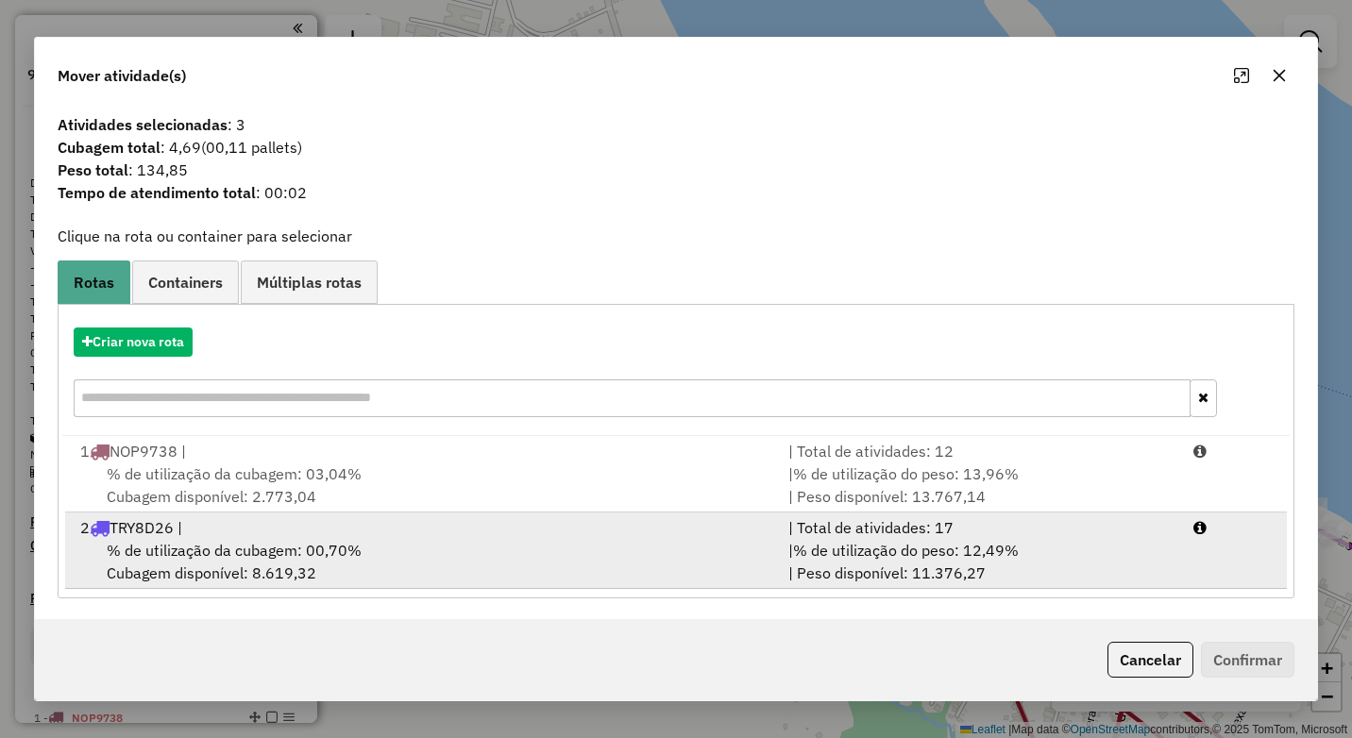
click at [555, 564] on div "% de utilização da cubagem: 00,70% Cubagem disponível: 8.619,32" at bounding box center [423, 561] width 708 height 45
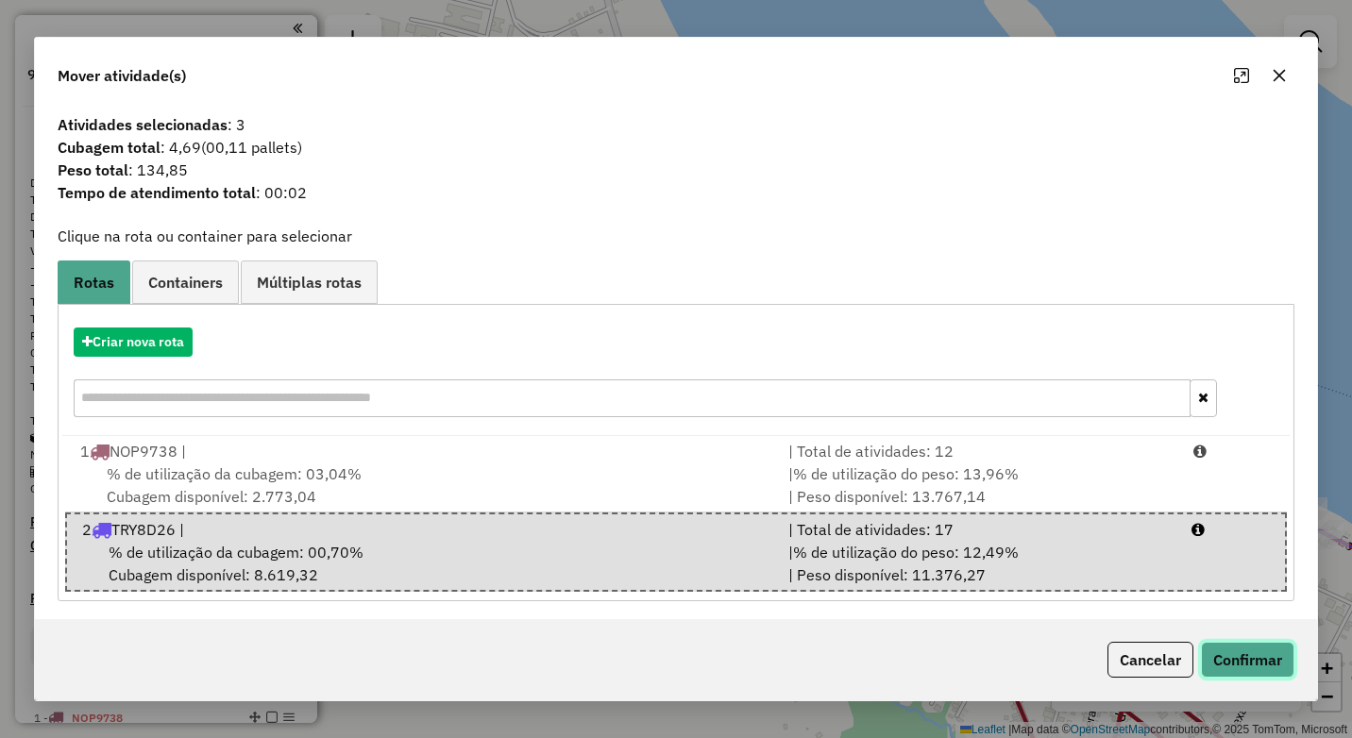
click at [1247, 652] on button "Confirmar" at bounding box center [1247, 660] width 93 height 36
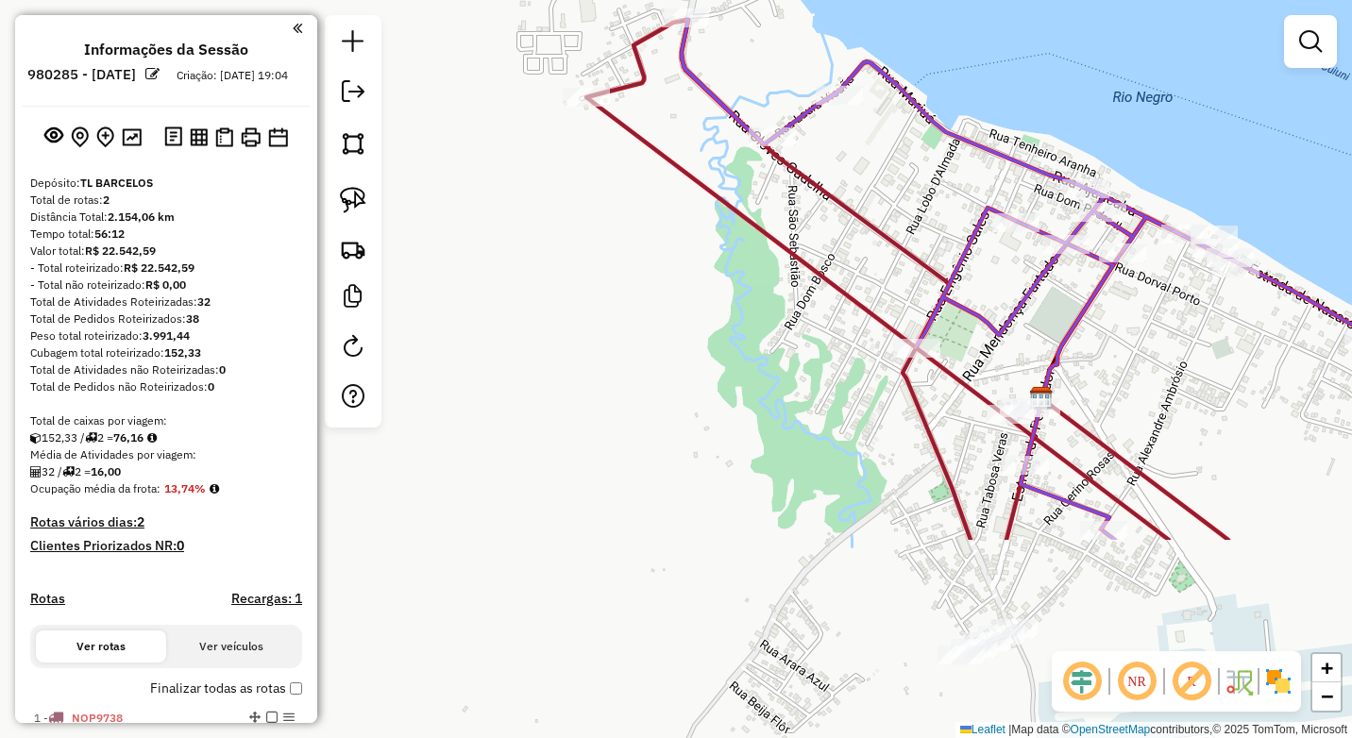
drag, startPoint x: 959, startPoint y: 438, endPoint x: 916, endPoint y: 311, distance: 134.4
click at [918, 313] on icon at bounding box center [1040, 280] width 716 height 520
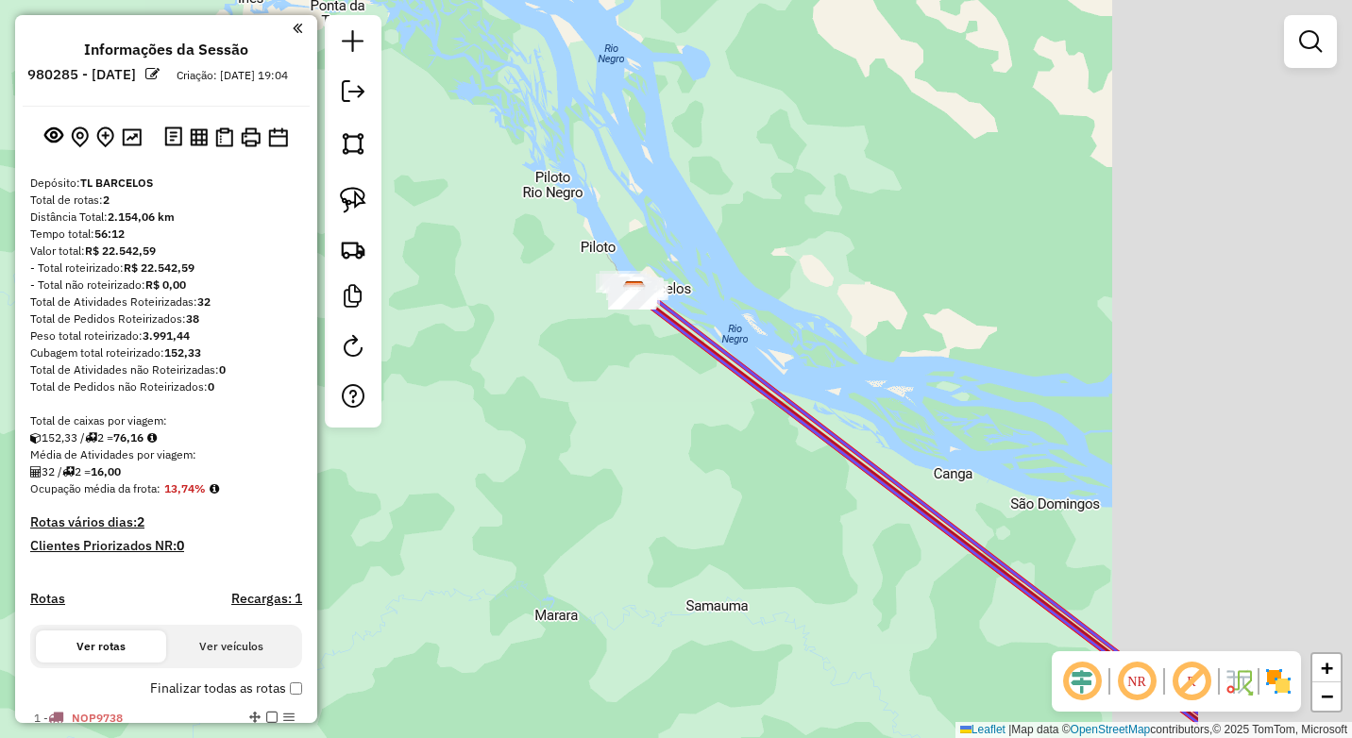
drag, startPoint x: 940, startPoint y: 395, endPoint x: 672, endPoint y: 382, distance: 267.6
click at [683, 382] on icon at bounding box center [910, 501] width 575 height 443
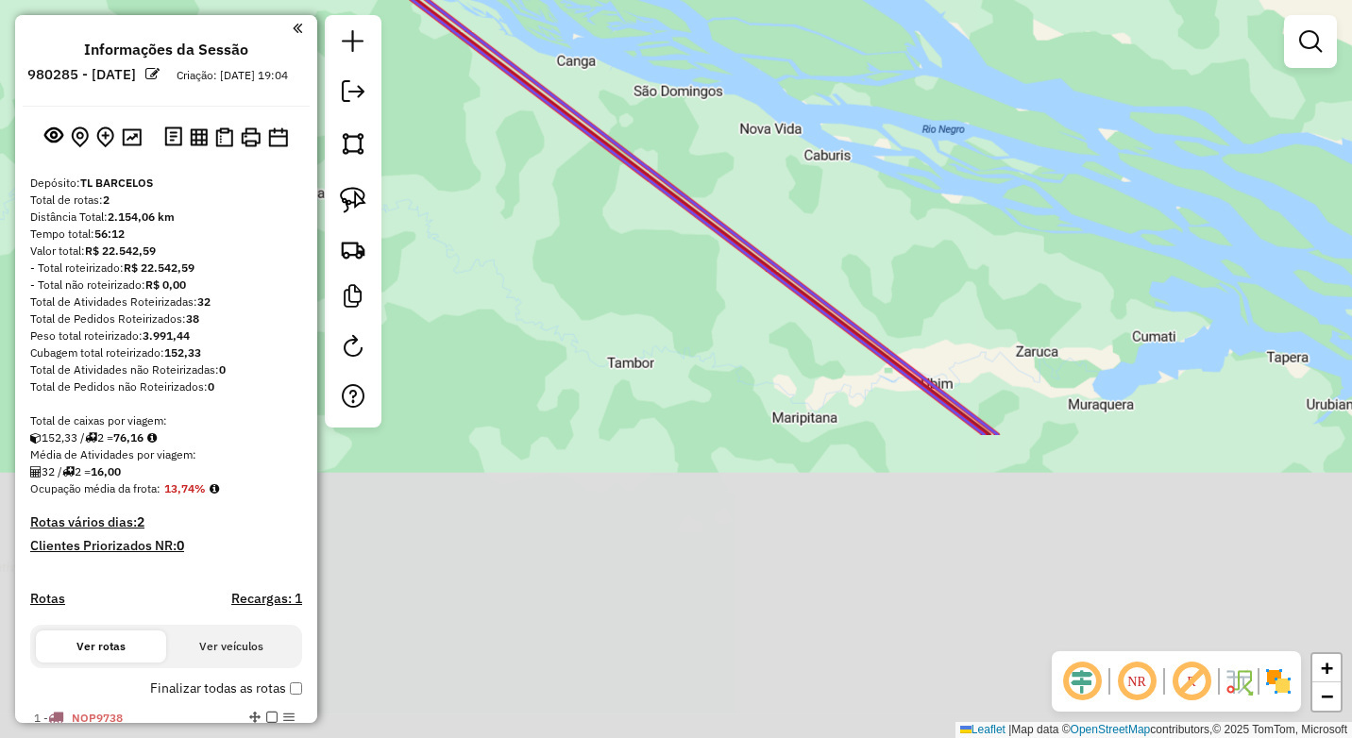
drag, startPoint x: 908, startPoint y: 553, endPoint x: 861, endPoint y: 187, distance: 369.3
click at [861, 195] on div "Janela de atendimento Grade de atendimento Capacidade Transportadoras Veículos …" at bounding box center [676, 369] width 1352 height 738
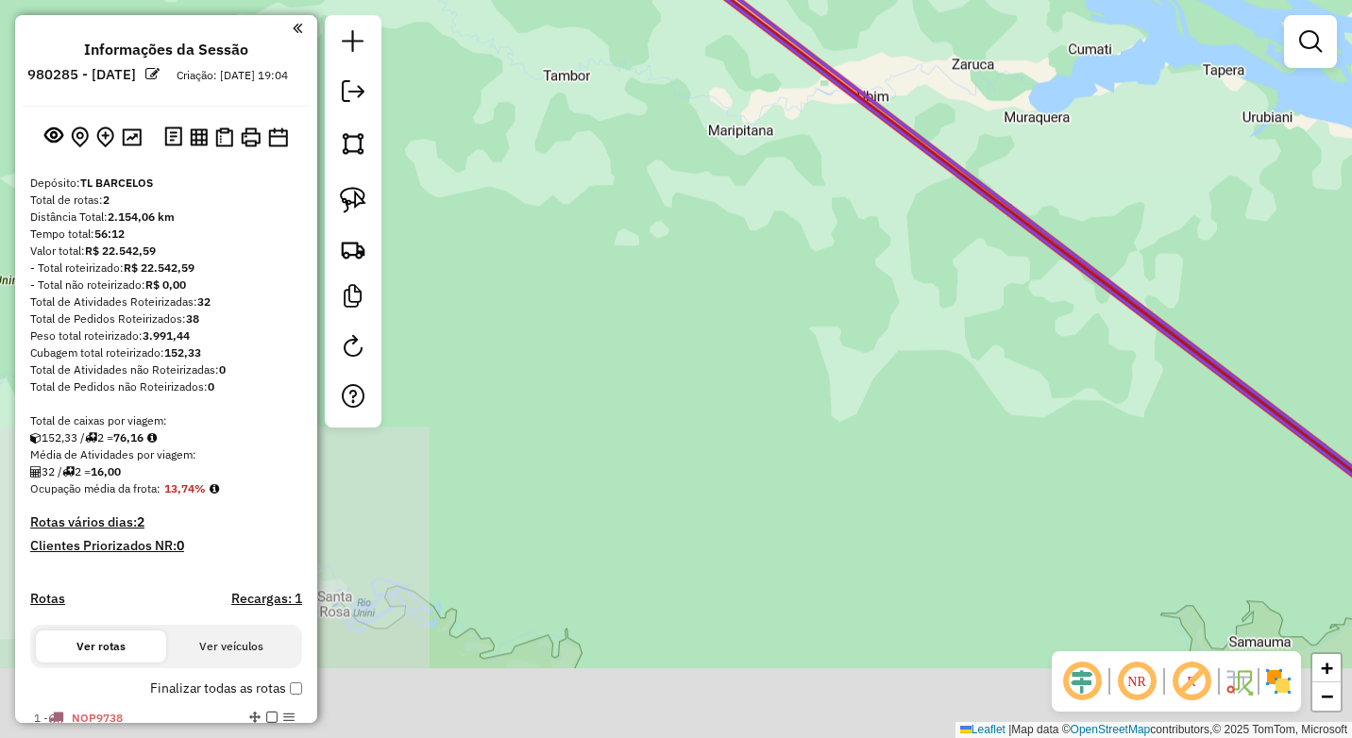
drag, startPoint x: 843, startPoint y: 264, endPoint x: 799, endPoint y: 161, distance: 113.0
click at [799, 161] on div "Janela de atendimento Grade de atendimento Capacidade Transportadoras Veículos …" at bounding box center [676, 369] width 1352 height 738
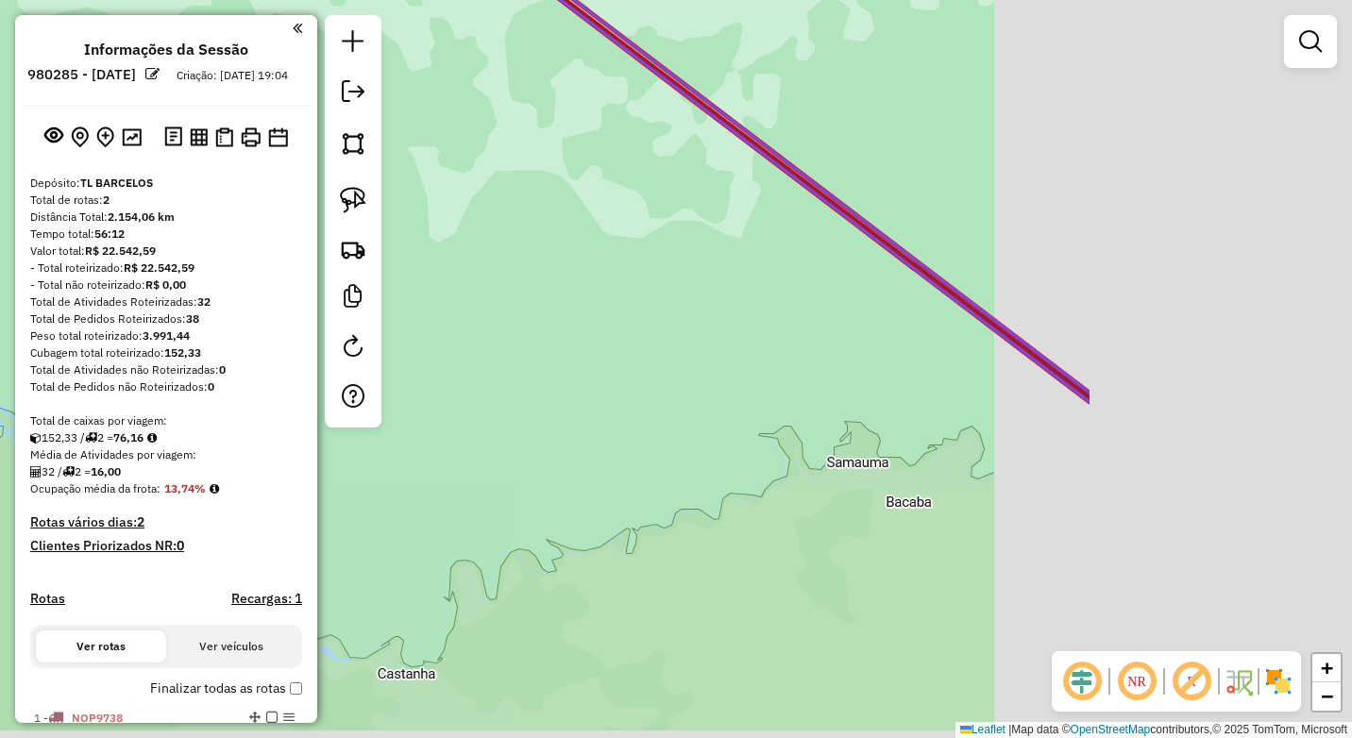
drag, startPoint x: 978, startPoint y: 357, endPoint x: 844, endPoint y: 304, distance: 144.2
click at [852, 306] on div "Janela de atendimento Grade de atendimento Capacidade Transportadoras Veículos …" at bounding box center [676, 369] width 1352 height 738
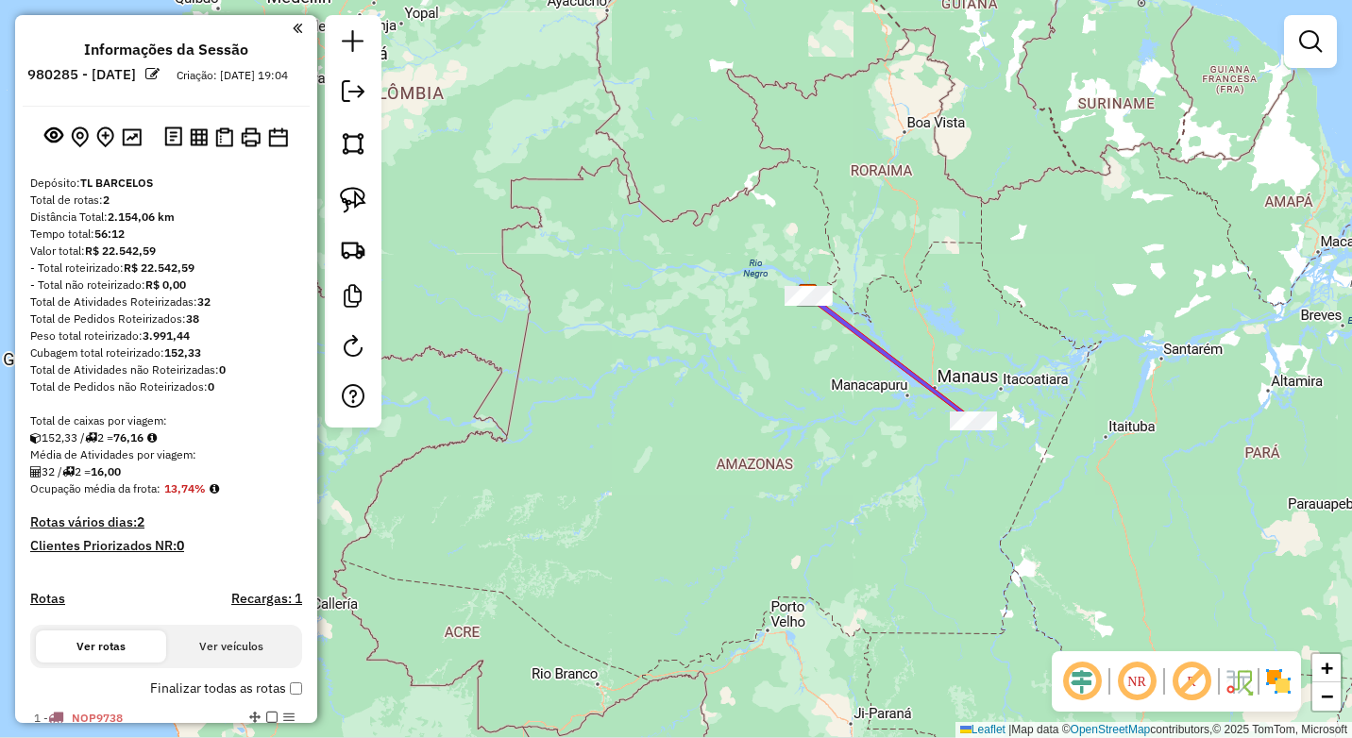
drag, startPoint x: 1019, startPoint y: 524, endPoint x: 919, endPoint y: 454, distance: 122.1
click at [936, 460] on div "Janela de atendimento Grade de atendimento Capacidade Transportadoras Veículos …" at bounding box center [676, 369] width 1352 height 738
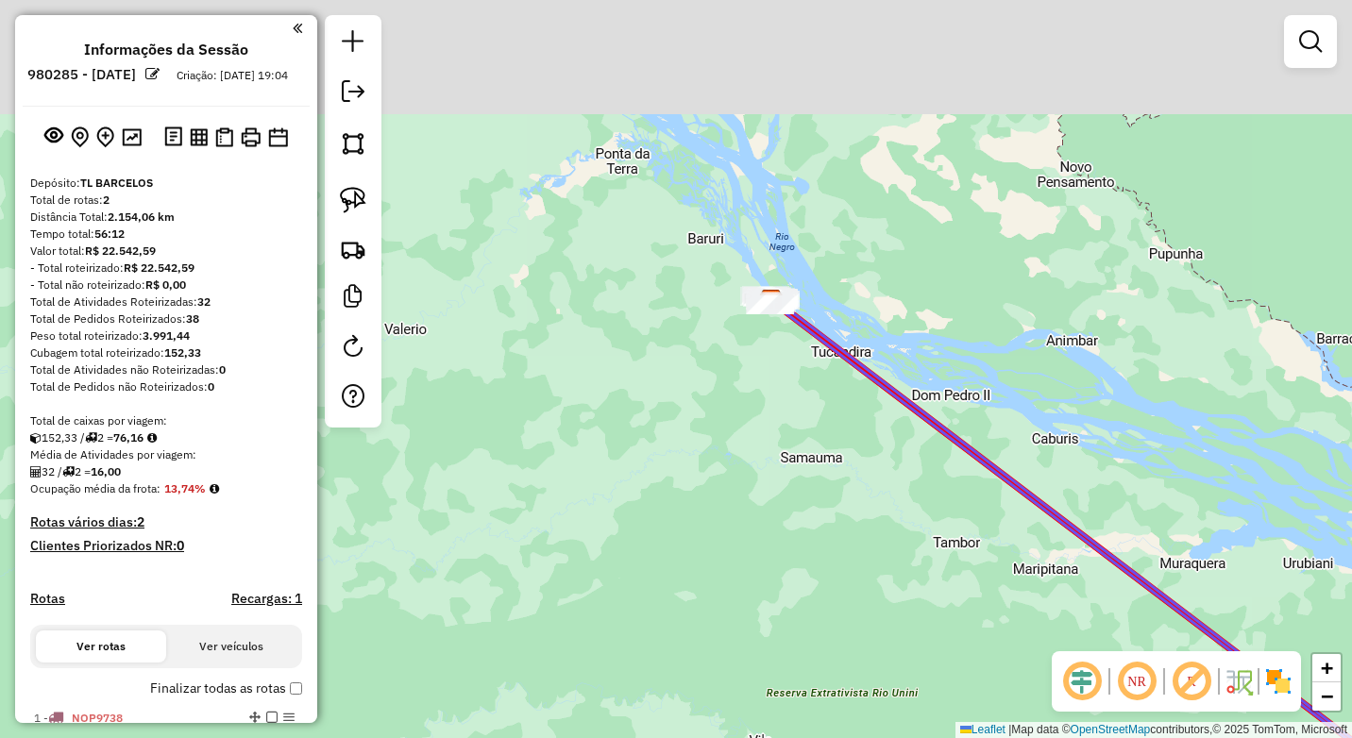
click at [730, 447] on div "Janela de atendimento Grade de atendimento Capacidade Transportadoras Veículos …" at bounding box center [676, 369] width 1352 height 738
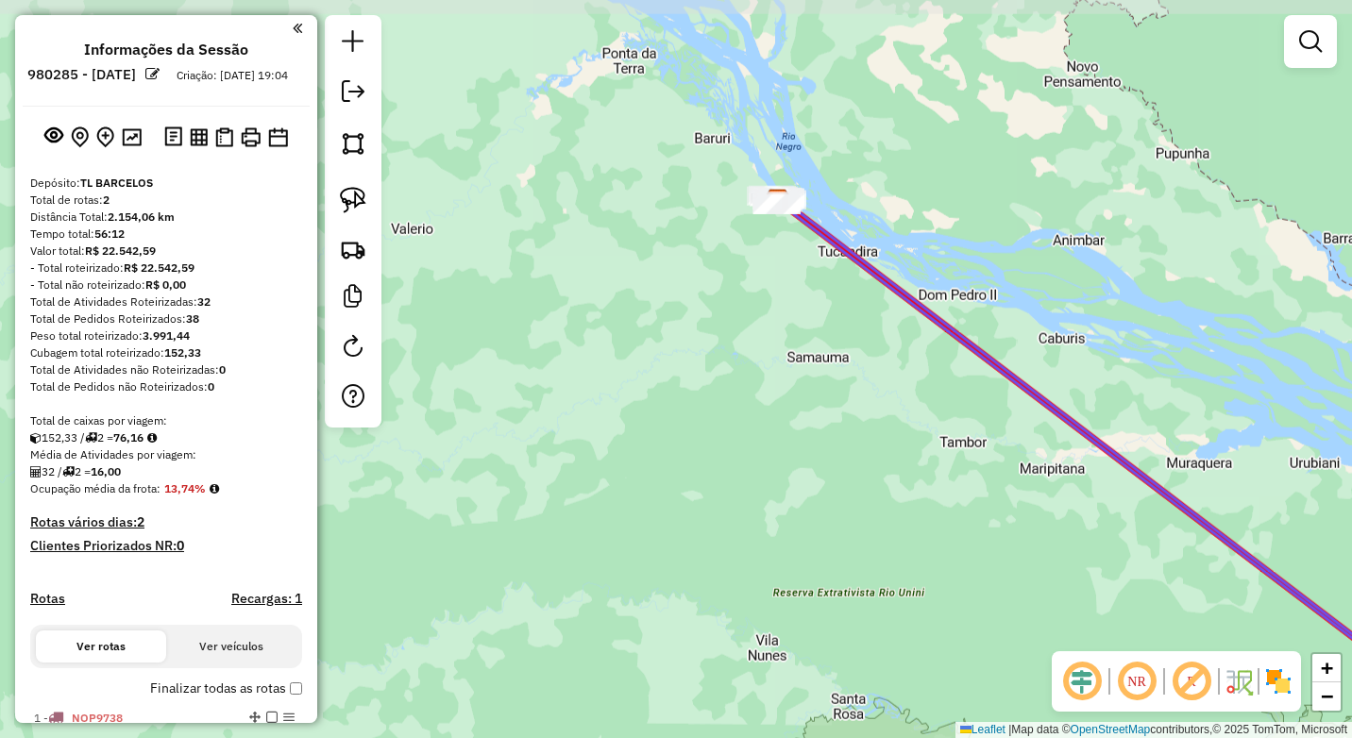
drag, startPoint x: 740, startPoint y: 325, endPoint x: 718, endPoint y: 391, distance: 69.9
click at [734, 435] on div "Janela de atendimento Grade de atendimento Capacidade Transportadoras Veículos …" at bounding box center [676, 369] width 1352 height 738
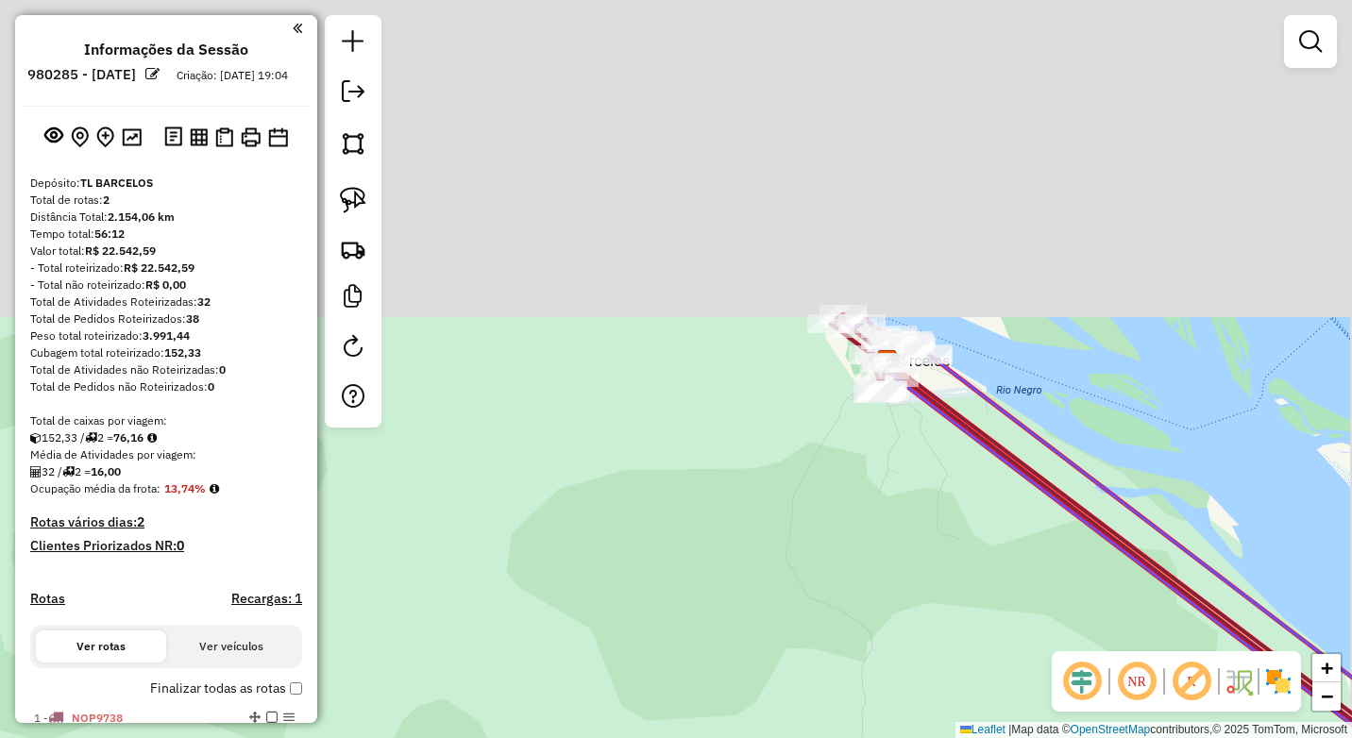
drag, startPoint x: 849, startPoint y: 584, endPoint x: 842, endPoint y: 505, distance: 78.7
click at [821, 609] on div "Janela de atendimento Grade de atendimento Capacidade Transportadoras Veículos …" at bounding box center [676, 369] width 1352 height 738
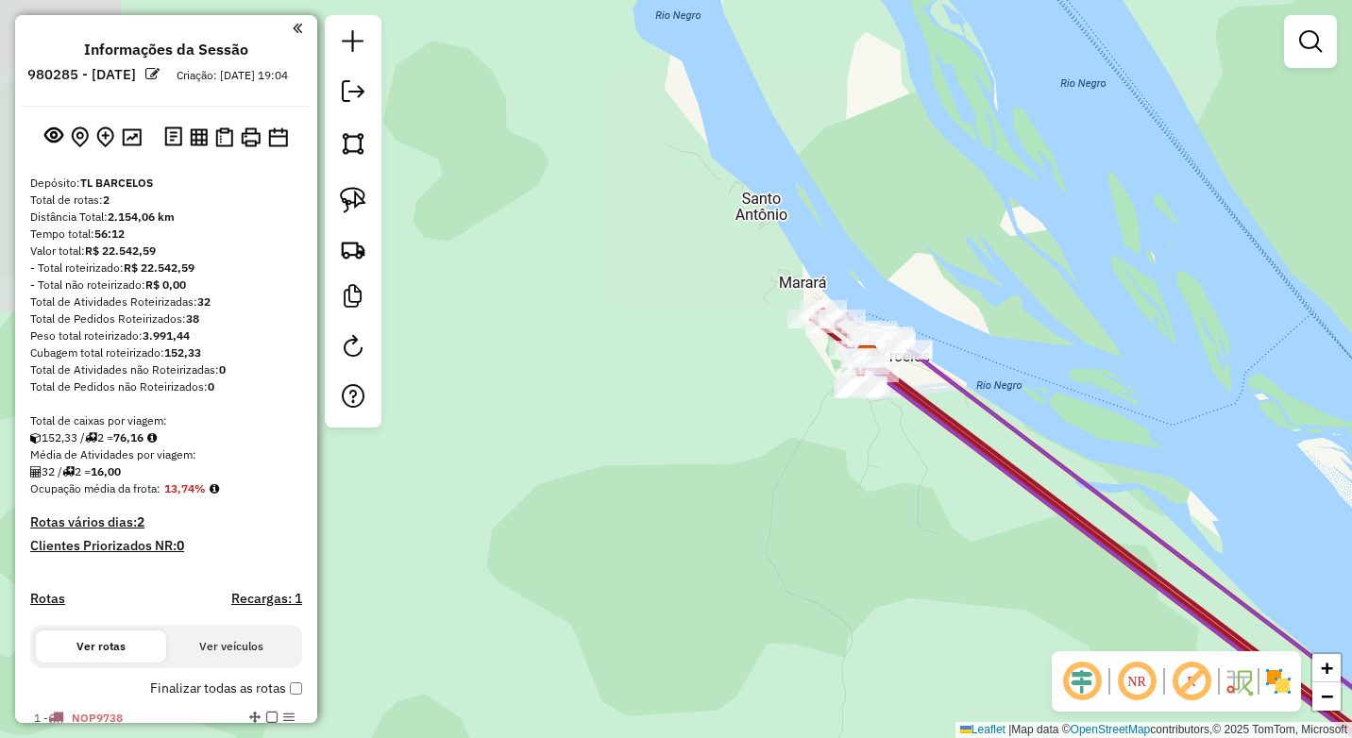
click at [826, 546] on div "Janela de atendimento Grade de atendimento Capacidade Transportadoras Veículos …" at bounding box center [676, 369] width 1352 height 738
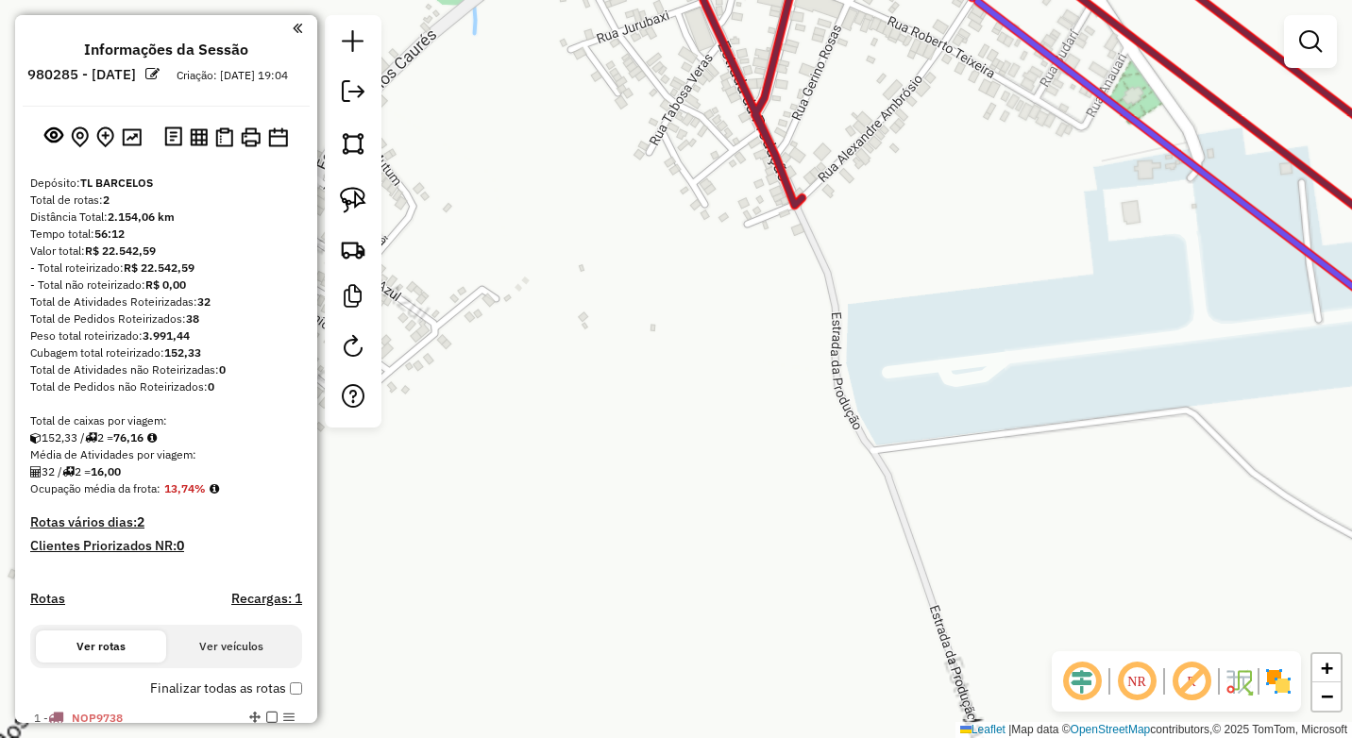
drag, startPoint x: 789, startPoint y: 498, endPoint x: 792, endPoint y: 546, distance: 48.2
click at [799, 566] on div "Janela de atendimento Grade de atendimento Capacidade Transportadoras Veículos …" at bounding box center [676, 369] width 1352 height 738
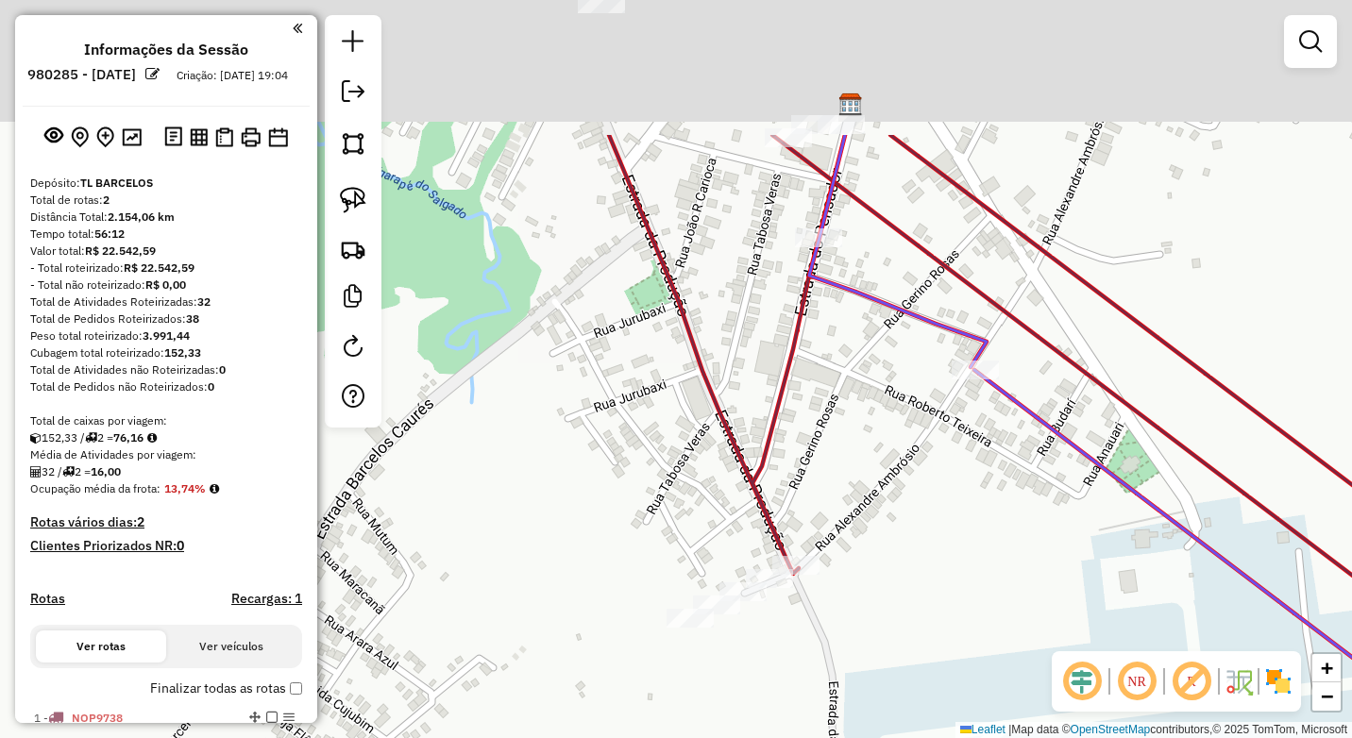
drag, startPoint x: 643, startPoint y: 365, endPoint x: 613, endPoint y: 428, distance: 69.3
click at [615, 429] on div "Janela de atendimento Grade de atendimento Capacidade Transportadoras Veículos …" at bounding box center [676, 369] width 1352 height 738
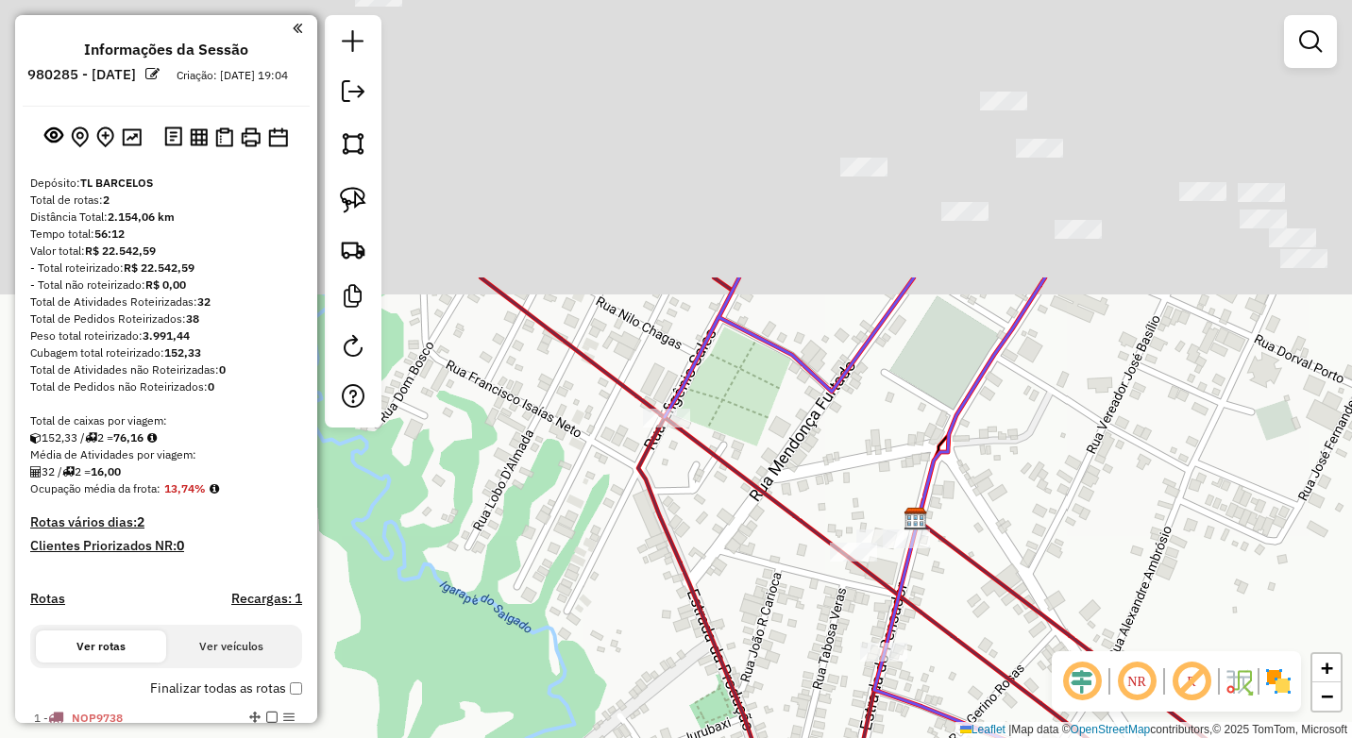
drag, startPoint x: 588, startPoint y: 372, endPoint x: 630, endPoint y: 453, distance: 91.2
click at [636, 586] on div "Janela de atendimento Grade de atendimento Capacidade Transportadoras Veículos …" at bounding box center [676, 369] width 1352 height 738
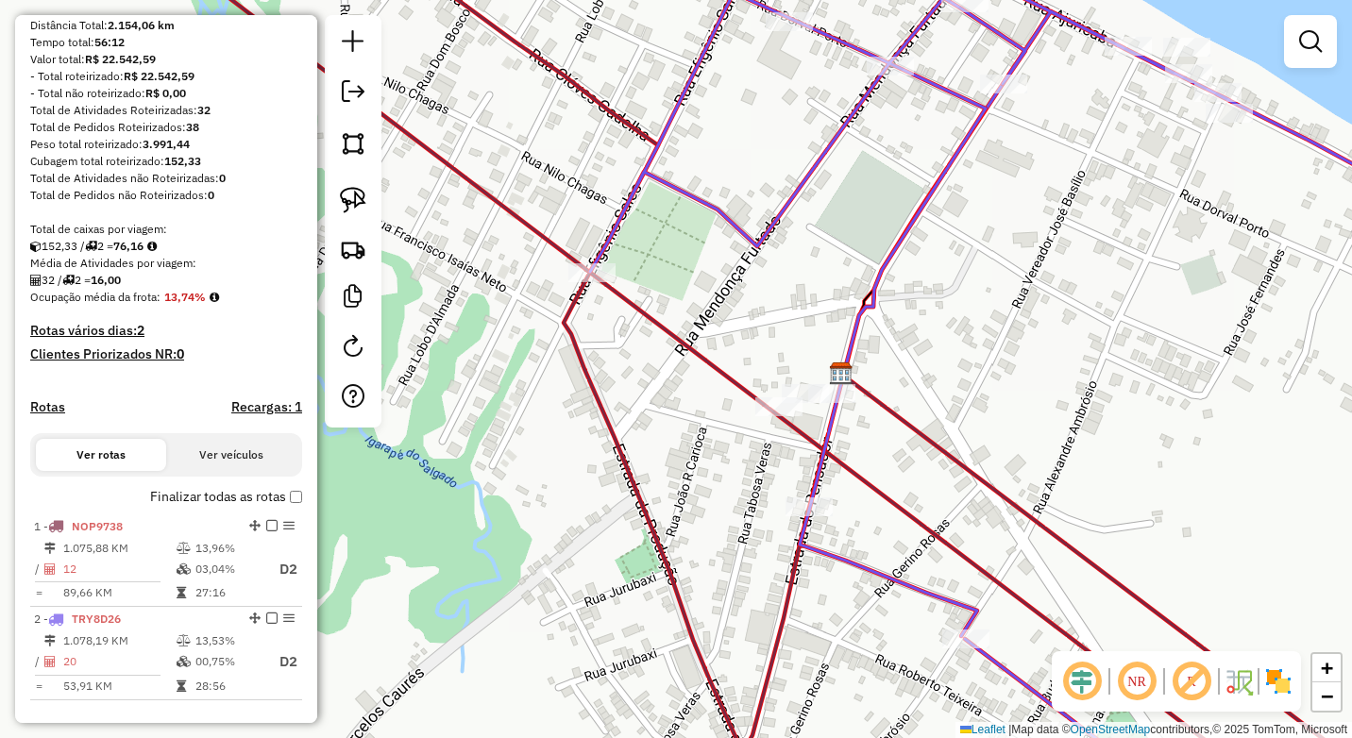
scroll to position [261, 0]
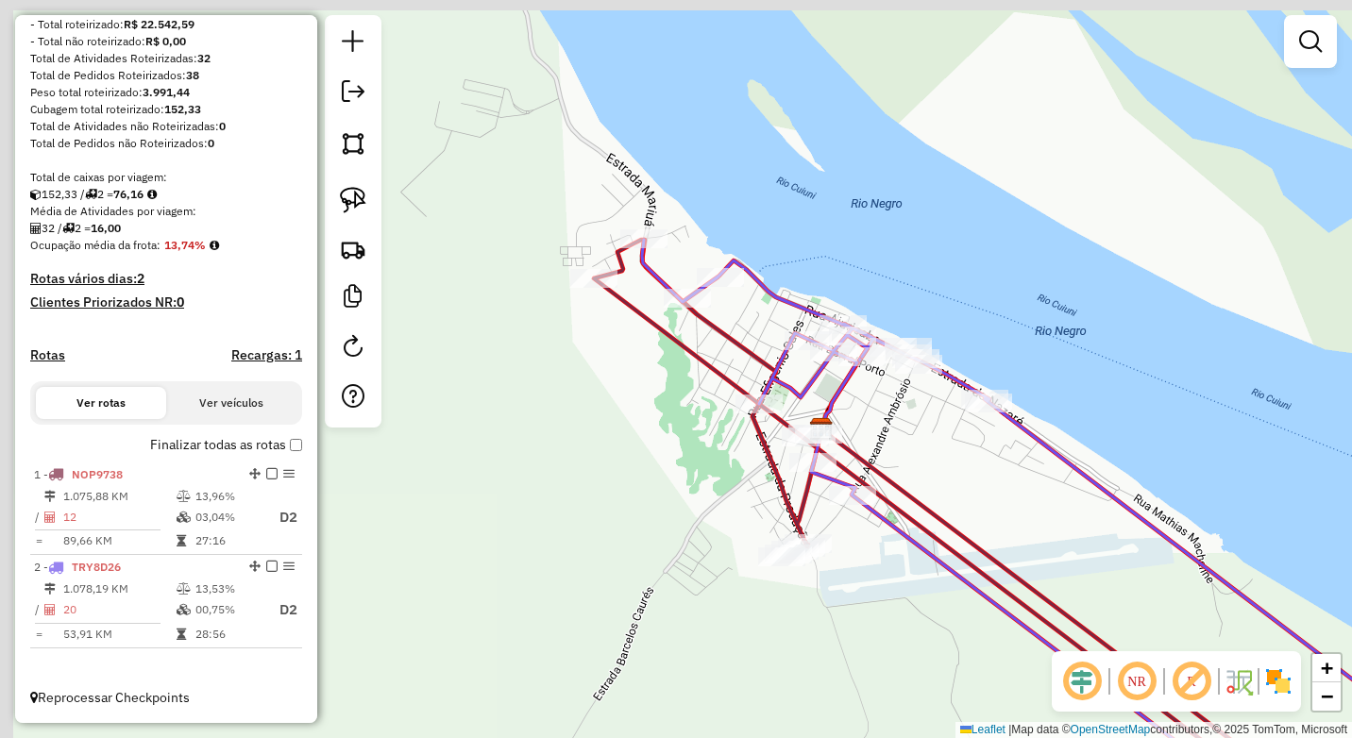
drag, startPoint x: 655, startPoint y: 370, endPoint x: 650, endPoint y: 469, distance: 99.3
click at [657, 490] on div "Janela de atendimento Grade de atendimento Capacidade Transportadoras Veículos …" at bounding box center [676, 369] width 1352 height 738
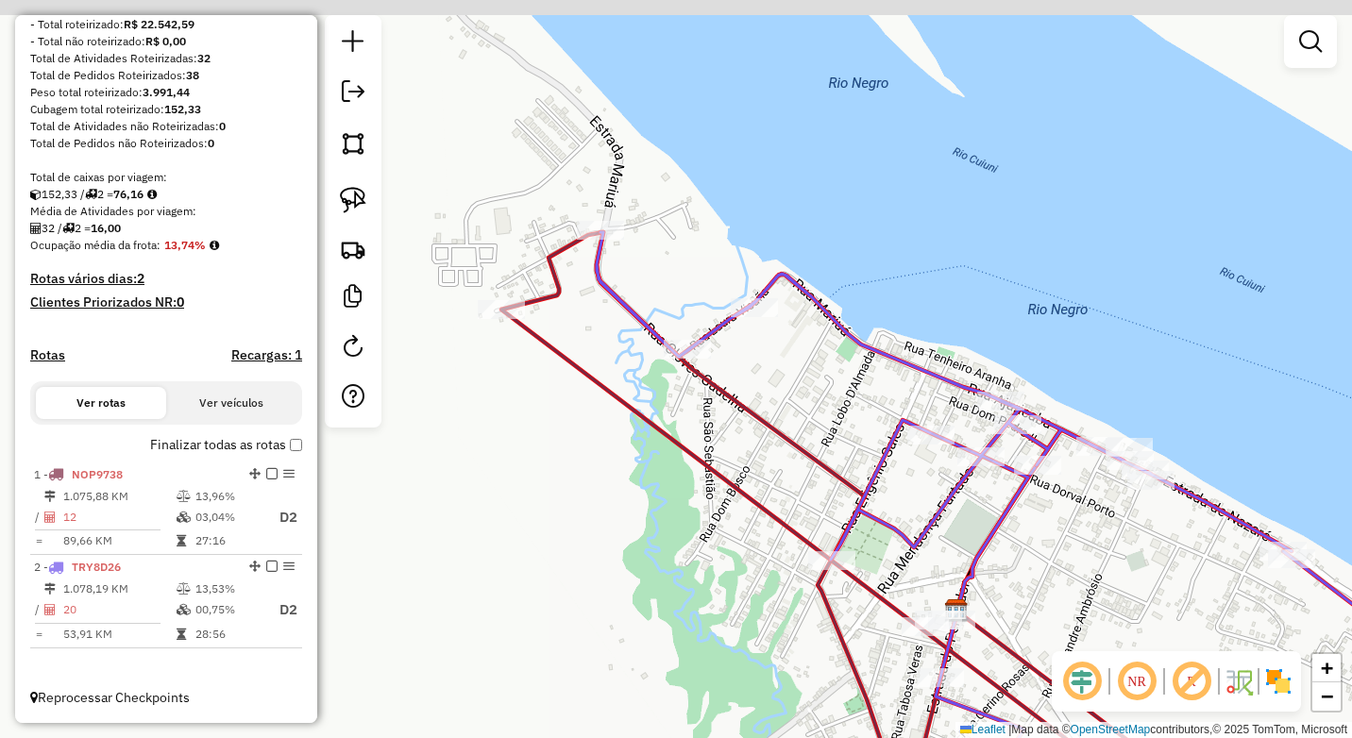
drag, startPoint x: 696, startPoint y: 455, endPoint x: 609, endPoint y: 523, distance: 110.3
click at [617, 535] on icon at bounding box center [871, 552] width 741 height 641
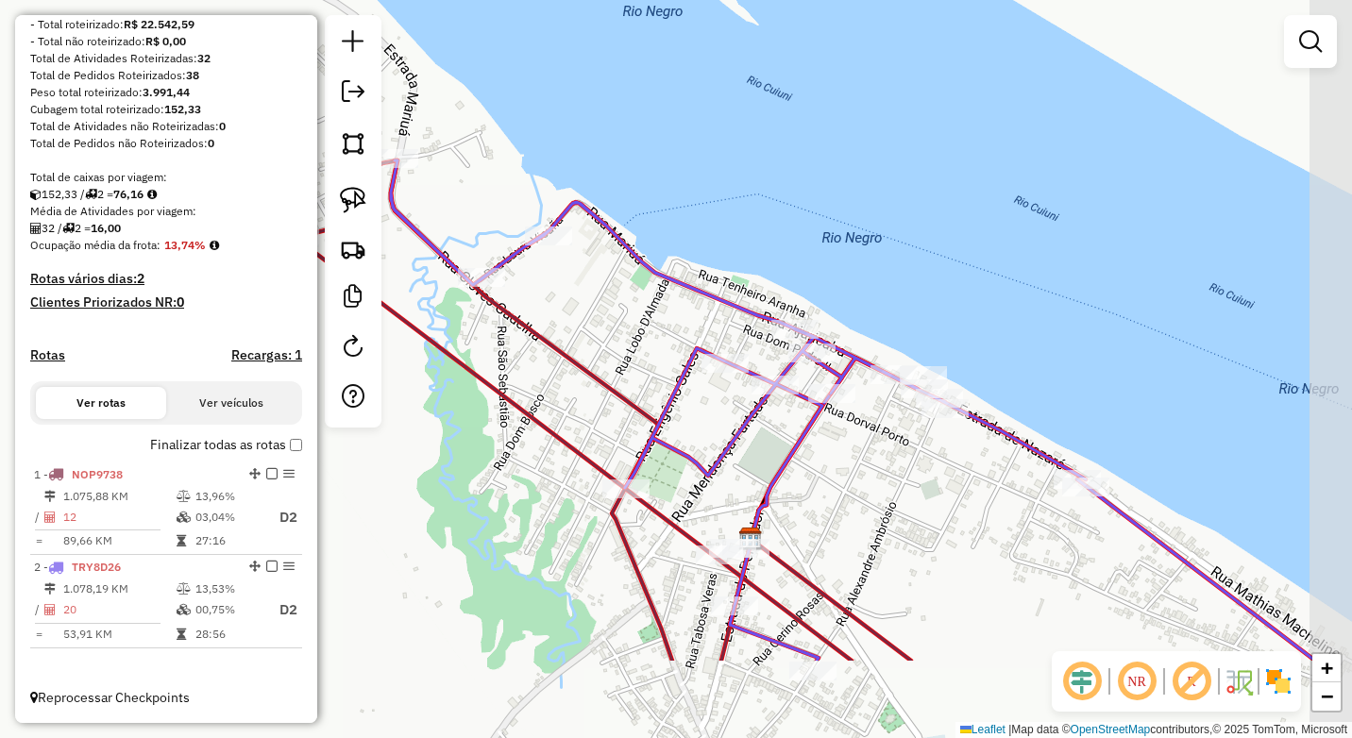
drag, startPoint x: 787, startPoint y: 600, endPoint x: 660, endPoint y: 449, distance: 197.1
click at [660, 449] on icon at bounding box center [853, 411] width 925 height 501
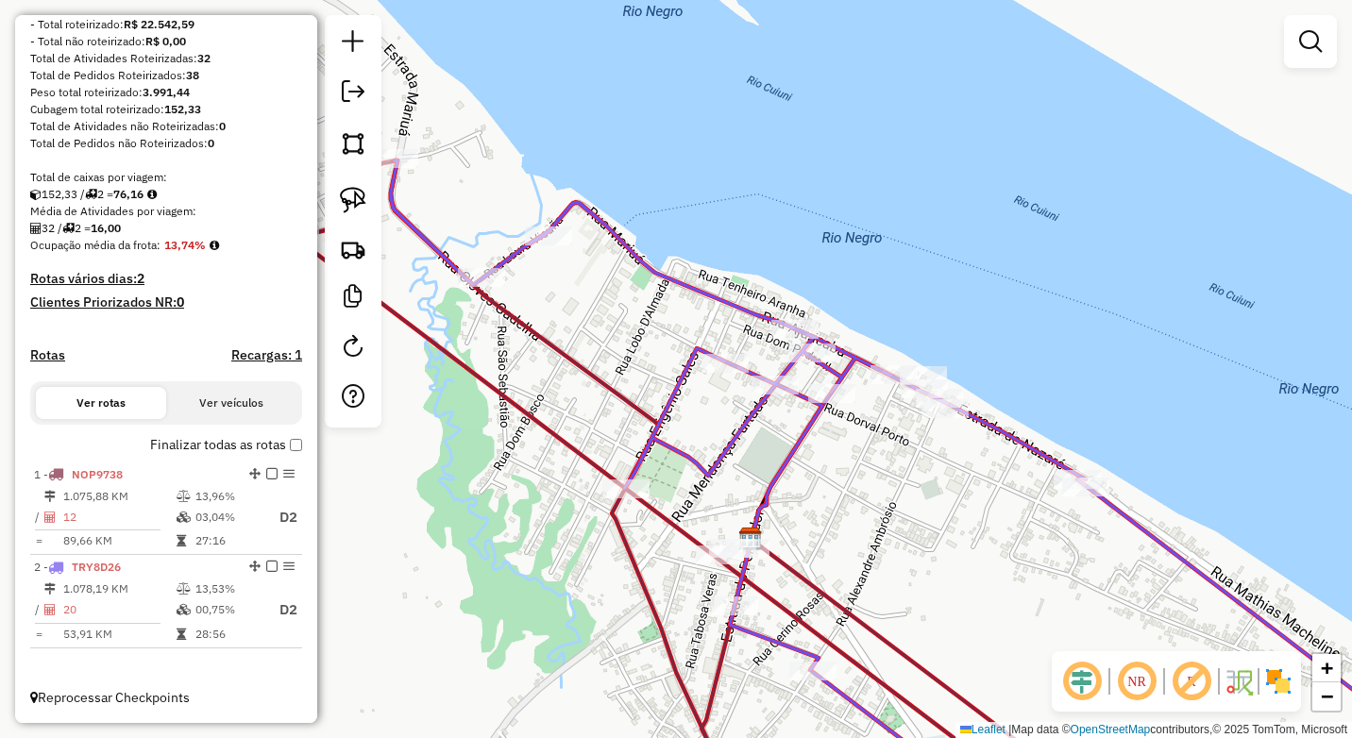
drag, startPoint x: 819, startPoint y: 370, endPoint x: 769, endPoint y: 282, distance: 101.1
click at [769, 282] on div "Janela de atendimento Grade de atendimento Capacidade Transportadoras Veículos …" at bounding box center [676, 369] width 1352 height 738
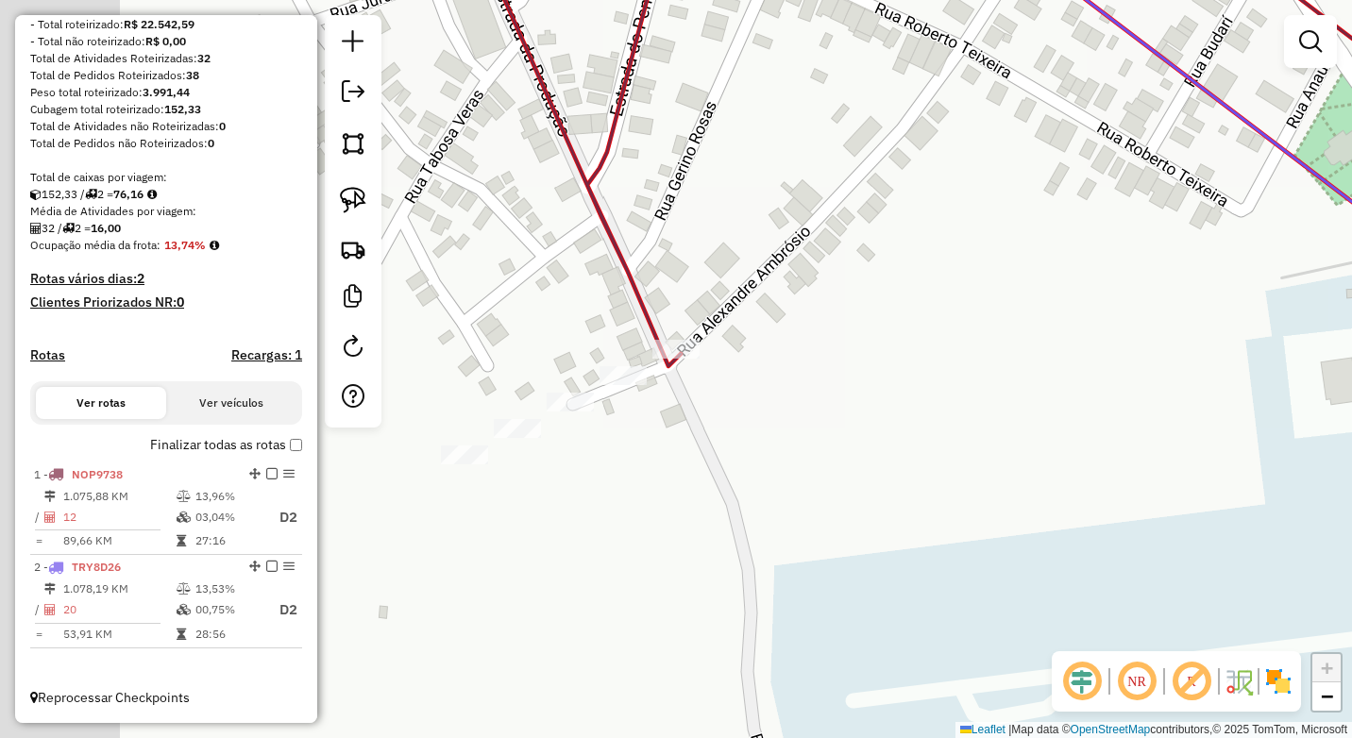
drag, startPoint x: 567, startPoint y: 530, endPoint x: 789, endPoint y: 440, distance: 240.2
click at [789, 441] on div "Janela de atendimento Grade de atendimento Capacidade Transportadoras Veículos …" at bounding box center [676, 369] width 1352 height 738
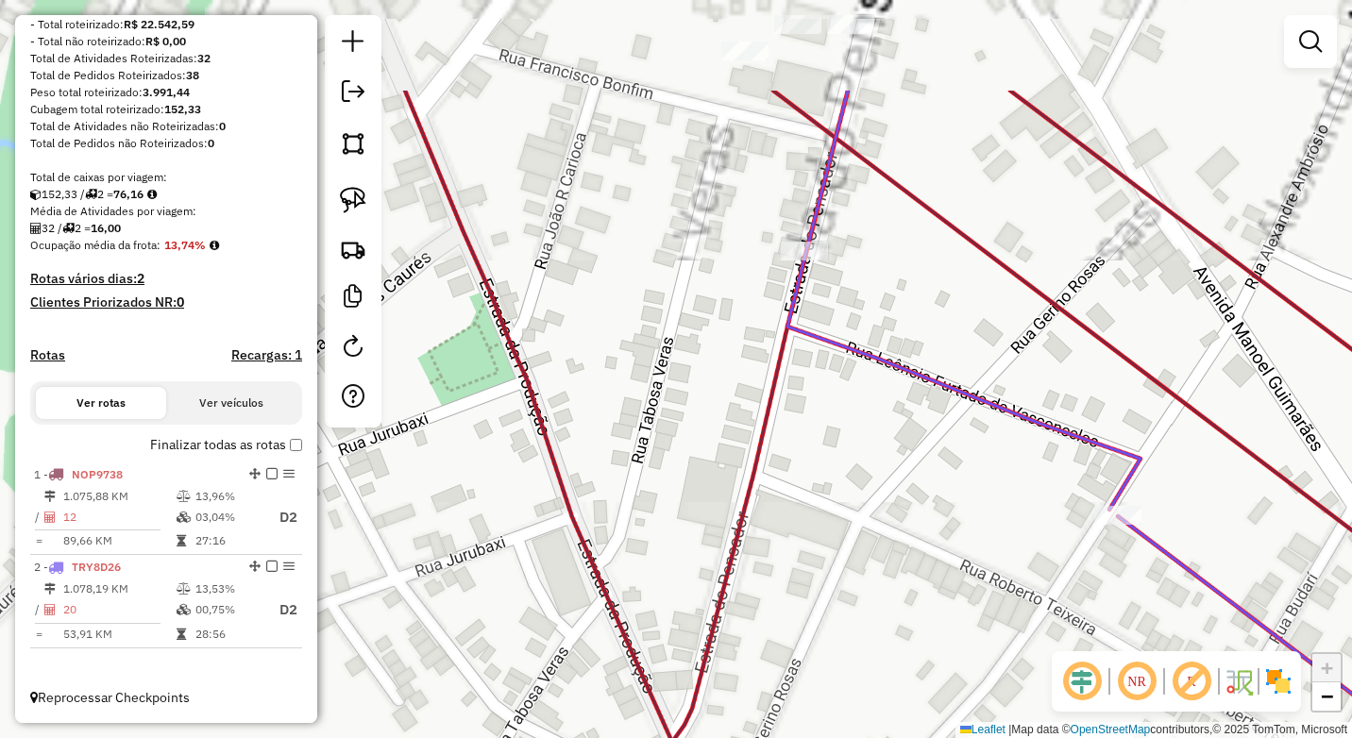
drag, startPoint x: 701, startPoint y: 361, endPoint x: 660, endPoint y: 379, distance: 44.4
click at [676, 431] on div "Janela de atendimento Grade de atendimento Capacidade Transportadoras Veículos …" at bounding box center [676, 369] width 1352 height 738
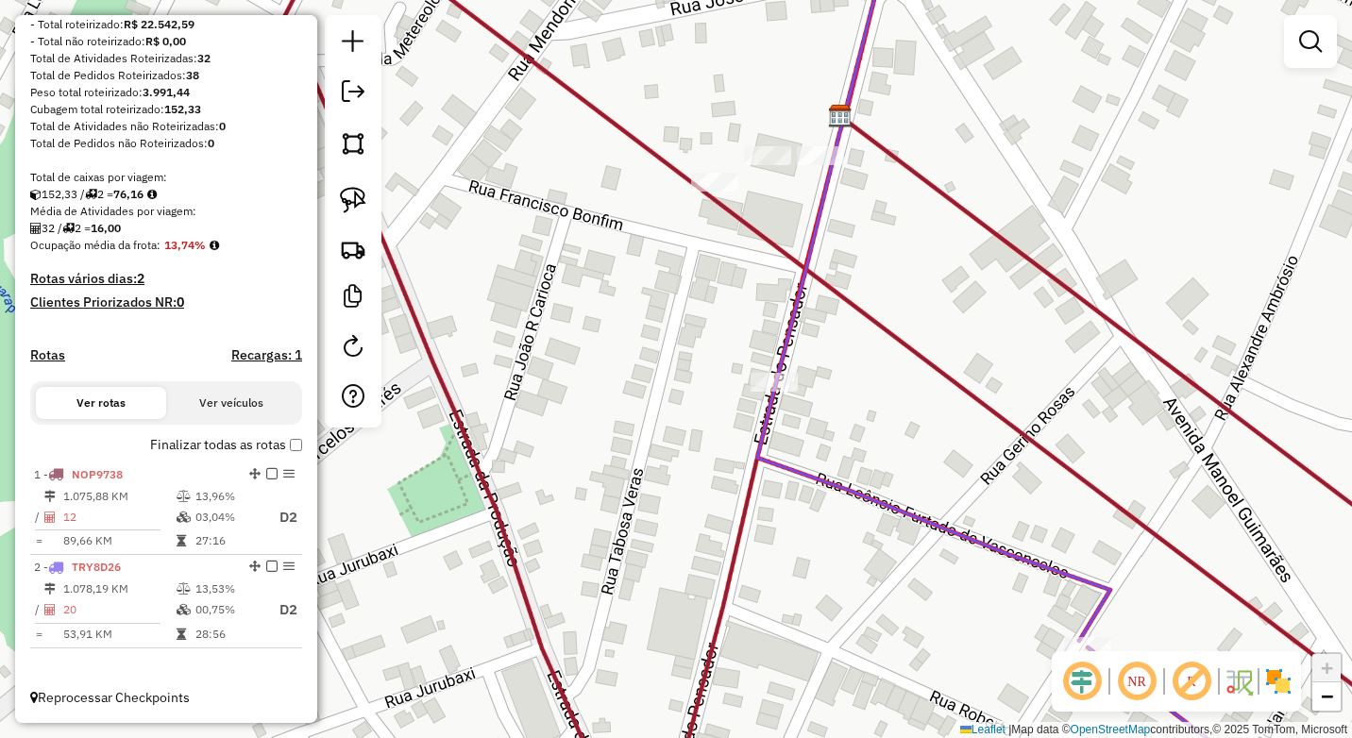
drag, startPoint x: 664, startPoint y: 419, endPoint x: 688, endPoint y: 264, distance: 156.8
click at [655, 391] on div "Janela de atendimento Grade de atendimento Capacidade Transportadoras Veículos …" at bounding box center [676, 369] width 1352 height 738
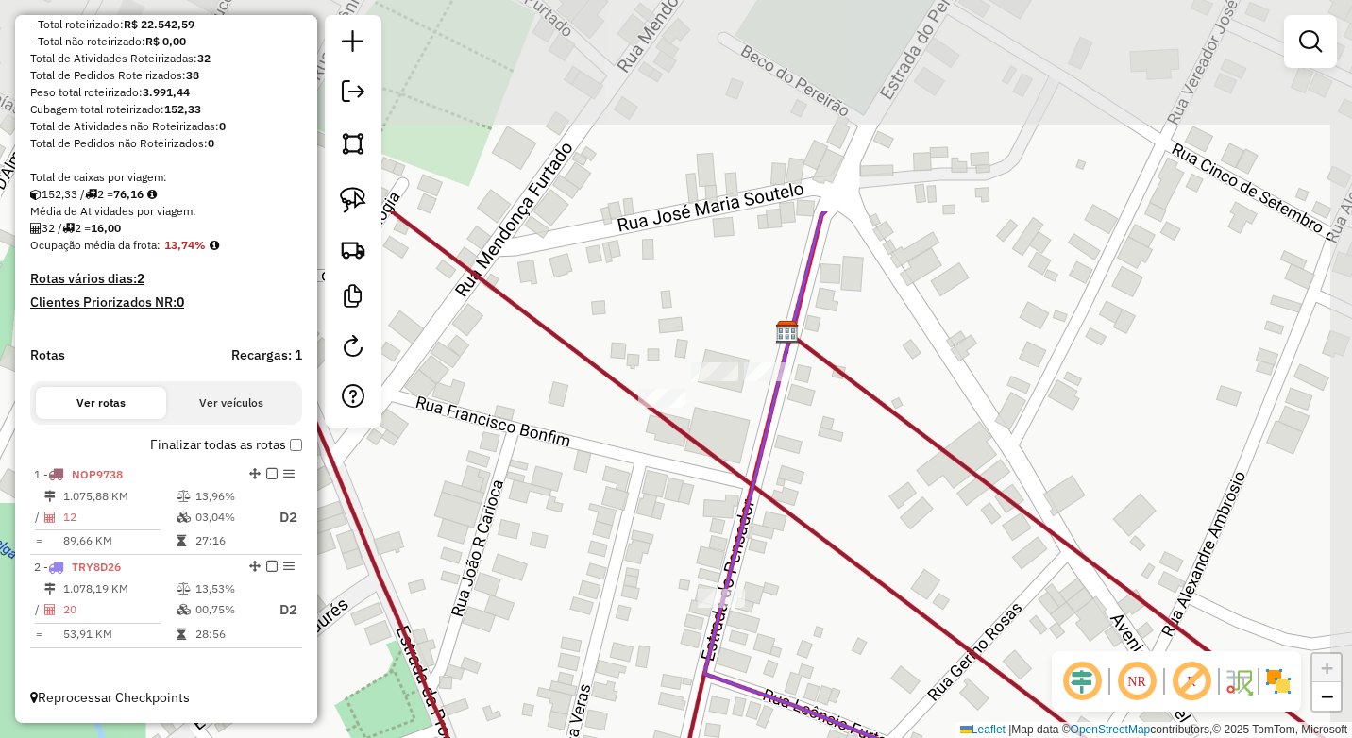
drag, startPoint x: 764, startPoint y: 158, endPoint x: 676, endPoint y: 445, distance: 300.2
click at [706, 440] on div "Janela de atendimento Grade de atendimento Capacidade Transportadoras Veículos …" at bounding box center [676, 369] width 1352 height 738
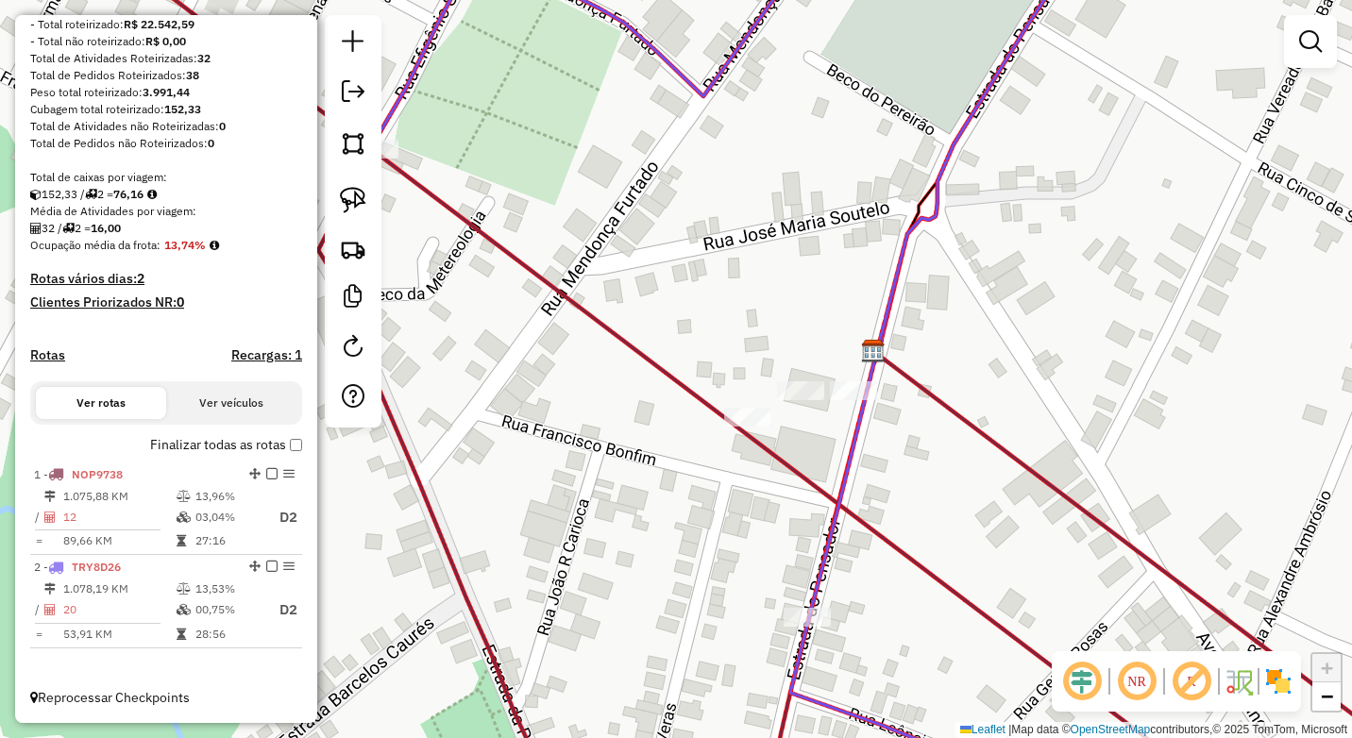
drag, startPoint x: 507, startPoint y: 482, endPoint x: 765, endPoint y: 478, distance: 257.8
click at [765, 483] on div "Janela de atendimento Grade de atendimento Capacidade Transportadoras Veículos …" at bounding box center [676, 369] width 1352 height 738
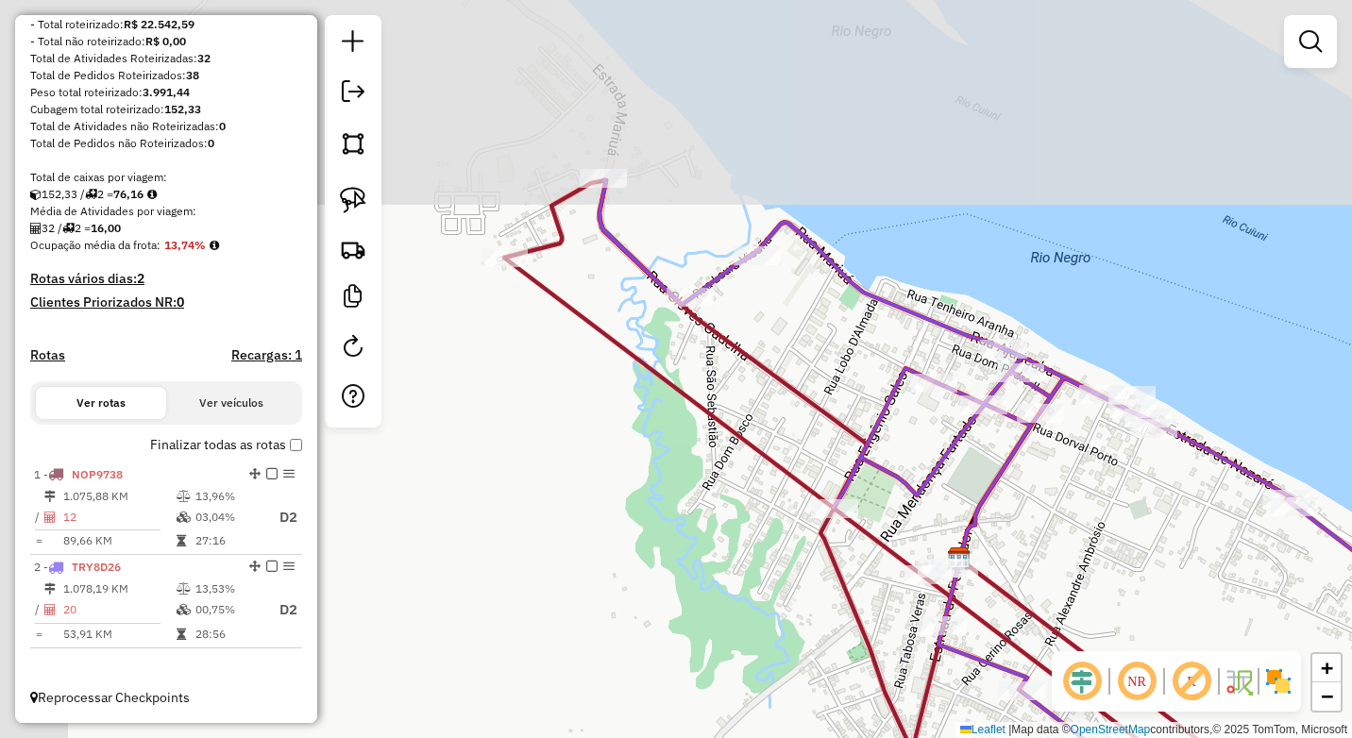
drag, startPoint x: 611, startPoint y: 313, endPoint x: 580, endPoint y: 295, distance: 36.0
click at [742, 511] on div "Janela de atendimento Grade de atendimento Capacidade Transportadoras Veículos …" at bounding box center [676, 369] width 1352 height 738
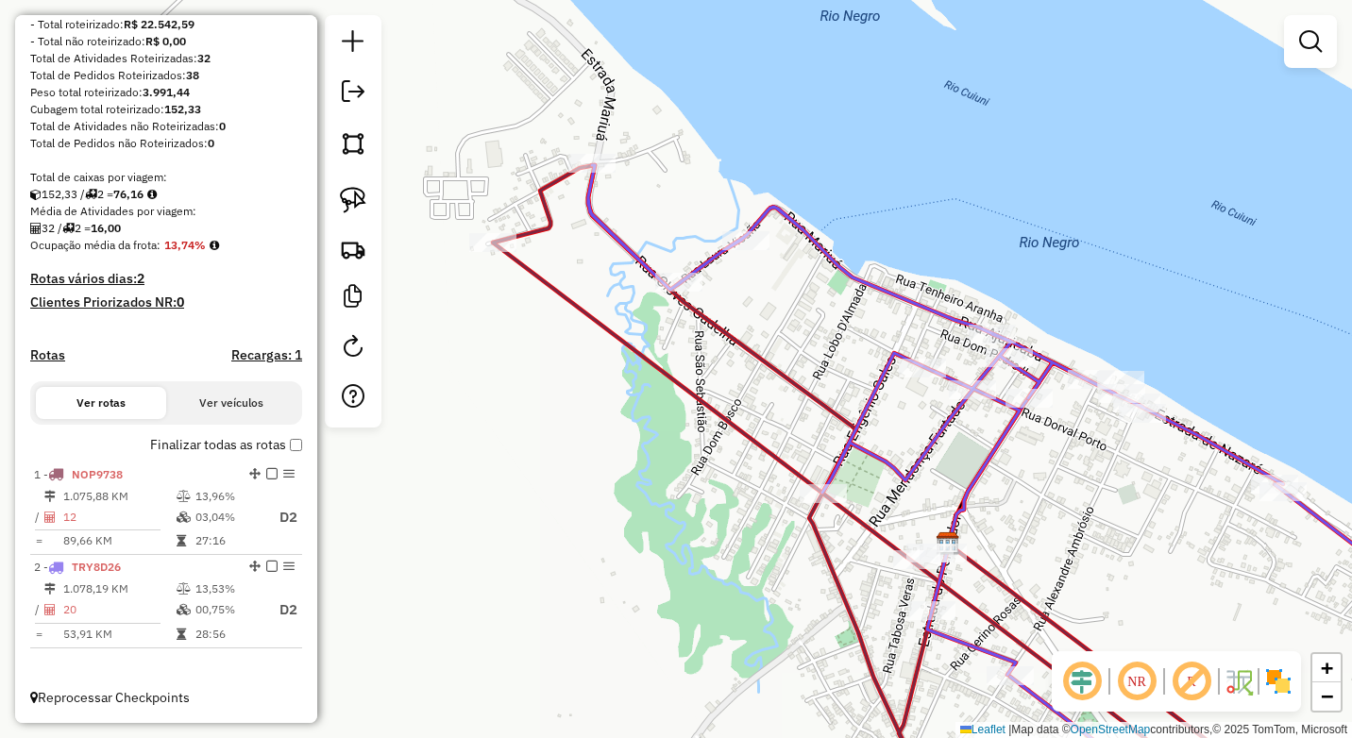
drag, startPoint x: 597, startPoint y: 366, endPoint x: 565, endPoint y: 347, distance: 37.7
click at [593, 364] on div "Janela de atendimento Grade de atendimento Capacidade Transportadoras Veículos …" at bounding box center [676, 369] width 1352 height 738
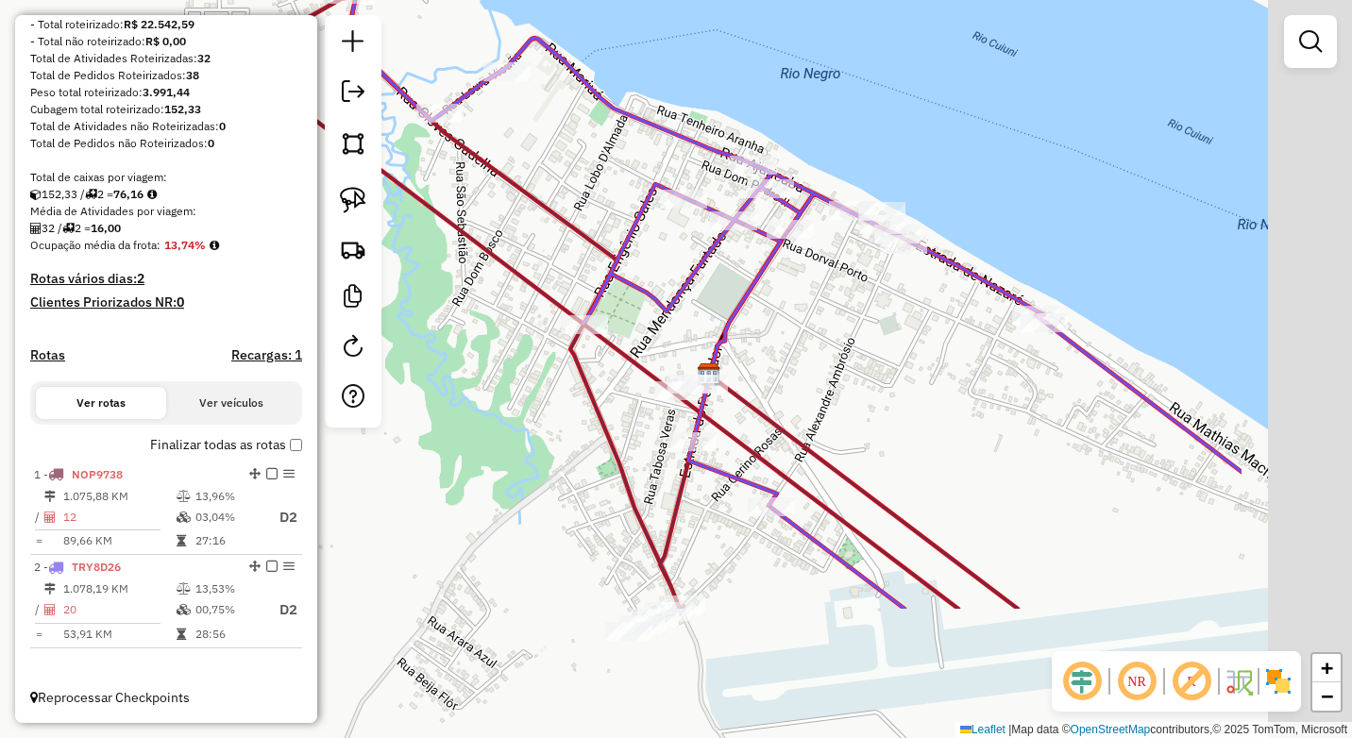
drag, startPoint x: 1050, startPoint y: 573, endPoint x: 738, endPoint y: 313, distance: 406.3
click at [744, 317] on div "Janela de atendimento Grade de atendimento Capacidade Transportadoras Veículos …" at bounding box center [676, 369] width 1352 height 738
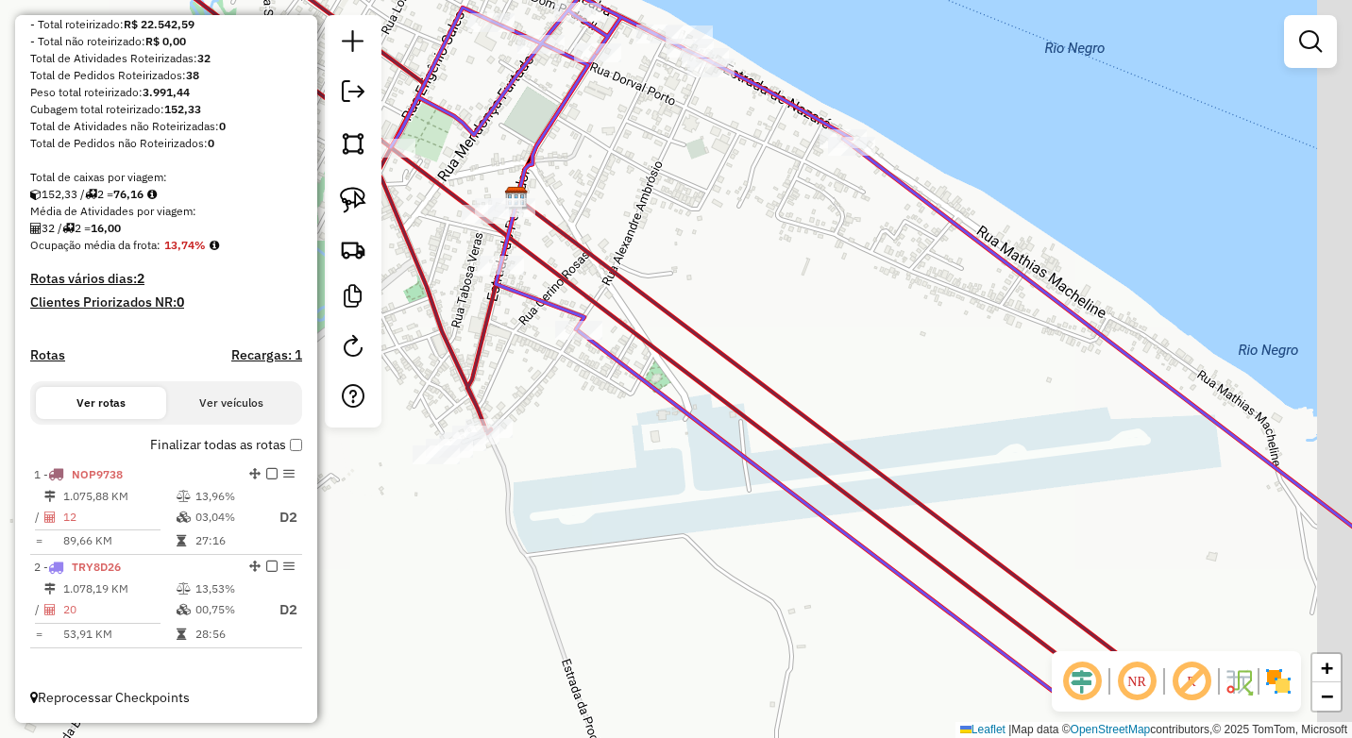
drag, startPoint x: 965, startPoint y: 541, endPoint x: 751, endPoint y: 333, distance: 298.5
click at [753, 336] on icon at bounding box center [849, 449] width 664 height 503
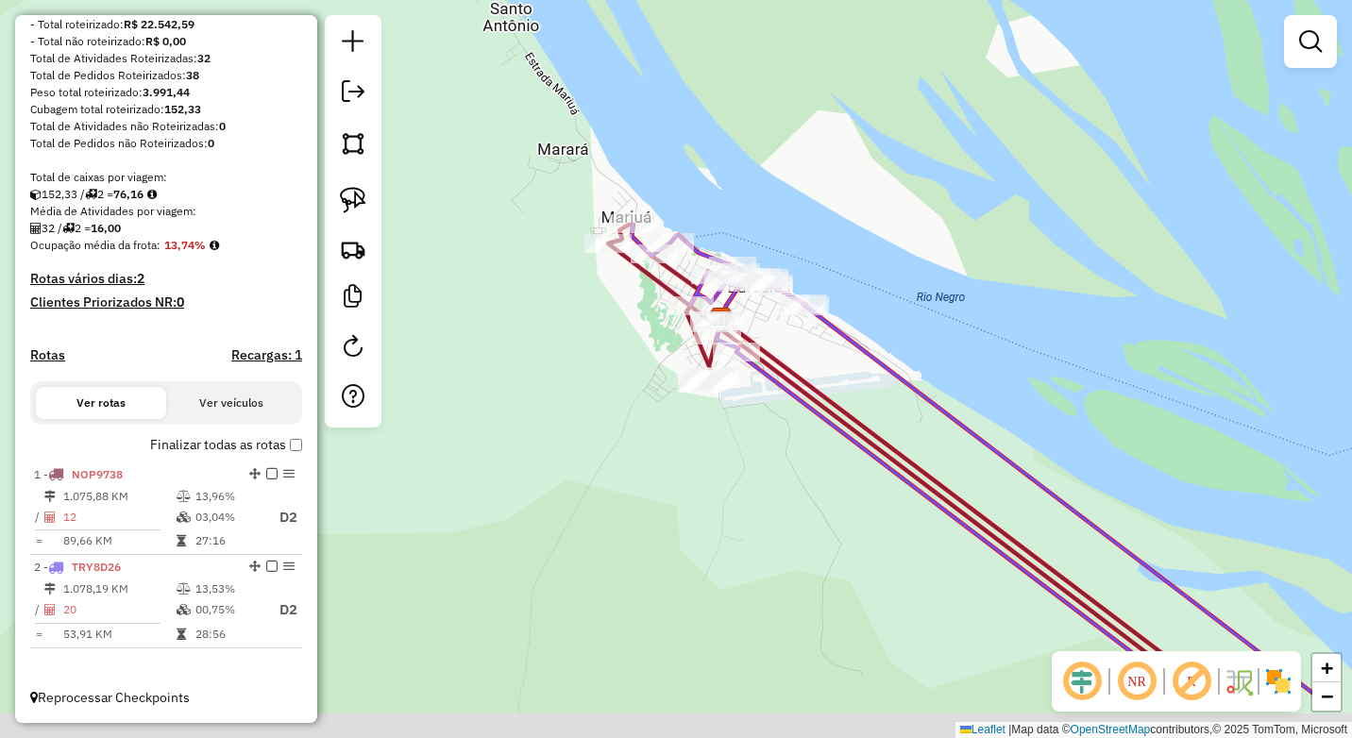
drag, startPoint x: 968, startPoint y: 488, endPoint x: 953, endPoint y: 460, distance: 32.1
click at [953, 460] on div "Janela de atendimento Grade de atendimento Capacidade Transportadoras Veículos …" at bounding box center [676, 369] width 1352 height 738
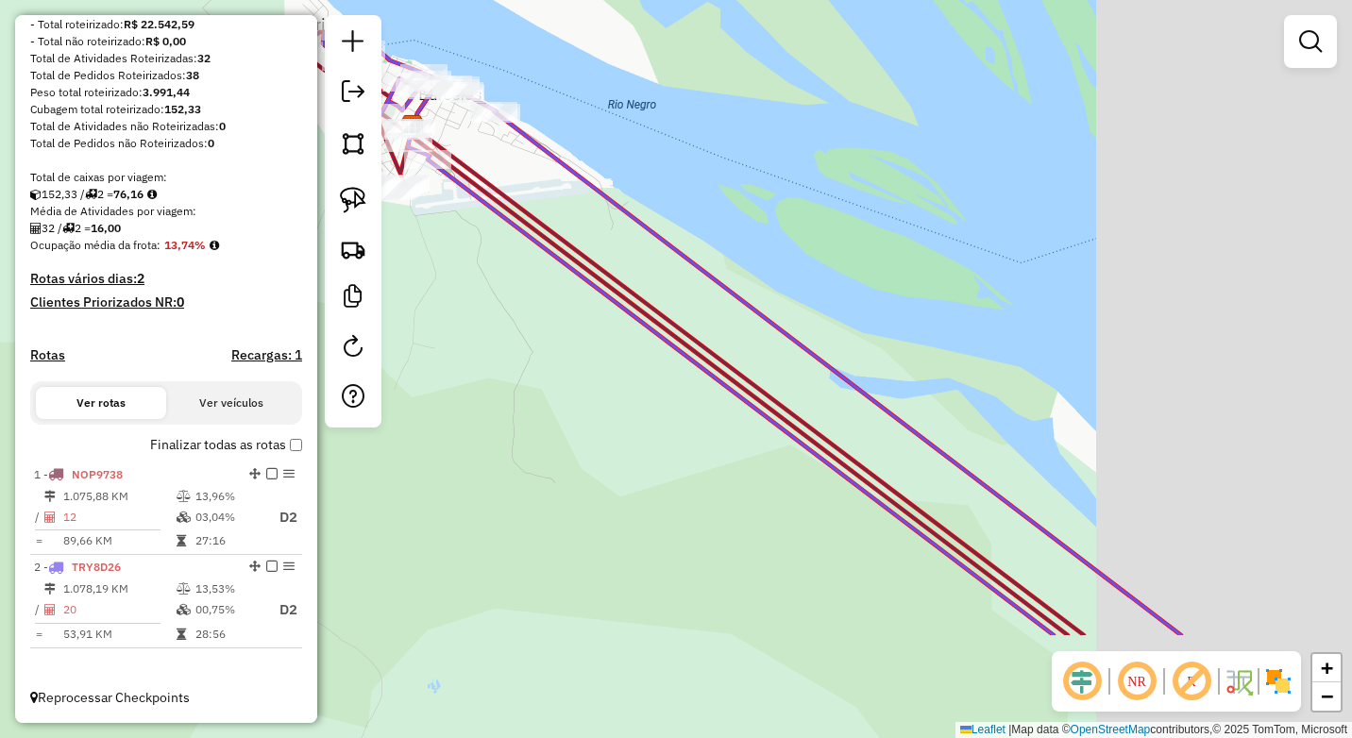
drag, startPoint x: 1161, startPoint y: 481, endPoint x: 881, endPoint y: 472, distance: 279.7
click at [767, 250] on div "Janela de atendimento Grade de atendimento Capacidade Transportadoras Veículos …" at bounding box center [676, 369] width 1352 height 738
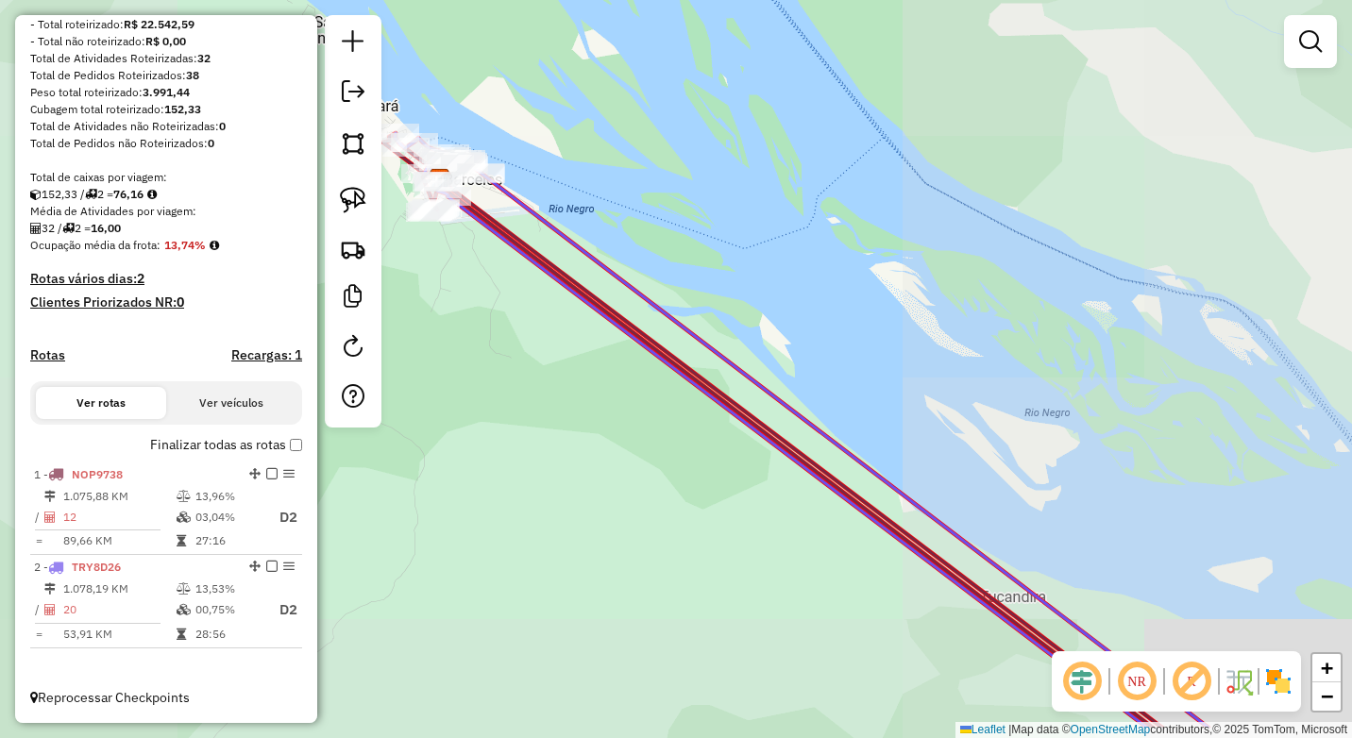
drag, startPoint x: 897, startPoint y: 296, endPoint x: 821, endPoint y: 237, distance: 96.3
click at [821, 236] on div "Janela de atendimento Grade de atendimento Capacidade Transportadoras Veículos …" at bounding box center [676, 369] width 1352 height 738
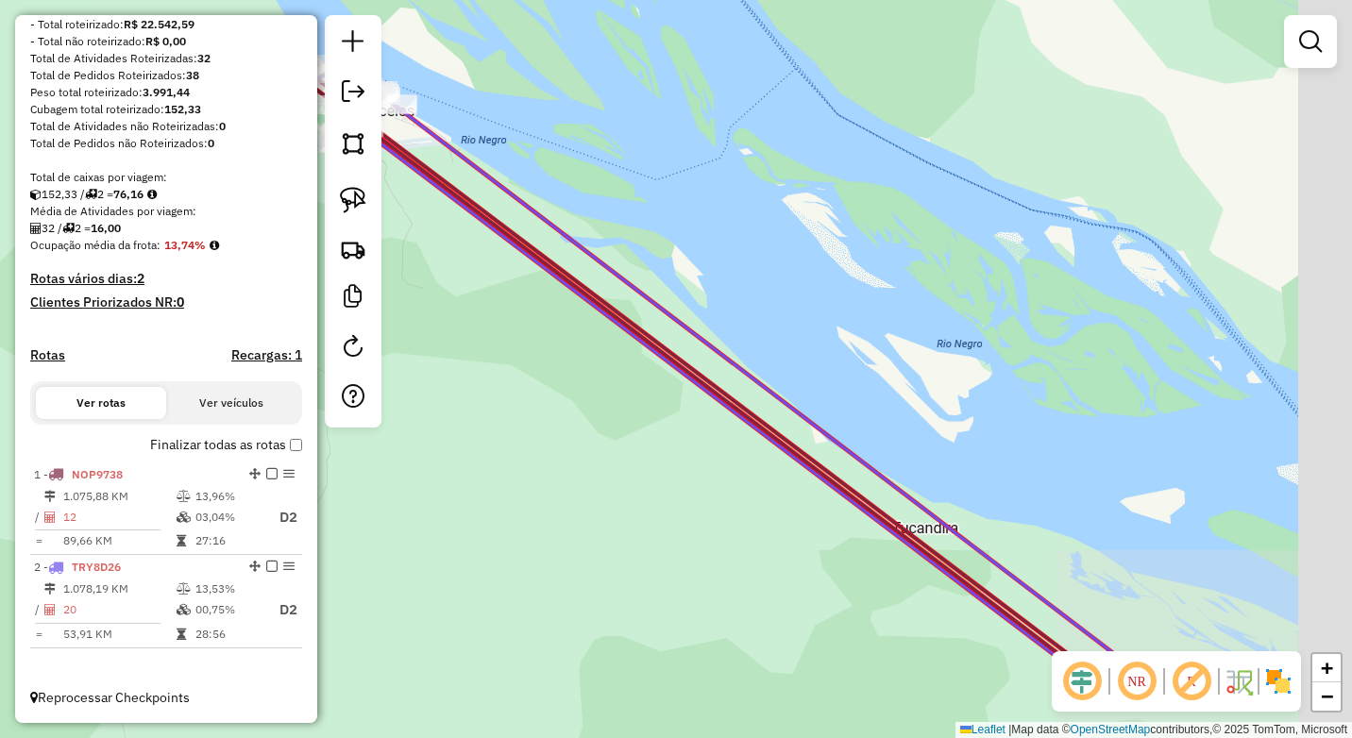
drag, startPoint x: 866, startPoint y: 366, endPoint x: 772, endPoint y: 233, distance: 163.2
click at [774, 237] on div "Janela de atendimento Grade de atendimento Capacidade Transportadoras Veículos …" at bounding box center [676, 369] width 1352 height 738
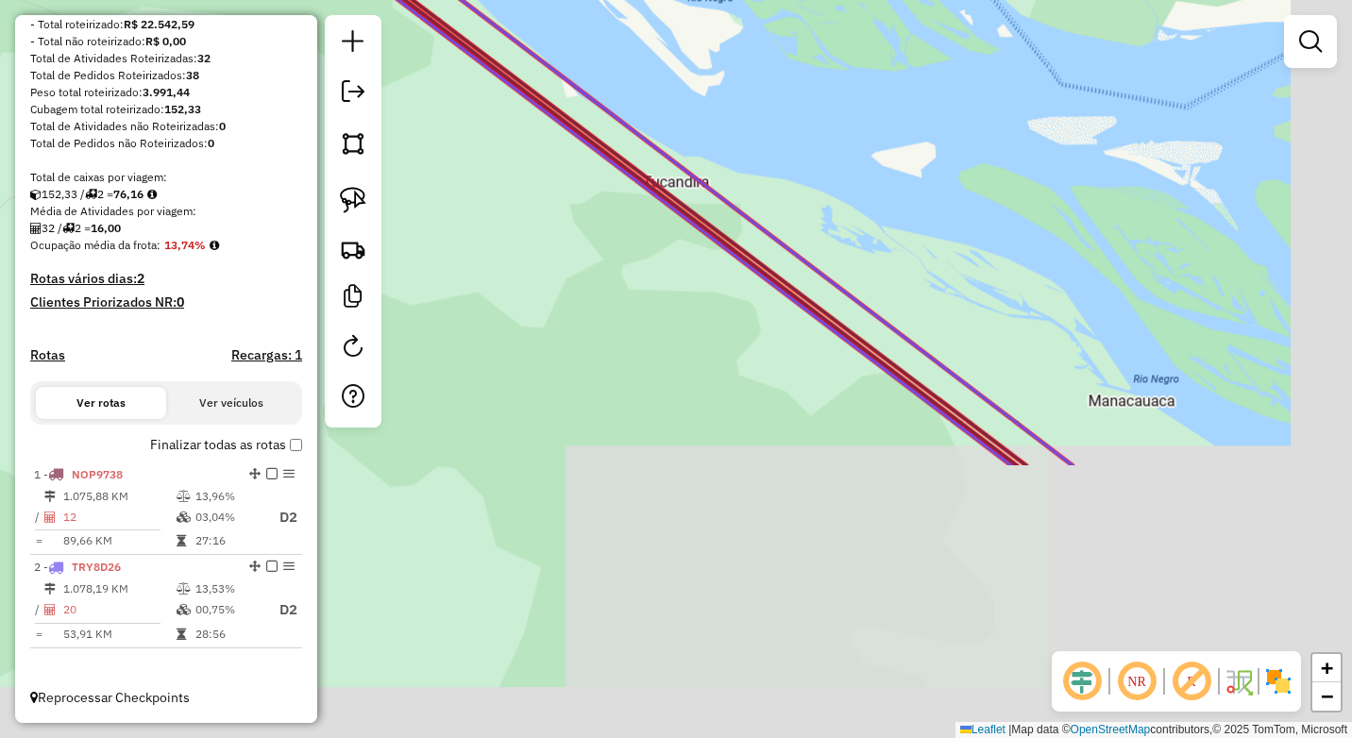
click at [840, 211] on div "Janela de atendimento Grade de atendimento Capacidade Transportadoras Veículos …" at bounding box center [676, 369] width 1352 height 738
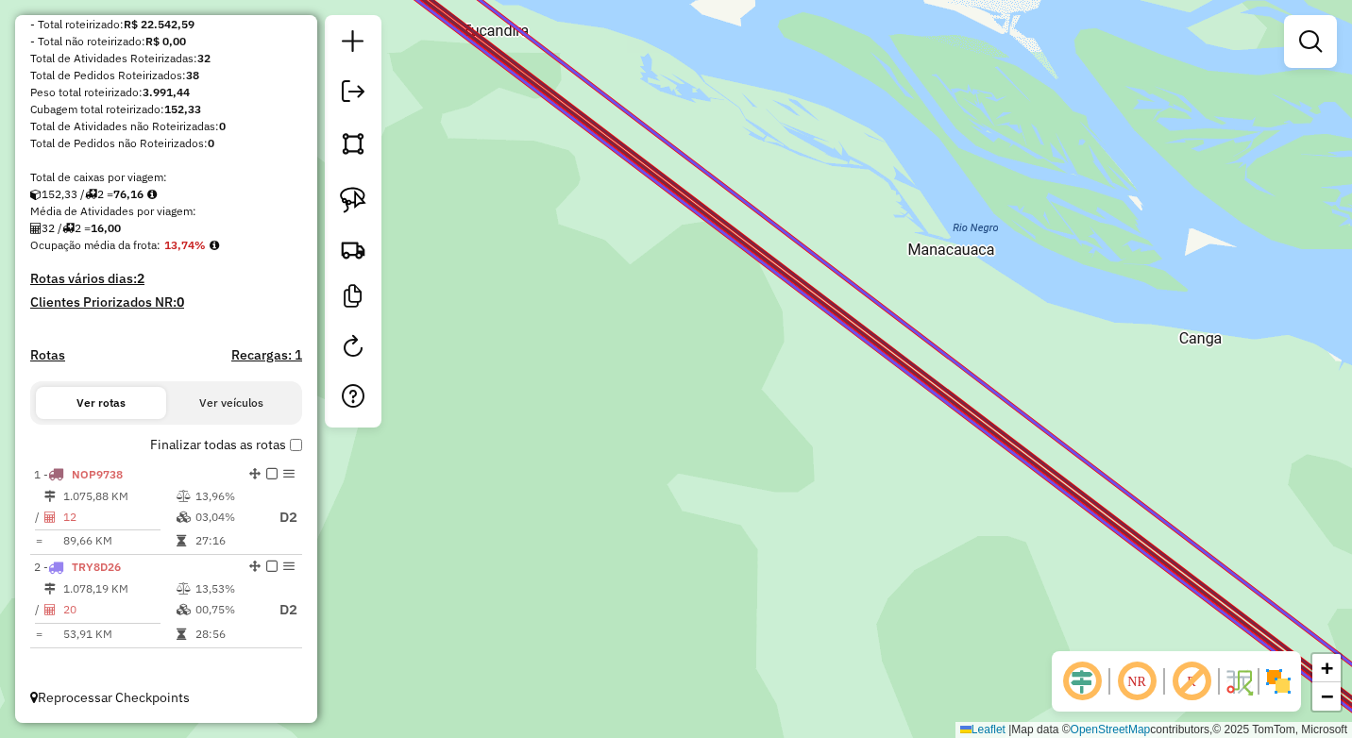
drag, startPoint x: 1094, startPoint y: 507, endPoint x: 879, endPoint y: 277, distance: 314.7
click at [873, 270] on icon at bounding box center [903, 369] width 1167 height 886
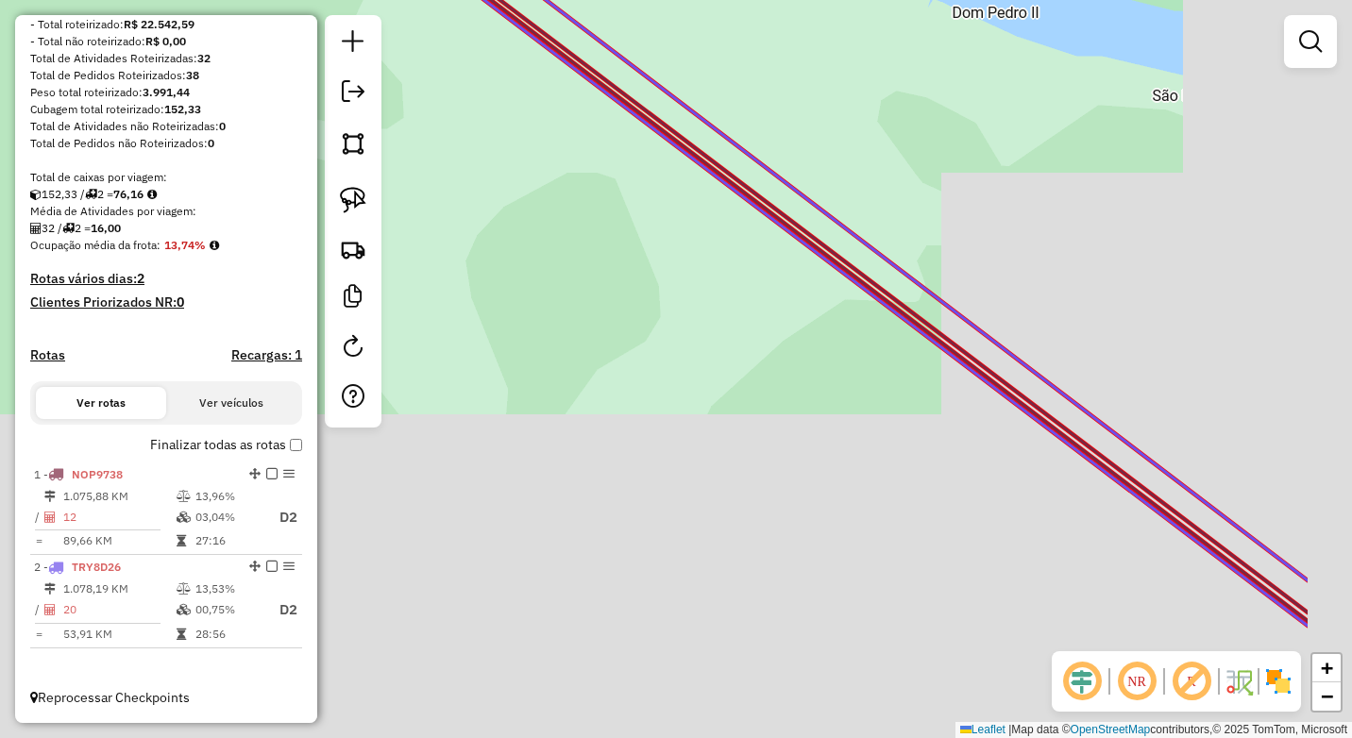
drag, startPoint x: 879, startPoint y: 277, endPoint x: 787, endPoint y: 232, distance: 102.6
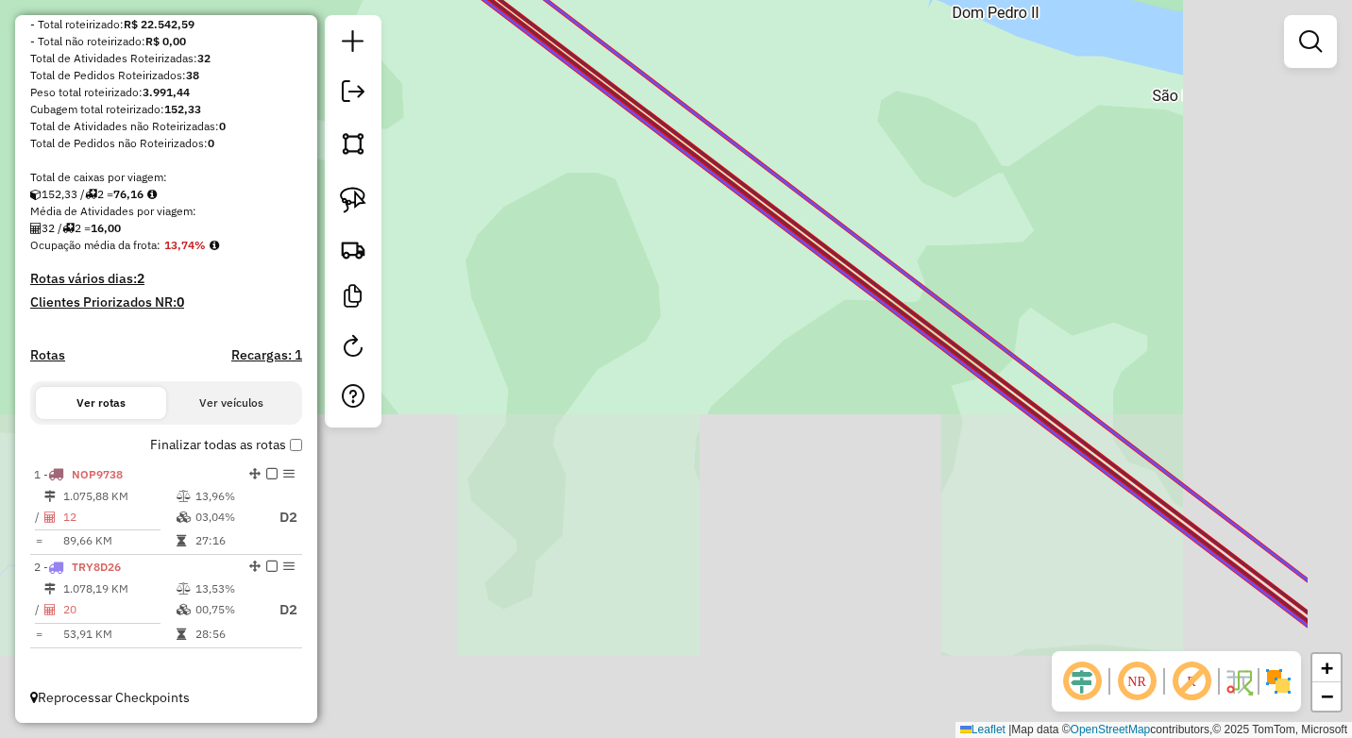
click at [807, 227] on icon at bounding box center [777, 210] width 1061 height 805
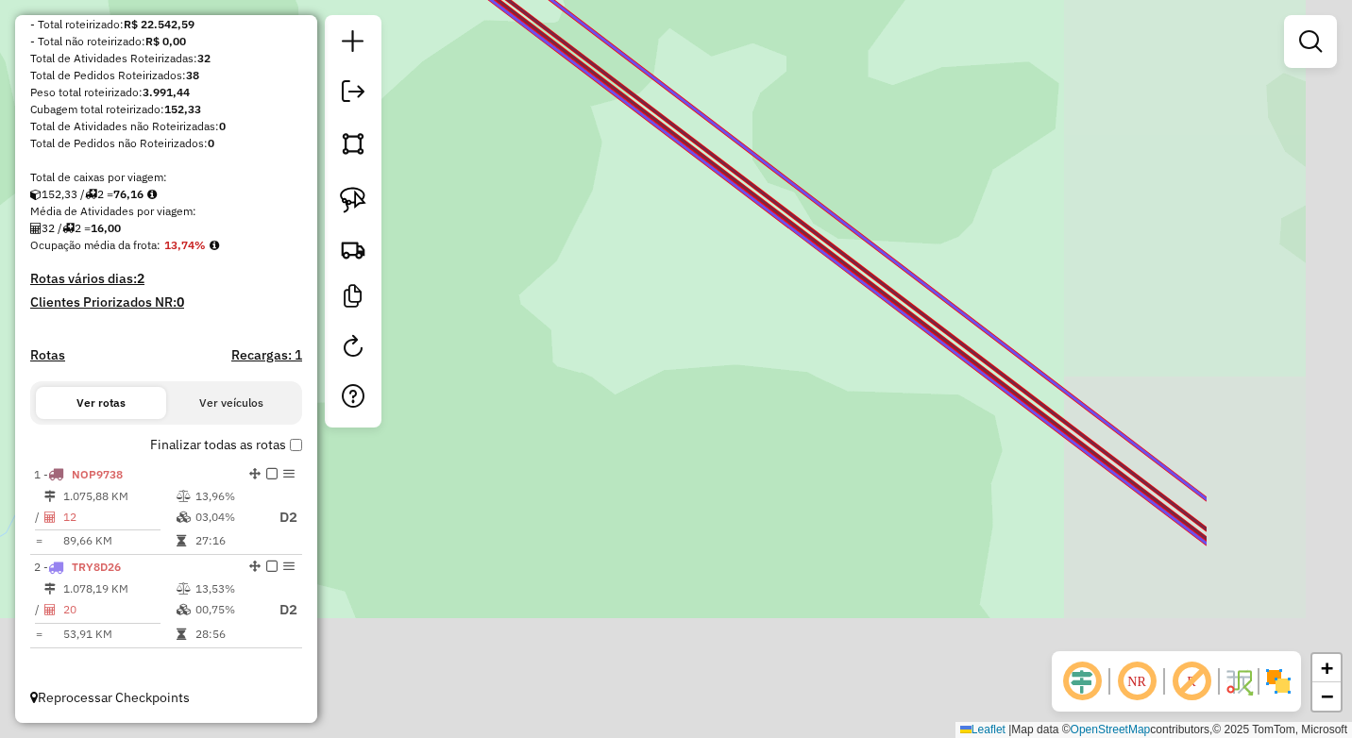
drag, startPoint x: 789, startPoint y: 238, endPoint x: 568, endPoint y: 76, distance: 275.0
click at [565, 72] on icon at bounding box center [656, 125] width 1102 height 838
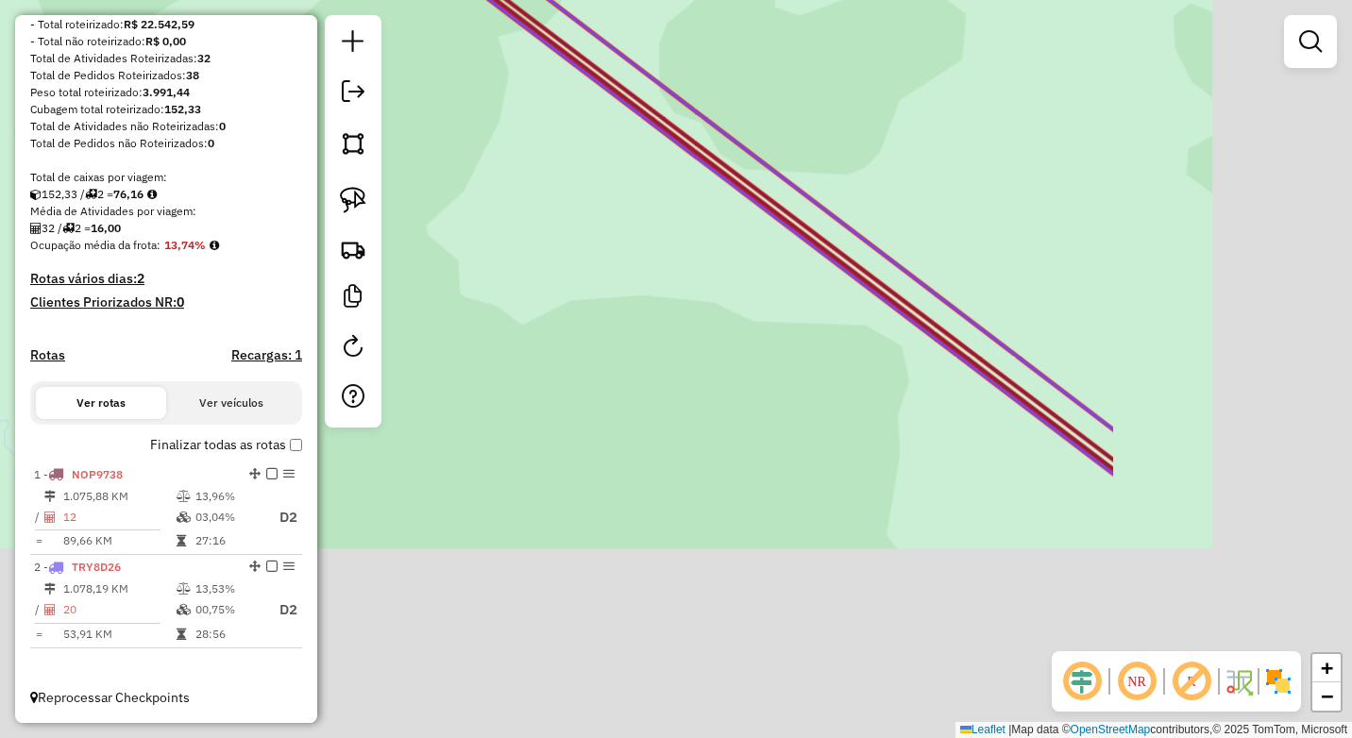
drag, startPoint x: 669, startPoint y: 164, endPoint x: 655, endPoint y: 154, distance: 16.8
click at [655, 154] on div "Janela de atendimento Grade de atendimento Capacidade Transportadoras Veículos …" at bounding box center [676, 369] width 1352 height 738
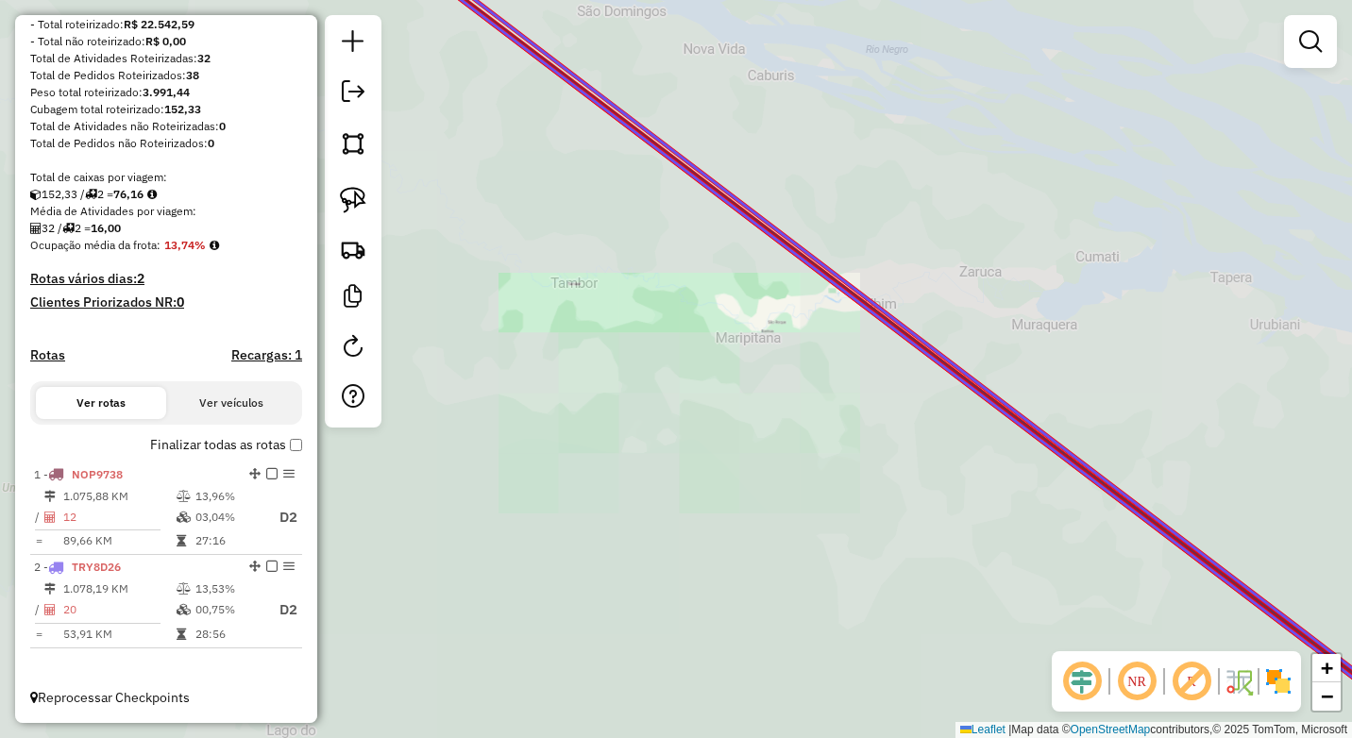
drag, startPoint x: 749, startPoint y: 208, endPoint x: 739, endPoint y: 202, distance: 11.0
click at [739, 202] on div "Janela de atendimento Grade de atendimento Capacidade Transportadoras Veículos …" at bounding box center [676, 369] width 1352 height 738
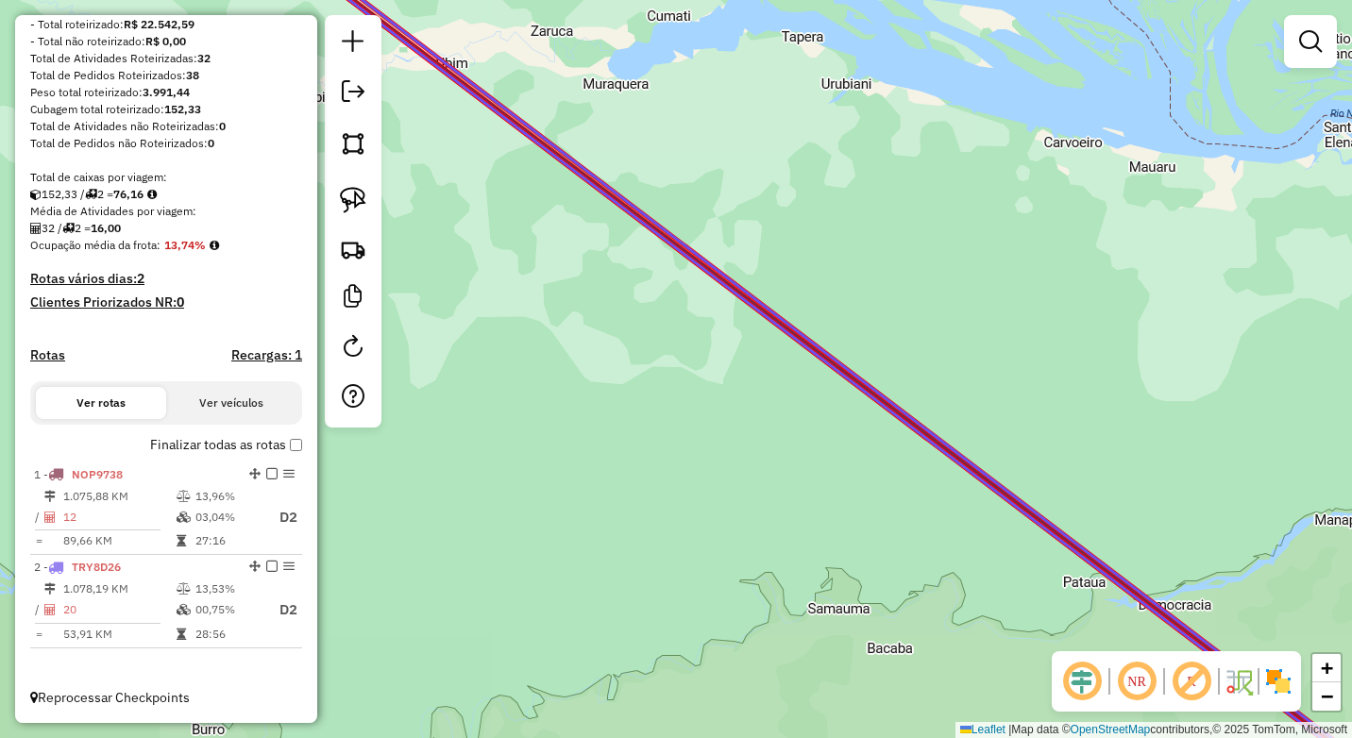
drag, startPoint x: 1047, startPoint y: 537, endPoint x: 661, endPoint y: 184, distance: 523.4
click at [654, 185] on icon at bounding box center [811, 347] width 1176 height 886
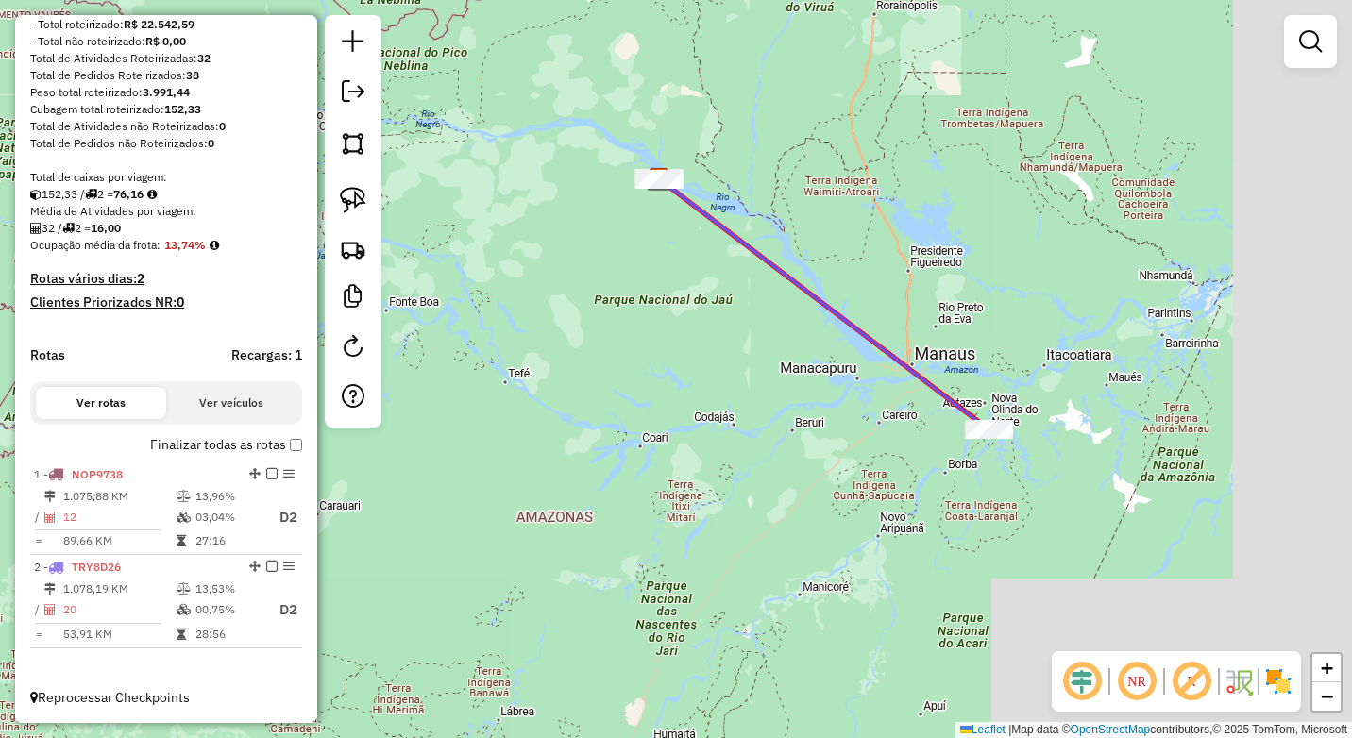
drag, startPoint x: 991, startPoint y: 378, endPoint x: 854, endPoint y: 314, distance: 151.2
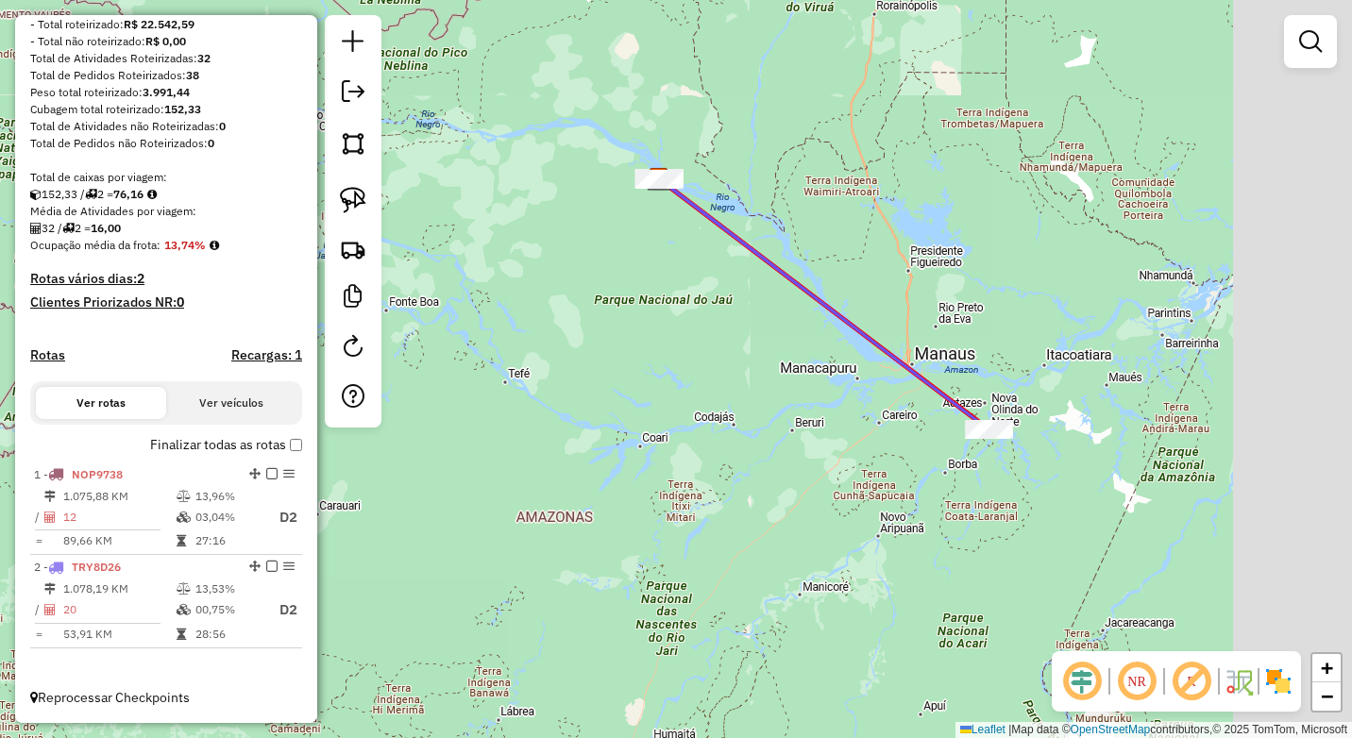
click at [855, 314] on div "Janela de atendimento Grade de atendimento Capacidade Transportadoras Veículos …" at bounding box center [676, 369] width 1352 height 738
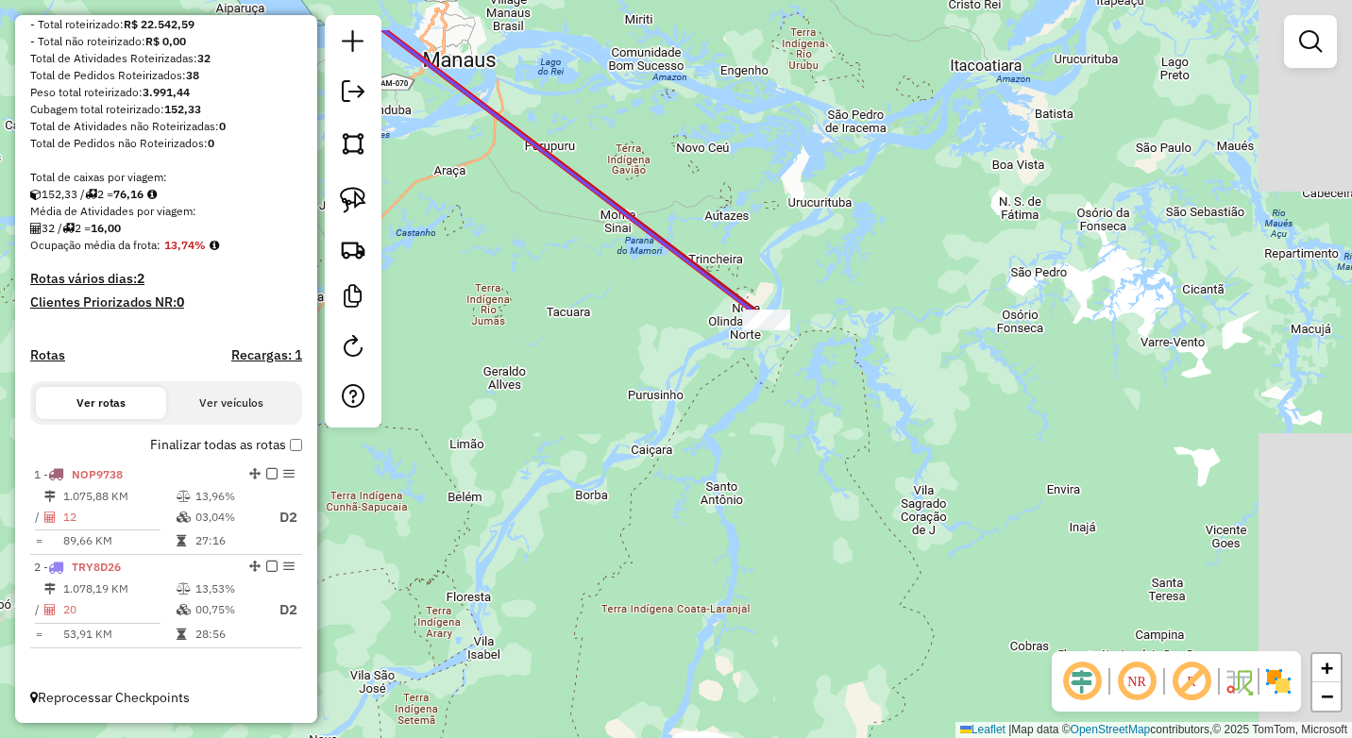
drag, startPoint x: 790, startPoint y: 406, endPoint x: 765, endPoint y: 347, distance: 64.7
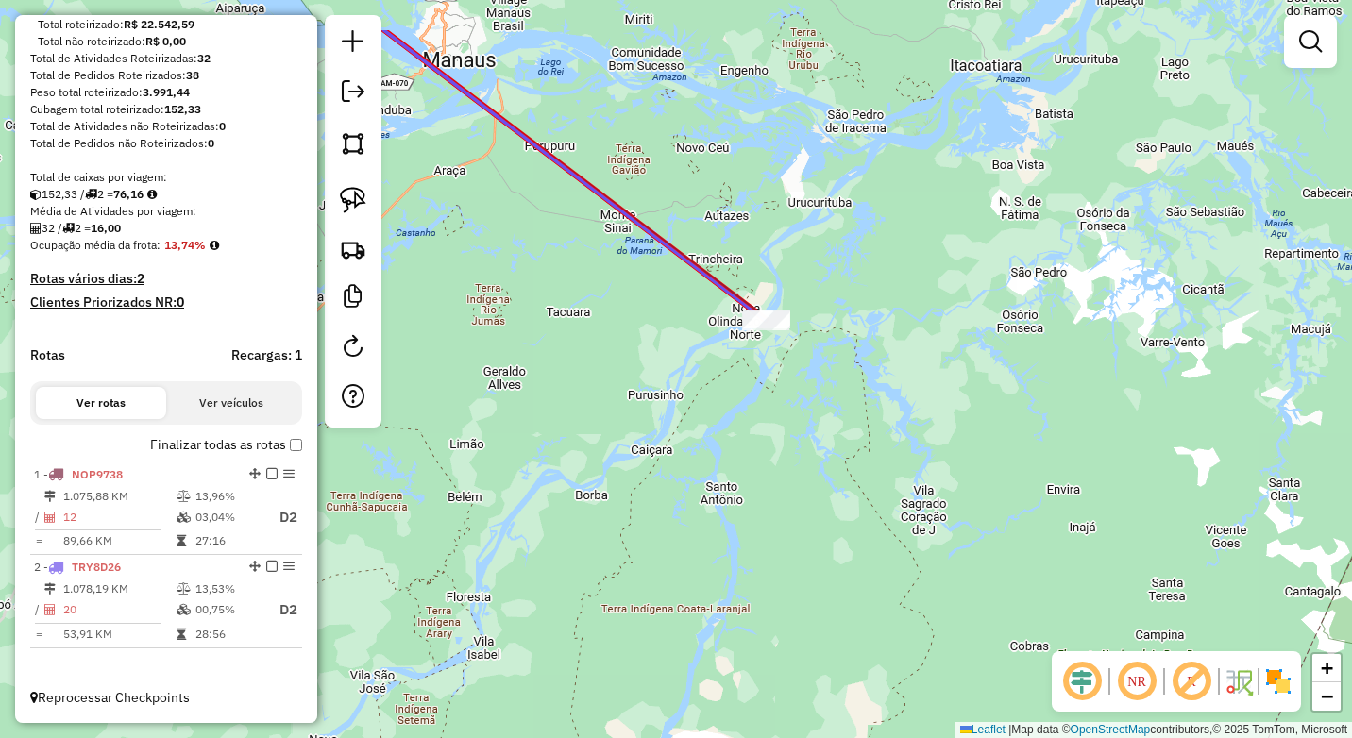
click at [790, 404] on div "Janela de atendimento Grade de atendimento Capacidade Transportadoras Veículos …" at bounding box center [676, 369] width 1352 height 738
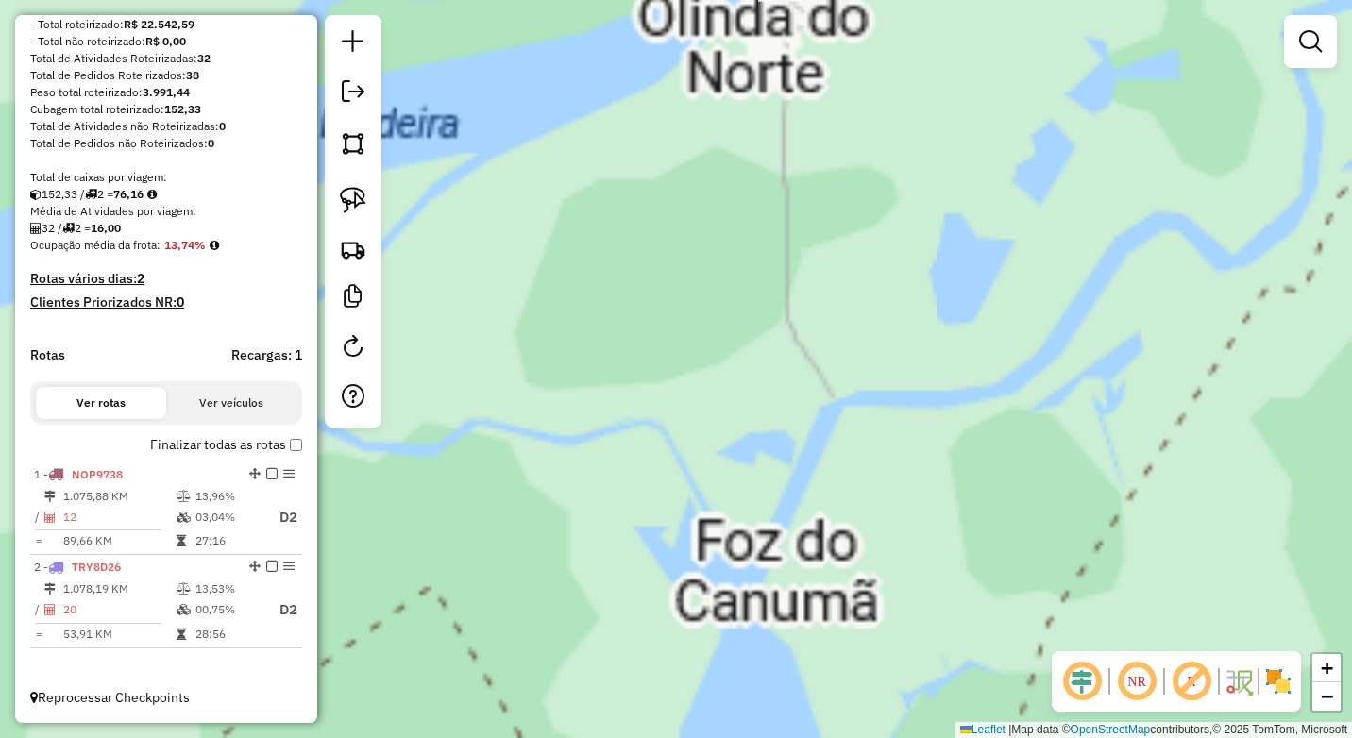
drag, startPoint x: 785, startPoint y: 522, endPoint x: 759, endPoint y: 428, distance: 97.8
click at [769, 509] on div "Janela de atendimento Grade de atendimento Capacidade Transportadoras Veículos …" at bounding box center [676, 369] width 1352 height 738
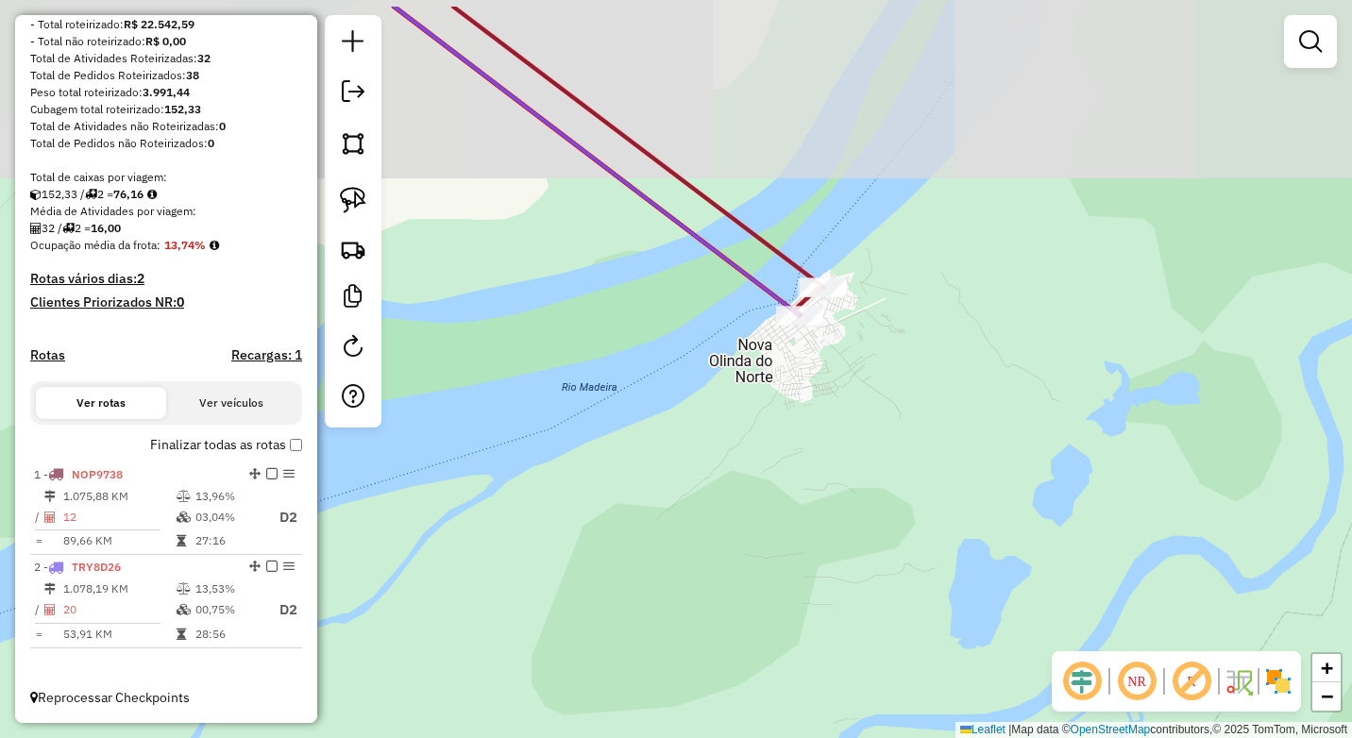
drag, startPoint x: 783, startPoint y: 482, endPoint x: 792, endPoint y: 477, distance: 10.6
click at [794, 527] on div "Janela de atendimento Grade de atendimento Capacidade Transportadoras Veículos …" at bounding box center [676, 369] width 1352 height 738
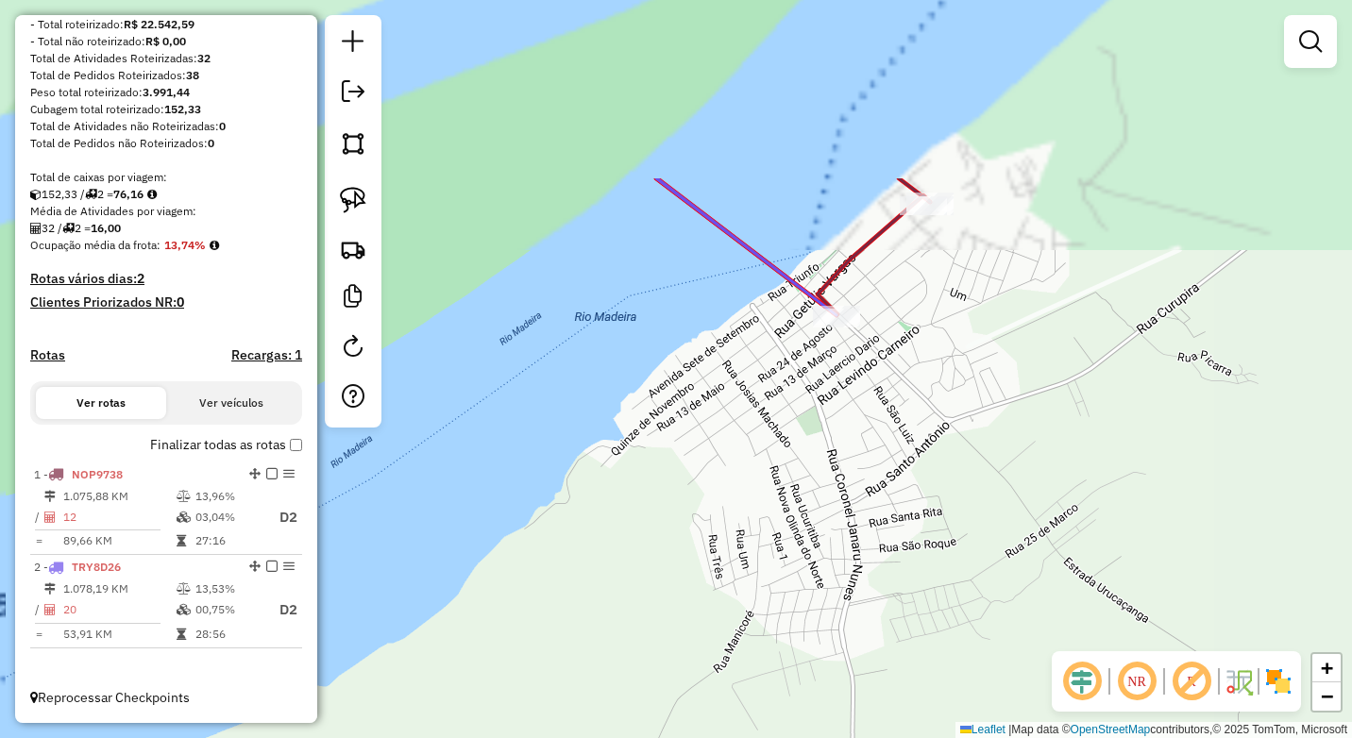
drag, startPoint x: 815, startPoint y: 544, endPoint x: 809, endPoint y: 588, distance: 44.7
click at [811, 591] on div "Janela de atendimento Grade de atendimento Capacidade Transportadoras Veículos …" at bounding box center [676, 369] width 1352 height 738
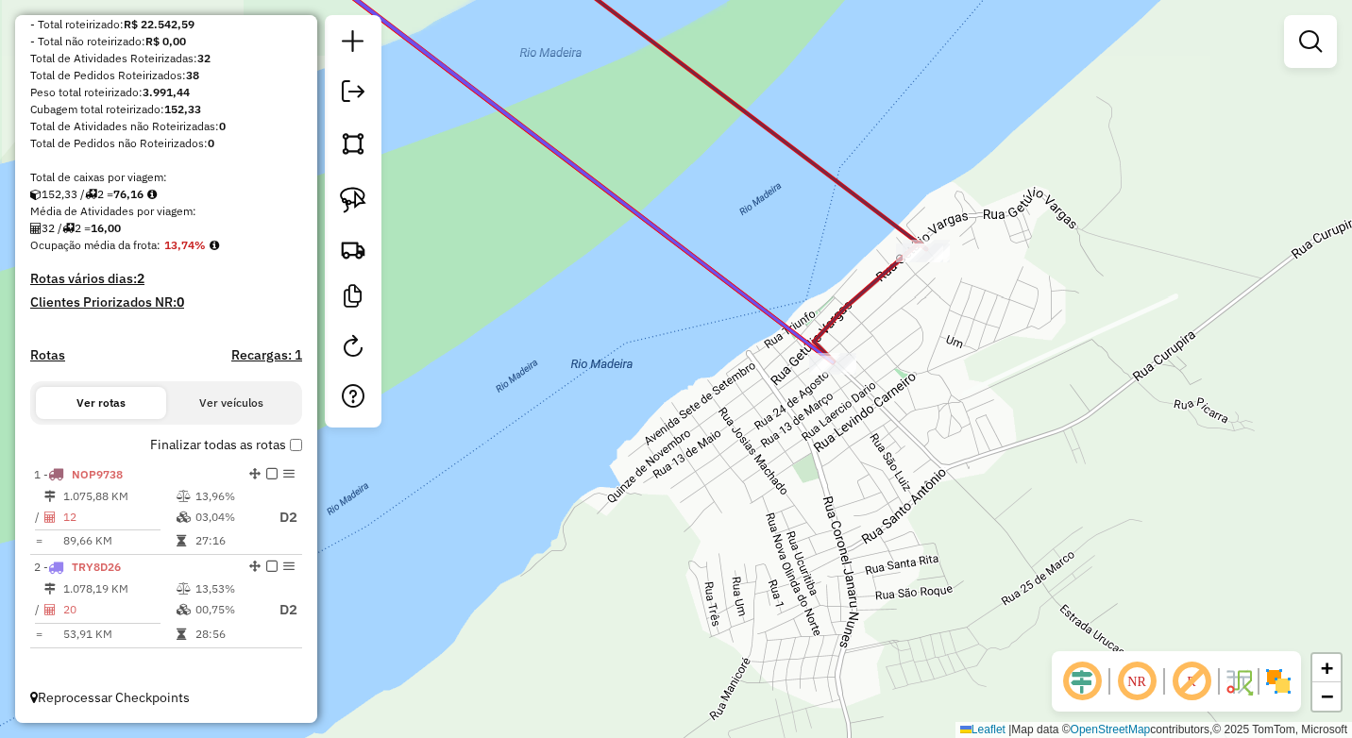
drag, startPoint x: 846, startPoint y: 542, endPoint x: 828, endPoint y: 504, distance: 41.8
click at [829, 512] on div "Janela de atendimento Grade de atendimento Capacidade Transportadoras Veículos …" at bounding box center [676, 369] width 1352 height 738
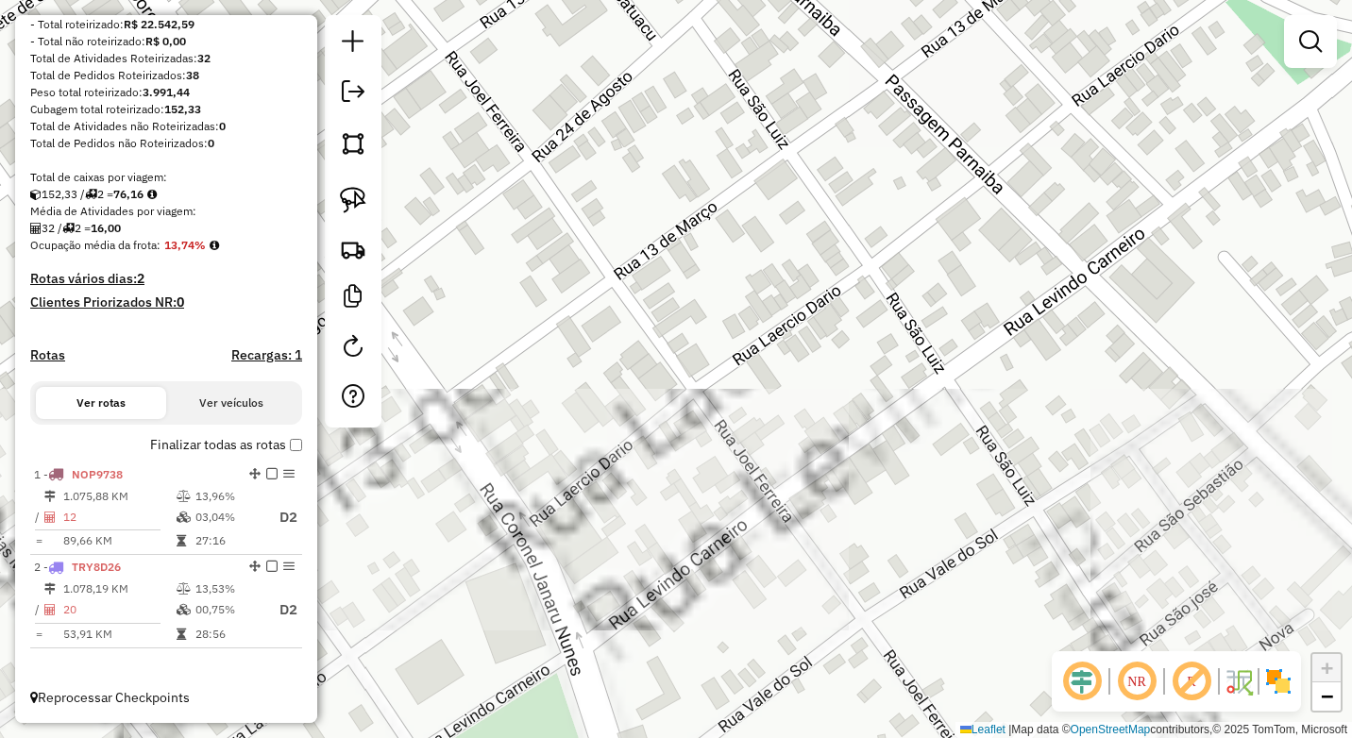
drag, startPoint x: 785, startPoint y: 458, endPoint x: 768, endPoint y: 654, distance: 197.2
click at [774, 665] on div "Janela de atendimento Grade de atendimento Capacidade Transportadoras Veículos …" at bounding box center [676, 369] width 1352 height 738
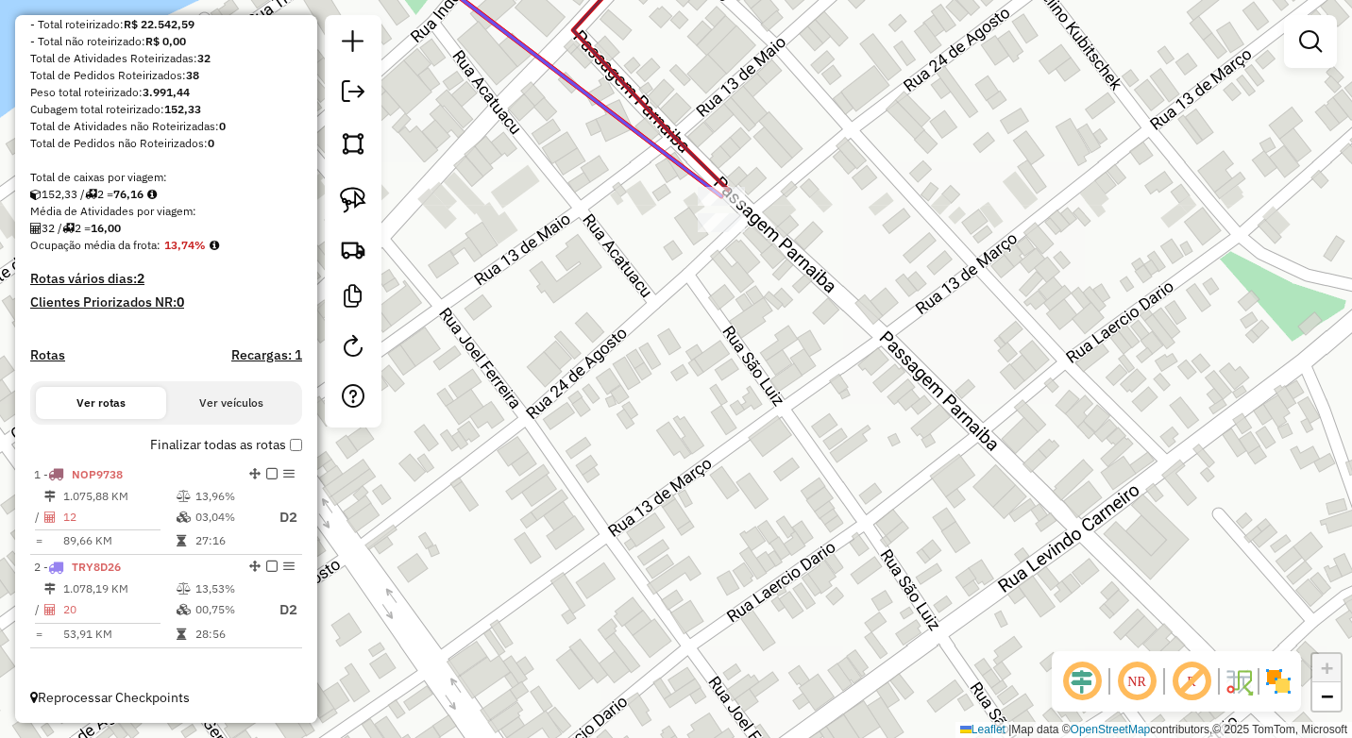
drag, startPoint x: 802, startPoint y: 180, endPoint x: 802, endPoint y: 237, distance: 56.7
click at [802, 237] on div "Janela de atendimento Grade de atendimento Capacidade Transportadoras Veículos …" at bounding box center [676, 369] width 1352 height 738
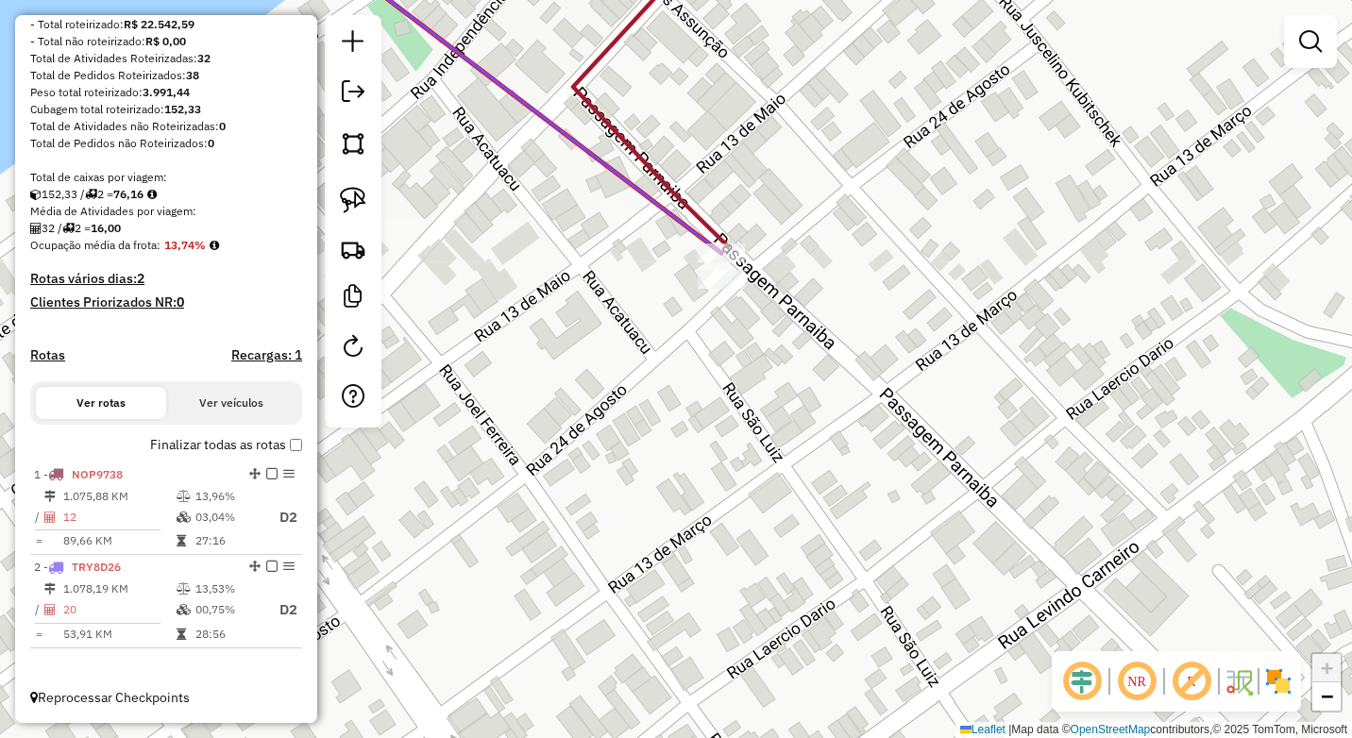
click at [822, 322] on div "Janela de atendimento Grade de atendimento Capacidade Transportadoras Veículos …" at bounding box center [676, 369] width 1352 height 738
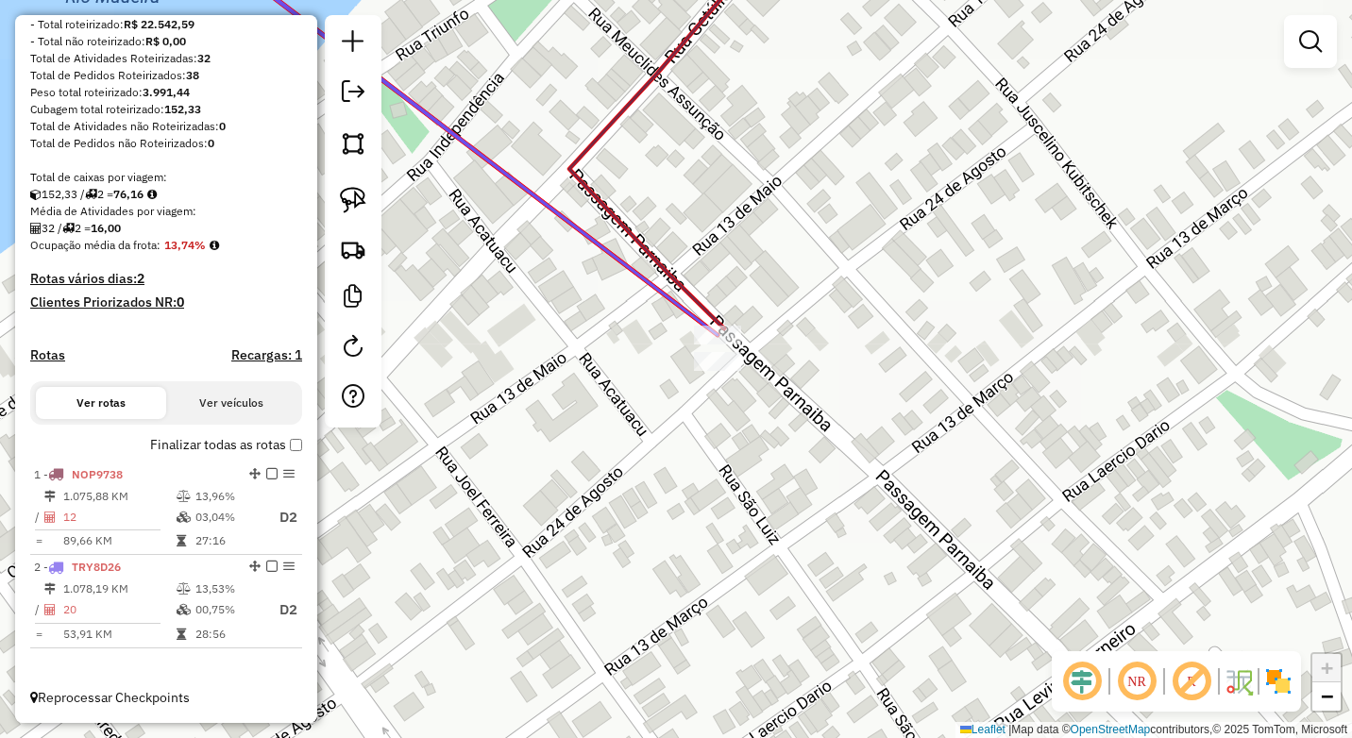
drag, startPoint x: 878, startPoint y: 192, endPoint x: 874, endPoint y: 481, distance: 289.0
click at [874, 516] on div "Janela de atendimento Grade de atendimento Capacidade Transportadoras Veículos …" at bounding box center [676, 369] width 1352 height 738
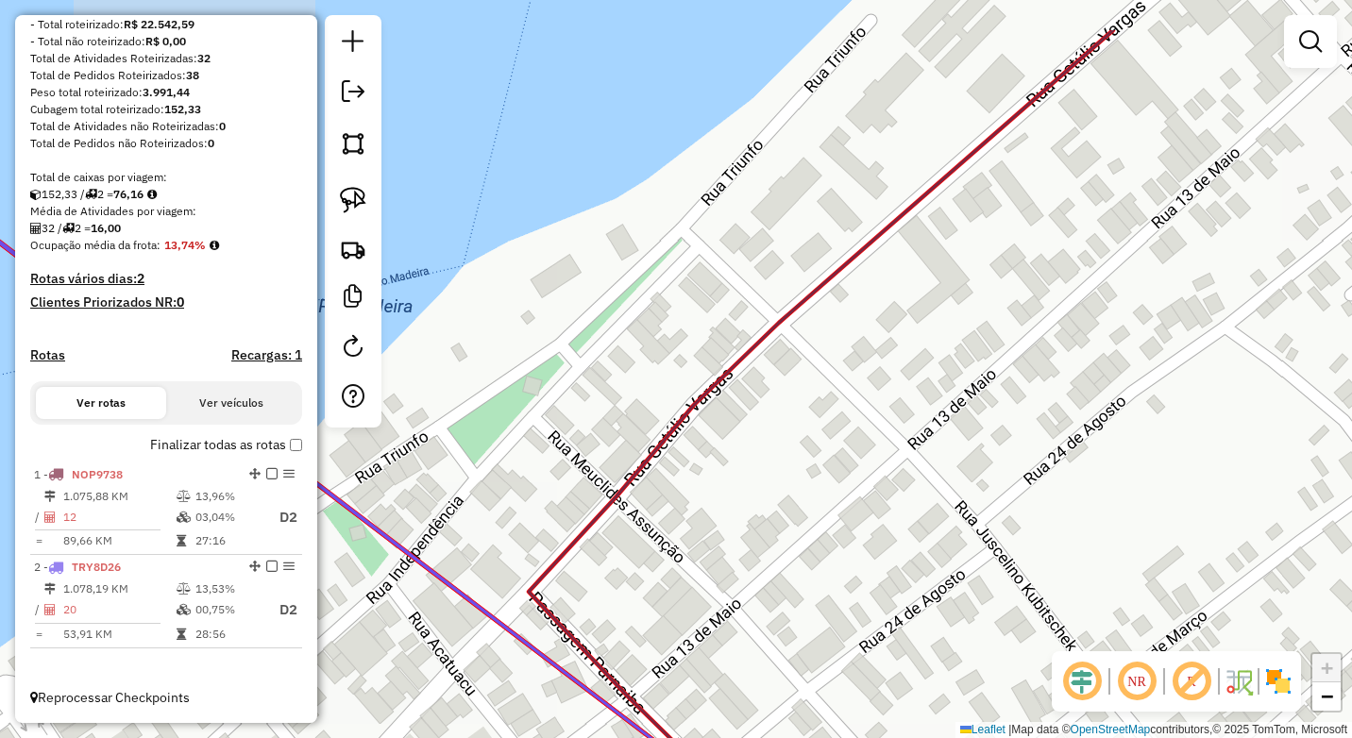
drag, startPoint x: 911, startPoint y: 393, endPoint x: 849, endPoint y: 484, distance: 110.8
click at [831, 565] on div "Janela de atendimento Grade de atendimento Capacidade Transportadoras Veículos …" at bounding box center [676, 369] width 1352 height 738
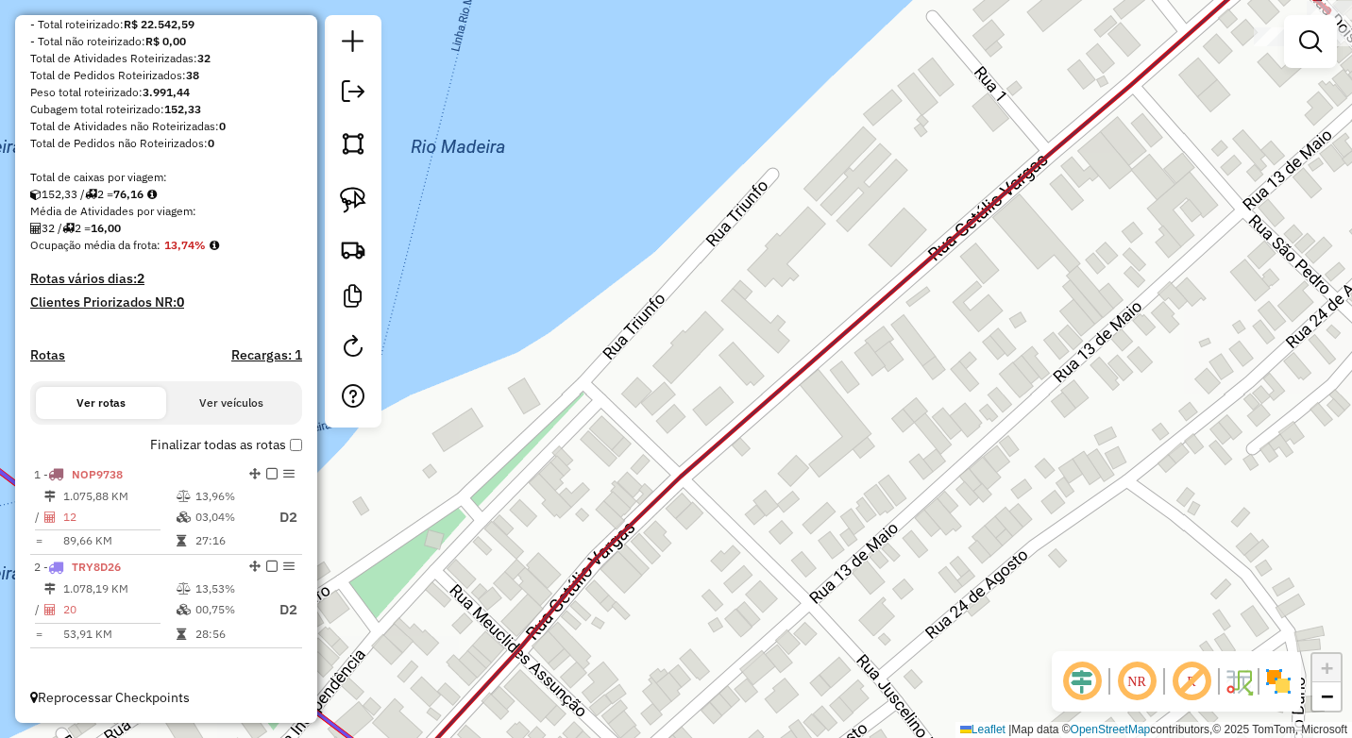
drag, startPoint x: 1022, startPoint y: 309, endPoint x: 827, endPoint y: 552, distance: 311.8
click at [823, 567] on div "Janela de atendimento Grade de atendimento Capacidade Transportadoras Veículos …" at bounding box center [676, 369] width 1352 height 738
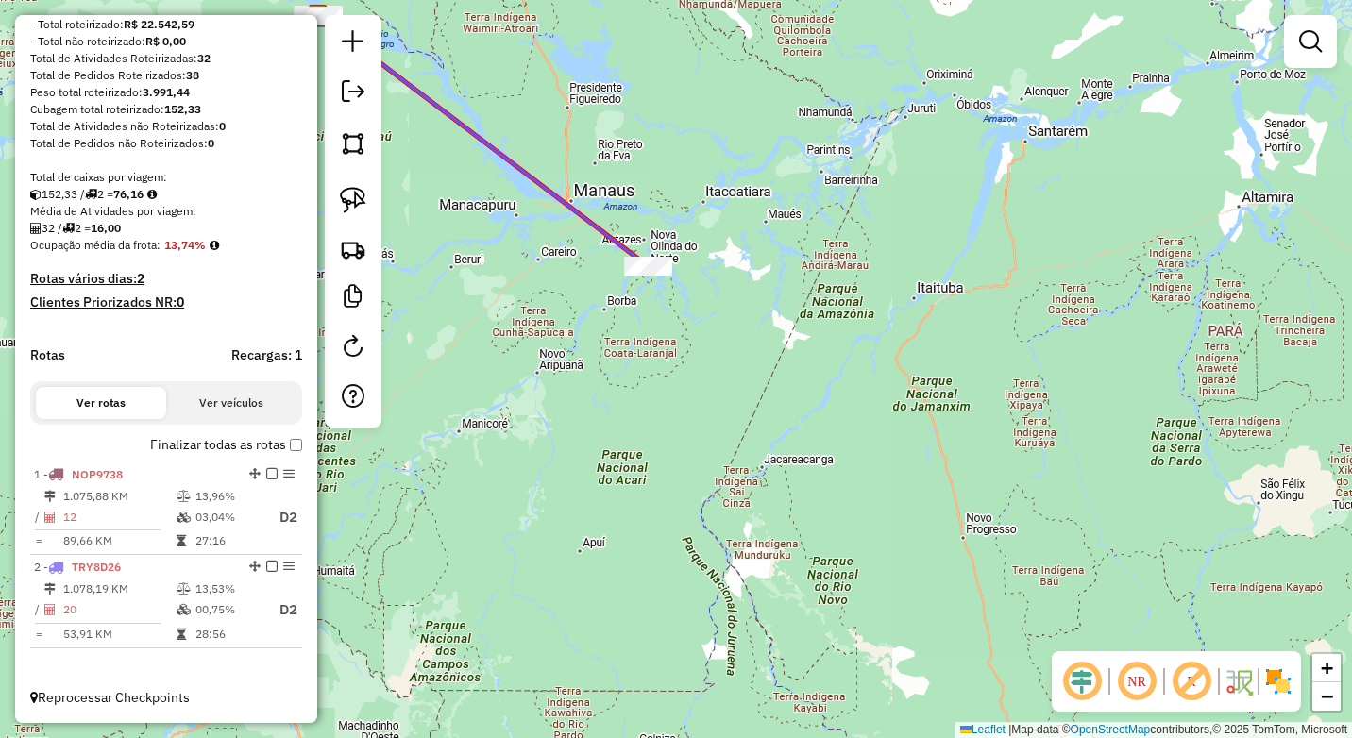
drag, startPoint x: 560, startPoint y: 255, endPoint x: 807, endPoint y: 462, distance: 322.5
click at [891, 513] on div "Janela de atendimento Grade de atendimento Capacidade Transportadoras Veículos …" at bounding box center [676, 369] width 1352 height 738
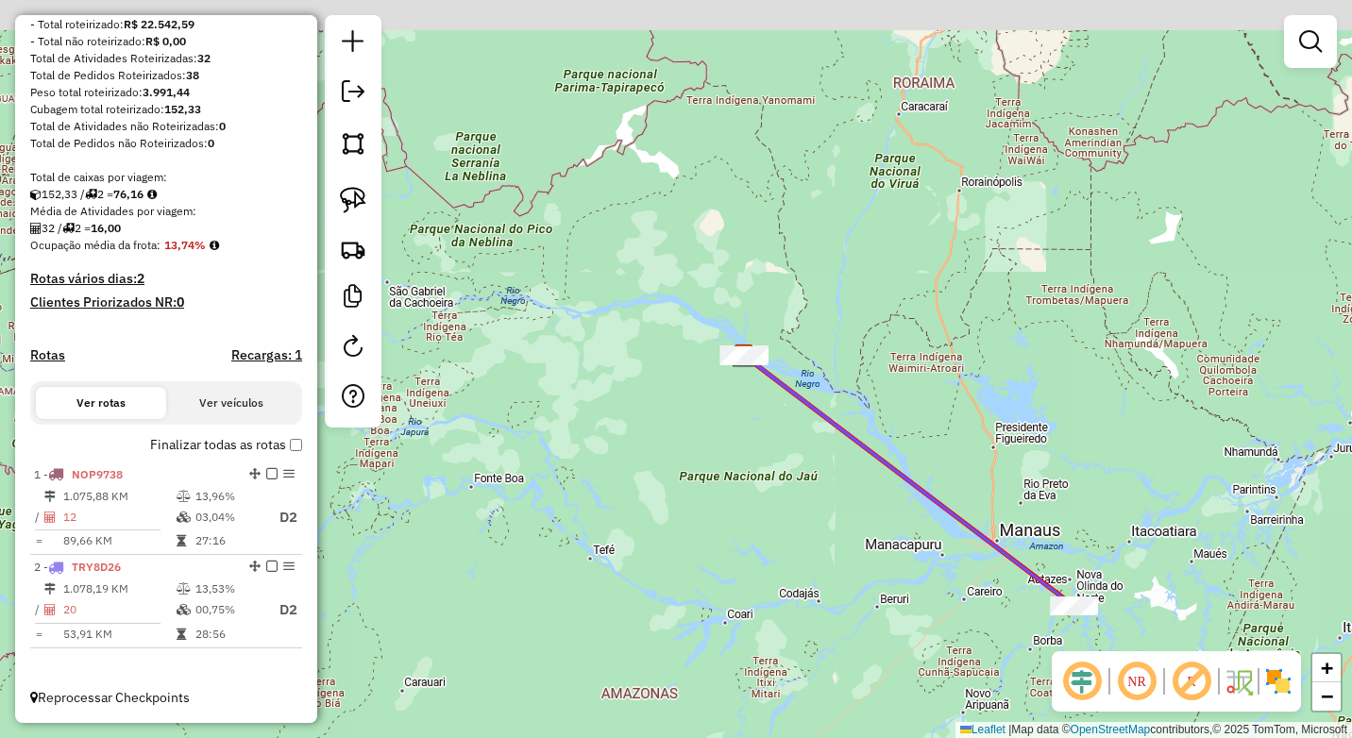
drag
click at [721, 467] on div "Janela de atendimento Grade de atendimento Capacidade Transportadoras Veículos …" at bounding box center [676, 369] width 1352 height 738
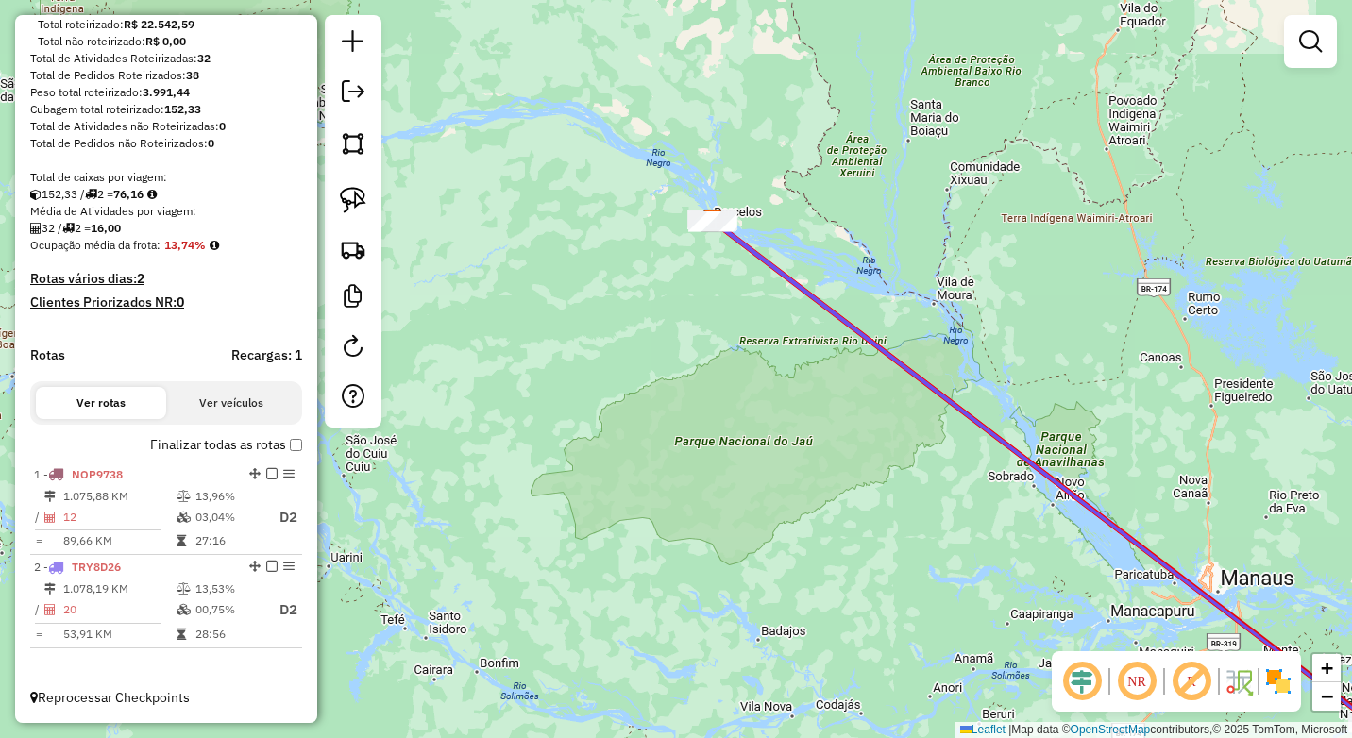
click at [660, 236] on div "Janela de atendimento Grade de atendimento Capacidade Transportadoras Veículos …" at bounding box center [676, 369] width 1352 height 738
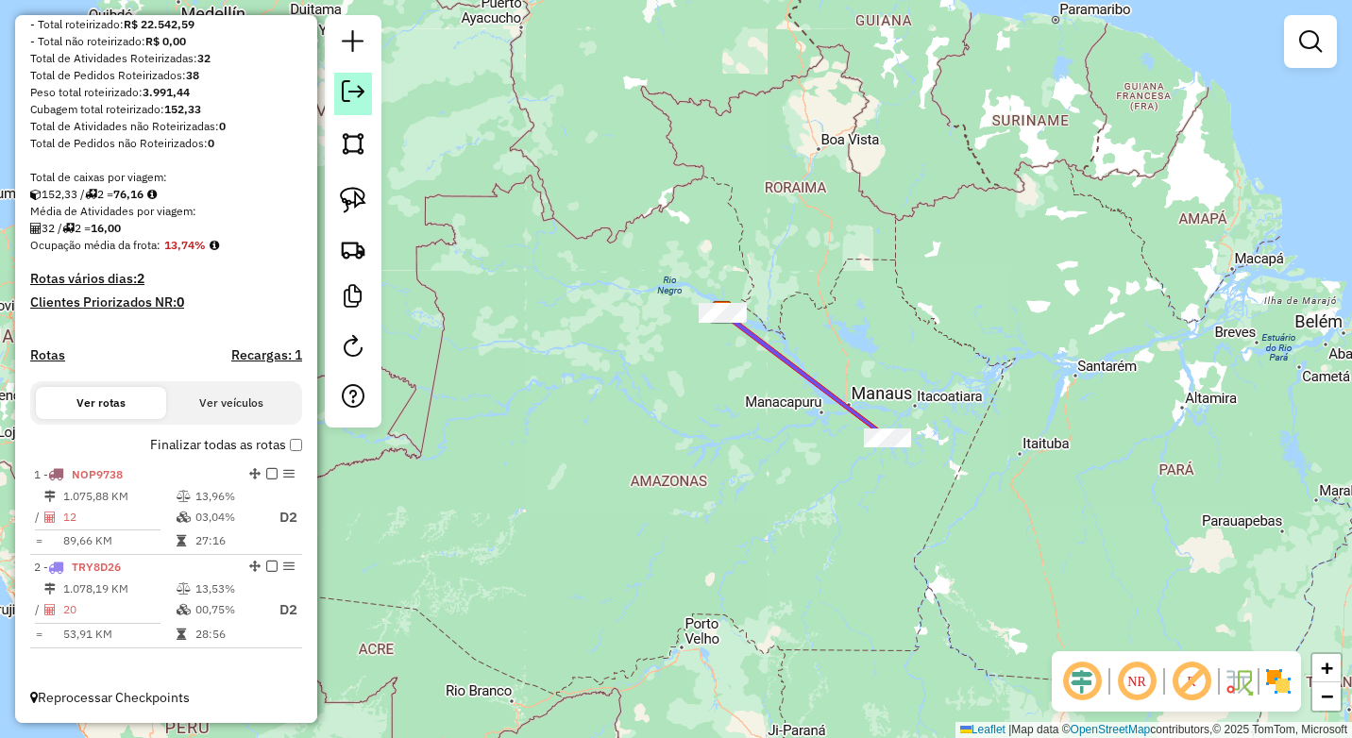
click at [359, 97] on em at bounding box center [353, 91] width 23 height 23
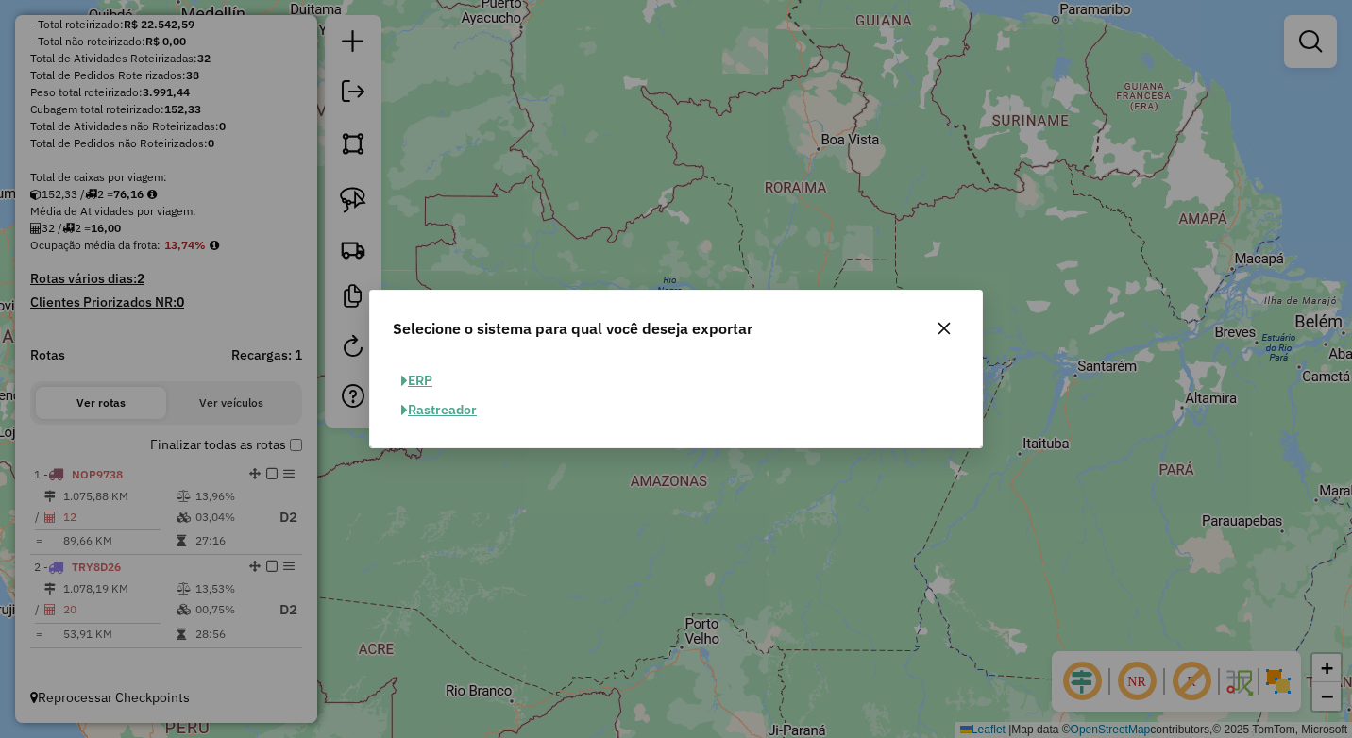
click at [422, 381] on button "ERP" at bounding box center [417, 380] width 48 height 29
select select "**"
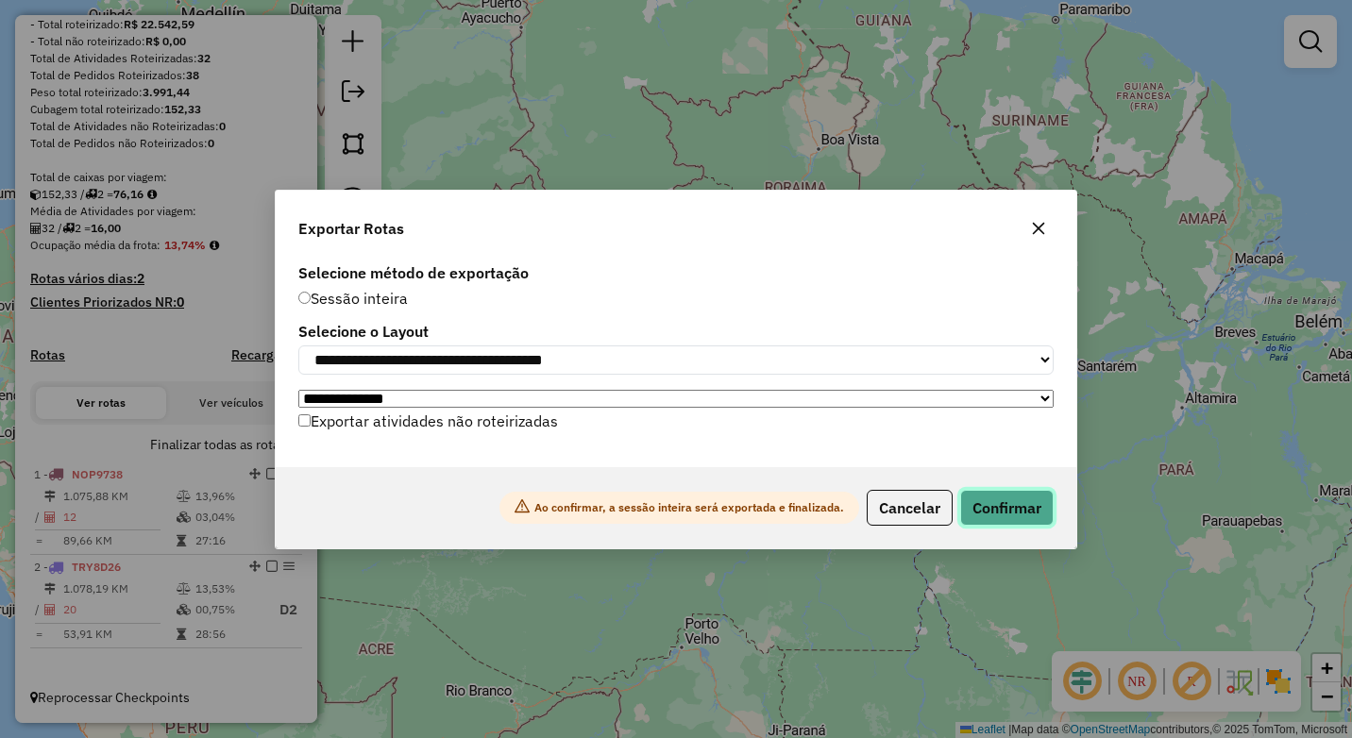
click at [1004, 507] on button "Confirmar" at bounding box center [1006, 508] width 93 height 36
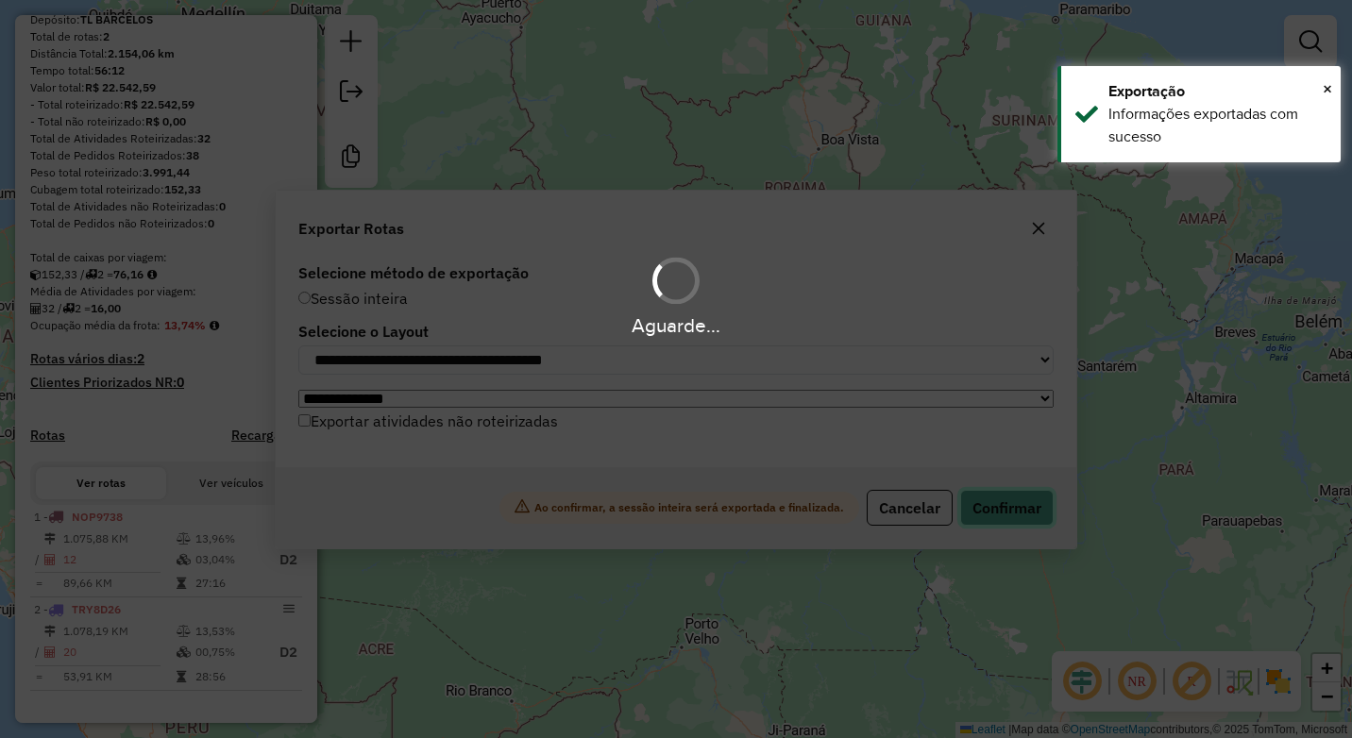
scroll to position [231, 0]
